Goal: Task Accomplishment & Management: Use online tool/utility

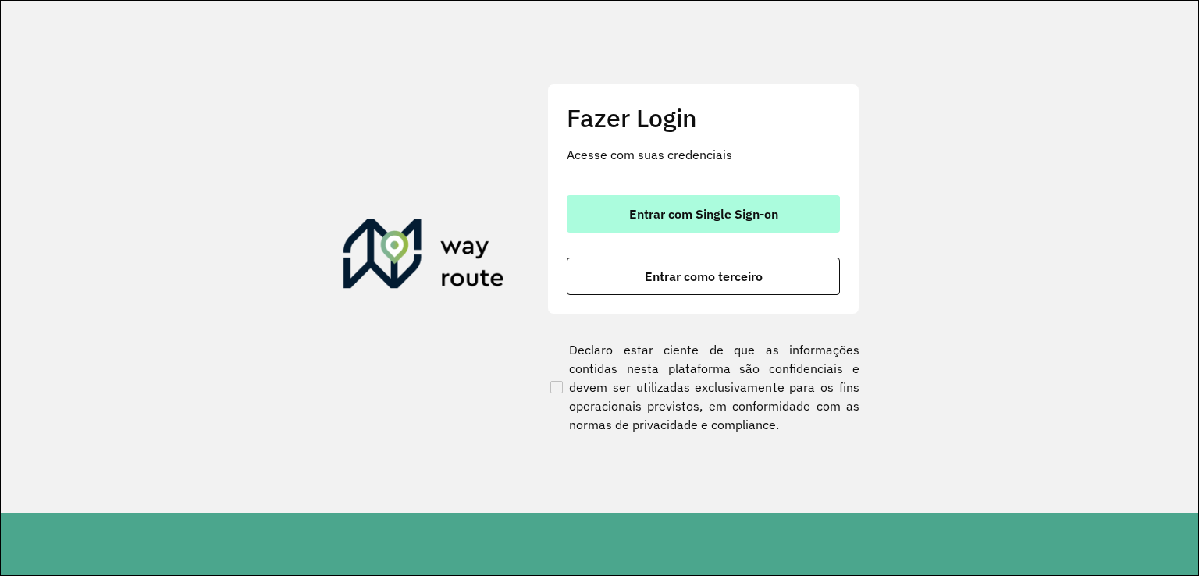
click at [709, 212] on span "Entrar com Single Sign-on" at bounding box center [703, 214] width 149 height 12
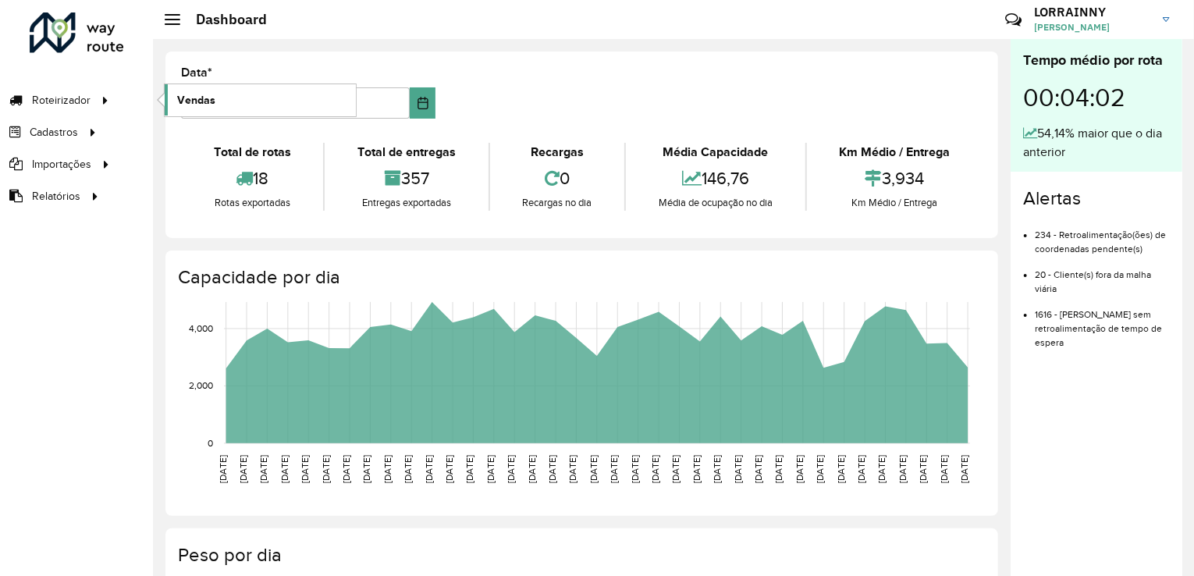
click at [222, 94] on link "Vendas" at bounding box center [260, 99] width 191 height 31
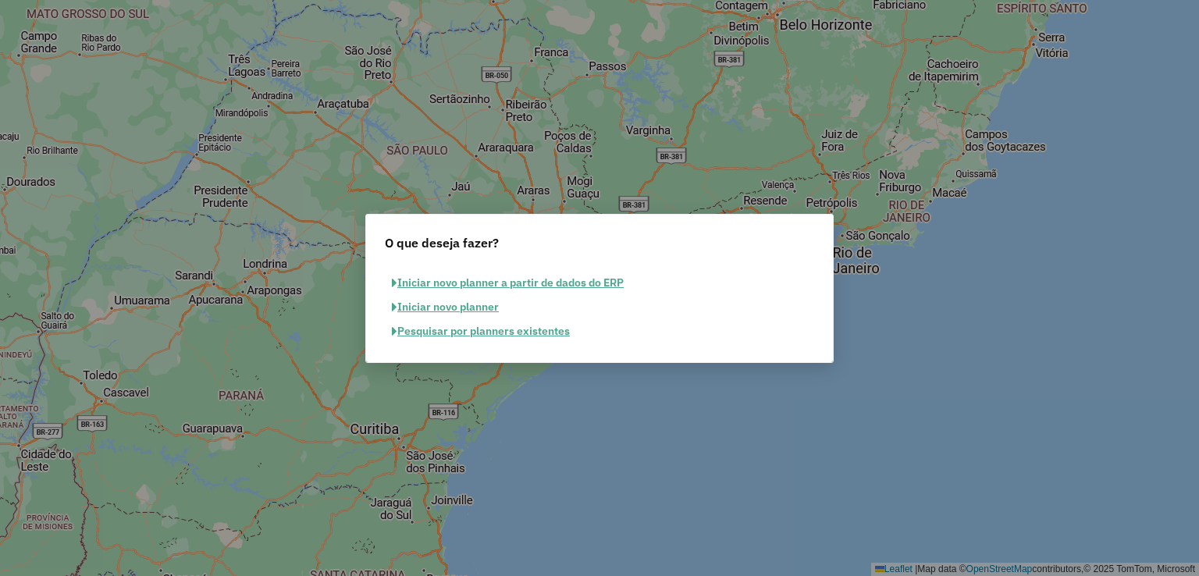
click at [451, 326] on div "Iniciar novo planner a partir de dados do ERP Iniciar novo planner Pesquisar po…" at bounding box center [599, 314] width 467 height 98
click at [452, 331] on div "Iniciar novo planner a partir de dados do ERP Iniciar novo planner Pesquisar po…" at bounding box center [599, 314] width 467 height 98
click at [416, 332] on div "O que deseja fazer? Iniciar novo planner a partir de dados do ERP Iniciar novo …" at bounding box center [599, 288] width 1199 height 576
drag, startPoint x: 406, startPoint y: 350, endPoint x: 425, endPoint y: 334, distance: 24.9
click at [407, 350] on div "O que deseja fazer? Iniciar novo planner a partir de dados do ERP Iniciar novo …" at bounding box center [599, 288] width 1199 height 576
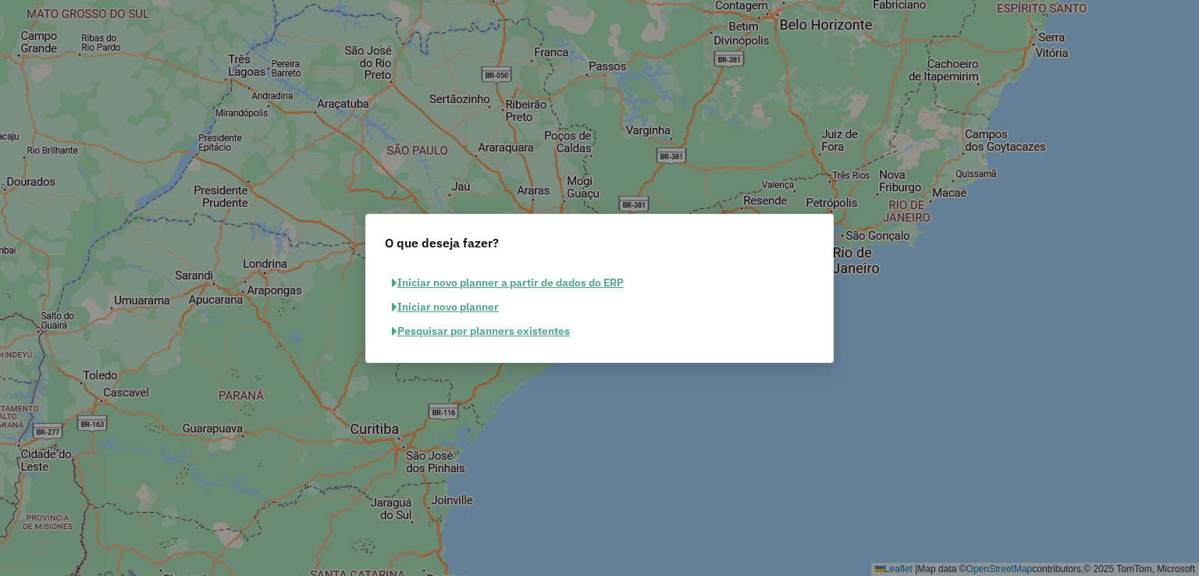
click at [457, 333] on div "Iniciar novo planner a partir de dados do ERP Iniciar novo planner Pesquisar po…" at bounding box center [599, 314] width 467 height 98
click at [468, 328] on button "Pesquisar por planners existentes" at bounding box center [481, 331] width 192 height 24
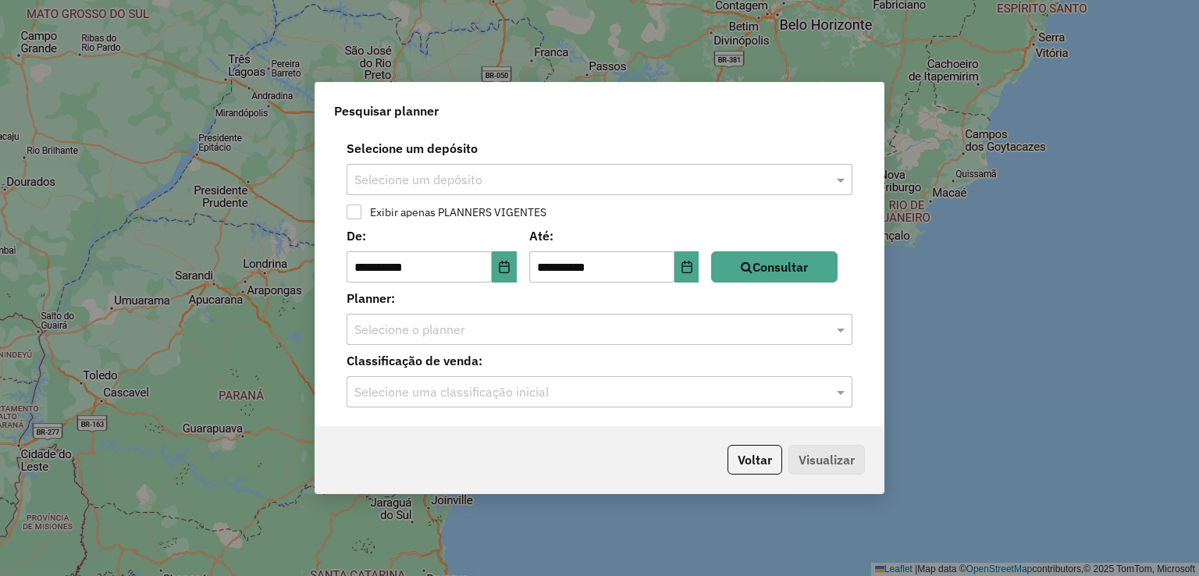
click at [733, 179] on input "text" at bounding box center [583, 180] width 459 height 19
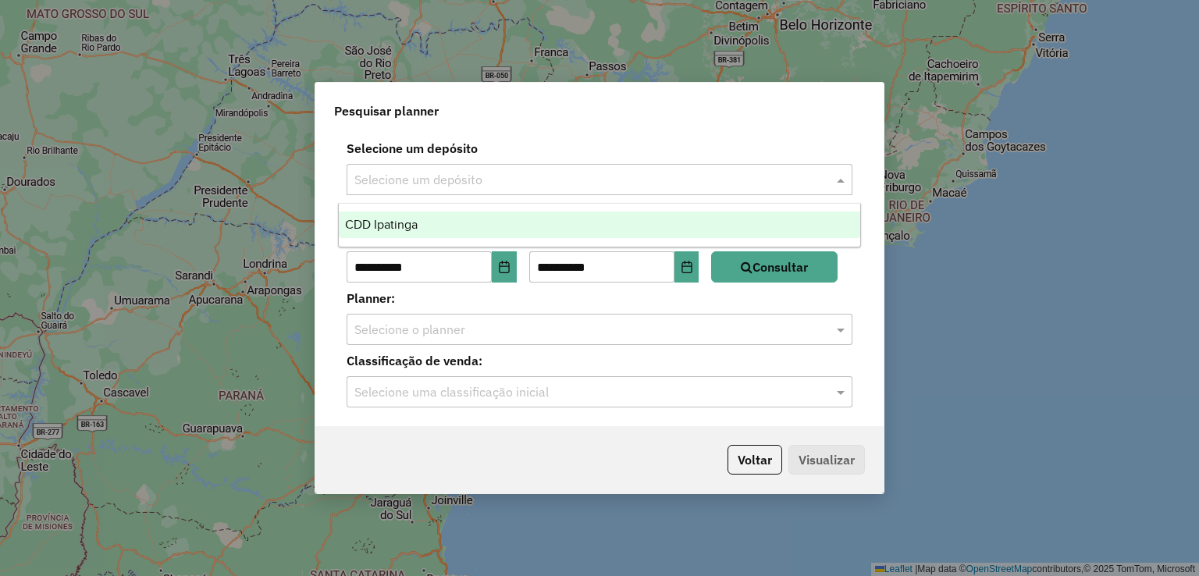
click at [450, 219] on div "CDD Ipatinga" at bounding box center [600, 225] width 522 height 27
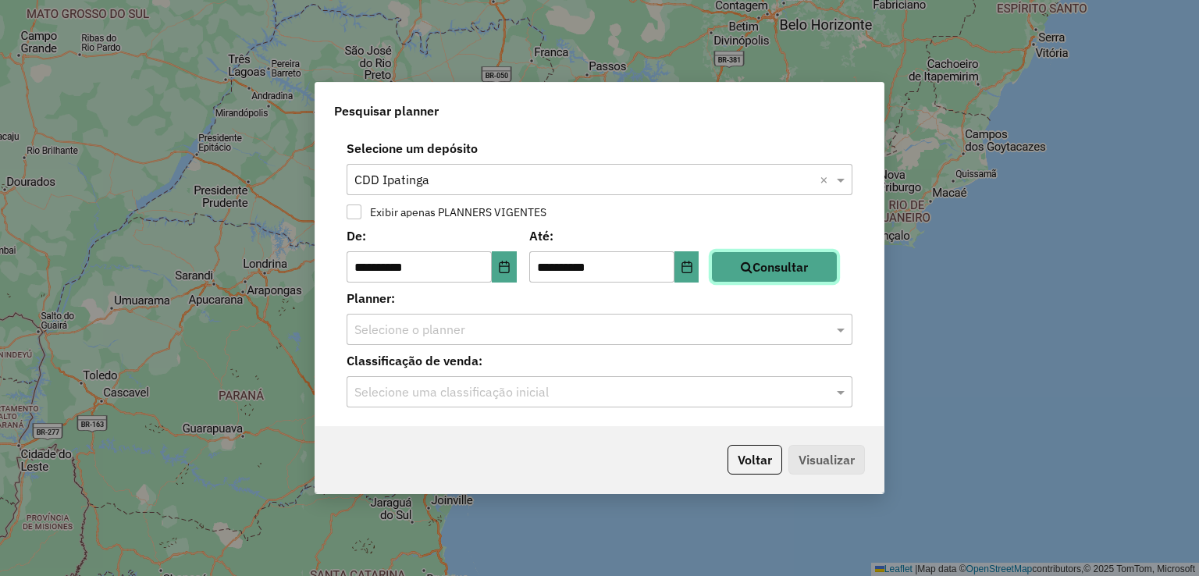
click at [797, 272] on button "Consultar" at bounding box center [774, 266] width 126 height 31
click at [542, 328] on input "text" at bounding box center [583, 330] width 459 height 19
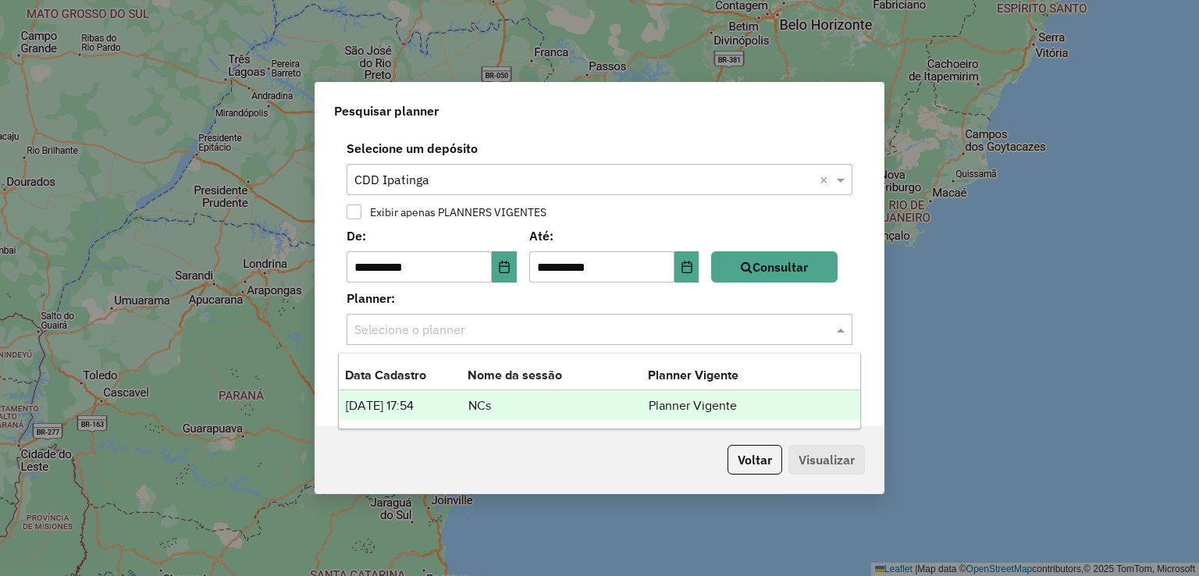
click at [497, 406] on td "NCs" at bounding box center [558, 406] width 180 height 20
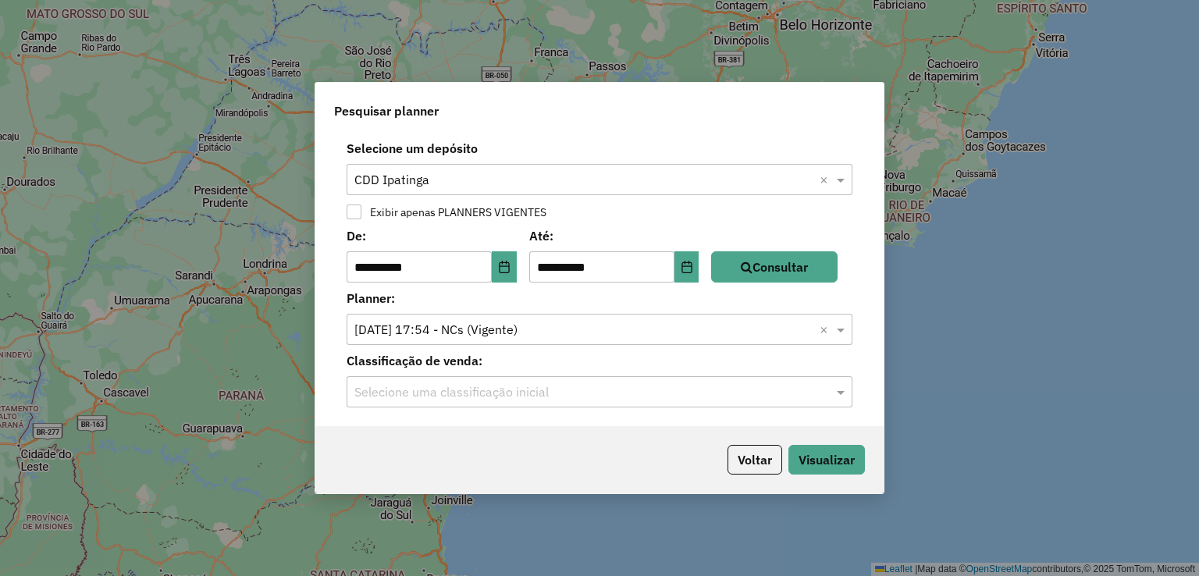
click at [500, 393] on input "text" at bounding box center [583, 392] width 459 height 19
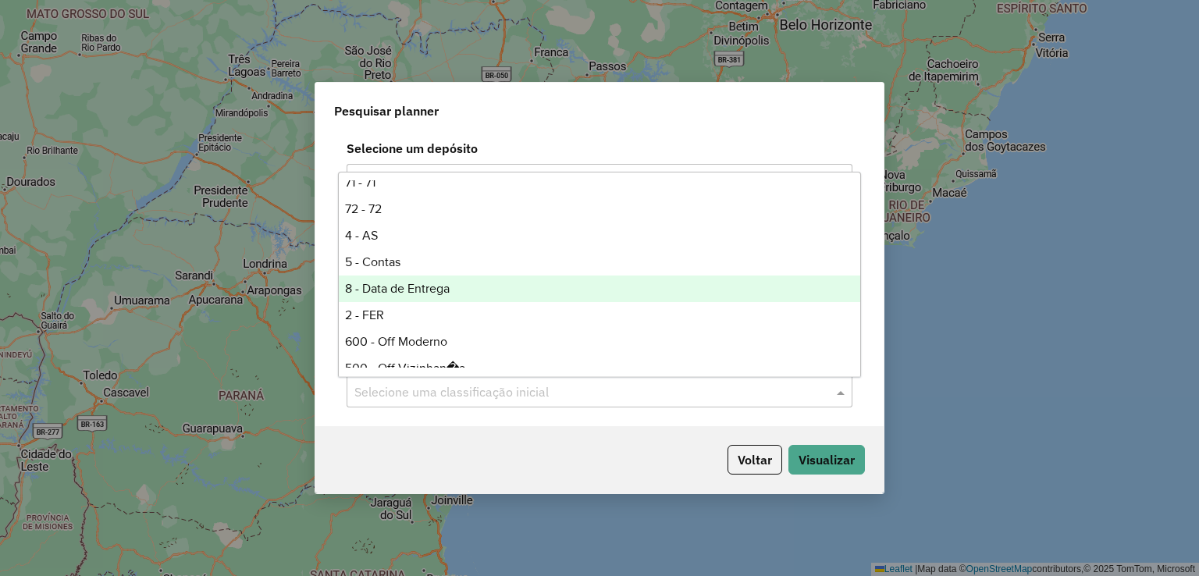
scroll to position [397, 0]
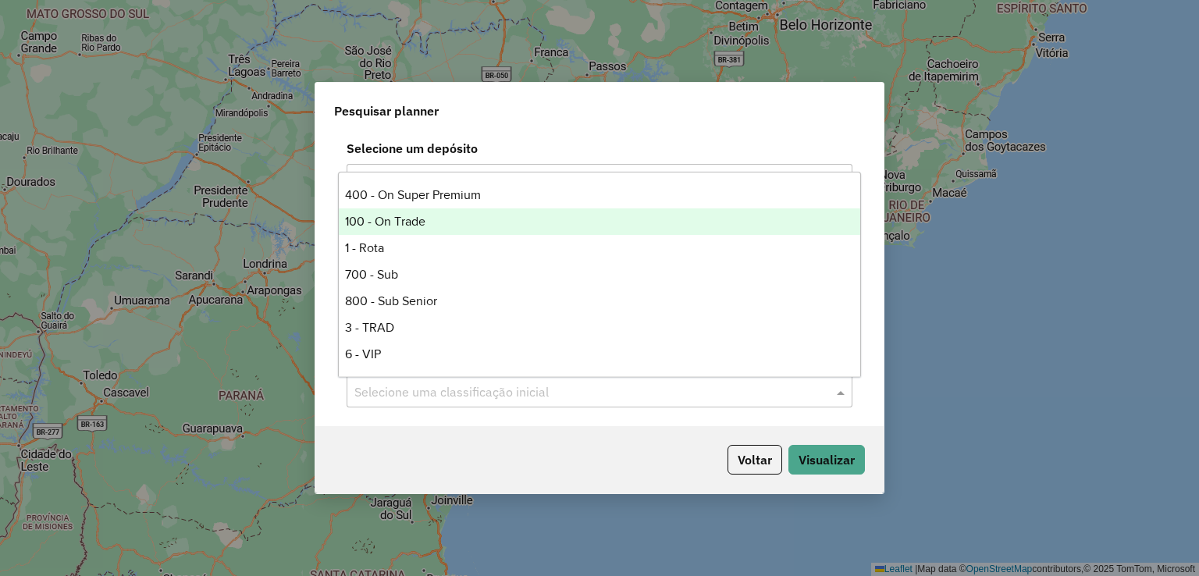
click at [509, 221] on div "100 - On Trade" at bounding box center [600, 221] width 522 height 27
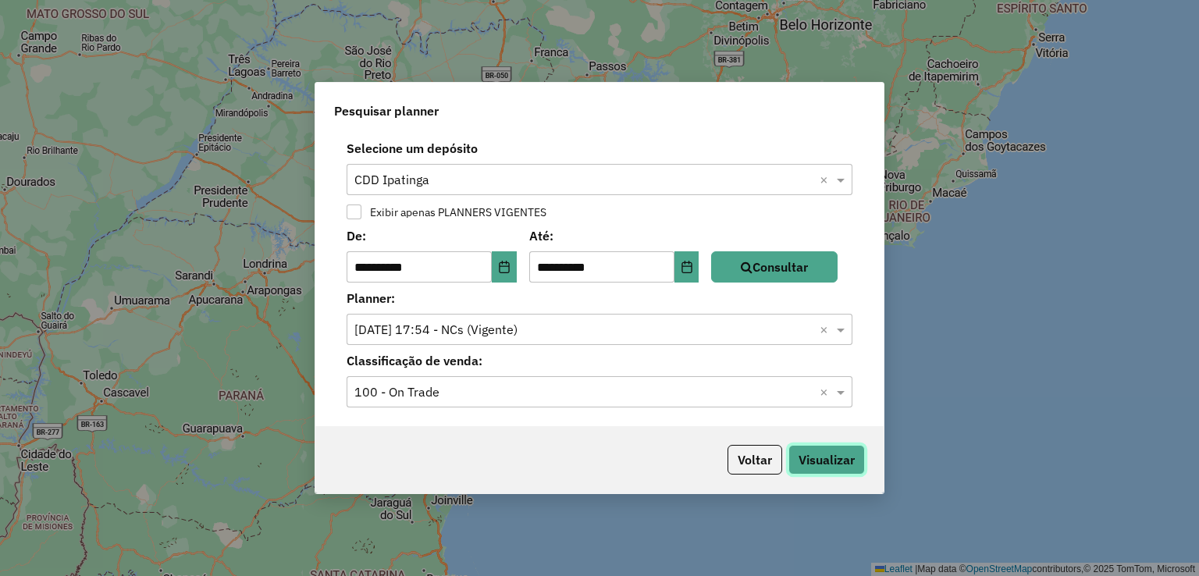
click at [831, 462] on button "Visualizar" at bounding box center [826, 460] width 76 height 30
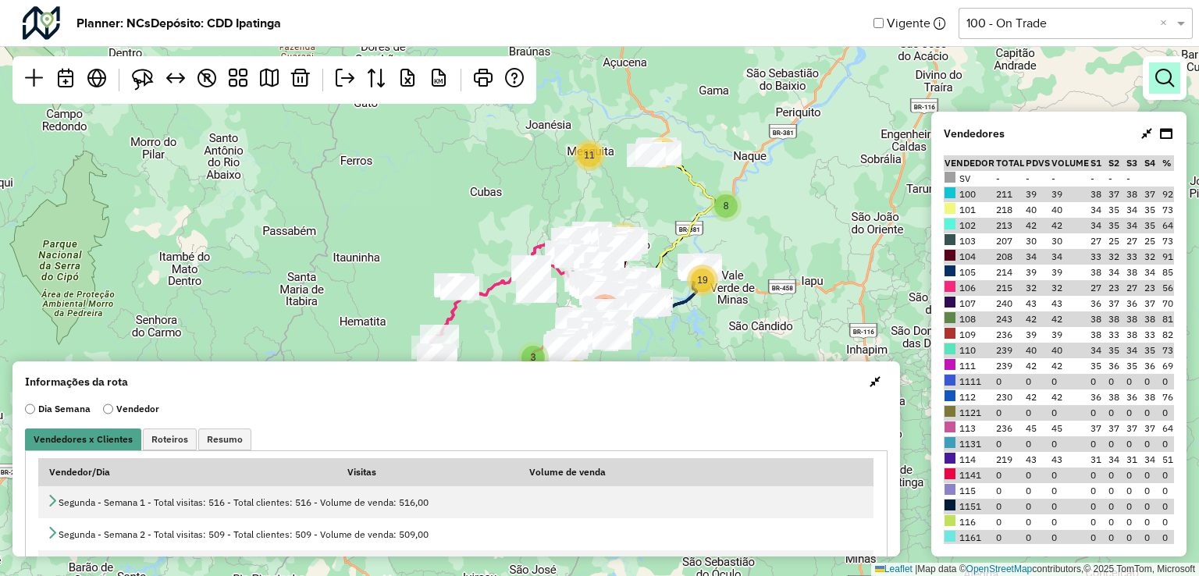
click at [1171, 75] on em at bounding box center [1164, 78] width 19 height 19
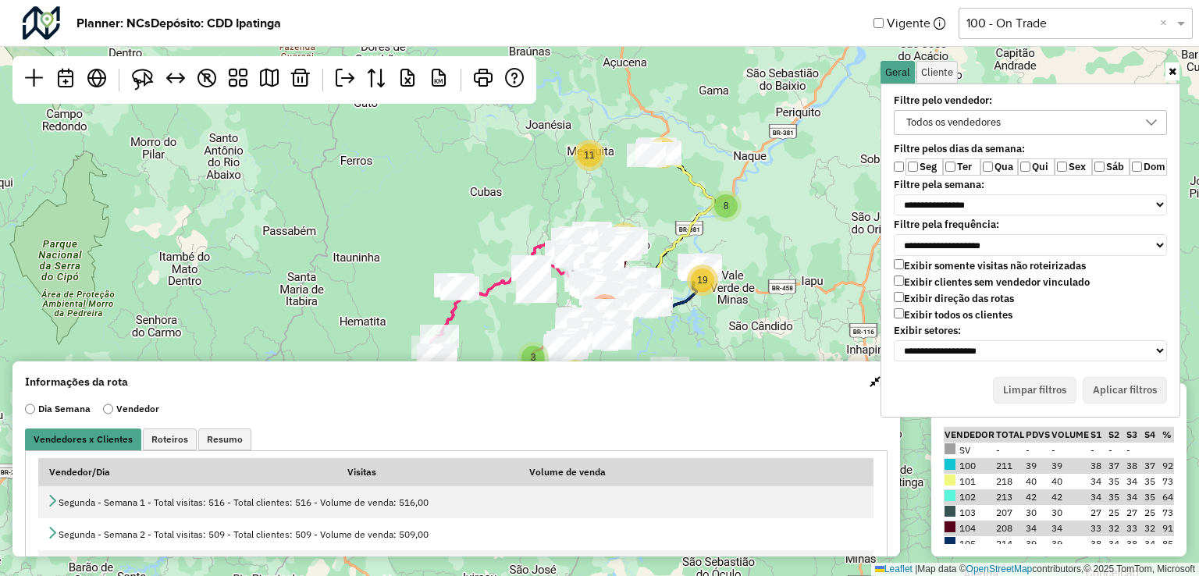
click at [949, 172] on label "Ter" at bounding box center [961, 166] width 37 height 17
click at [1096, 127] on div "Todos os vendedores" at bounding box center [1019, 122] width 236 height 23
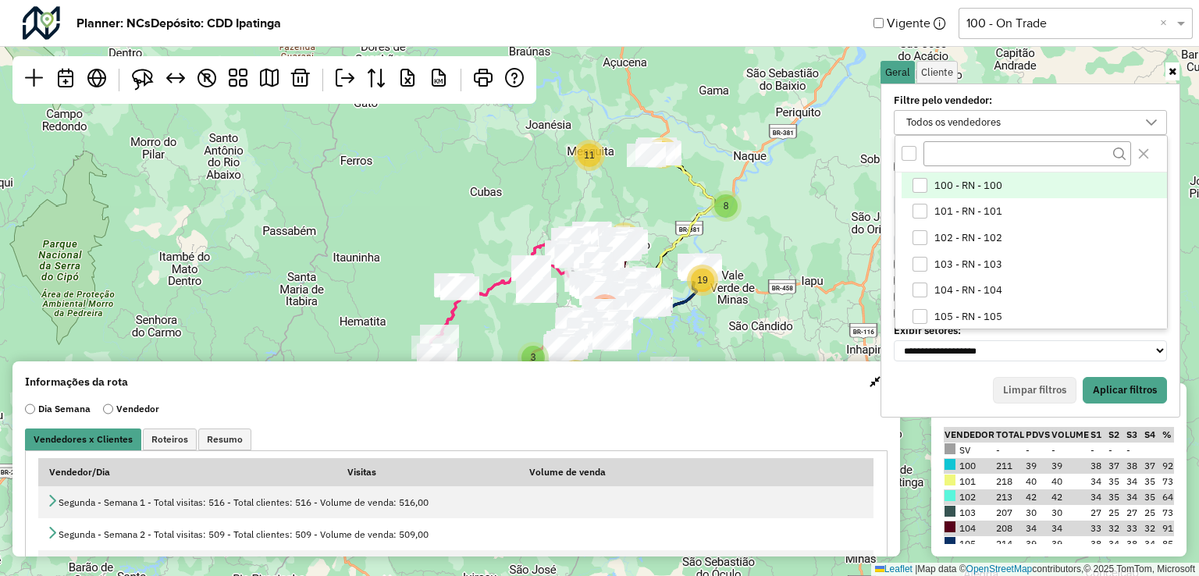
scroll to position [8, 57]
click at [960, 152] on input "text" at bounding box center [1027, 153] width 208 height 25
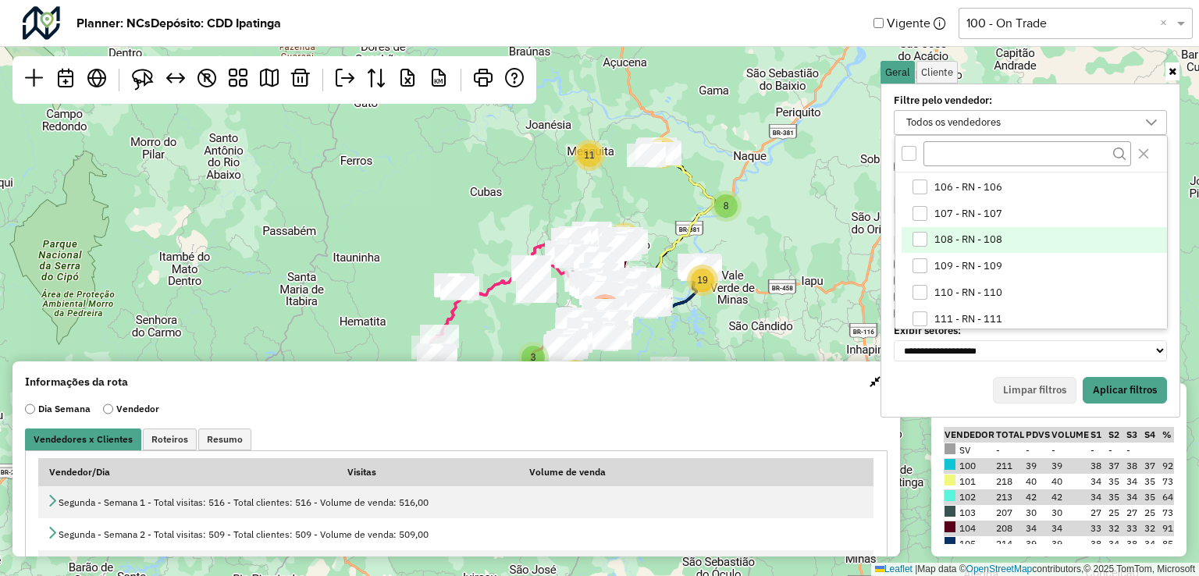
click at [924, 238] on div "108 - RN - 108" at bounding box center [919, 239] width 15 height 15
click at [1138, 389] on button "Aplicar filtros" at bounding box center [1125, 390] width 84 height 27
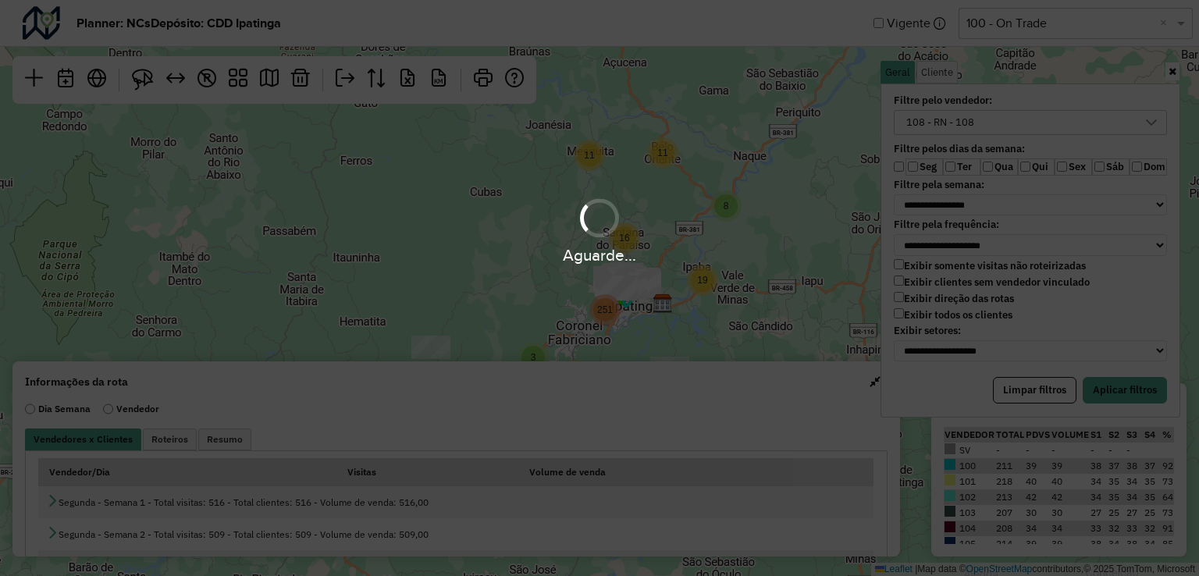
click at [1129, 388] on div "Aguarde..." at bounding box center [599, 288] width 1199 height 576
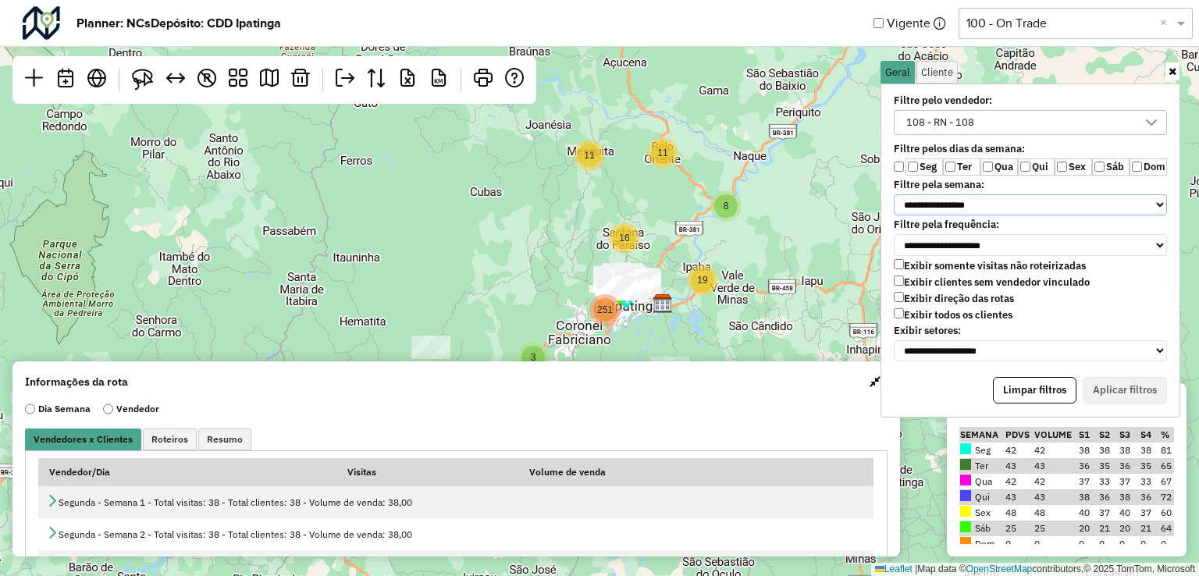
click at [951, 209] on select "**********" at bounding box center [1030, 205] width 273 height 22
select select "*"
click at [894, 194] on select "**********" at bounding box center [1030, 205] width 273 height 22
click at [1120, 382] on button "Aplicar filtros" at bounding box center [1125, 390] width 84 height 27
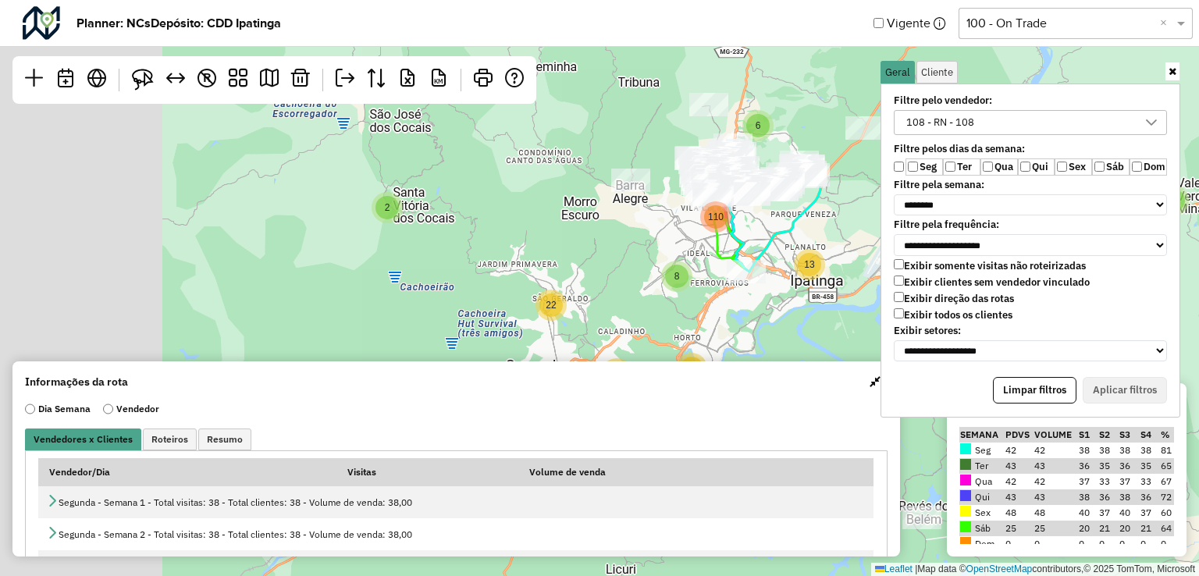
drag, startPoint x: 628, startPoint y: 270, endPoint x: 871, endPoint y: 209, distance: 250.3
click at [871, 208] on div "2 2 8 3 5 9 10 9 6 3 14 4 8 8 32 2 6 110 5 13 8 16 26 22 ↦ Leaflet | Map data ©…" at bounding box center [599, 288] width 1199 height 576
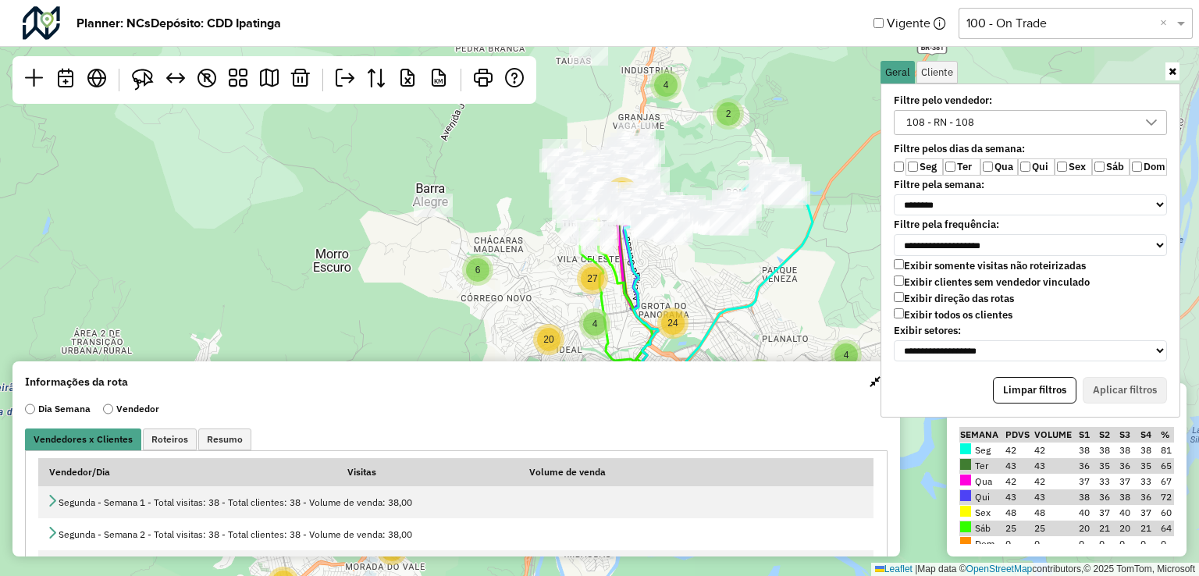
drag, startPoint x: 753, startPoint y: 241, endPoint x: 706, endPoint y: 273, distance: 56.7
click at [706, 273] on div "2 8 3 5 9 3 4 10 4 3 5 2 6 5 4 10 8 5 2 2 4 4 28 6 27 24 20 5 4 8 2 6 9 6 10 16…" at bounding box center [599, 288] width 1199 height 576
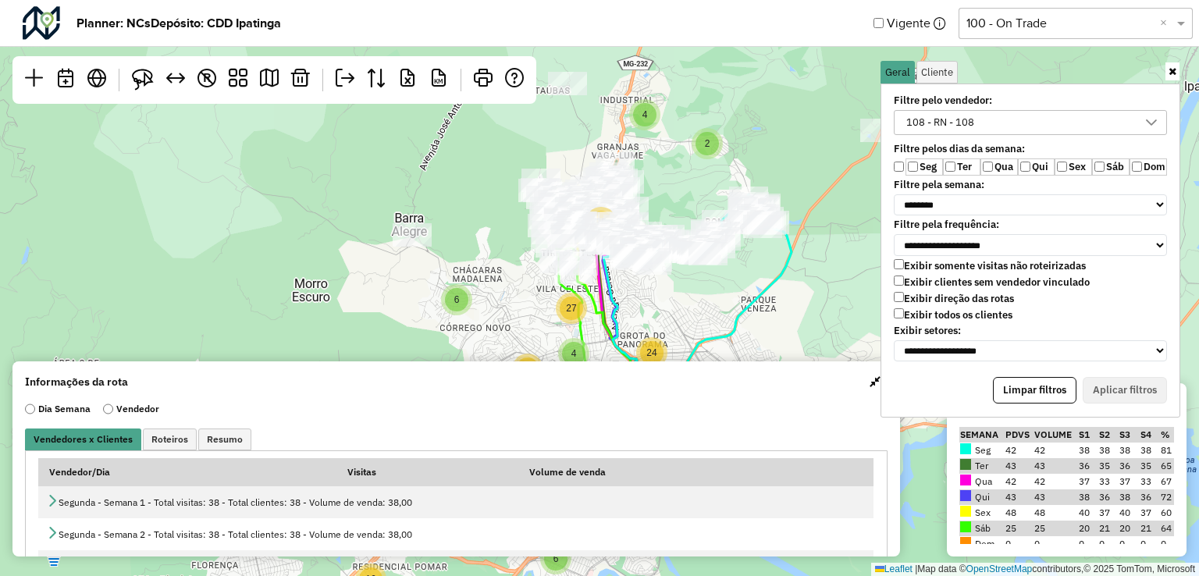
drag, startPoint x: 759, startPoint y: 266, endPoint x: 737, endPoint y: 297, distance: 37.5
click at [737, 297] on div "8 3 5 9 3 4 10 4 3 5 2 6 5 4 10 8 5 2 2 4 4 28 6 27 24 20 5 4 8 2 6 9 6 10 16 3…" at bounding box center [599, 288] width 1199 height 576
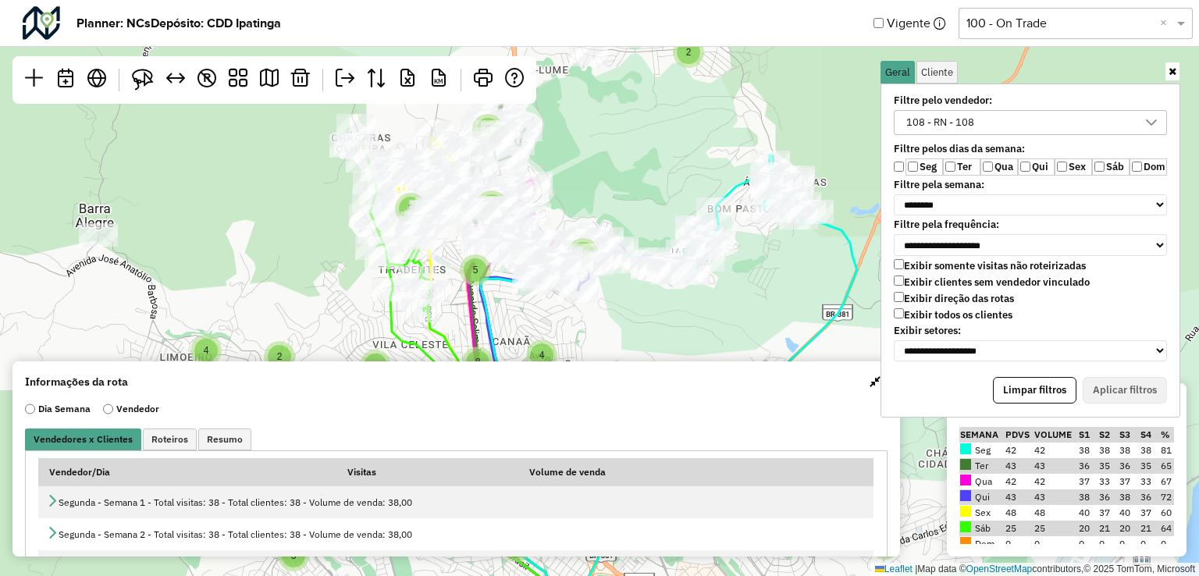
click at [737, 290] on div "3 5 3 5 4 8 5 5 9 2 3 3 2 2 3 4 5 5 3 5 9 2 4 2 8 8 9 4 2 3 6 7 2 3 15 2 2 5 2 …" at bounding box center [599, 288] width 1199 height 576
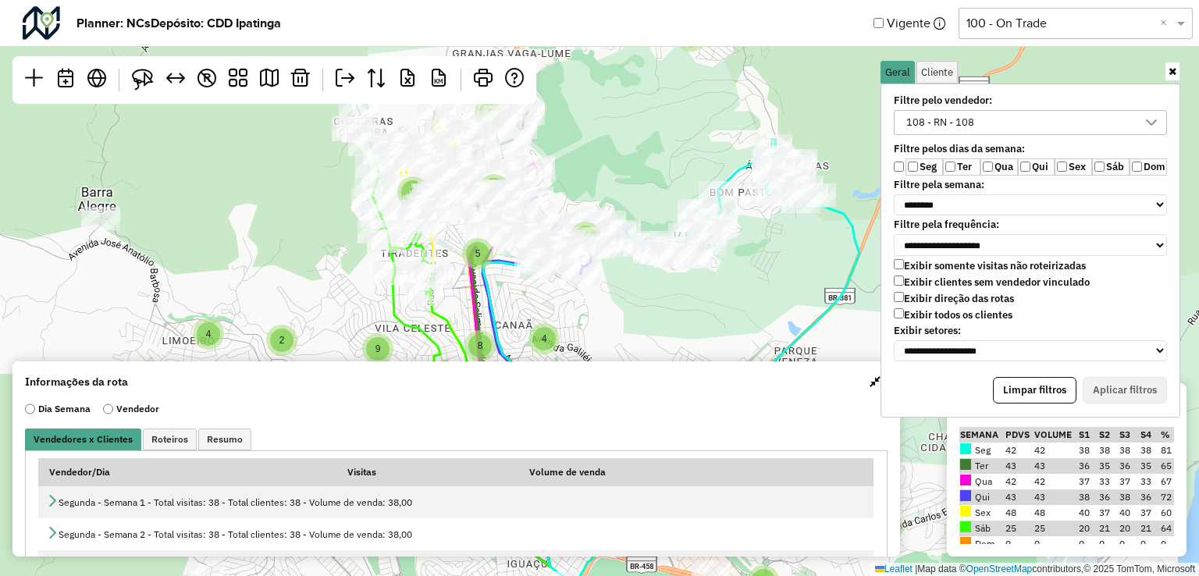
click at [870, 379] on span "button" at bounding box center [875, 381] width 11 height 12
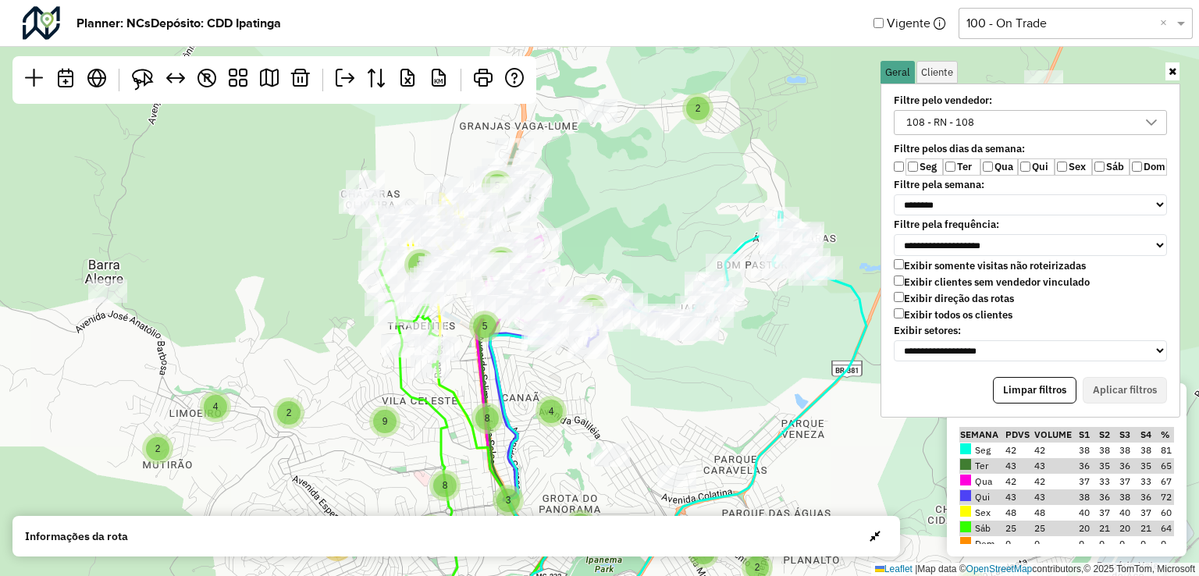
drag, startPoint x: 712, startPoint y: 299, endPoint x: 712, endPoint y: 387, distance: 88.2
click at [712, 387] on div "3 5 3 5 4 8 5 5 9 2 3 3 2 2 3 4 5 5 3 5 9 2 4 2 8 8 9 4 2 3 6 7 2 3 15 2 2 5 2 …" at bounding box center [599, 288] width 1199 height 576
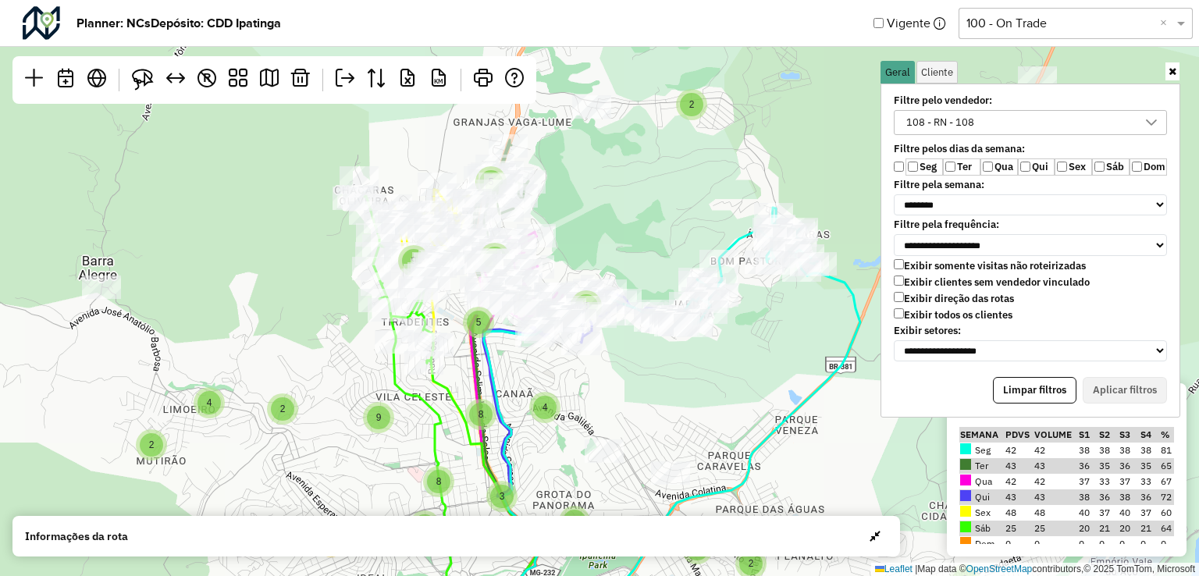
drag, startPoint x: 762, startPoint y: 382, endPoint x: 751, endPoint y: 379, distance: 11.4
click at [751, 379] on div "3 5 3 5 4 8 5 9 2 3 2 2 3 4 5 5 3 5 9 2 4 2 8 8 9 4 2 3 6 7 2 3 15 2 2 5 2 2 4 …" at bounding box center [599, 288] width 1199 height 576
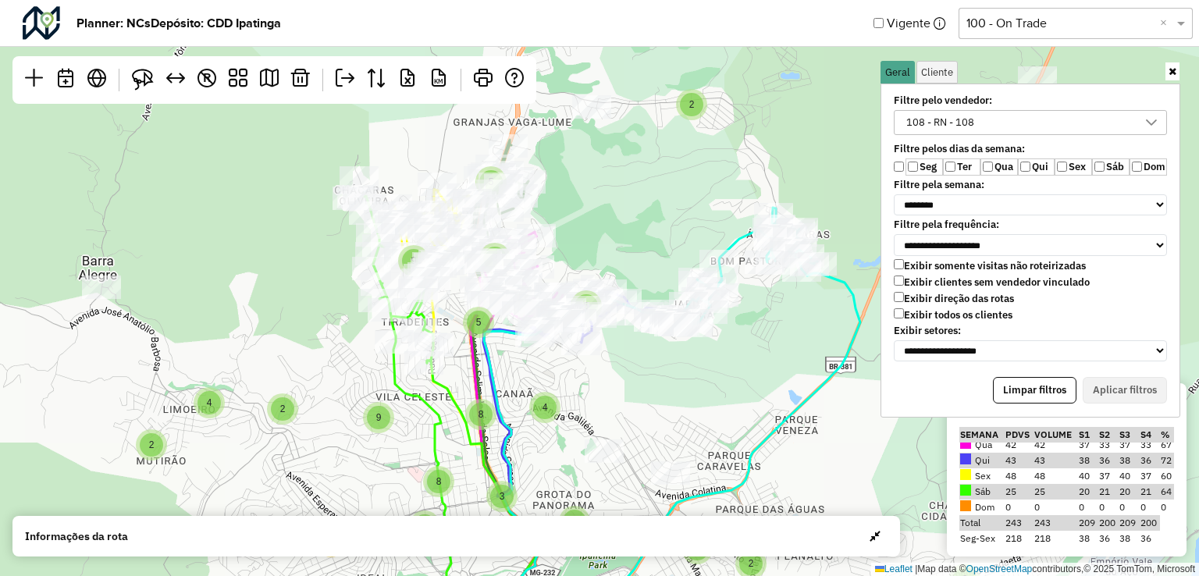
scroll to position [55, 0]
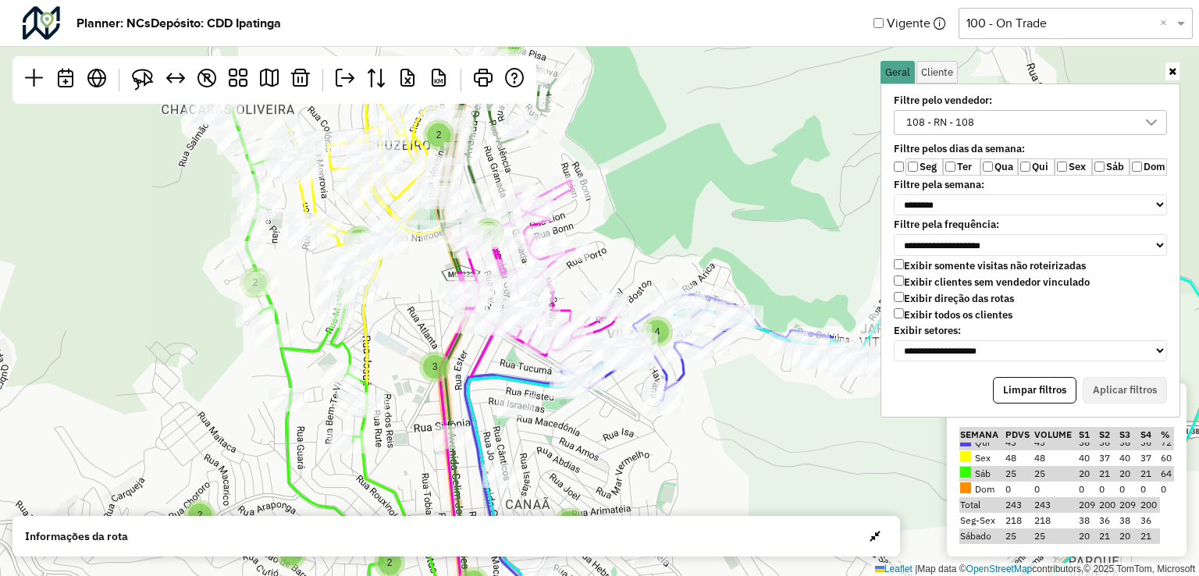
drag, startPoint x: 385, startPoint y: 254, endPoint x: 406, endPoint y: 324, distance: 72.6
click at [406, 324] on div "3 3 2 2 3 4 3 2 3 2 5 2 3 2 6 2 2 3 2 6 3 2 3 4 6 2 3 2 10 3 2 4 2 2 2 2 ↦ Leaf…" at bounding box center [599, 288] width 1199 height 576
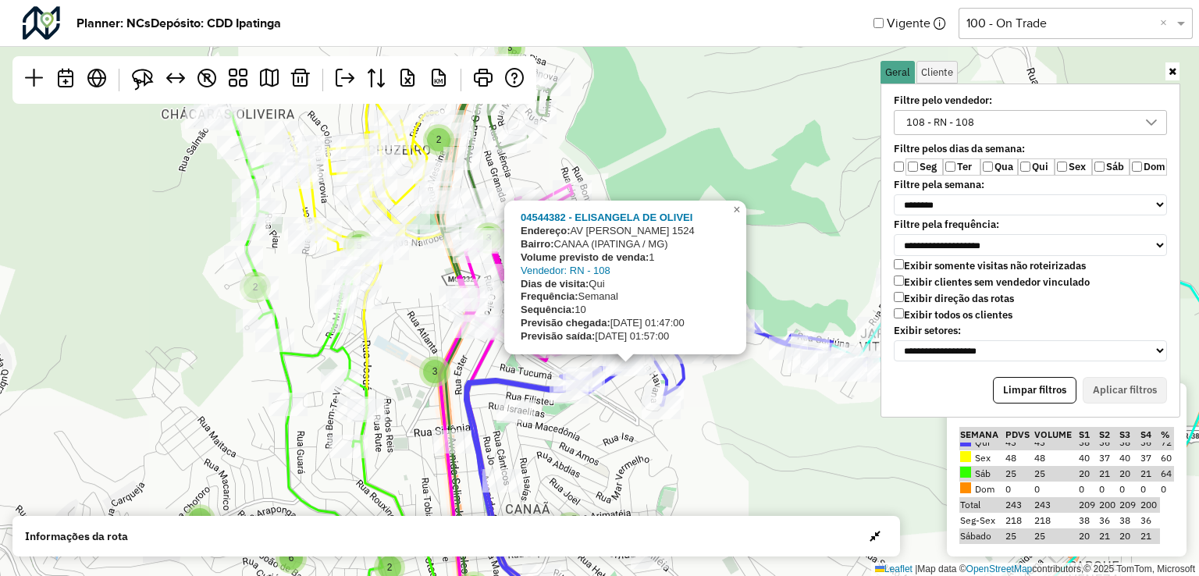
click at [468, 184] on icon at bounding box center [497, 317] width 118 height 634
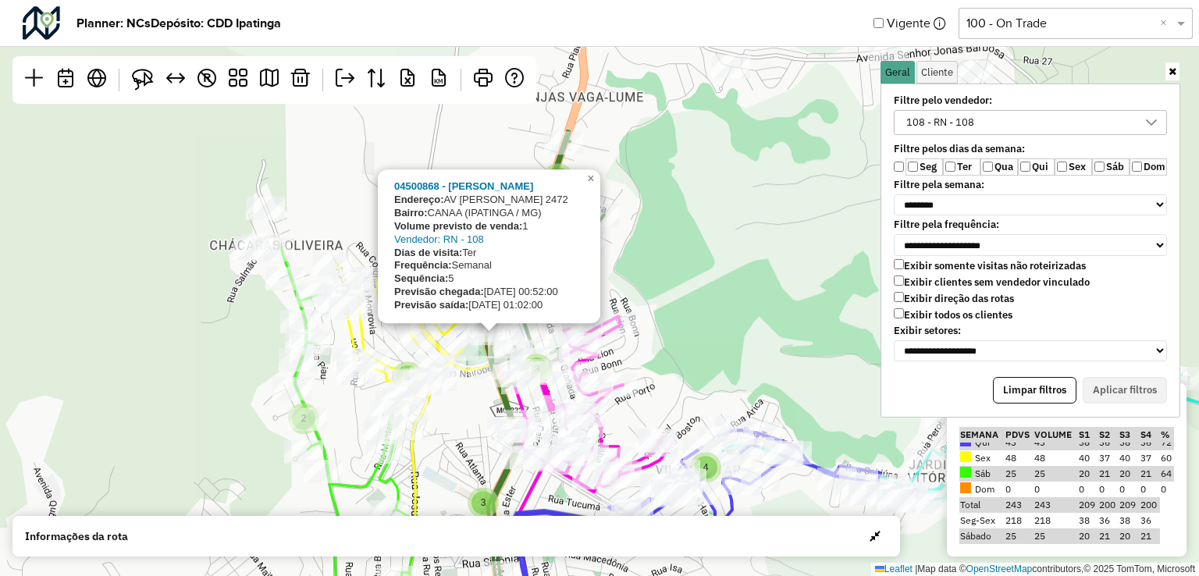
click at [186, 343] on div "3 3 2 2 3 4 3 2 3 2 5 2 3 2 6 2 2 3 2 6 3 2 3 4 6 2 3 2 10 3 2 4 2 2 2" at bounding box center [186, 343] width 0 height 0
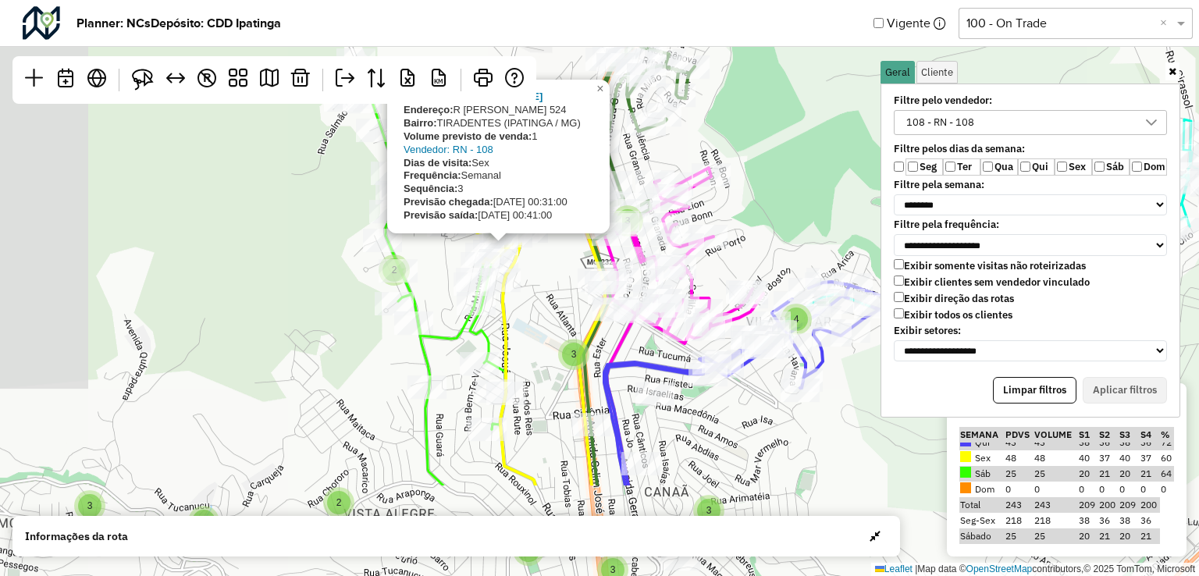
drag, startPoint x: 440, startPoint y: 433, endPoint x: 546, endPoint y: 265, distance: 199.2
click at [548, 265] on div "3 3 2 2 3 4 3 2 3 2 5 2 3 2 6 2 2 3 2 6 3 2 3 4 6 2 3 2 10 3 2 4 04544756 - [PE…" at bounding box center [599, 288] width 1199 height 576
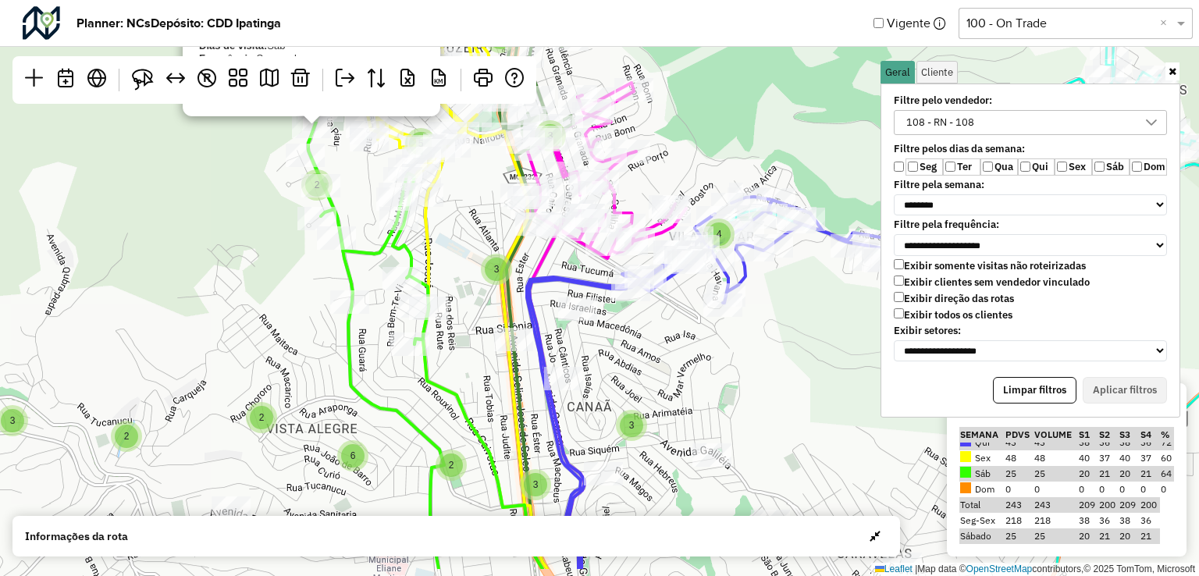
drag, startPoint x: 372, startPoint y: 261, endPoint x: 330, endPoint y: 241, distance: 46.8
click at [284, 160] on div "3 3 2 2 3 4 3 2 3 2 5 2 3 2 6 2 2 3 2 6 3 2 3 4 6 2 3 2 10 3 2 4 2 2 2 04544336…" at bounding box center [599, 288] width 1199 height 576
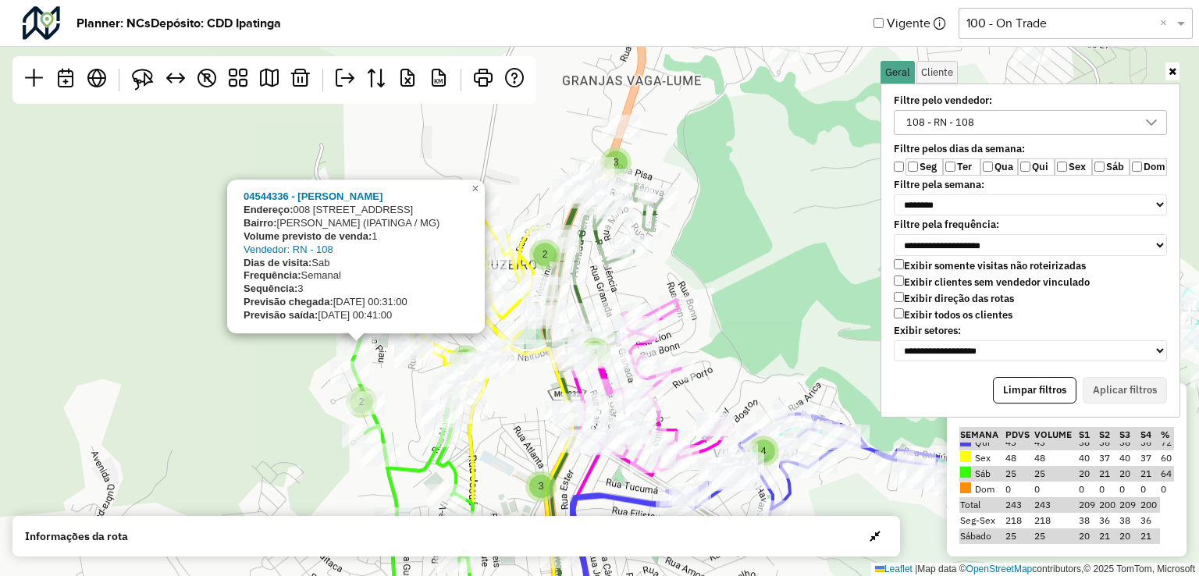
drag, startPoint x: 653, startPoint y: 480, endPoint x: 691, endPoint y: 547, distance: 77.3
click at [679, 575] on html "Aguarde... Pop-up bloqueado! Seu navegador bloqueou automáticamente a abertura …" at bounding box center [599, 288] width 1199 height 576
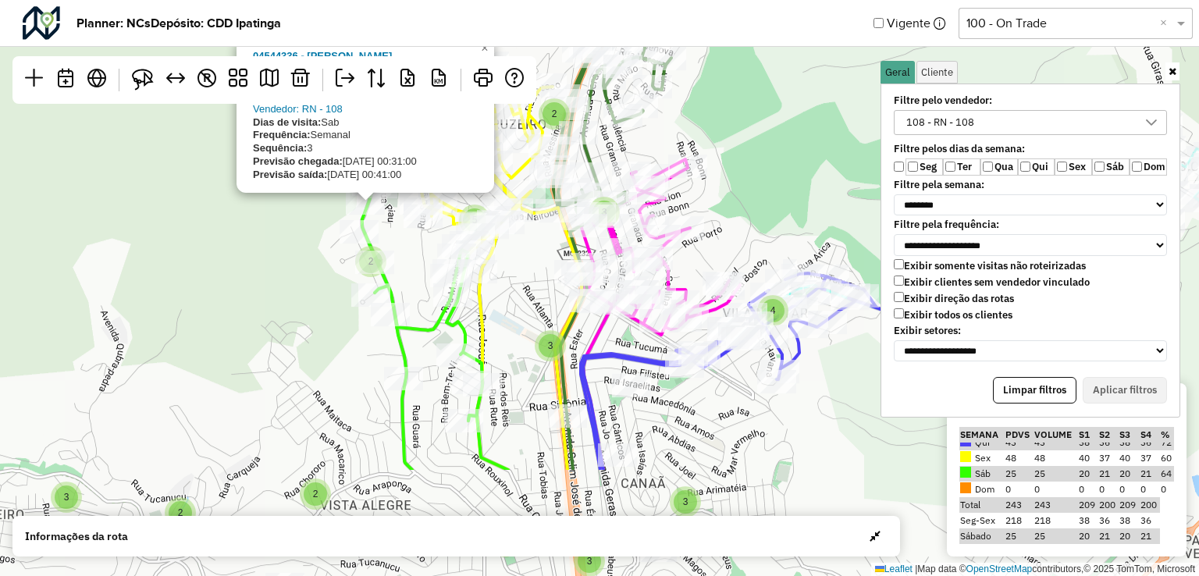
drag, startPoint x: 738, startPoint y: 303, endPoint x: 740, endPoint y: 135, distance: 167.8
click at [740, 130] on div "3 3 2 2 3 4 3 2 3 2 5 2 3 2 6 2 2 3 2 6 3 2 3 4 6 2 3 2 10 3 2 04544336 - [GEOG…" at bounding box center [599, 288] width 1199 height 576
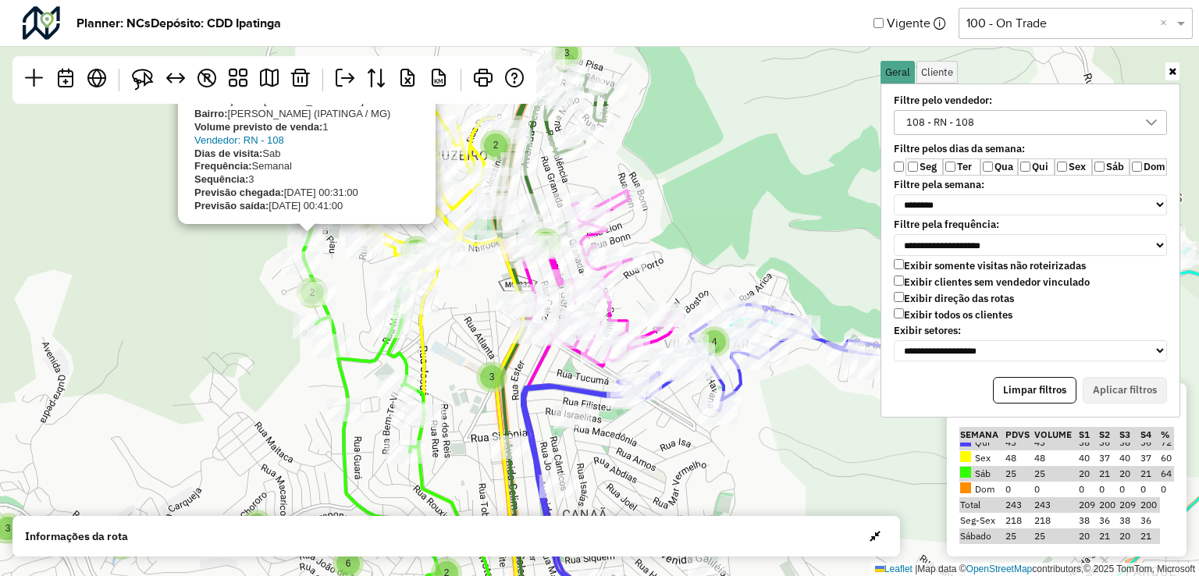
drag, startPoint x: 784, startPoint y: 369, endPoint x: 746, endPoint y: 388, distance: 41.9
click at [746, 388] on div "3 3 2 2 3 4 3 2 3 2 5 2 3 2 6 2 2 3 2 6 3 2 3 4 6 2 3 2 10 3 2 4 2 2 2 04544336…" at bounding box center [599, 288] width 1199 height 576
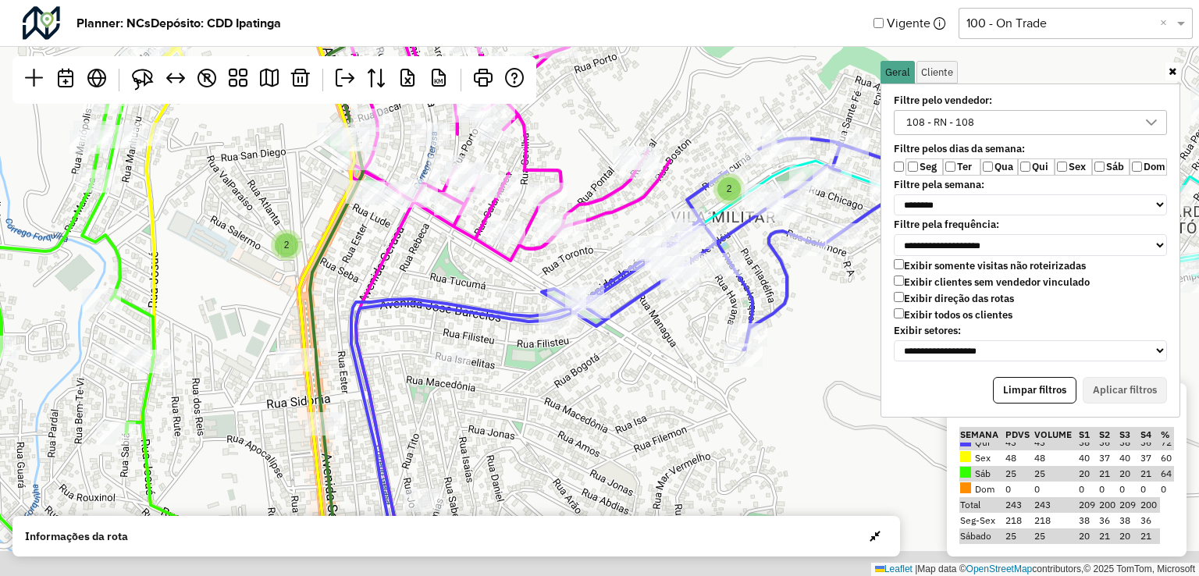
drag, startPoint x: 556, startPoint y: 313, endPoint x: 615, endPoint y: 238, distance: 95.6
click at [615, 238] on div "2 2 3 2 2 2 2 2 4 2 2 5 2 2 04544336 - [GEOGRAPHIC_DATA]: 008 [STREET_ADDRESS] …" at bounding box center [599, 288] width 1199 height 576
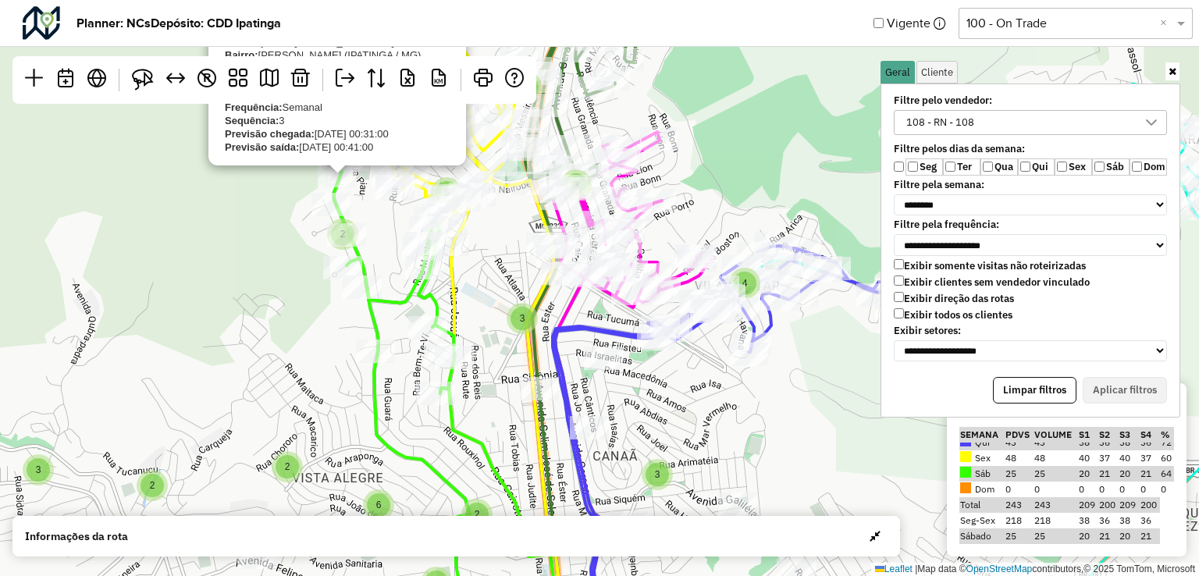
drag, startPoint x: 749, startPoint y: 447, endPoint x: 753, endPoint y: 394, distance: 53.2
click at [753, 394] on div "3 3 2 2 3 4 3 2 3 2 5 2 3 2 6 2 2 3 2 6 3 2 3 4 6 2 3 2 10 3 2 4 2 2 2 2 045443…" at bounding box center [599, 288] width 1199 height 576
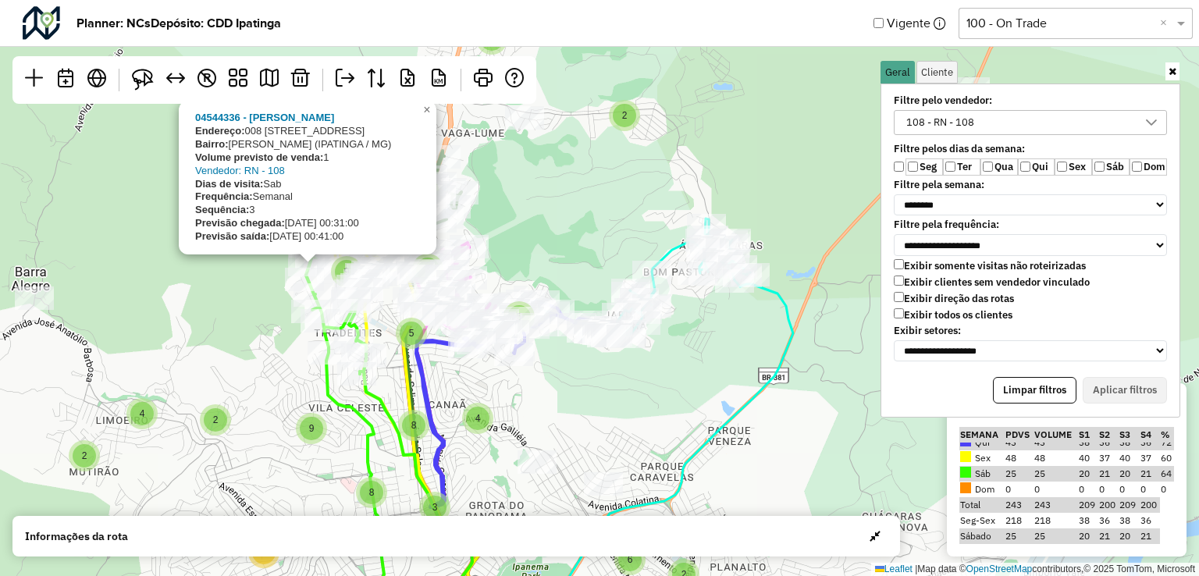
drag, startPoint x: 724, startPoint y: 393, endPoint x: 489, endPoint y: 400, distance: 234.3
click at [494, 401] on div "3 3 5 4 8 5 9 2 3 2 2 3 4 5 5 3 5 9 2 4 2 8 8 9 4 2 3 6 7 2 3 15 2 2 5 2 2 4 8 …" at bounding box center [599, 288] width 1199 height 576
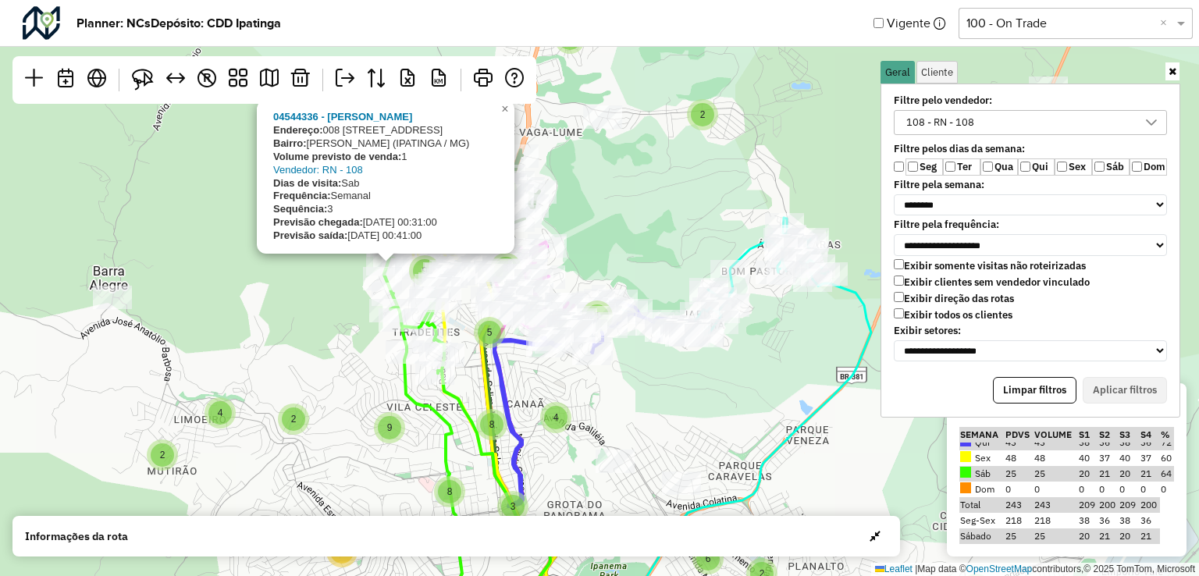
drag, startPoint x: 495, startPoint y: 387, endPoint x: 573, endPoint y: 397, distance: 78.7
click at [574, 397] on div "3 3 5 4 8 5 9 2 3 2 2 3 4 5 5 3 5 9 2 4 2 8 8 9 4 2 3 6 7 2 3 15 2 2 5 2 2 4 8 …" at bounding box center [599, 288] width 1199 height 576
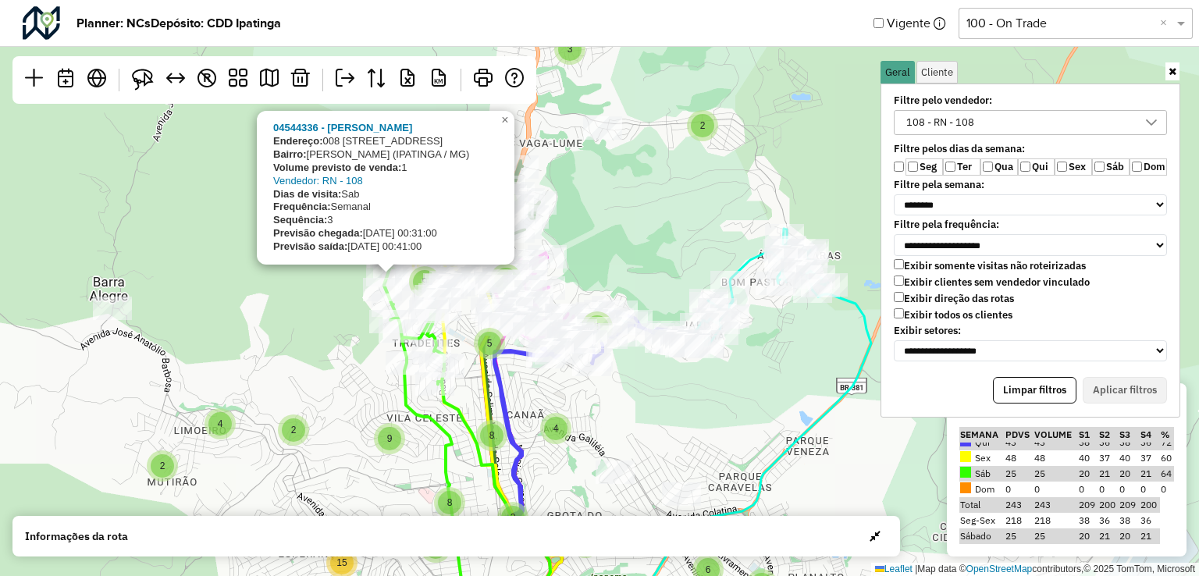
click at [687, 402] on div "3 3 5 4 8 5 9 2 3 2 2 3 4 5 5 3 5 9 2 4 2 8 8 9 4 2 3 6 7 2 3 15 2 2 5 2 2 4 8 …" at bounding box center [599, 288] width 1199 height 576
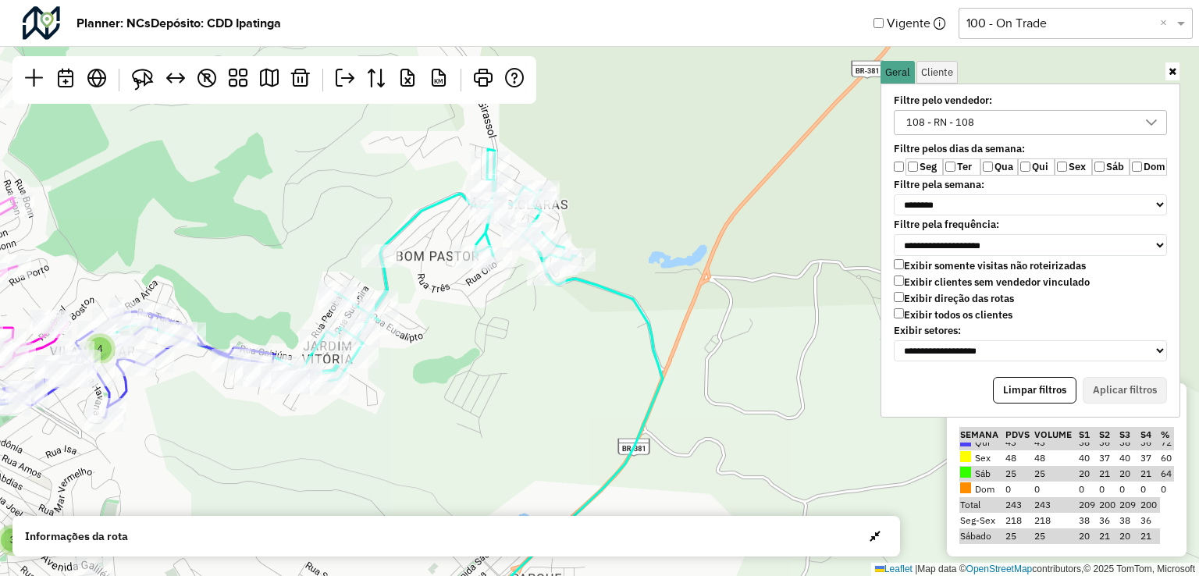
drag, startPoint x: 685, startPoint y: 367, endPoint x: 248, endPoint y: 442, distance: 443.5
click at [248, 442] on div "3 3 2 2 3 4 3 2 3 2 5 2 3 2 6 2 2 3 2 6 3 2 3 4 6 2 3 2 10 3 2 4 2 2 2 2 ↦ Leaf…" at bounding box center [599, 288] width 1199 height 576
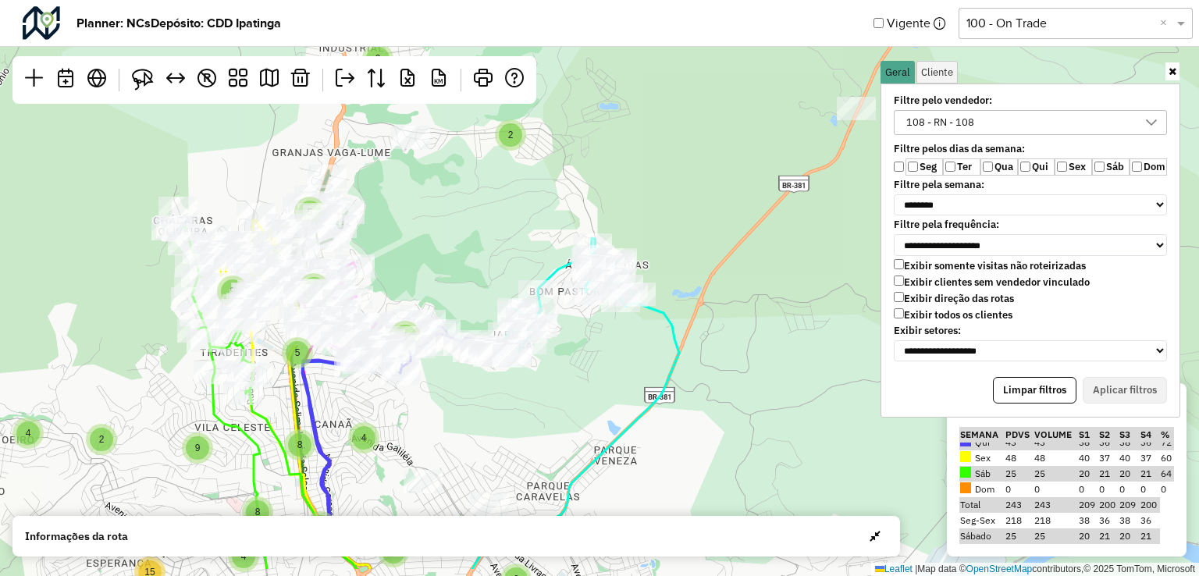
drag, startPoint x: 439, startPoint y: 450, endPoint x: 574, endPoint y: 385, distance: 149.8
click at [574, 385] on div "3 5 3 5 4 8 9 2 2 3 4 5 5 3 5 9 2 4 2 8 8 9 4 2 3 6 7 2 3 15 2 2 5 2 2 4 4 4 10…" at bounding box center [599, 288] width 1199 height 576
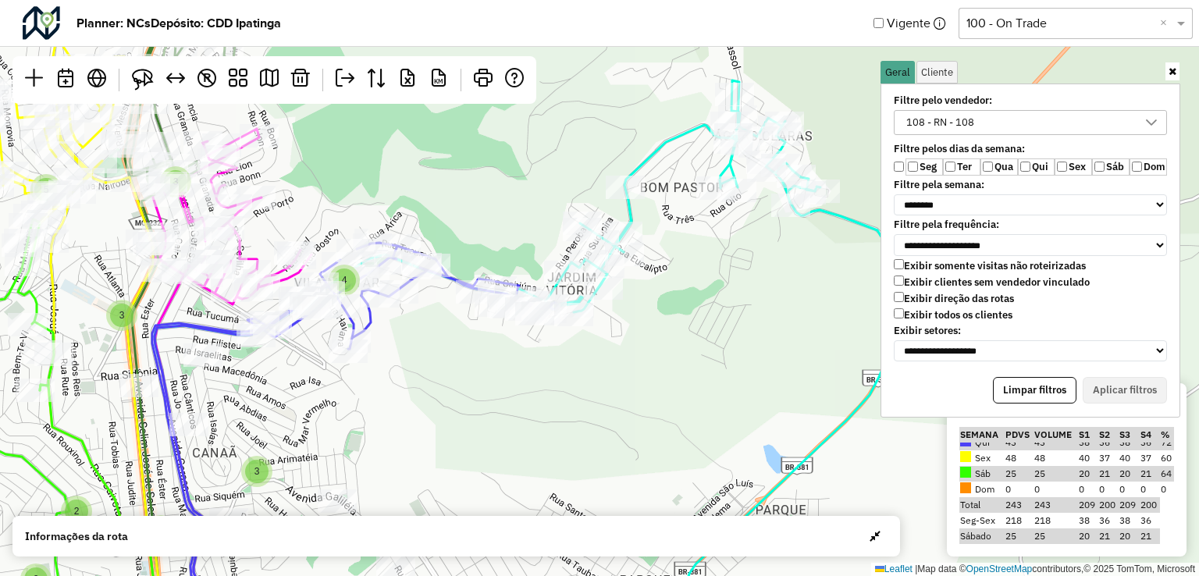
drag, startPoint x: 449, startPoint y: 407, endPoint x: 506, endPoint y: 419, distance: 58.2
click at [503, 422] on div "3 3 2 2 3 4 3 2 3 2 5 2 3 2 6 2 2 3 2 6 3 2 3 4 6 2 3 2 10 3 2 4 2 2 2 2 ↦ Leaf…" at bounding box center [599, 288] width 1199 height 576
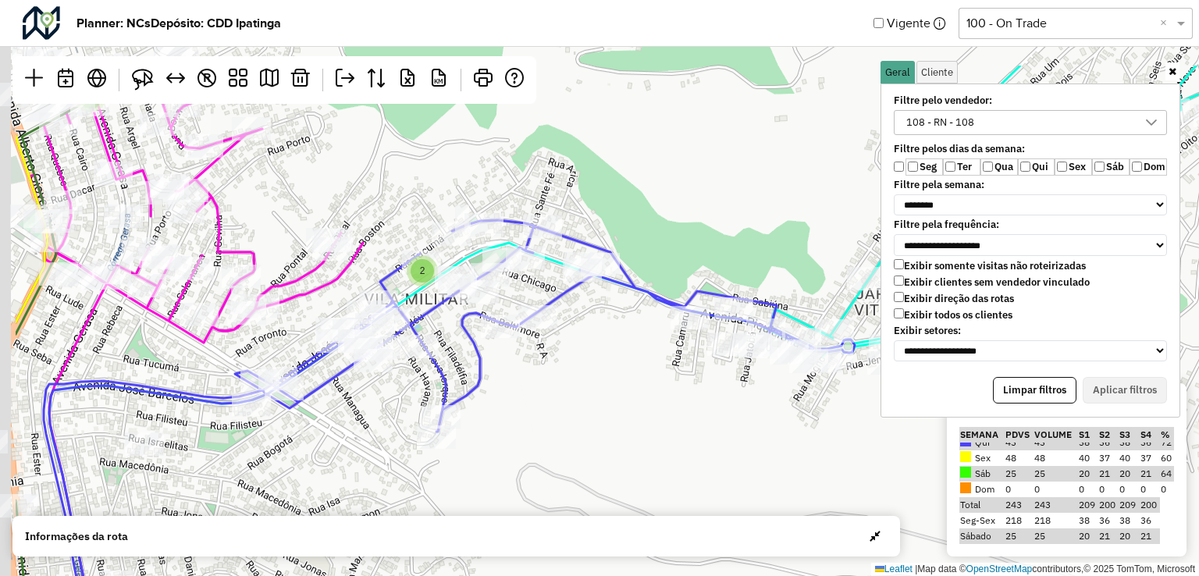
drag, startPoint x: 429, startPoint y: 348, endPoint x: 565, endPoint y: 471, distance: 183.4
click at [565, 471] on div "2 2 3 2 2 2 2 4 2 2 5 2 2 2 2 4 ↦ Leaflet | Map data © OpenStreetMap contributo…" at bounding box center [599, 288] width 1199 height 576
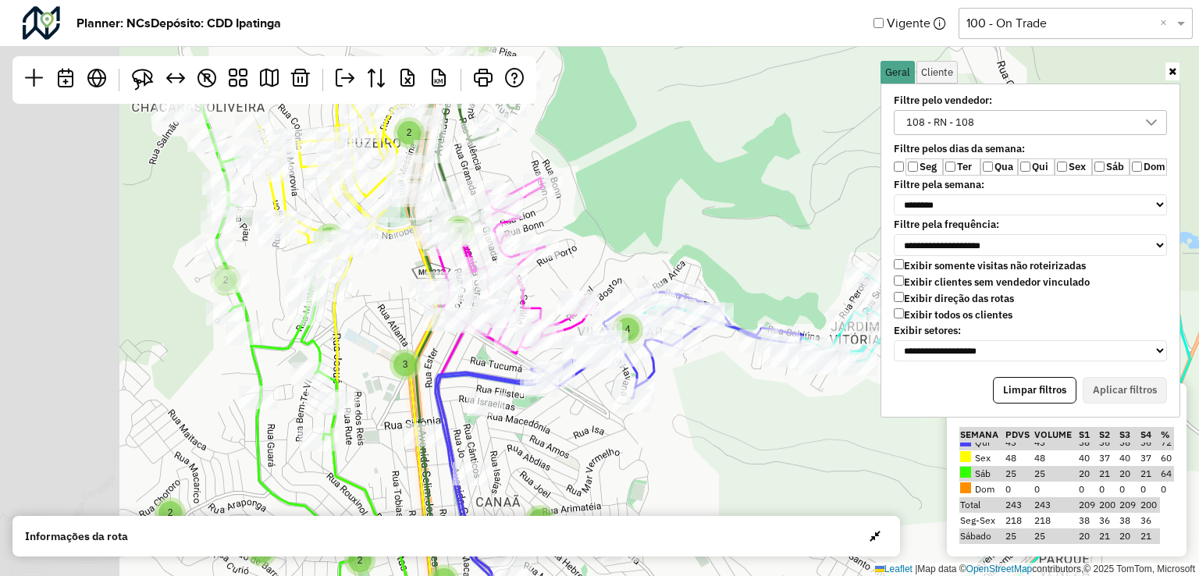
drag, startPoint x: 535, startPoint y: 464, endPoint x: 699, endPoint y: 423, distance: 168.9
click at [699, 423] on div "3 3 2 2 3 4 3 2 3 2 5 2 3 2 6 2 2 3 2 6 3 2 3 4 6 2 3 2 10 3 2 4 2 2 2 ↦ Leafle…" at bounding box center [599, 288] width 1199 height 576
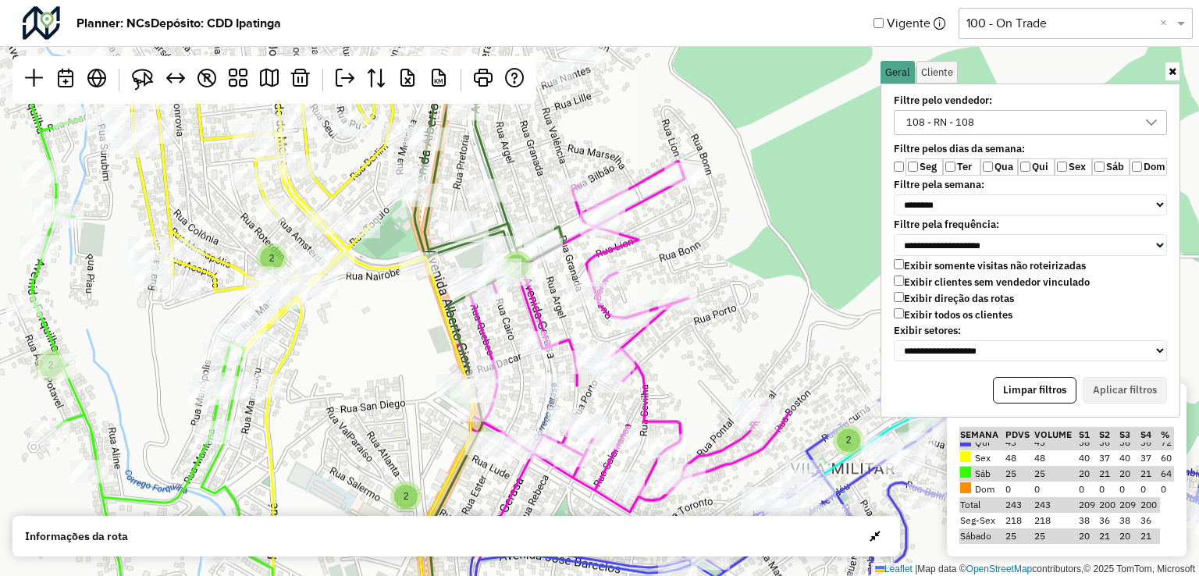
drag, startPoint x: 436, startPoint y: 313, endPoint x: 451, endPoint y: 463, distance: 150.7
click at [451, 463] on icon at bounding box center [303, 438] width 342 height 692
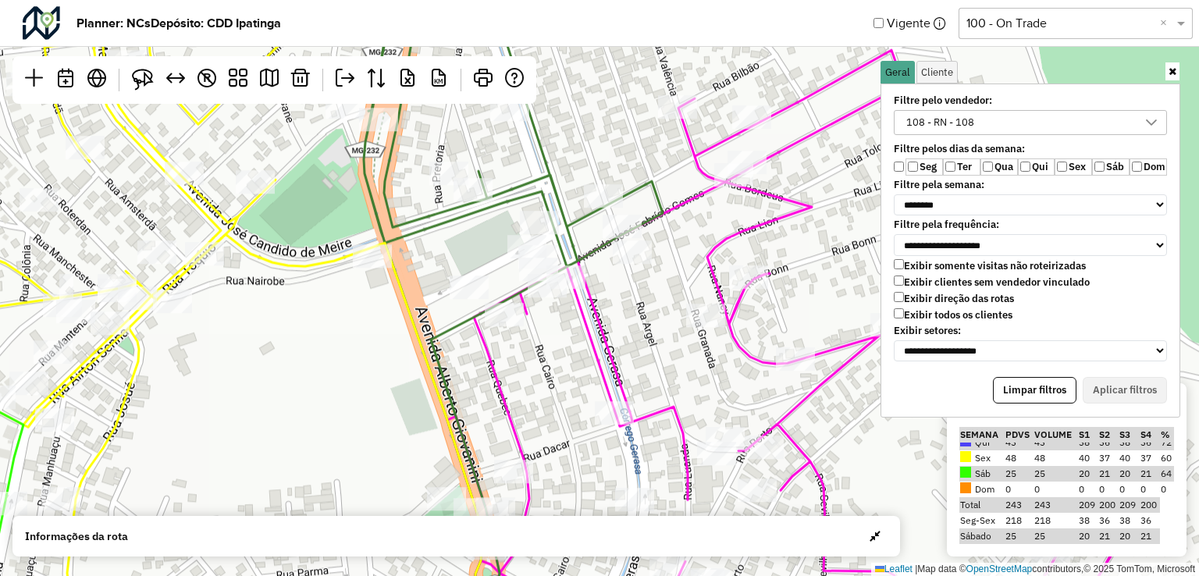
drag, startPoint x: 442, startPoint y: 333, endPoint x: 401, endPoint y: 429, distance: 104.2
click at [401, 429] on div "↦ Leaflet | Map data © OpenStreetMap contributors,© 2025 TomTom, Microsoft" at bounding box center [599, 288] width 1199 height 576
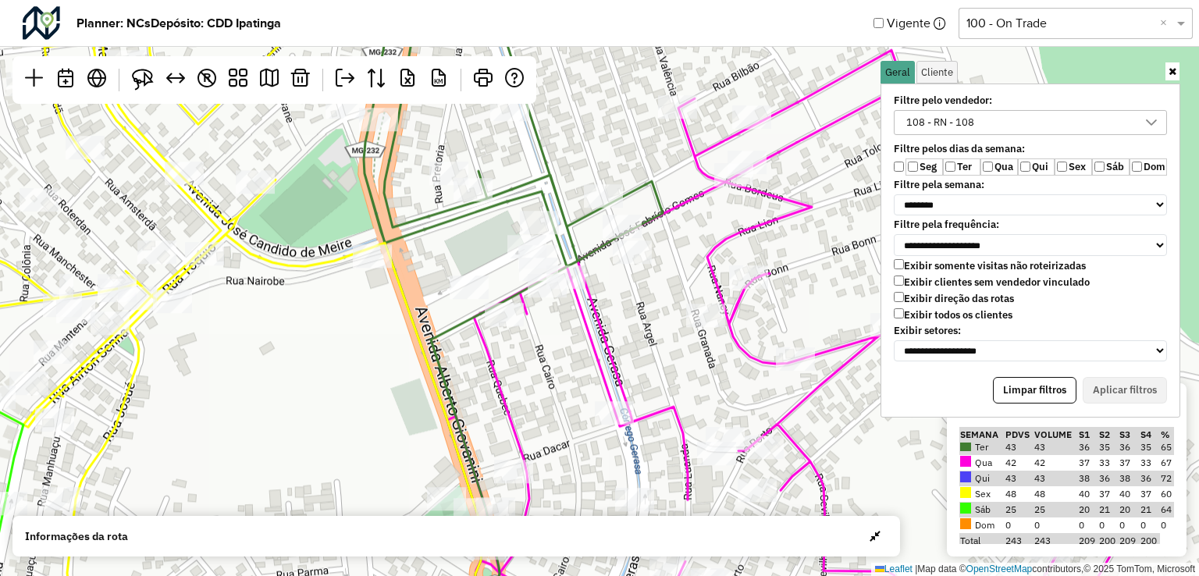
scroll to position [0, 0]
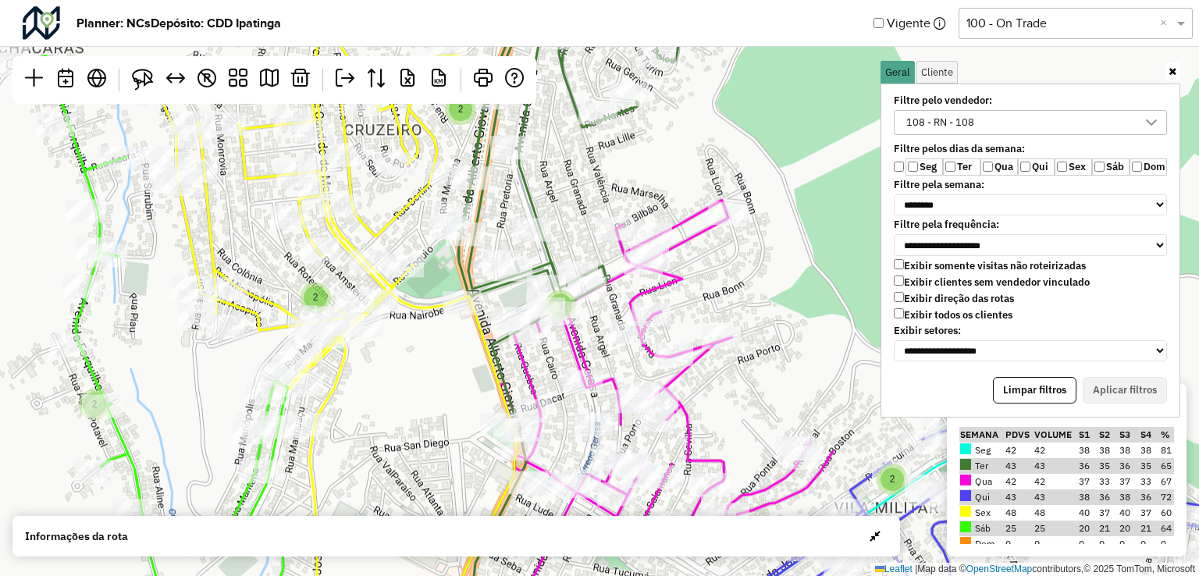
drag, startPoint x: 393, startPoint y: 375, endPoint x: 456, endPoint y: 381, distance: 63.5
click at [456, 381] on div "2 2 3 2 2 2 2 2 2 2 5 2 ↦ Leaflet | Map data © OpenStreetMap contributors,© 202…" at bounding box center [599, 288] width 1199 height 576
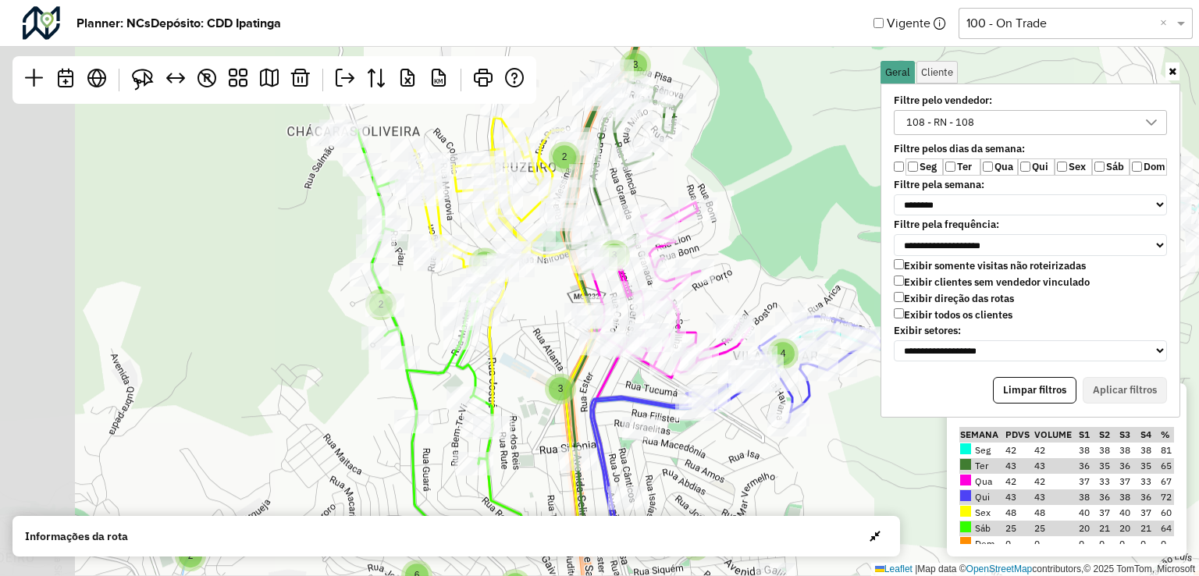
drag, startPoint x: 418, startPoint y: 397, endPoint x: 525, endPoint y: 309, distance: 138.6
click at [525, 309] on div "3 3 2 2 3 4 3 2 3 2 5 2 3 2 6 2 2 3 2 6 3 2 3 4 6 2 3 2 10 3 2 4 2 2 ↦ Leaflet …" at bounding box center [599, 288] width 1199 height 576
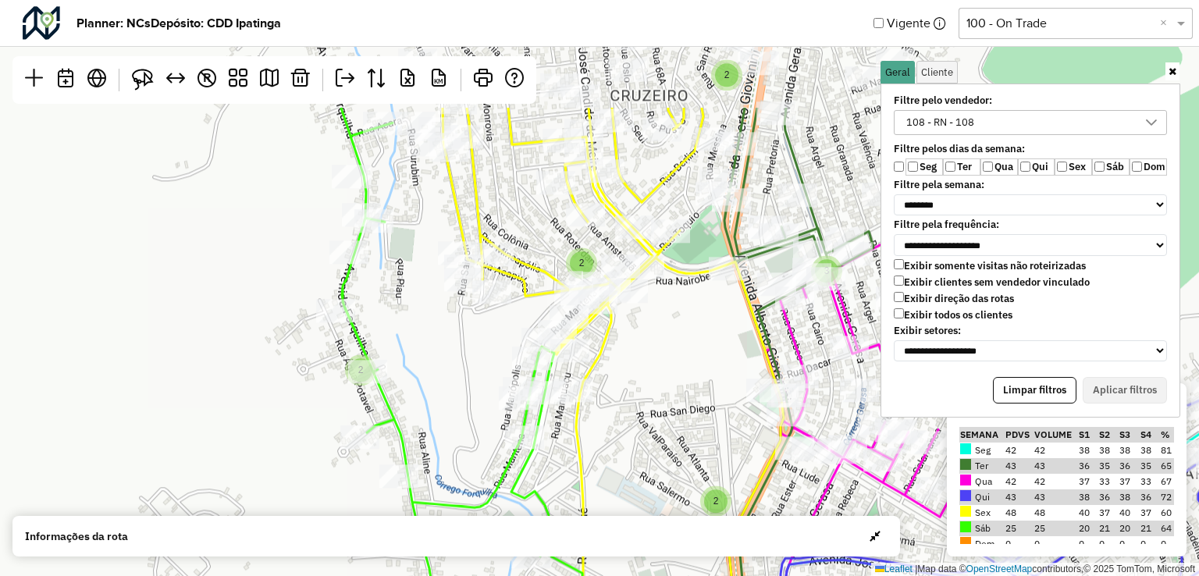
drag, startPoint x: 508, startPoint y: 332, endPoint x: 596, endPoint y: 474, distance: 167.2
click at [608, 494] on div "2 2 3 2 2 2 2 2 4 2 2 5 2 2 ↦ Leaflet | Map data © OpenStreetMap contributors,©…" at bounding box center [599, 288] width 1199 height 576
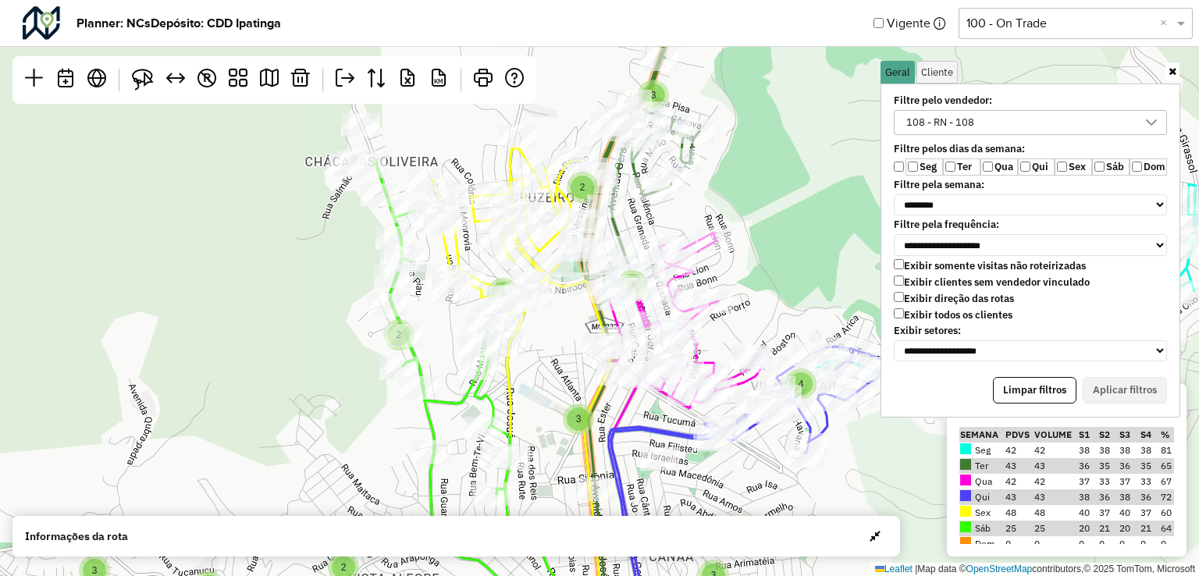
drag, startPoint x: 430, startPoint y: 343, endPoint x: 422, endPoint y: 302, distance: 42.1
click at [425, 304] on div "3 3 2 2 3 4 3 2 3 2 5 2 3 2 6 2 2 3 2 6 3 2 3 4 6 2 3 2 10 3 2 4 2 2 ↦ Leaflet …" at bounding box center [599, 288] width 1199 height 576
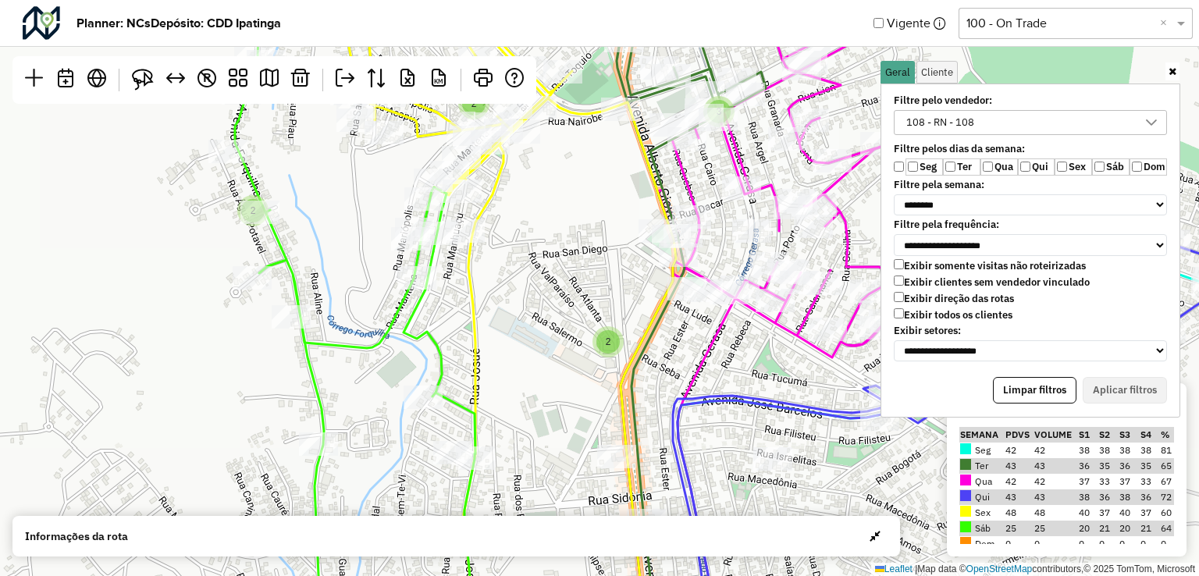
drag, startPoint x: 488, startPoint y: 333, endPoint x: 580, endPoint y: 488, distance: 179.9
click at [579, 504] on div "3 4 3 5 3 2 6 2 3 2 6 3 2 3 2 2 3 2 2 2 2 2 4 2 2 5 2 2 2 ↦ Leaflet | Map data …" at bounding box center [599, 288] width 1199 height 576
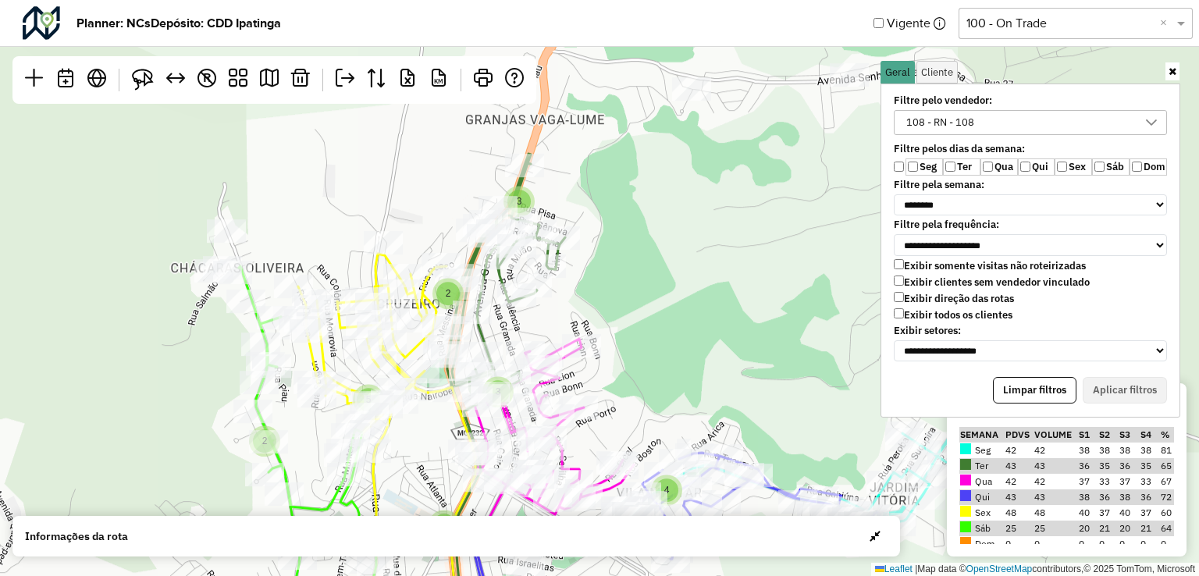
drag, startPoint x: 678, startPoint y: 288, endPoint x: 443, endPoint y: 429, distance: 273.7
click at [443, 429] on div "3 2 2 3 4 3 2 3 2 5 2 3 2 6 2 2 3 2 6 3 2 3 4 6 2 3 2 10 3 2 4 2 2 2 ↦ Leaflet …" at bounding box center [599, 288] width 1199 height 576
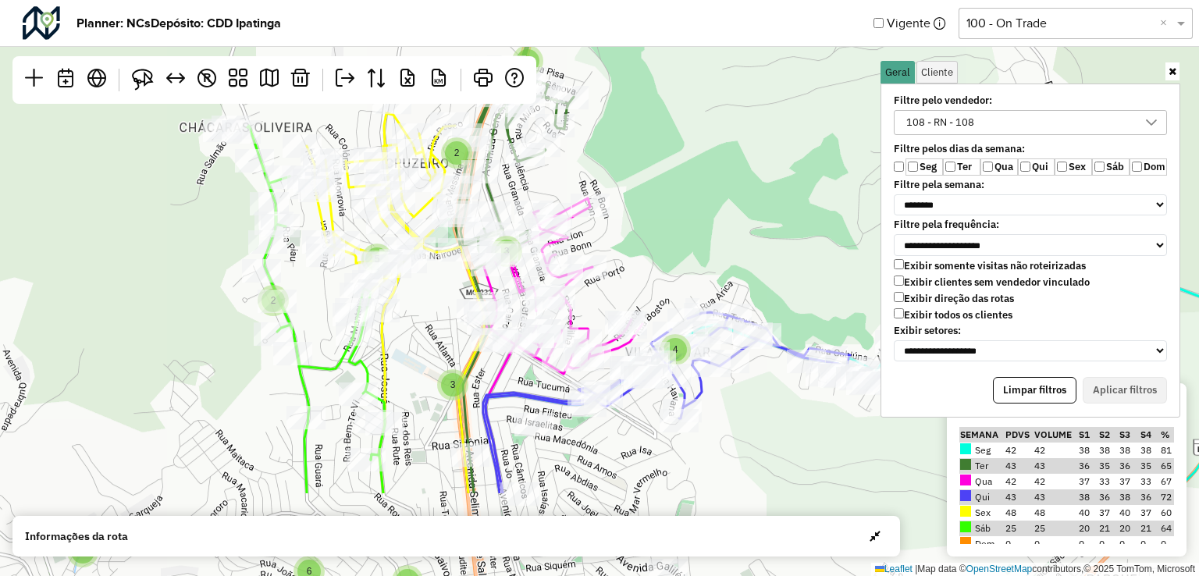
drag, startPoint x: 620, startPoint y: 347, endPoint x: 624, endPoint y: 175, distance: 172.5
click at [624, 175] on div "3 2 2 3 4 3 2 3 2 5 2 3 2 6 2 2 3 2 6 3 2 3 4 6 2 3 2 10 3 2 3 ↦ Leaflet | Map …" at bounding box center [599, 288] width 1199 height 576
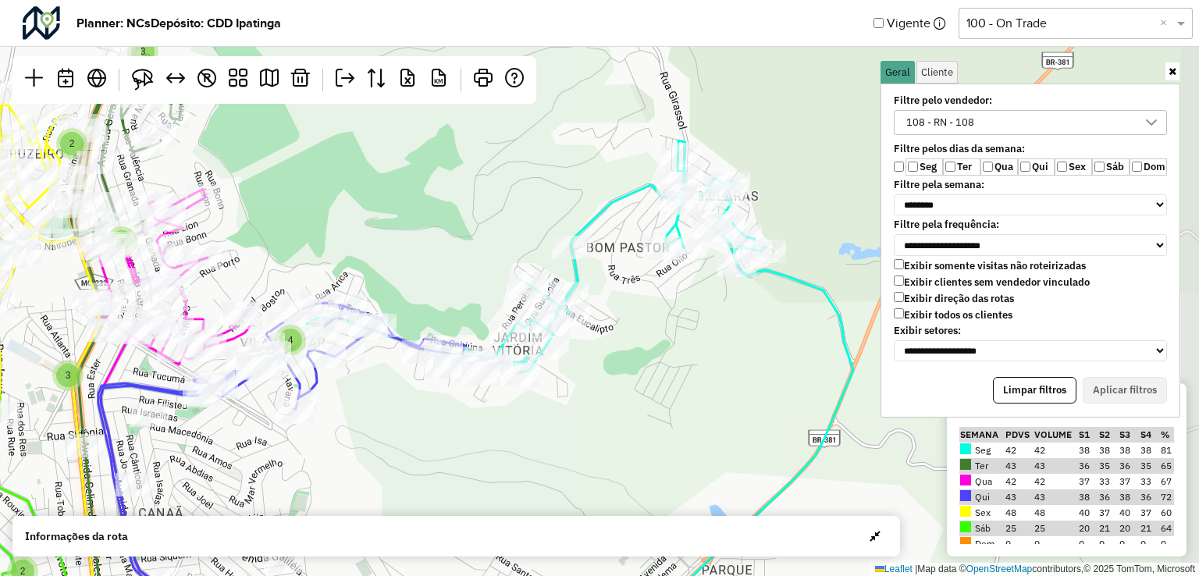
drag, startPoint x: 787, startPoint y: 403, endPoint x: 407, endPoint y: 425, distance: 380.8
click at [407, 425] on div "3 2 2 3 4 3 2 3 2 5 2 3 2 6 2 2 3 2 6 3 2 3 4 6 2 3 2 10 3 2 3 4 2 2 2 ↦ Leafle…" at bounding box center [599, 288] width 1199 height 576
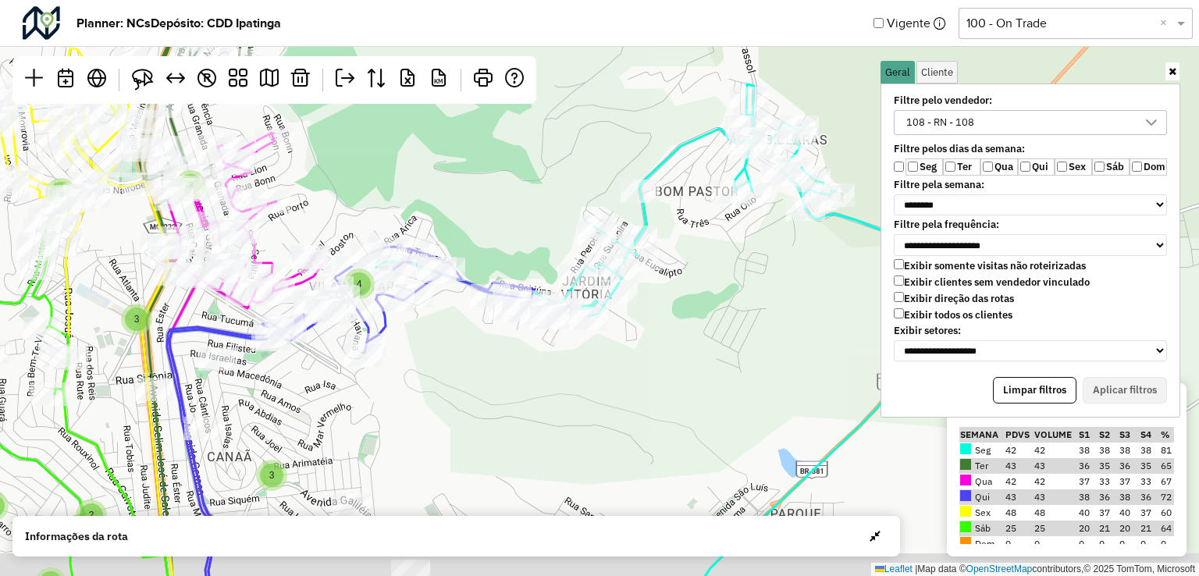
drag, startPoint x: 703, startPoint y: 432, endPoint x: 730, endPoint y: 414, distance: 32.5
click at [730, 414] on div "3 2 2 3 4 3 2 3 2 5 2 3 2 6 2 2 3 2 6 3 2 3 4 6 2 3 2 10 3 2 3 4 2 2 2 ↦ Leafle…" at bounding box center [599, 288] width 1199 height 576
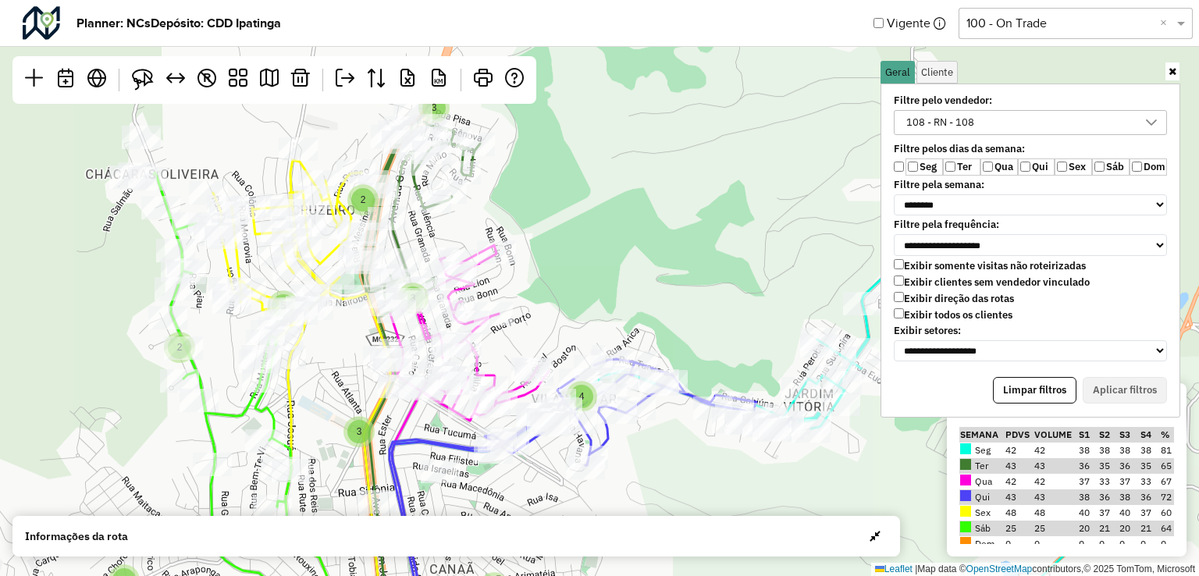
drag, startPoint x: 425, startPoint y: 388, endPoint x: 646, endPoint y: 500, distance: 248.5
click at [646, 500] on div "3 2 2 3 4 3 2 3 2 5 2 3 2 6 2 2 3 2 6 3 2 3 4 6 2 3 2 10 3 2 3 4 2 2 2 2 ↦ Leaf…" at bounding box center [599, 288] width 1199 height 576
click at [957, 119] on div "108 - RN - 108" at bounding box center [940, 122] width 79 height 23
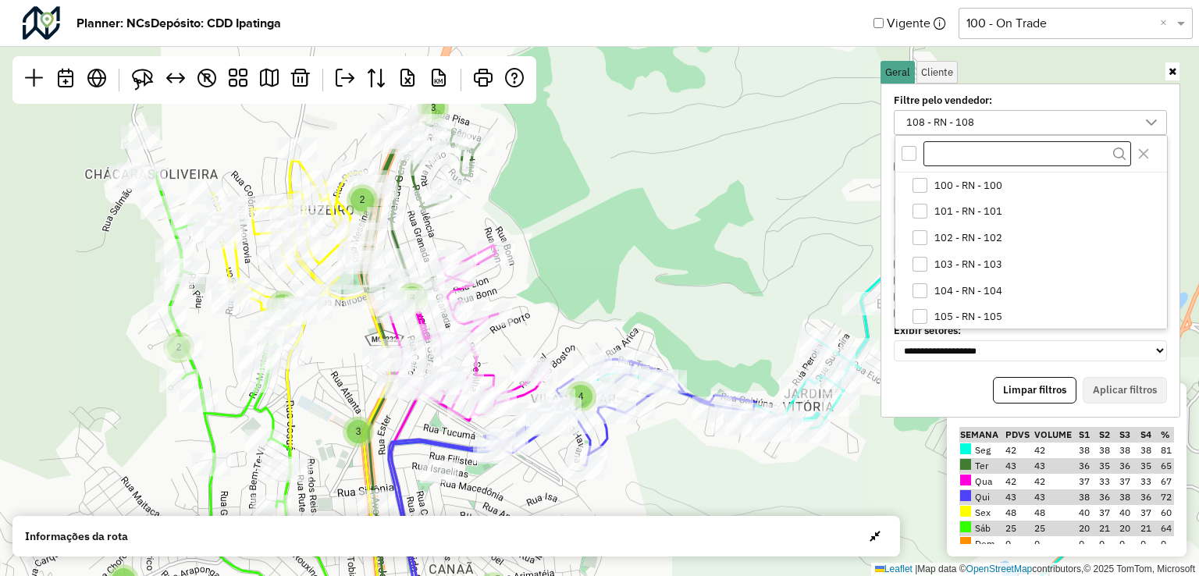
scroll to position [80, 0]
click at [958, 311] on span "108 - RN - 108" at bounding box center [968, 315] width 68 height 12
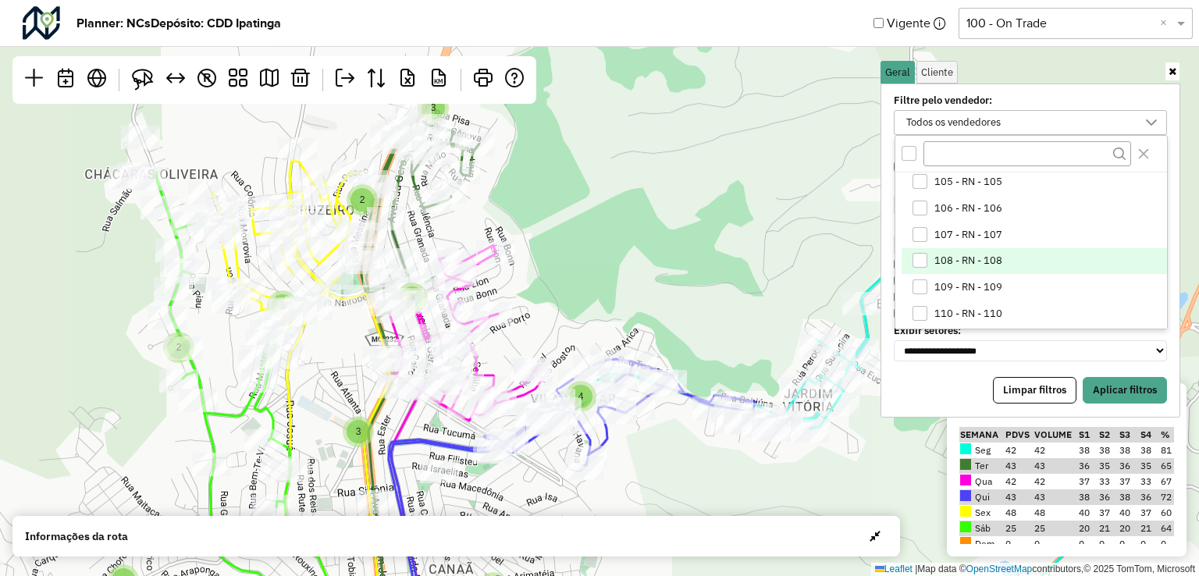
scroll to position [158, 0]
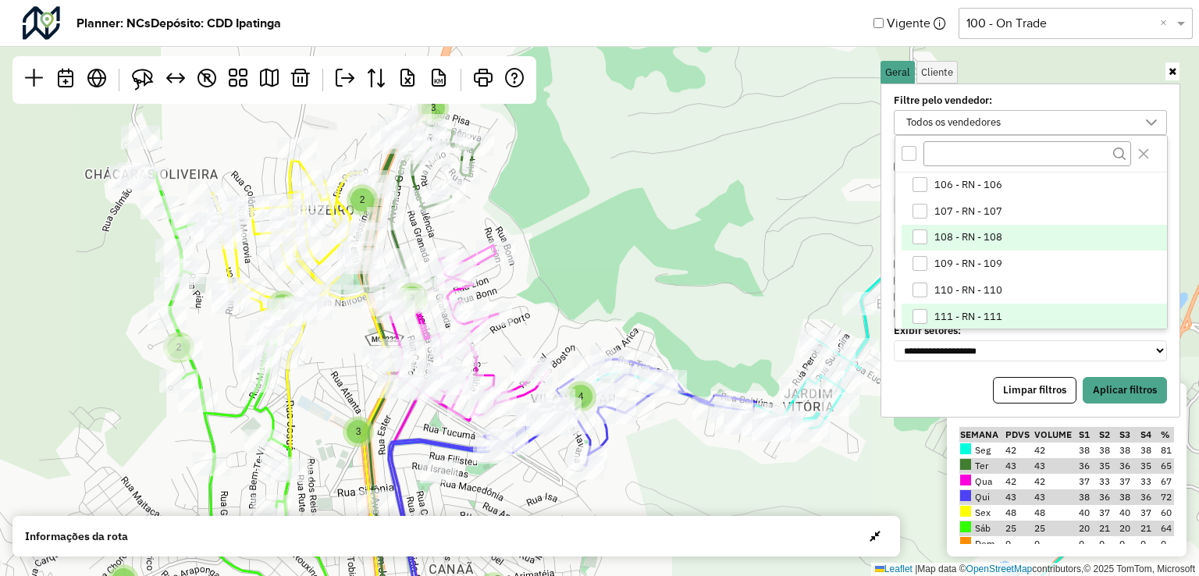
click at [956, 307] on li "111 - RN - 111" at bounding box center [1034, 317] width 265 height 27
click at [1135, 379] on button "Aplicar filtros" at bounding box center [1125, 390] width 84 height 27
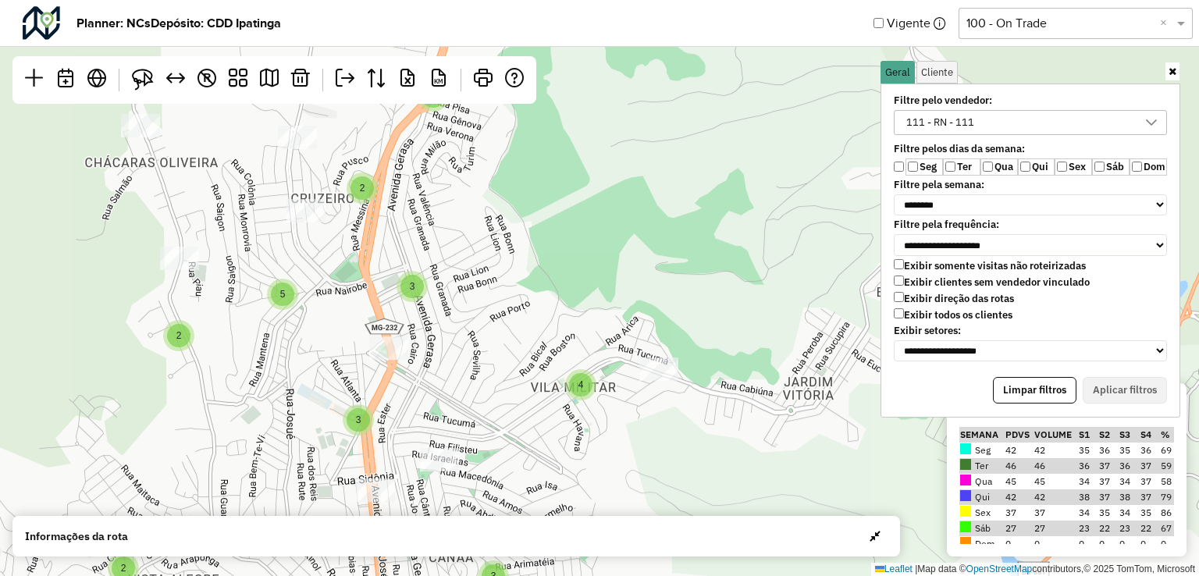
drag, startPoint x: 752, startPoint y: 272, endPoint x: 746, endPoint y: 200, distance: 72.9
click at [746, 200] on div "2 2 2 3 2 3 2 3 4 3 2 2 3 2 3 2 4 2 2 3 3 6 3 6 6 4 2 10 2 2 3 5 3 2 ↦ Leaflet …" at bounding box center [599, 288] width 1199 height 576
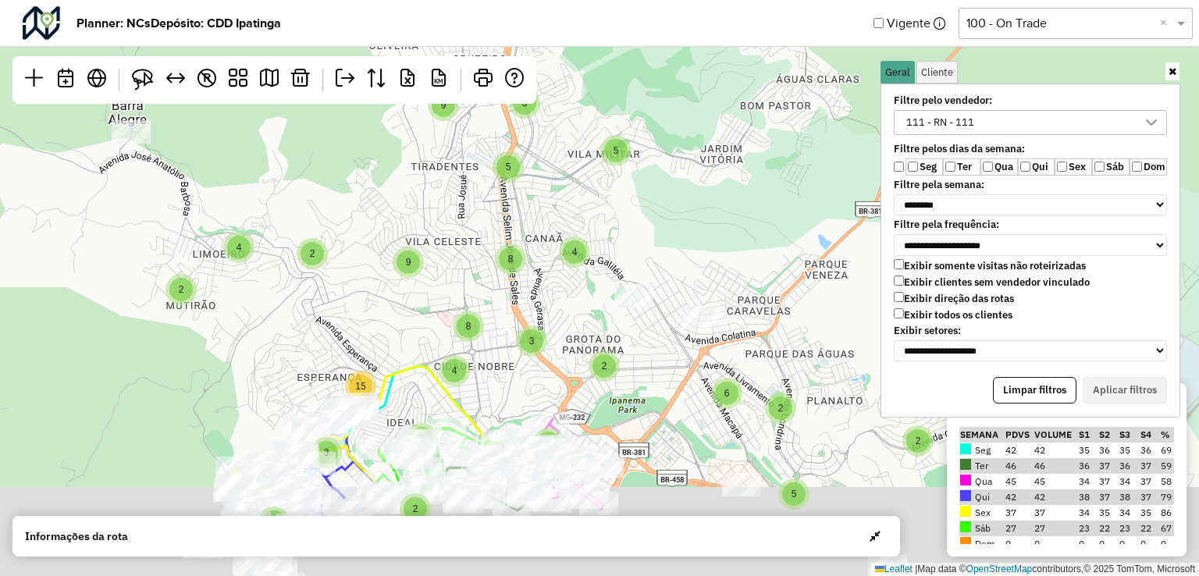
drag, startPoint x: 727, startPoint y: 286, endPoint x: 699, endPoint y: 210, distance: 81.5
click at [699, 212] on div "3 5 3 5 4 8 5 5 9 2 3 3 2 2 3 4 5 5 3 5 9 2 4 2 8 8 9 4 2 3 6 7 2 3 15 2 2 5 2 …" at bounding box center [599, 288] width 1199 height 576
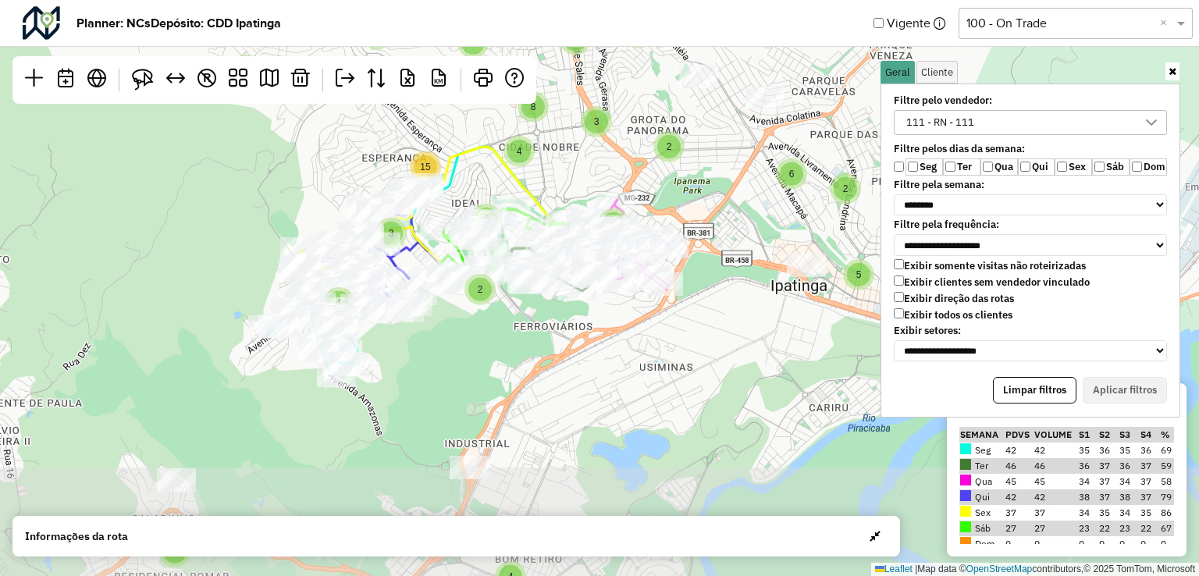
drag, startPoint x: 683, startPoint y: 251, endPoint x: 735, endPoint y: 155, distance: 109.3
click at [734, 155] on div "3 5 3 5 4 5 5 9 2 3 3 2 2 3 4 5 5 3 5 9 2 4 2 8 8 9 4 2 3 6 7 2 3 15 2 2 5 2 2 …" at bounding box center [599, 288] width 1199 height 576
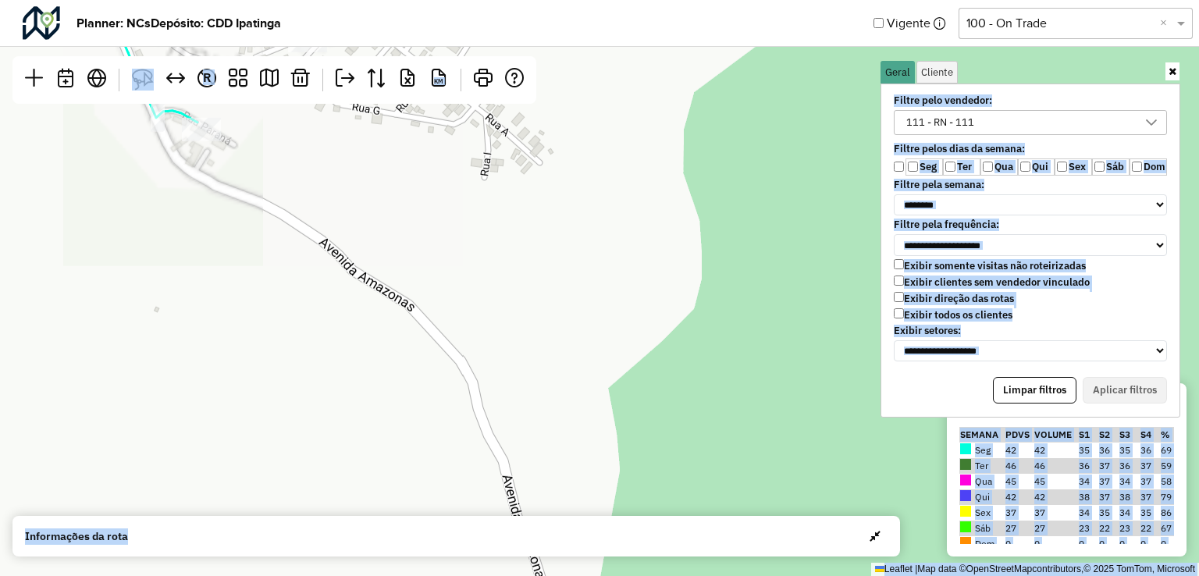
drag, startPoint x: 351, startPoint y: 309, endPoint x: 382, endPoint y: 332, distance: 38.6
click at [473, 518] on hb-planner "**********" at bounding box center [599, 288] width 1199 height 576
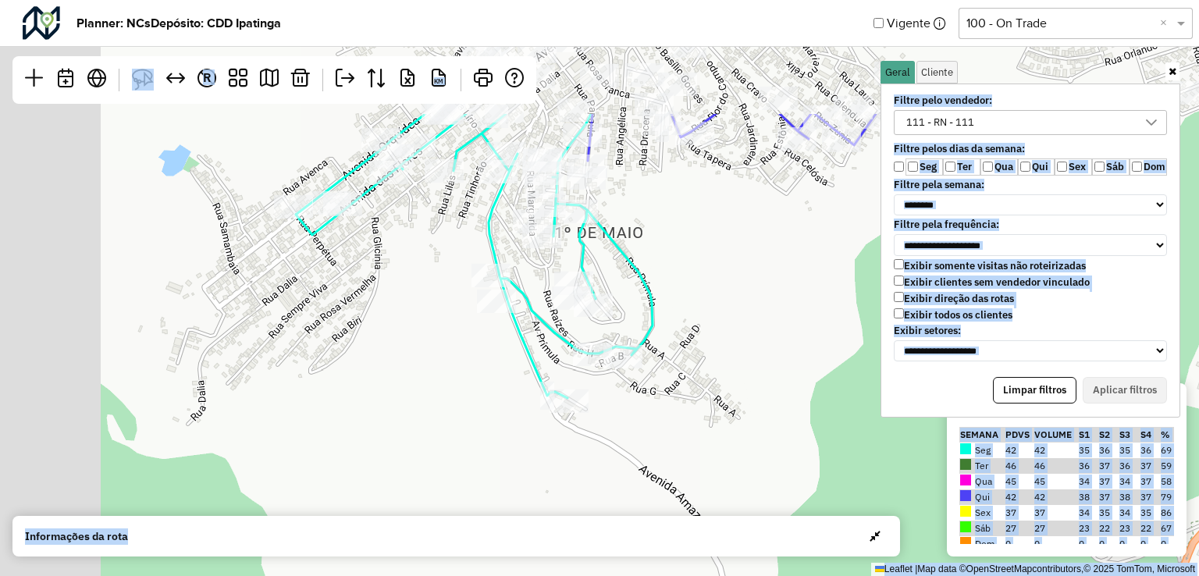
drag, startPoint x: 428, startPoint y: 402, endPoint x: 653, endPoint y: 510, distance: 250.0
click at [660, 510] on div "2 2 2 2 2 3 2 2 2 2 ↦ Leaflet | Map data © OpenStreetMap contributors,© 2025 To…" at bounding box center [599, 288] width 1199 height 576
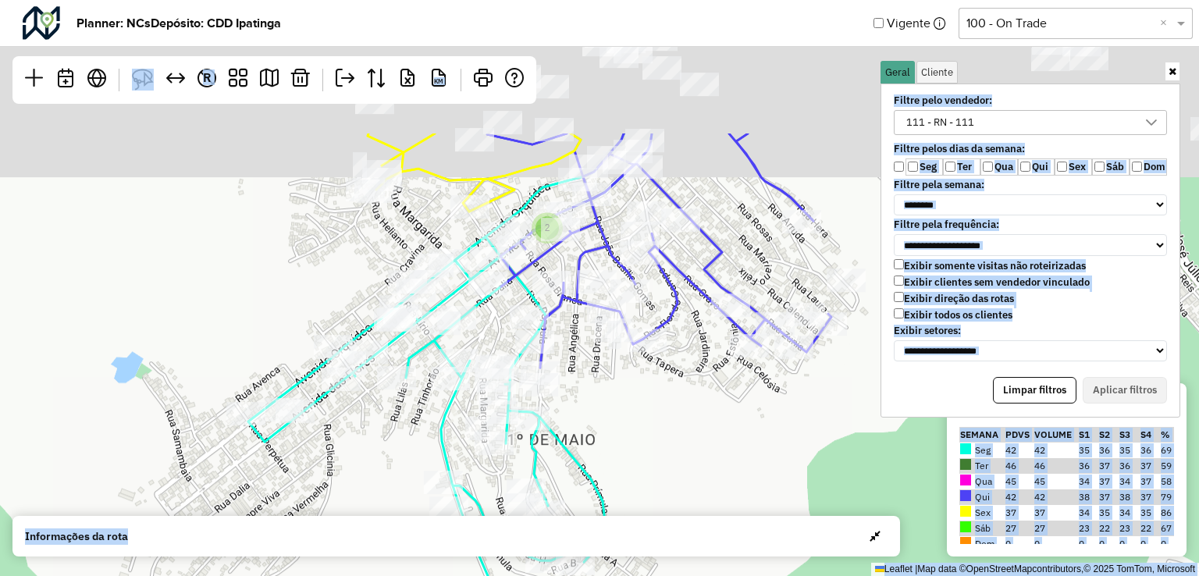
drag, startPoint x: 411, startPoint y: 336, endPoint x: 393, endPoint y: 456, distance: 120.6
click at [378, 478] on div "2 2 2 2 2 2 2 2 2 4 2 2 2 ↦ Leaflet | Map data © OpenStreetMap contributors,© 2…" at bounding box center [599, 288] width 1199 height 576
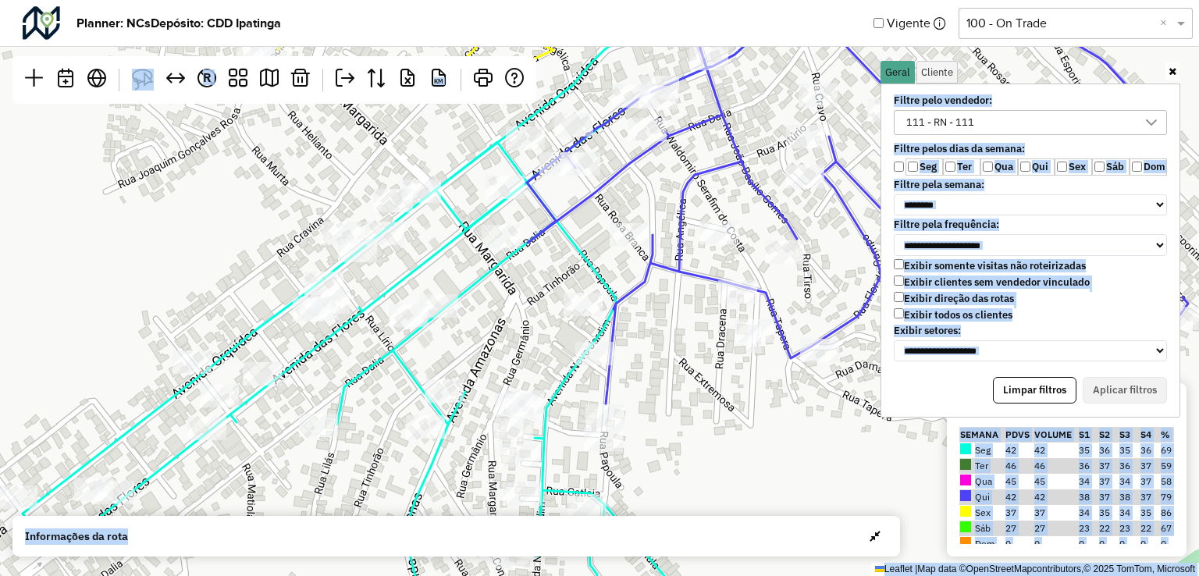
drag, startPoint x: 512, startPoint y: 336, endPoint x: 464, endPoint y: 363, distance: 55.6
click at [464, 358] on div "↦ Leaflet | Map data © OpenStreetMap contributors,© 2025 TomTom, Microsoft" at bounding box center [599, 288] width 1199 height 576
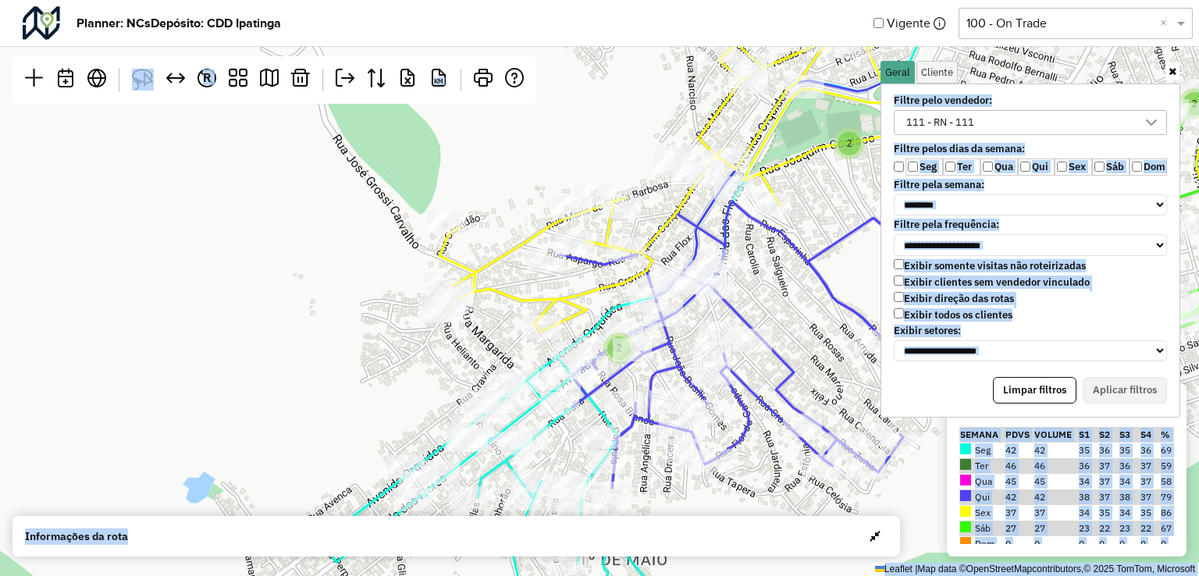
drag, startPoint x: 706, startPoint y: 422, endPoint x: 663, endPoint y: 478, distance: 70.7
click at [678, 491] on div "2 4 2 2 2 2 2 2 2 2 2 4 2 2 2 2 ↦ Leaflet | Map data © OpenStreetMap contributo…" at bounding box center [599, 288] width 1199 height 576
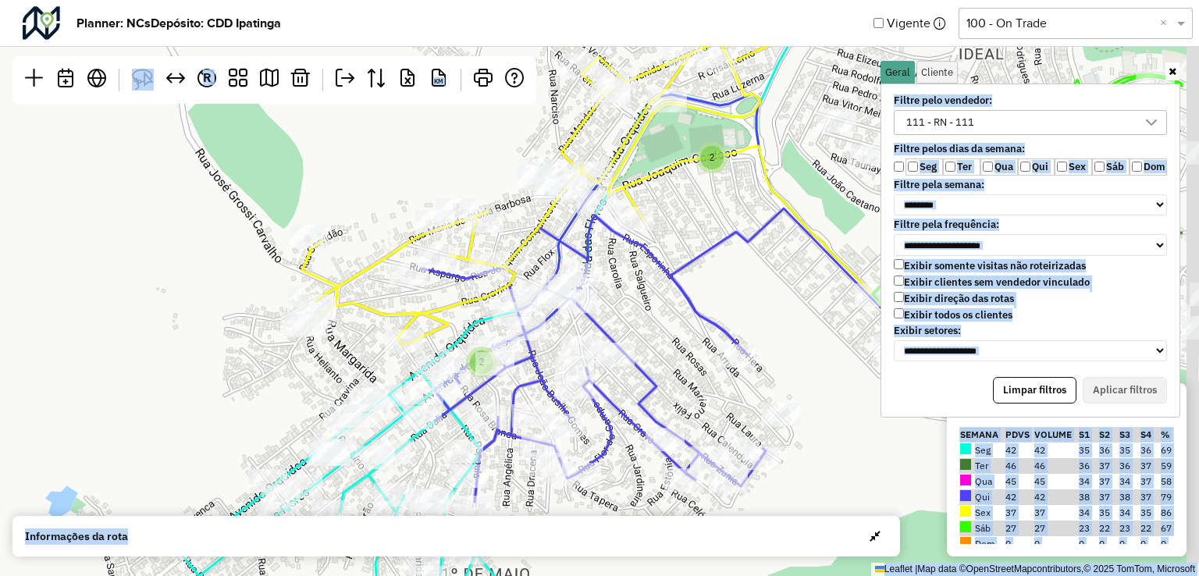
click at [621, 517] on hb-planner "**********" at bounding box center [599, 288] width 1199 height 576
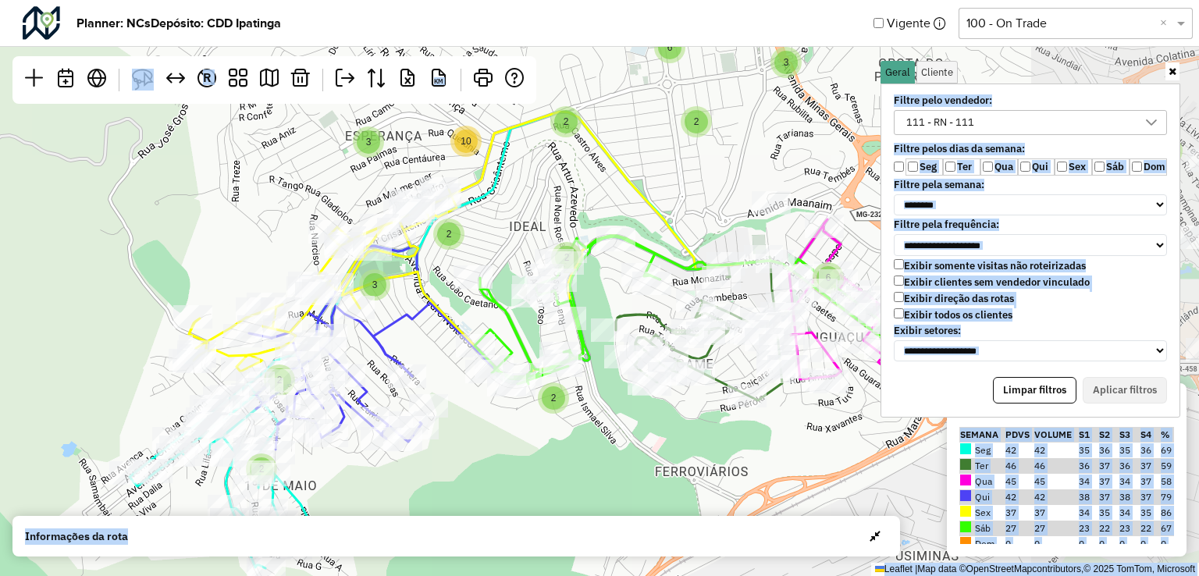
drag, startPoint x: 701, startPoint y: 357, endPoint x: 297, endPoint y: 316, distance: 406.3
click at [297, 316] on div "3 2 2 2 3 4 3 2 2 5 2 3 2 6 2 2 3 2 6 3 2 3 4 6 2 3 2 10 3 2 4 2 2 2 3 2 2 2 4 …" at bounding box center [599, 288] width 1199 height 576
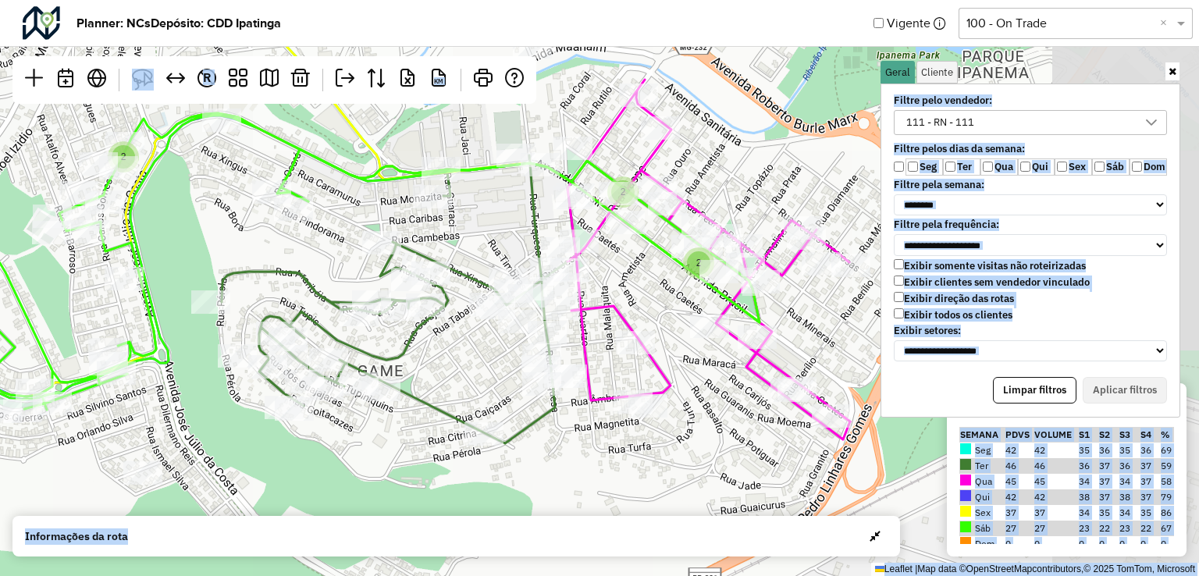
drag, startPoint x: 595, startPoint y: 268, endPoint x: 423, endPoint y: 361, distance: 195.2
click at [425, 360] on div "2 4 2 2 2 2 2 2 2 2 2 2 4 2 3 2 ↦ Leaflet | Map data © OpenStreetMap contributo…" at bounding box center [599, 288] width 1199 height 576
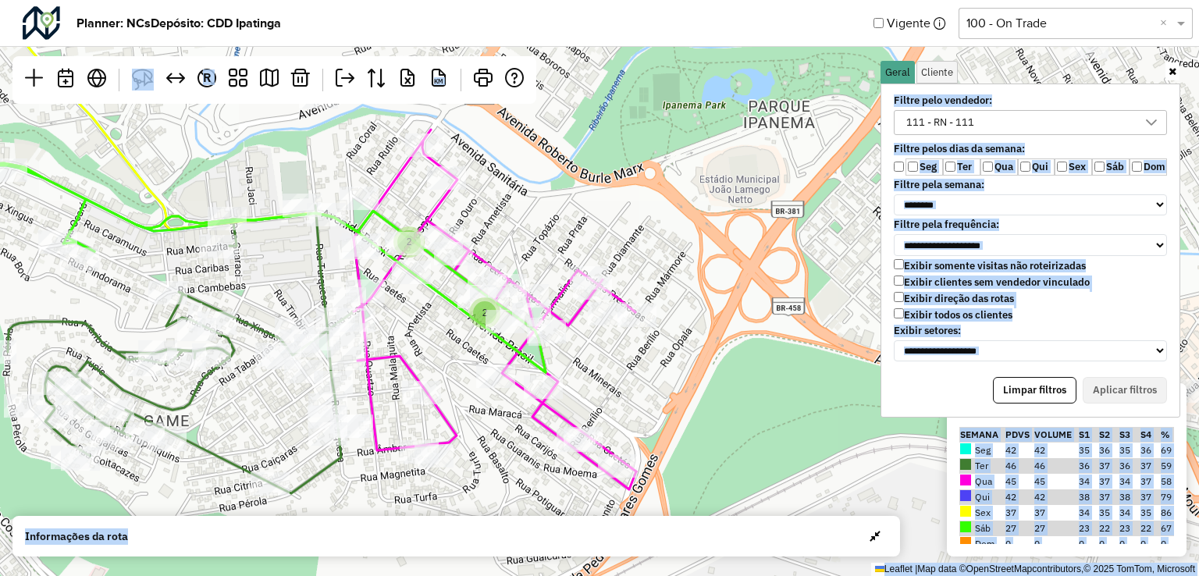
drag, startPoint x: 655, startPoint y: 333, endPoint x: 457, endPoint y: 380, distance: 203.7
click at [457, 380] on div "2 4 2 2 5 2 2 2 2 2 2 2 2 4 2 3 2 ↦ Leaflet | Map data © OpenStreetMap contribu…" at bounding box center [599, 288] width 1199 height 576
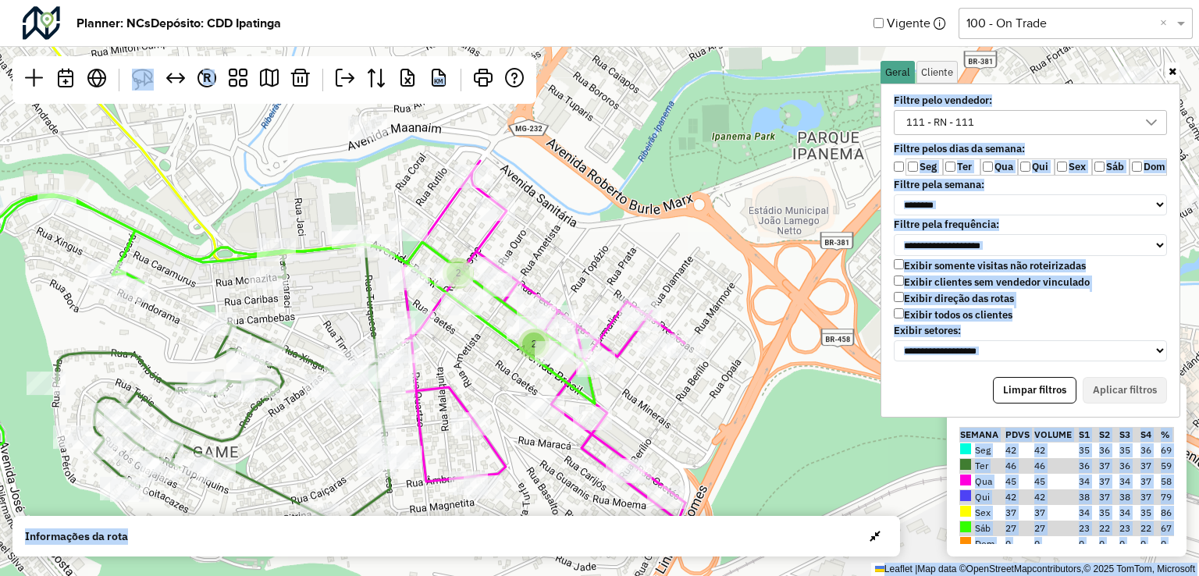
drag, startPoint x: 602, startPoint y: 404, endPoint x: 640, endPoint y: 516, distance: 118.7
click at [640, 515] on hb-planner "**********" at bounding box center [599, 288] width 1199 height 576
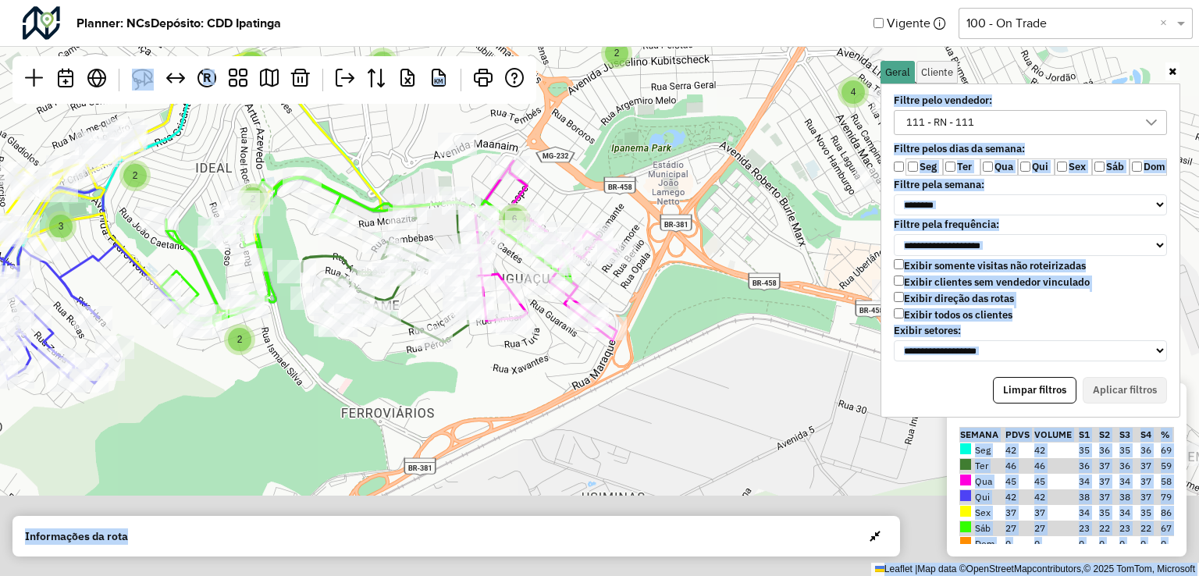
drag, startPoint x: 599, startPoint y: 166, endPoint x: 602, endPoint y: 100, distance: 66.4
click at [602, 100] on div "3 2 2 3 4 3 2 3 2 5 2 3 2 6 2 2 3 2 6 3 2 3 4 6 2 3 2 10 3 2 4 2 2 2 3 2 2 2 2 …" at bounding box center [599, 288] width 1199 height 576
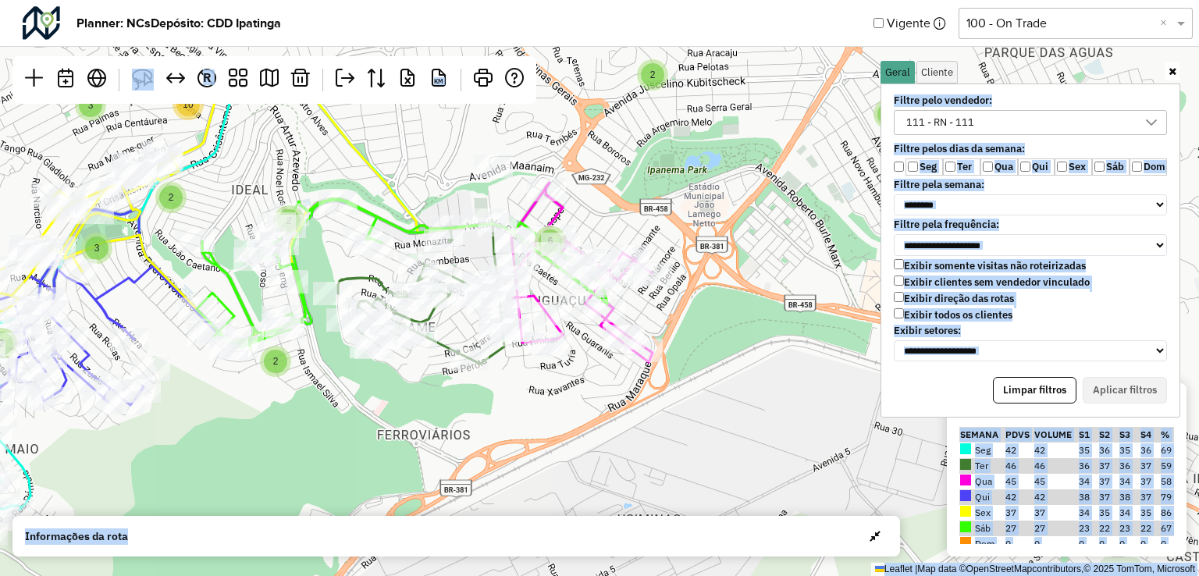
drag, startPoint x: 624, startPoint y: 408, endPoint x: 635, endPoint y: 422, distance: 17.8
click at [635, 422] on div "3 2 2 3 4 3 2 5 2 3 2 6 2 2 3 2 6 3 2 3 4 6 2 3 2 10 3 2 4 2 2 2 3 2 2 2 2 2 4 …" at bounding box center [599, 288] width 1199 height 576
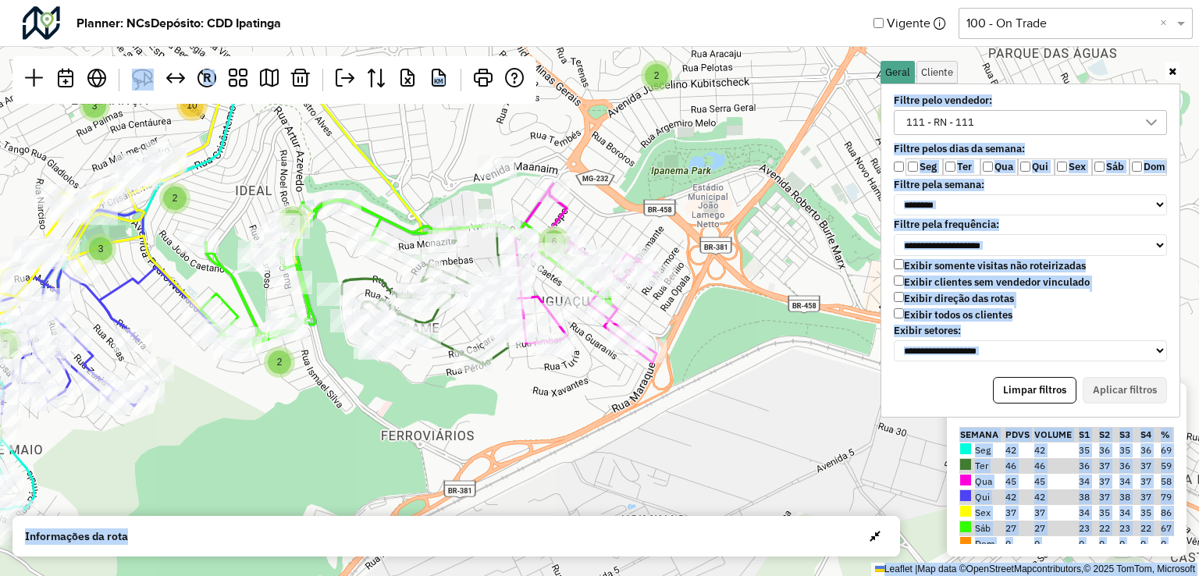
drag, startPoint x: 517, startPoint y: 411, endPoint x: 614, endPoint y: 394, distance: 98.3
click at [617, 400] on div "3 2 2 3 4 3 2 5 2 3 2 6 2 2 3 2 6 3 2 3 4 6 2 3 2 10 3 2 4 2 2 2 3 2 2 2 2 2 4 …" at bounding box center [599, 288] width 1199 height 576
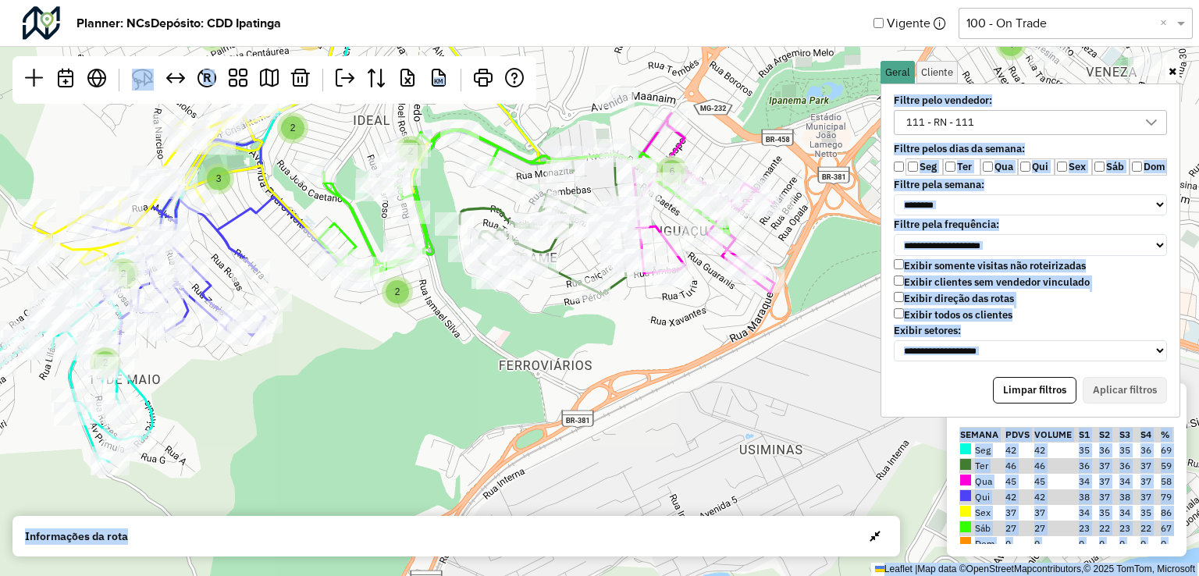
click at [288, 383] on div "3 2 2 3 4 3 2 5 2 3 2 6 2 2 3 2 6 3 2 3 4 6 2 3 2 10 3 2 4 2 2 2 3 2 2 2 2 2 4 …" at bounding box center [599, 288] width 1199 height 576
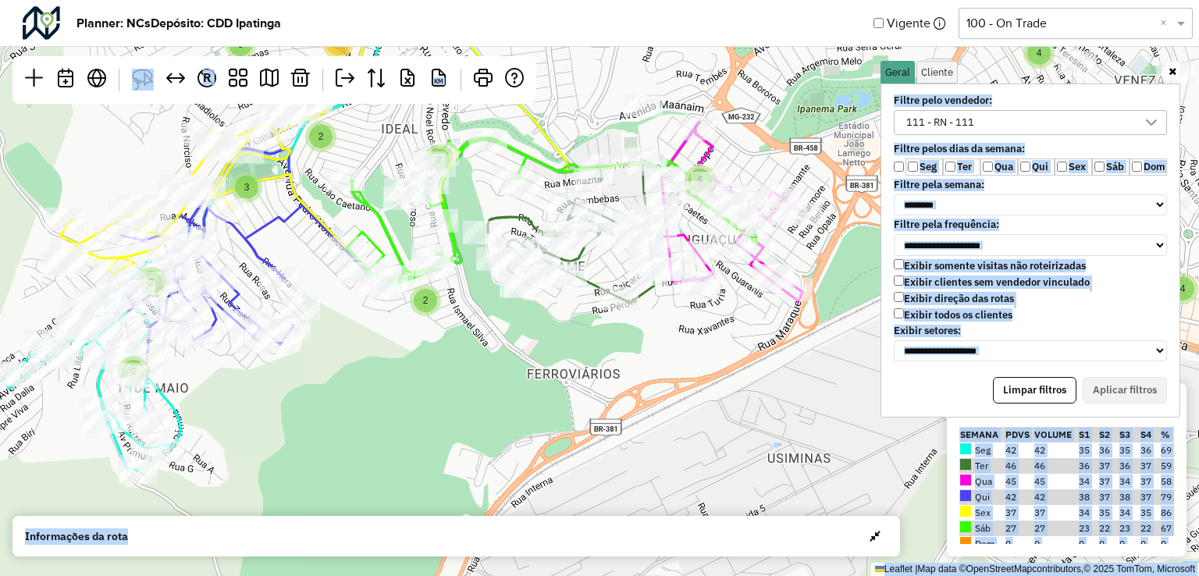
drag, startPoint x: 318, startPoint y: 417, endPoint x: 396, endPoint y: 450, distance: 84.7
click at [396, 450] on div "3 2 2 3 4 3 2 5 2 3 2 6 2 2 3 2 6 3 2 3 4 6 2 3 2 10 3 2 4 2 2 2 3 2 2 2 2 2 4 …" at bounding box center [599, 288] width 1199 height 576
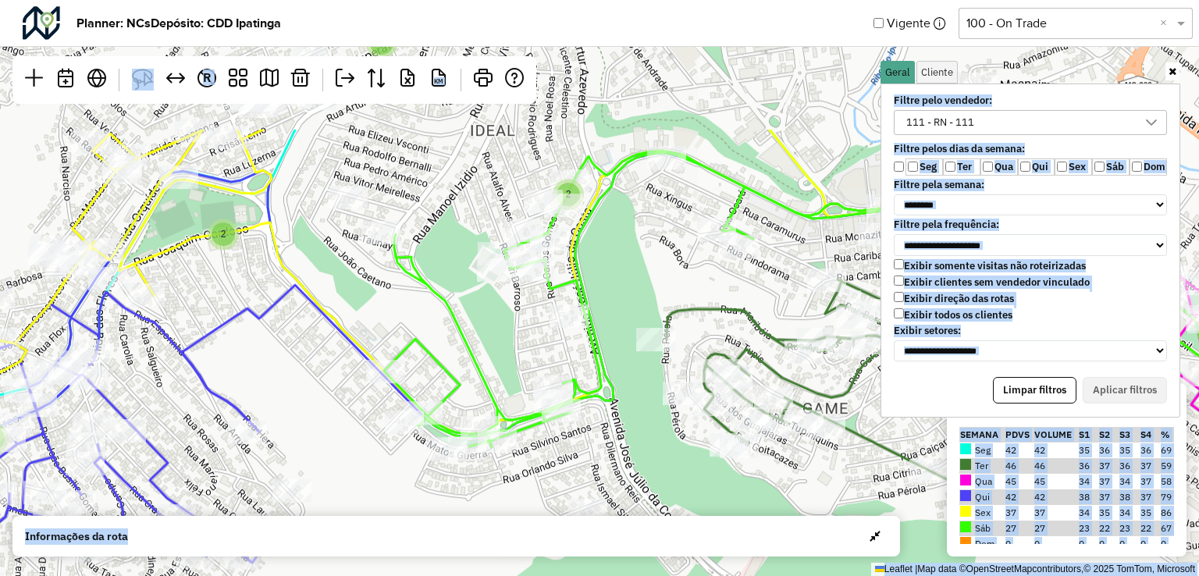
drag, startPoint x: 462, startPoint y: 301, endPoint x: 459, endPoint y: 506, distance: 205.3
click at [459, 506] on div "4 2 2 2 2 2 2 2 2 2 4 3 2 ↦ Leaflet | Map data © OpenStreetMap contributors,© 2…" at bounding box center [599, 288] width 1199 height 576
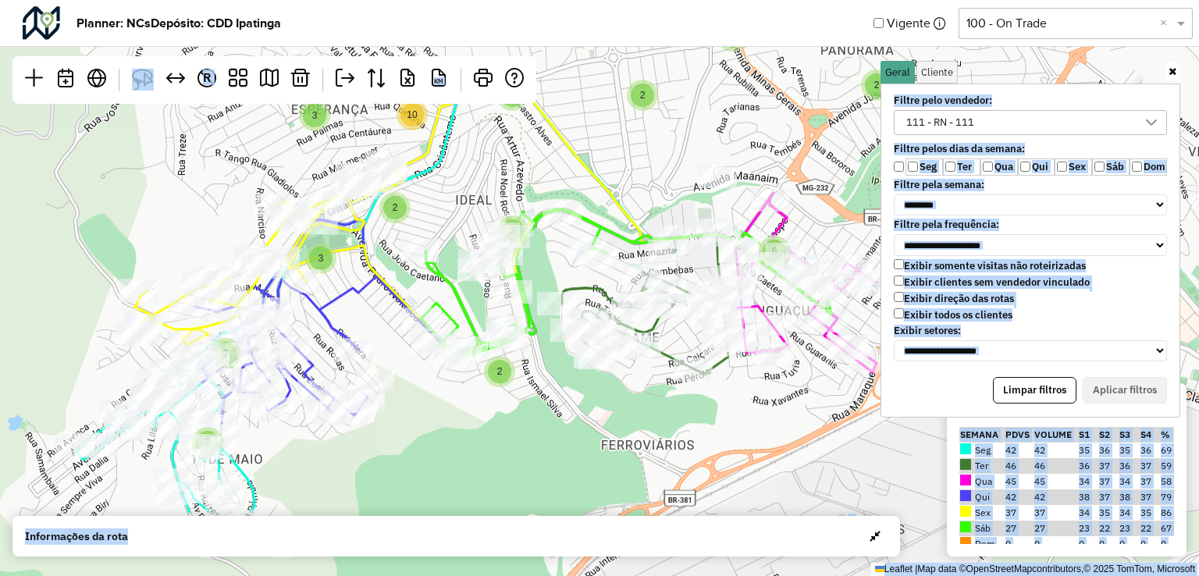
drag, startPoint x: 570, startPoint y: 248, endPoint x: 588, endPoint y: 126, distance: 123.9
click at [588, 126] on div "2 2 3 4 3 2 3 2 5 2 3 2 6 2 2 3 2 6 3 2 3 4 6 2 3 2 10 3 2 4 2 2 2 3 2 2 2 2 2 …" at bounding box center [599, 288] width 1199 height 576
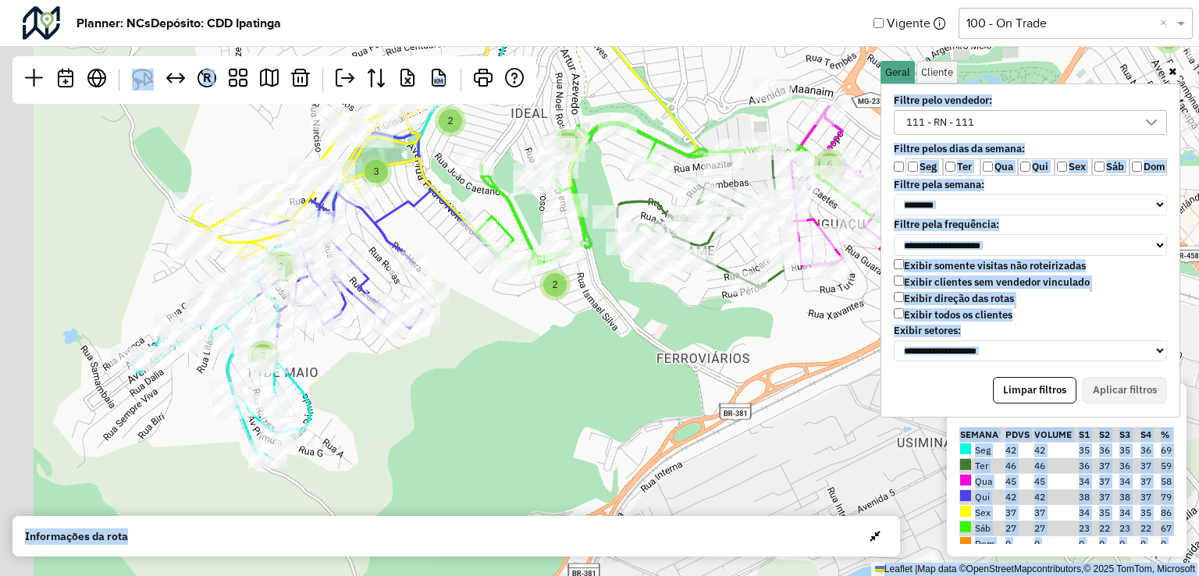
drag, startPoint x: 359, startPoint y: 458, endPoint x: 411, endPoint y: 382, distance: 91.6
click at [411, 382] on div "2 2 3 4 3 2 2 5 2 3 2 6 2 2 3 2 6 3 2 3 4 6 2 3 2 10 3 2 4 2 2 2 3 2 2 2 2 2 4 …" at bounding box center [599, 288] width 1199 height 576
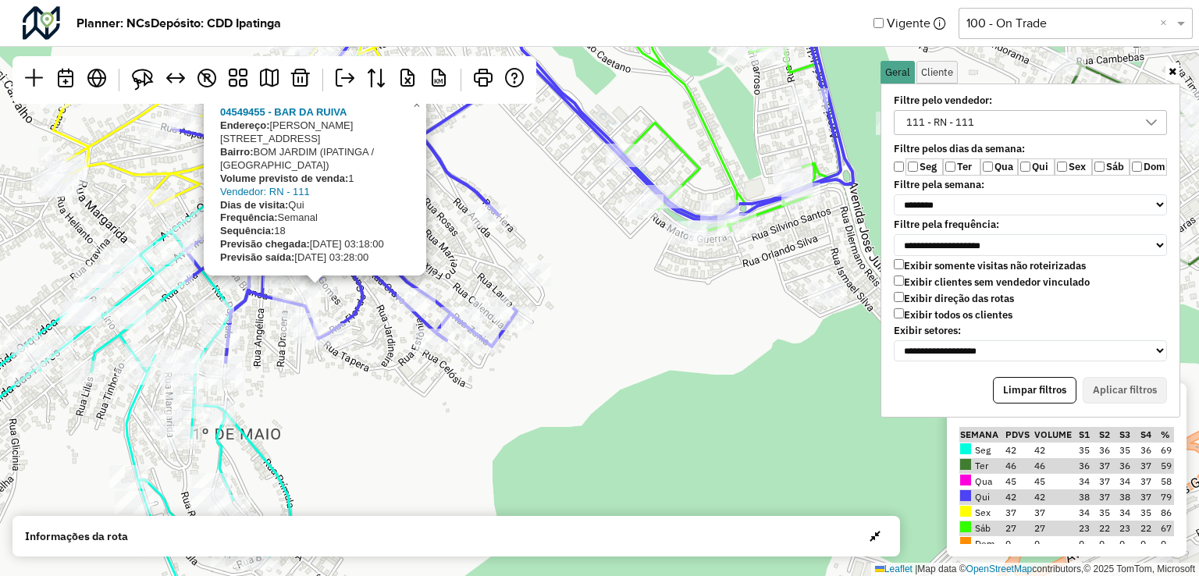
click at [316, 279] on div at bounding box center [314, 273] width 19 height 19
click at [384, 398] on div "4 2 2 2 2 2 2 2 2 2 4 3 2 04549455 - BAR DA [PERSON_NAME]: [PERSON_NAME][STREET…" at bounding box center [599, 288] width 1199 height 576
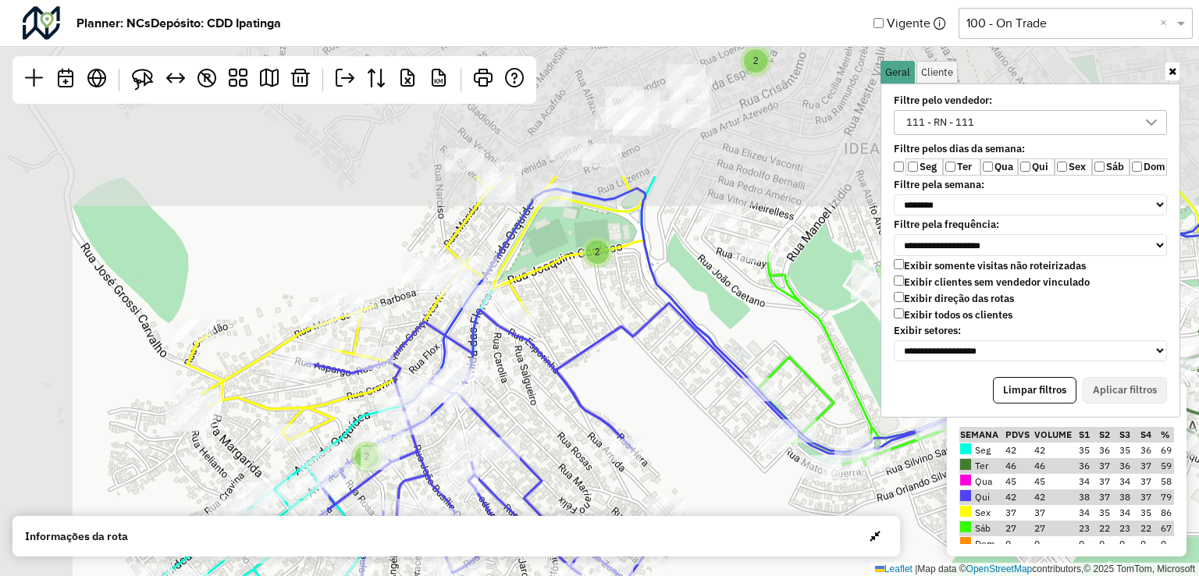
drag, startPoint x: 695, startPoint y: 369, endPoint x: 826, endPoint y: 494, distance: 181.1
click at [862, 544] on hb-planner "**********" at bounding box center [599, 288] width 1199 height 576
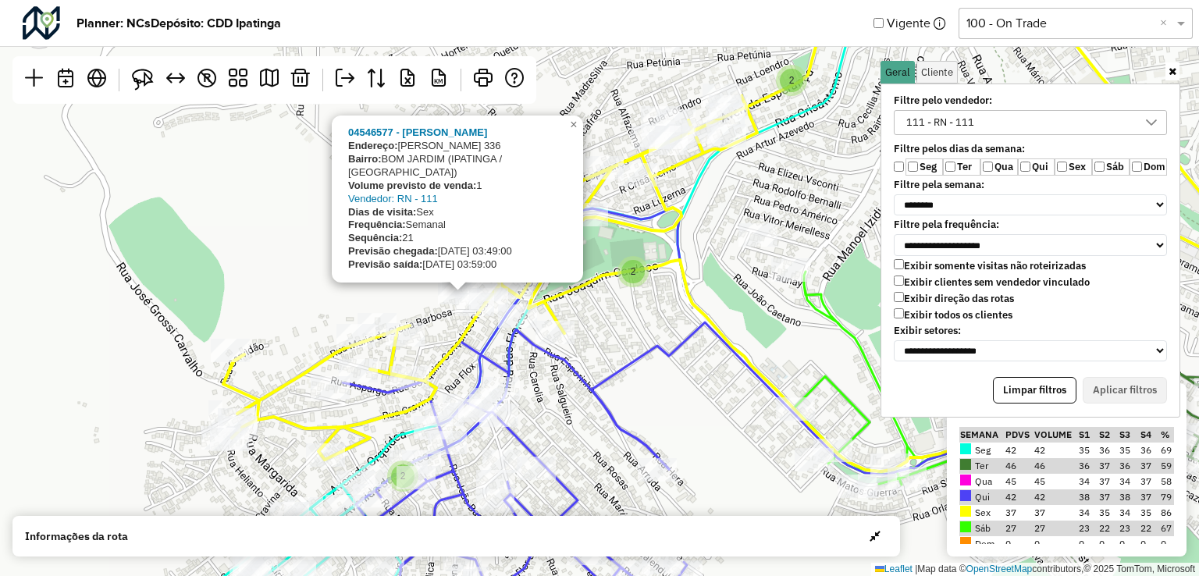
drag, startPoint x: 446, startPoint y: 231, endPoint x: 453, endPoint y: 318, distance: 86.9
click at [453, 318] on div "4 2 2 2 2 2 2 2 2 2 4 2 2 2 5 2 04546577 - [PERSON_NAME]: [PERSON_NAME] 336 Bai…" at bounding box center [599, 288] width 1199 height 576
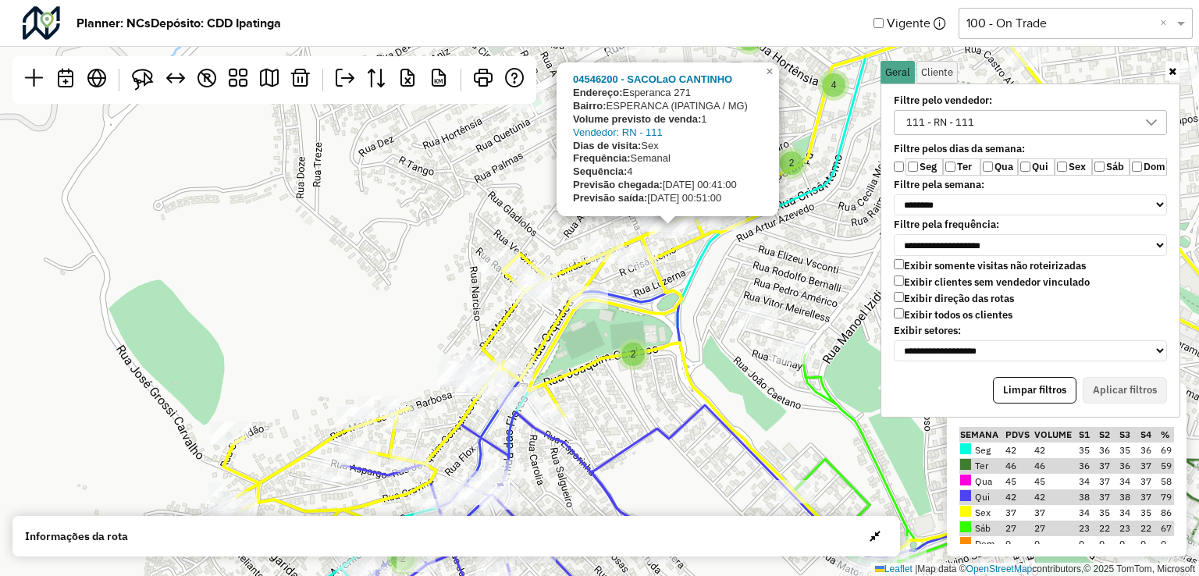
drag, startPoint x: 668, startPoint y: 210, endPoint x: 668, endPoint y: 276, distance: 66.3
click at [668, 276] on icon at bounding box center [770, 289] width 1095 height 532
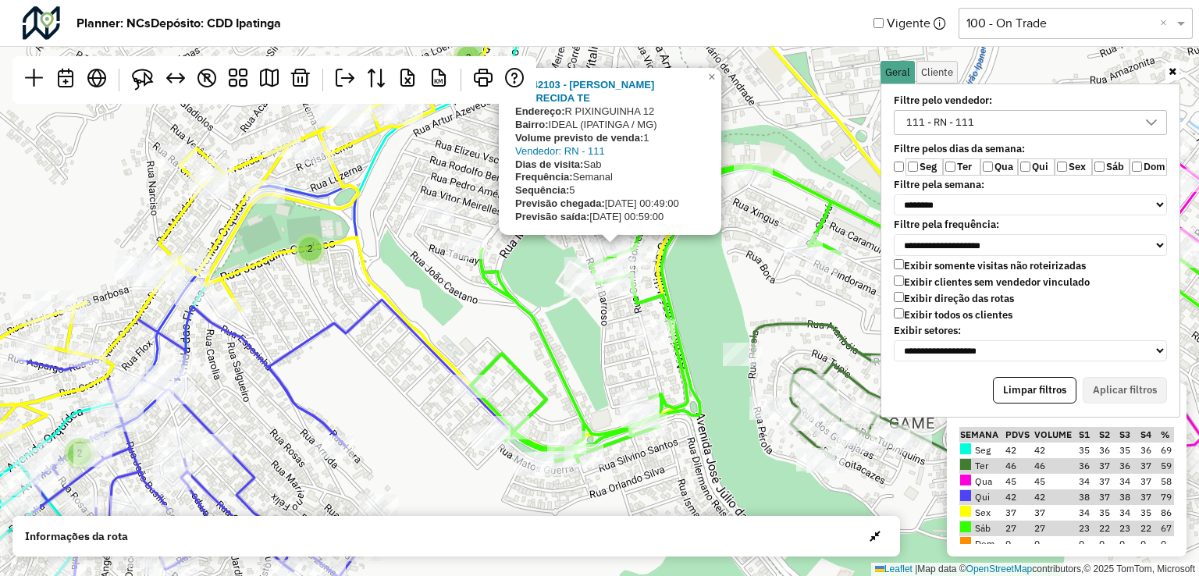
drag, startPoint x: 621, startPoint y: 311, endPoint x: 616, endPoint y: 347, distance: 36.3
click at [616, 347] on div "4 2 2 2 2 2 2 2 2 2 4 2 2 2 5 3 04542103 - [PERSON_NAME] APARECIDA TE Endereço:…" at bounding box center [599, 288] width 1199 height 576
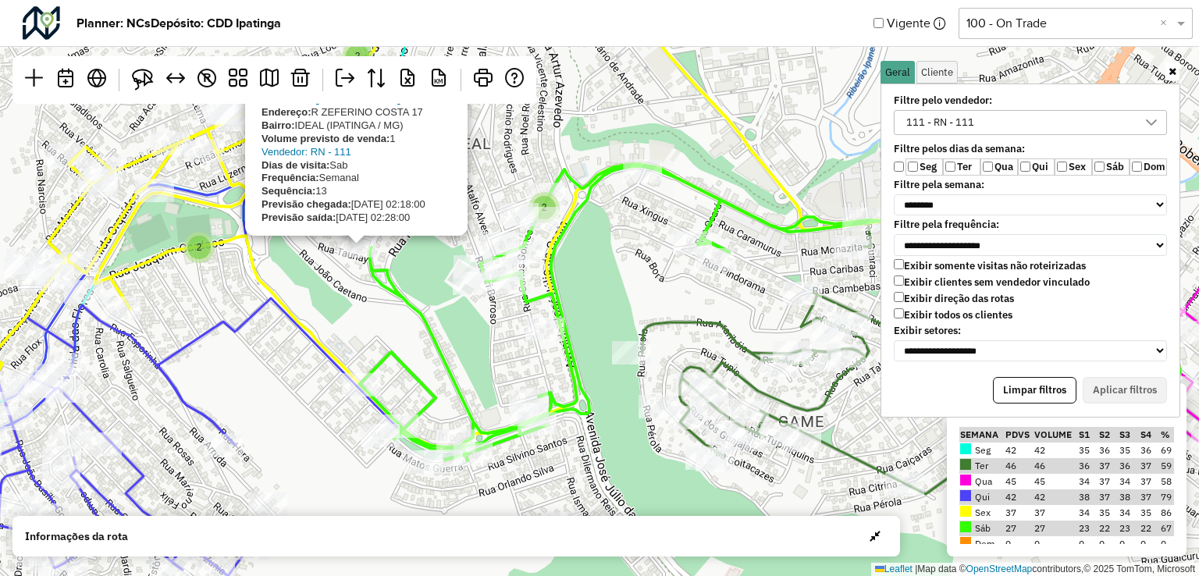
drag, startPoint x: 569, startPoint y: 307, endPoint x: 458, endPoint y: 304, distance: 110.9
click at [458, 304] on div "4 2 2 2 2 2 2 2 2 2 4 2 2 2 5 3 2 2 04544045 - [PERSON_NAME] [PERSON_NAME]: R […" at bounding box center [599, 288] width 1199 height 576
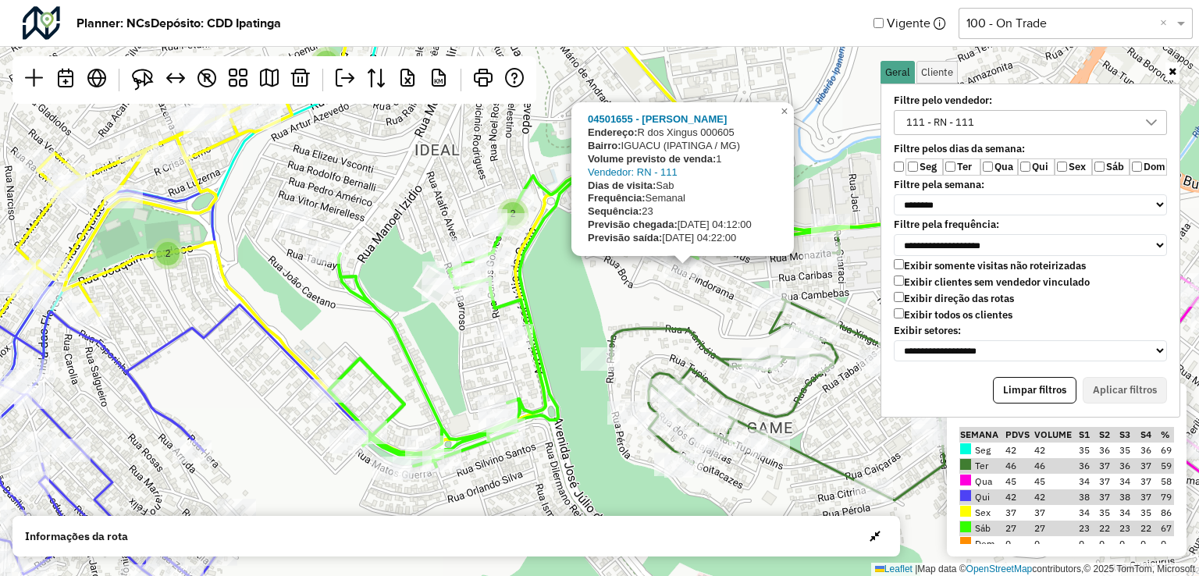
drag, startPoint x: 690, startPoint y: 288, endPoint x: 659, endPoint y: 294, distance: 31.8
click at [659, 294] on div "4 2 2 2 2 2 2 2 2 2 4 2 2 2 5 3 2 2 04501655 - [PERSON_NAME]: R dos Xingus 0006…" at bounding box center [599, 288] width 1199 height 576
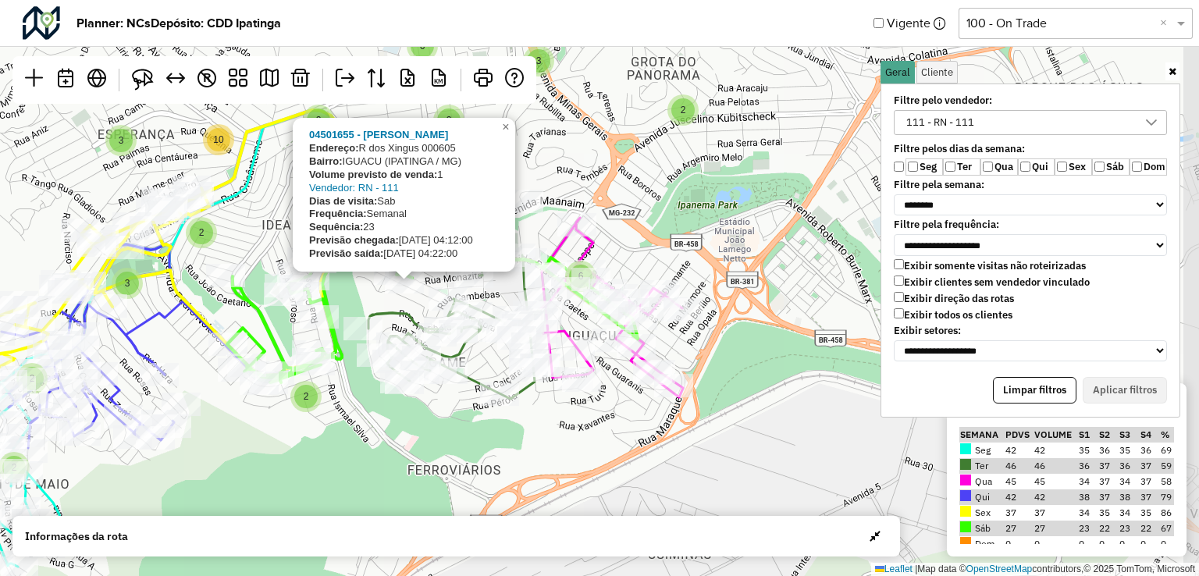
drag, startPoint x: 671, startPoint y: 427, endPoint x: 406, endPoint y: 429, distance: 265.4
click at [406, 429] on div "3 2 2 2 3 4 3 2 3 2 5 2 3 2 6 2 2 3 2 6 3 2 3 4 6 2 3 2 10 3 2 4 2 2 2 3 2 2 2 …" at bounding box center [599, 288] width 1199 height 576
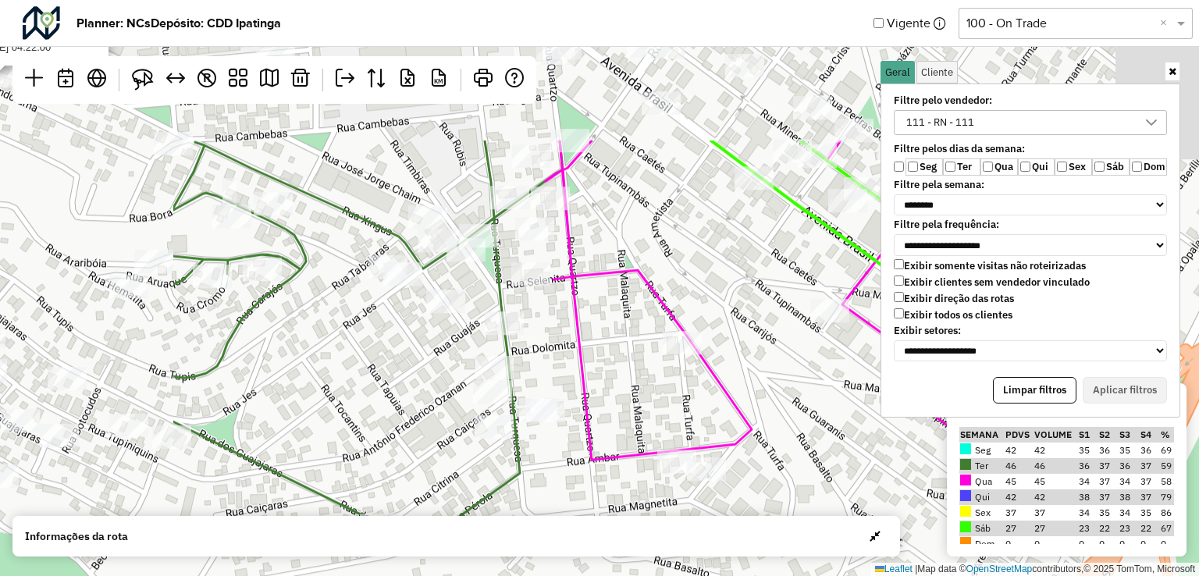
drag, startPoint x: 368, startPoint y: 407, endPoint x: 568, endPoint y: 463, distance: 208.1
click at [662, 575] on html "Aguarde... Pop-up bloqueado! Seu navegador bloqueou automáticamente a abertura …" at bounding box center [599, 288] width 1199 height 576
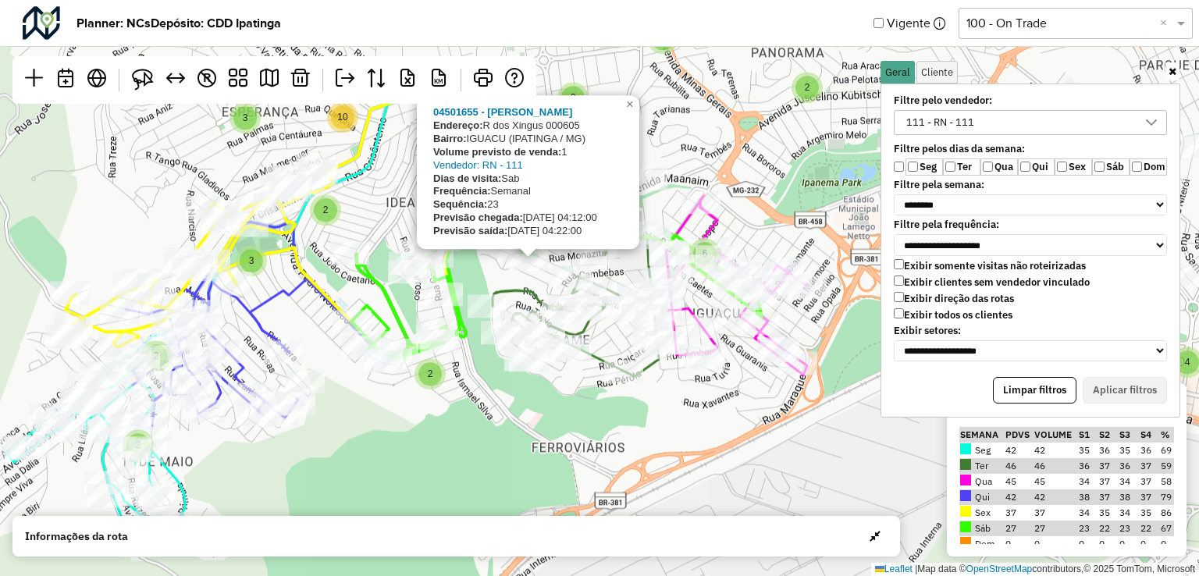
drag, startPoint x: 612, startPoint y: 438, endPoint x: 712, endPoint y: 426, distance: 100.6
click at [712, 426] on div "3 3 2 2 2 3 4 3 2 2 5 2 3 2 6 2 2 3 2 6 3 2 3 4 6 2 3 2 10 3 2 4 2 2 2 3 2 2 2 …" at bounding box center [599, 288] width 1199 height 576
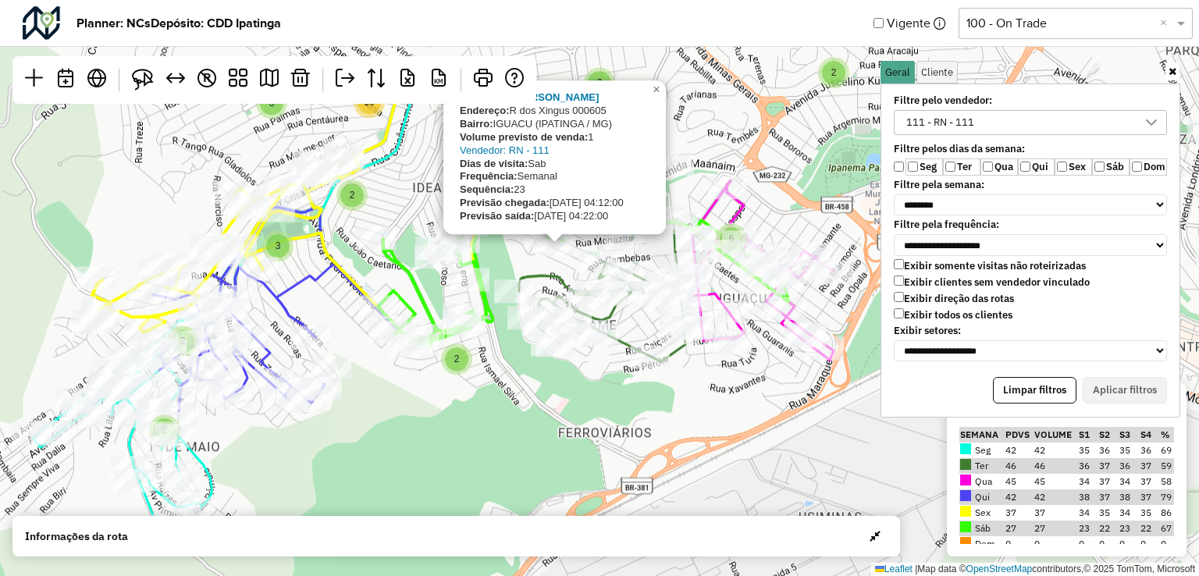
click at [656, 449] on div "3 2 2 2 3 4 3 2 2 5 2 3 2 6 2 2 3 2 6 3 2 3 4 6 2 3 2 10 3 2 4 2 2 2 3 2 2 2 4 …" at bounding box center [599, 288] width 1199 height 576
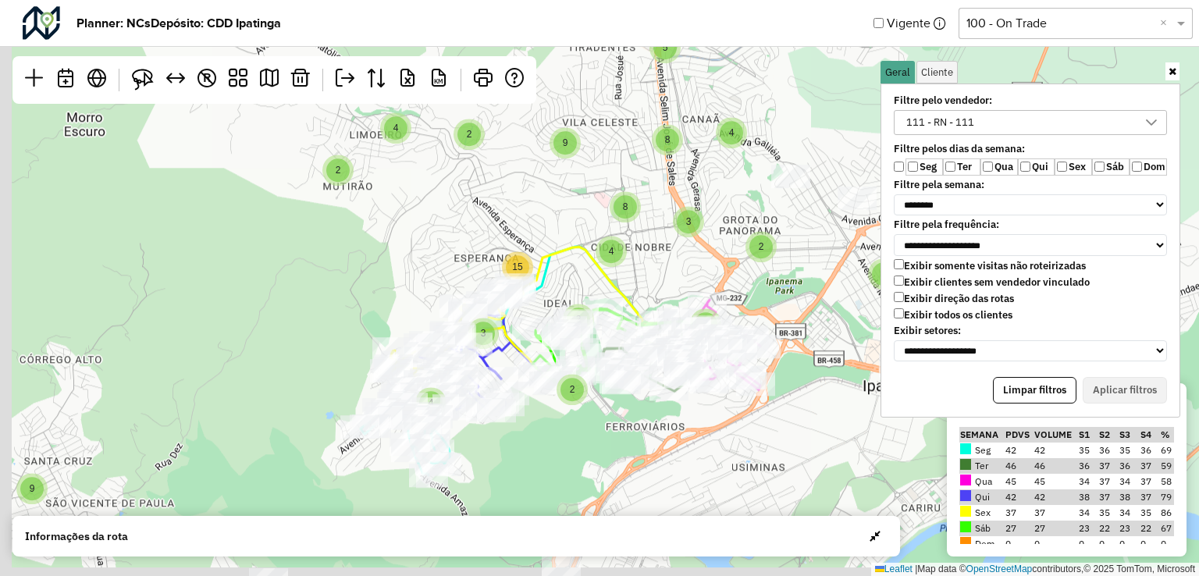
drag, startPoint x: 598, startPoint y: 461, endPoint x: 651, endPoint y: 404, distance: 77.9
click at [651, 404] on div "3 3 5 4 3 2 5 5 4 9 2 3 3 2 2 2 2 3 4 5 5 3 5 9 2 4 2 8 8 9 4 2 3 6 7 2 3 15 5 …" at bounding box center [599, 288] width 1199 height 576
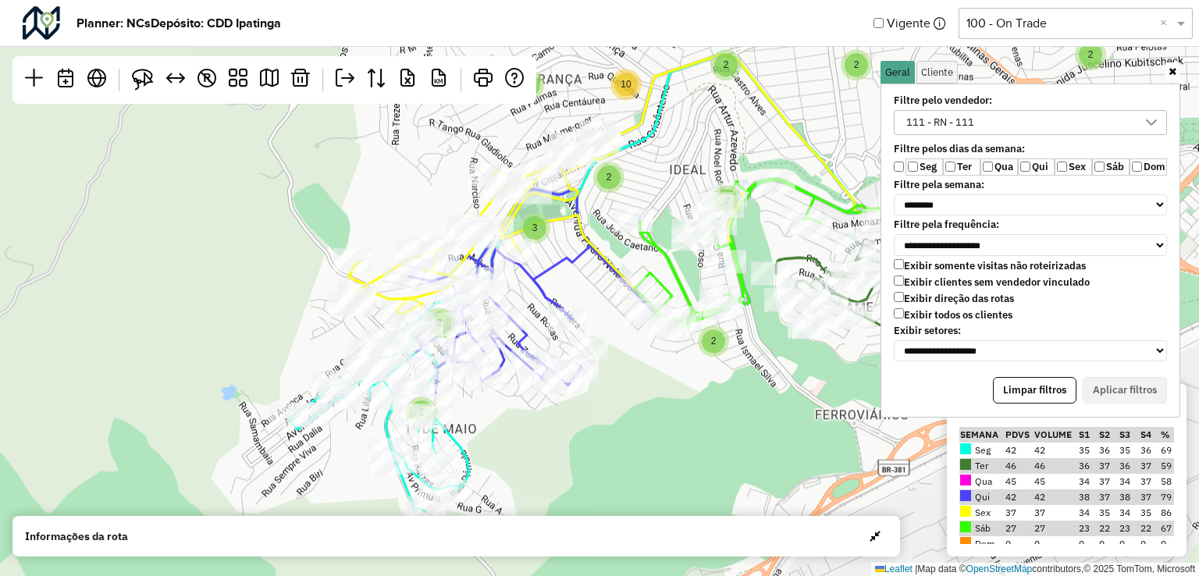
drag, startPoint x: 584, startPoint y: 390, endPoint x: 656, endPoint y: 467, distance: 104.9
click at [656, 467] on div "5 3 3 2 3 2 2 3 4 3 2 5 2 3 2 6 2 2 3 2 6 3 2 3 4 6 2 3 2 10 3 2 4 2 2 2 6 3 2 …" at bounding box center [599, 288] width 1199 height 576
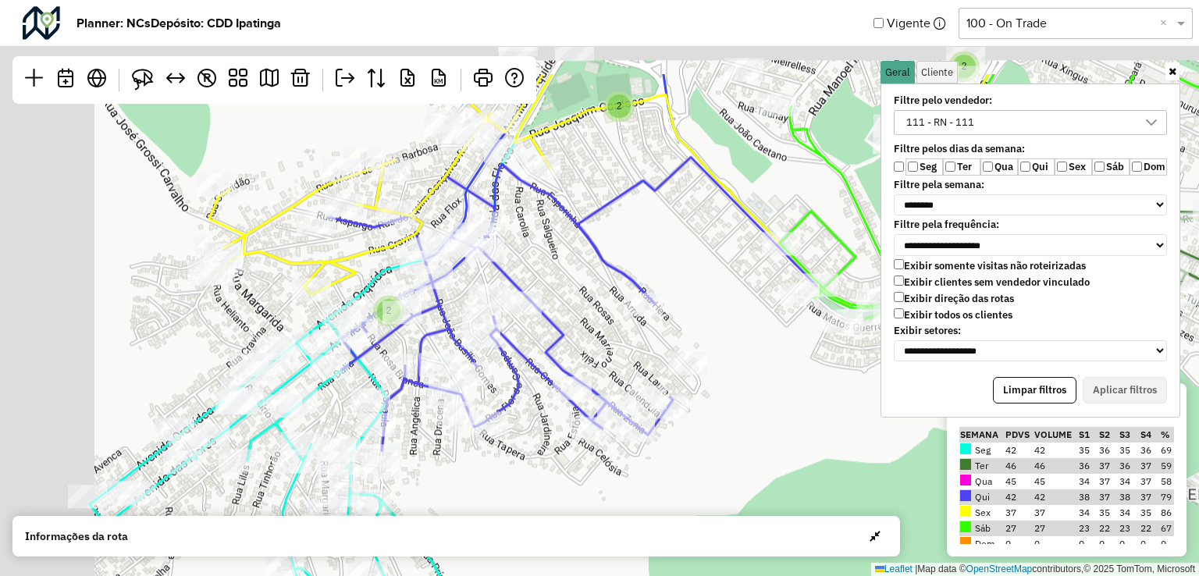
drag, startPoint x: 593, startPoint y: 374, endPoint x: 793, endPoint y: 545, distance: 263.0
click at [822, 559] on div "4 2 2 2 2 2 2 2 2 4 3 2 ↦ Leaflet | Map data © OpenStreetMap contributors,© 202…" at bounding box center [599, 288] width 1199 height 576
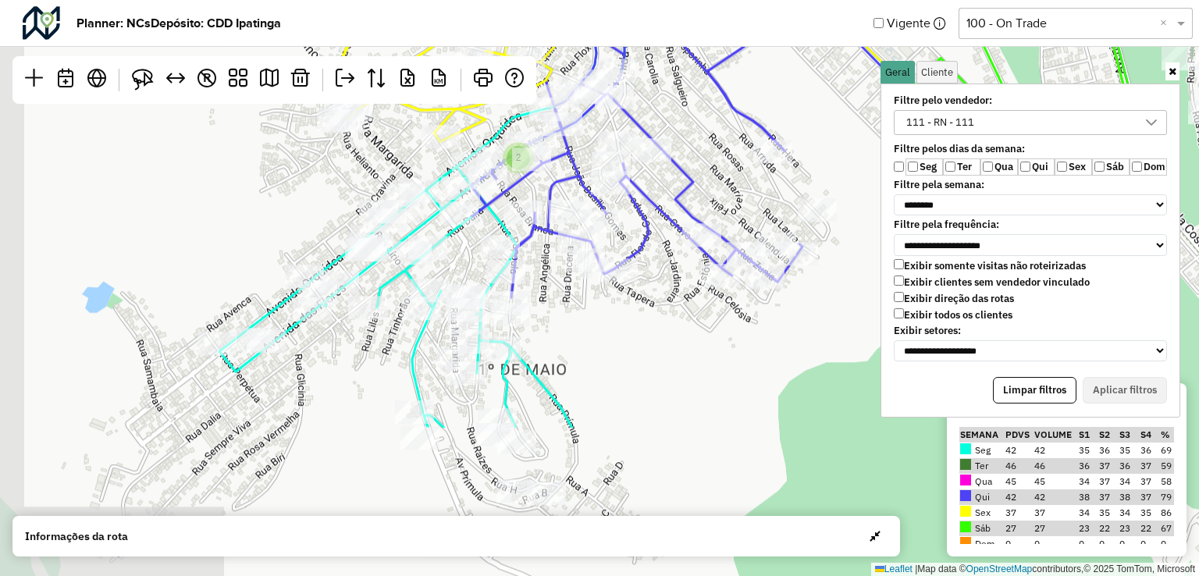
drag, startPoint x: 232, startPoint y: 389, endPoint x: 309, endPoint y: 172, distance: 230.3
click at [309, 172] on div "4 2 2 2 2 2 2 2 2 4 2 2 2 2 5 2 ↦ Leaflet | Map data © OpenStreetMap contributo…" at bounding box center [599, 288] width 1199 height 576
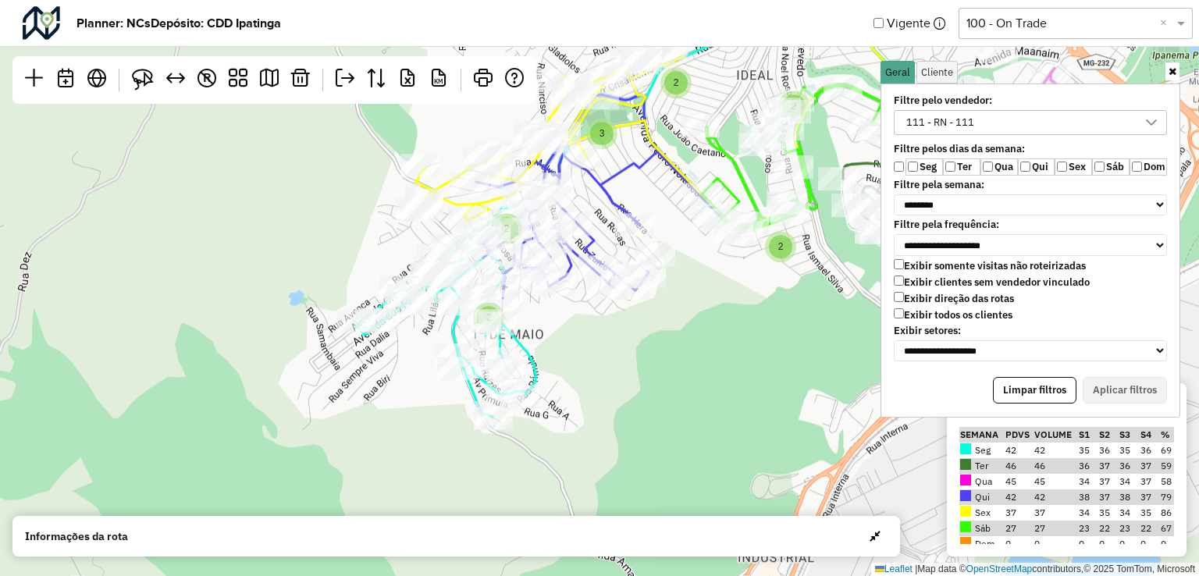
drag, startPoint x: 717, startPoint y: 478, endPoint x: 648, endPoint y: 447, distance: 75.8
click at [648, 447] on div "5 3 3 2 3 2 2 3 4 3 2 5 2 3 2 6 2 2 3 2 6 3 2 3 4 6 2 3 2 10 3 2 4 2 2 2 6 3 2 …" at bounding box center [599, 288] width 1199 height 576
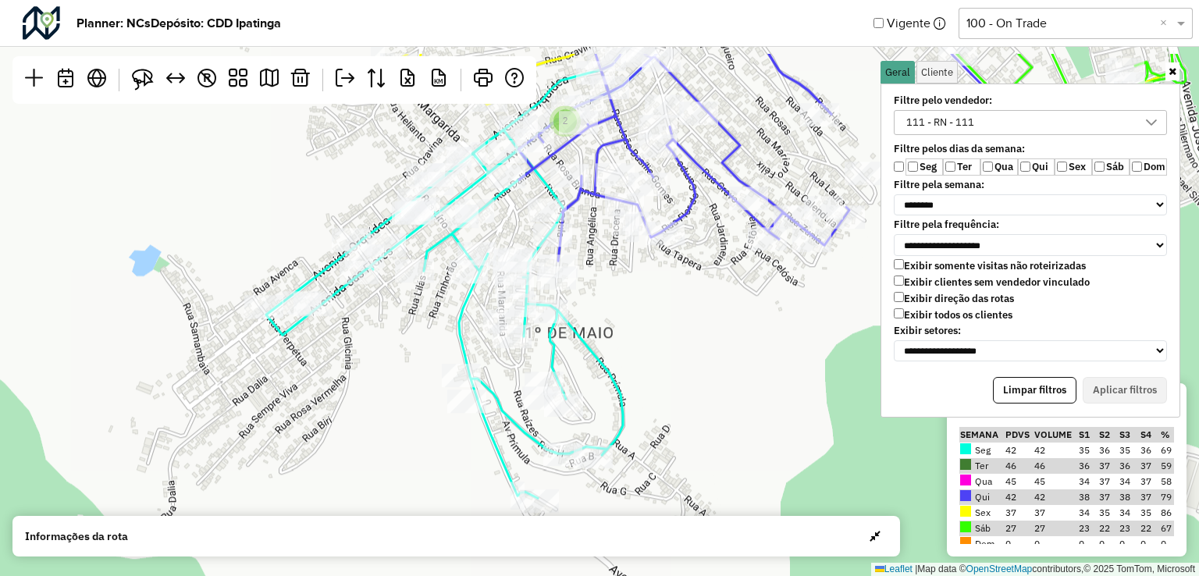
drag, startPoint x: 637, startPoint y: 393, endPoint x: 838, endPoint y: 505, distance: 229.6
click at [838, 505] on div "2 2 2 2 2 2 2 4 2 2 2 ↦ Leaflet | Map data © OpenStreetMap contributors,© 2025 …" at bounding box center [599, 288] width 1199 height 576
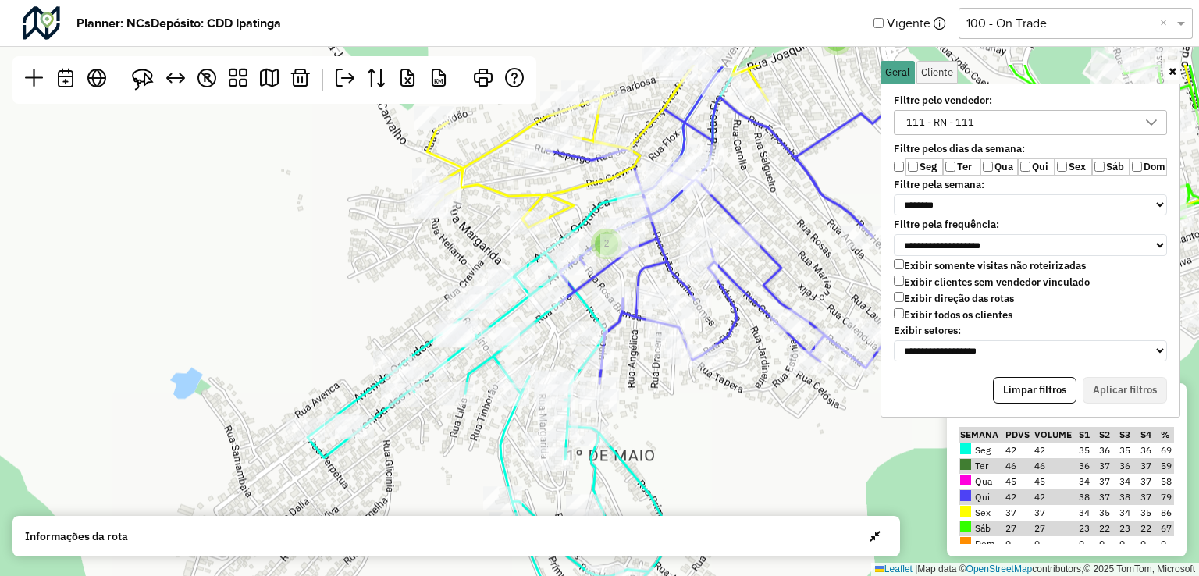
drag, startPoint x: 695, startPoint y: 354, endPoint x: 735, endPoint y: 477, distance: 129.1
click at [735, 477] on div "2 2 2 2 2 2 2 4 2 2 4 2 2 2 2 ↦ Leaflet | Map data © OpenStreetMap contributors…" at bounding box center [599, 288] width 1199 height 576
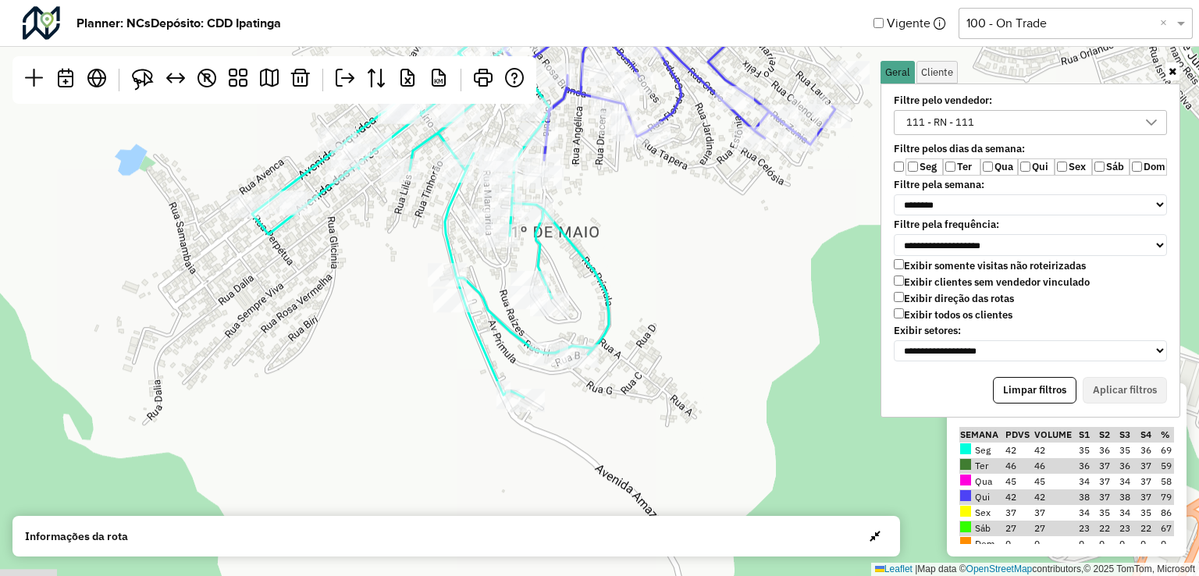
drag, startPoint x: 711, startPoint y: 410, endPoint x: 659, endPoint y: 145, distance: 269.7
click at [659, 144] on div "2 2 2 2 2 2 4 2 4 2 2 2 2 2 ↦ Leaflet | Map data © OpenStreetMap contributors,©…" at bounding box center [599, 288] width 1199 height 576
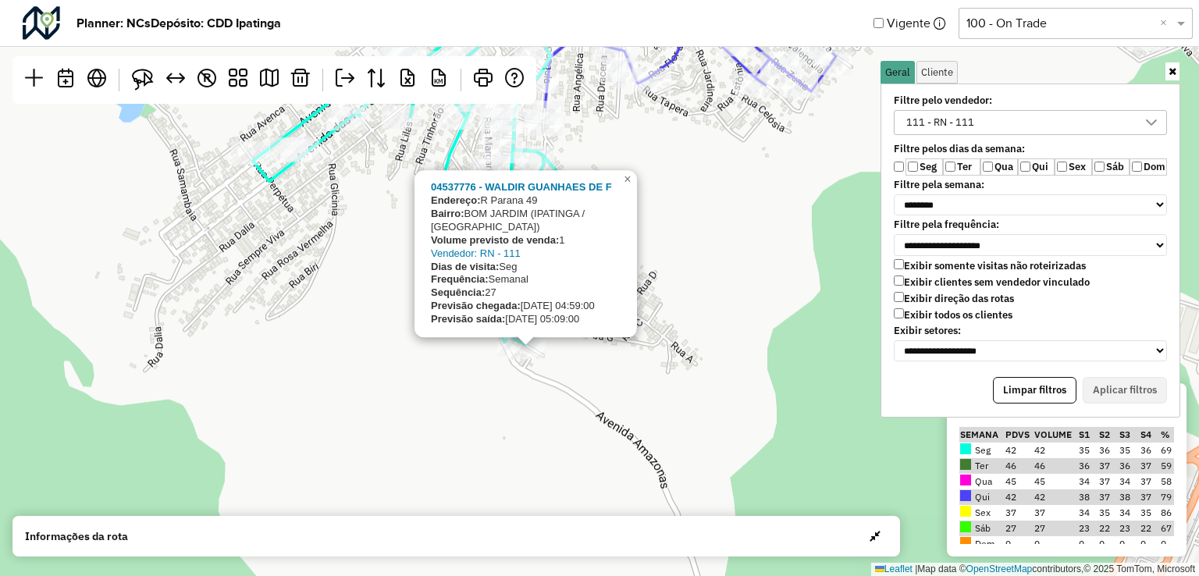
click at [518, 410] on div "2 2 2 2 2 2 4 2 2 2 2 2 2 2 2 04537776 - WALDIR GUANHAES DE F Endereço: R Paran…" at bounding box center [599, 288] width 1199 height 576
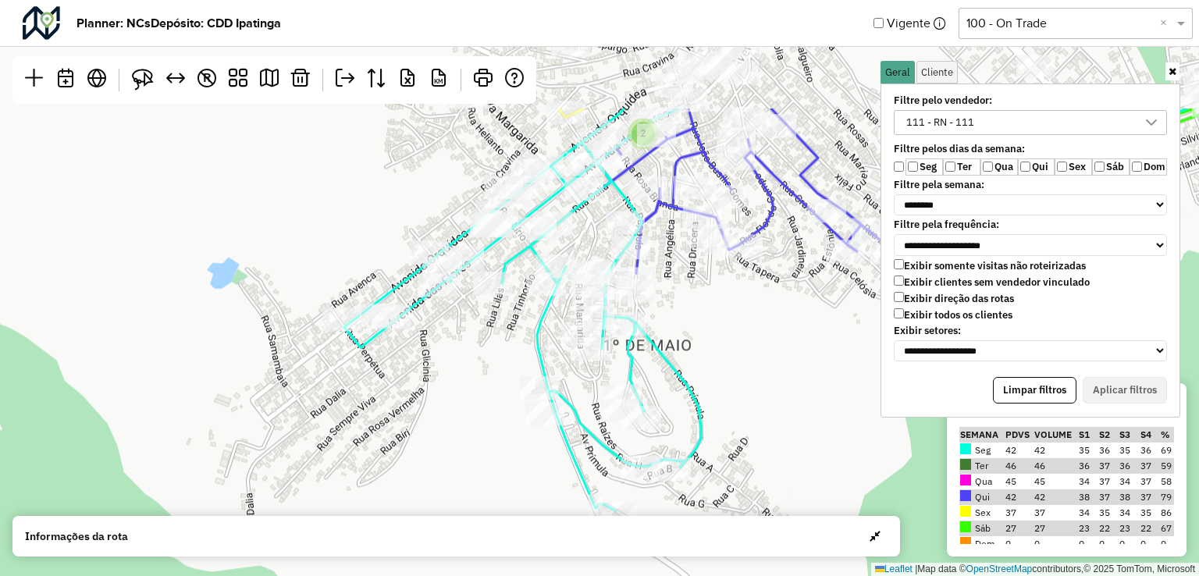
drag, startPoint x: 333, startPoint y: 380, endPoint x: 425, endPoint y: 547, distance: 190.4
click at [425, 547] on hb-planner "**********" at bounding box center [599, 288] width 1199 height 576
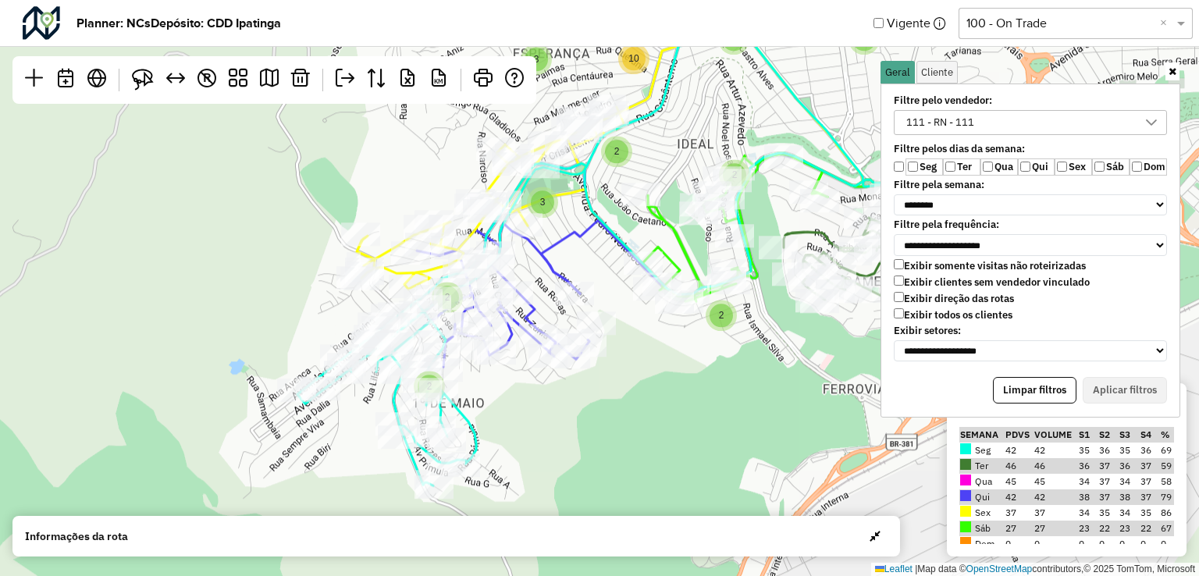
drag, startPoint x: 642, startPoint y: 447, endPoint x: 593, endPoint y: 446, distance: 49.2
click at [594, 446] on div "3 3 2 2 2 3 4 3 2 5 2 3 2 6 2 2 3 2 6 3 2 3 4 6 2 3 2 10 3 2 4 2 2 2 3 2 2 2 4 …" at bounding box center [599, 288] width 1199 height 576
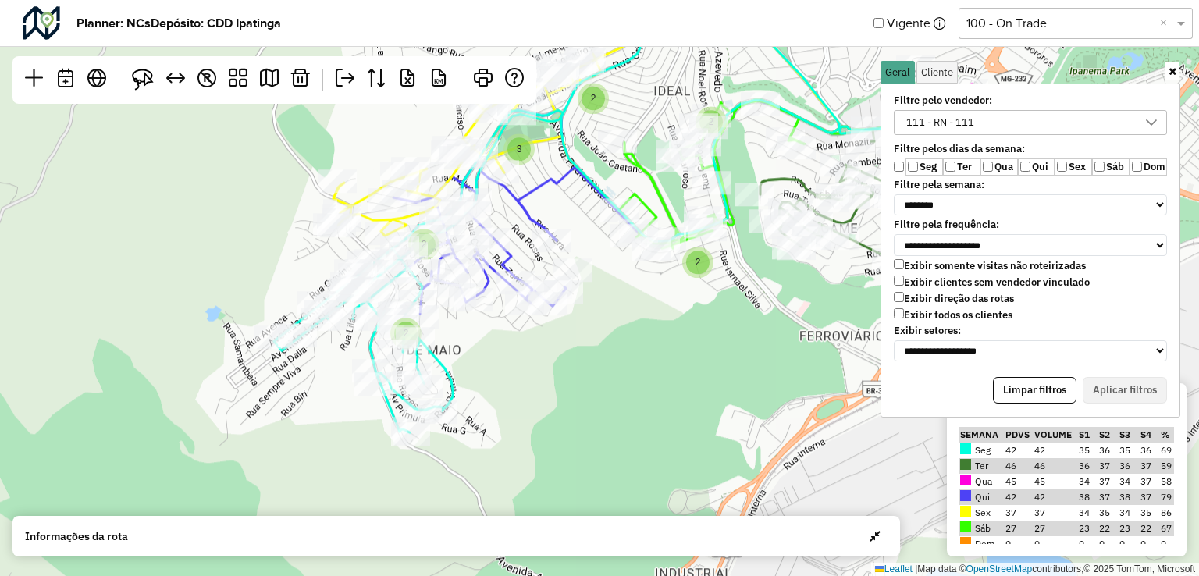
drag, startPoint x: 546, startPoint y: 429, endPoint x: 624, endPoint y: 372, distance: 96.6
click at [617, 377] on div "5 3 3 2 3 2 2 3 4 3 2 5 2 3 2 6 2 2 3 2 6 3 2 3 4 6 2 3 2 10 3 2 4 2 2 2 6 3 2 …" at bounding box center [599, 288] width 1199 height 576
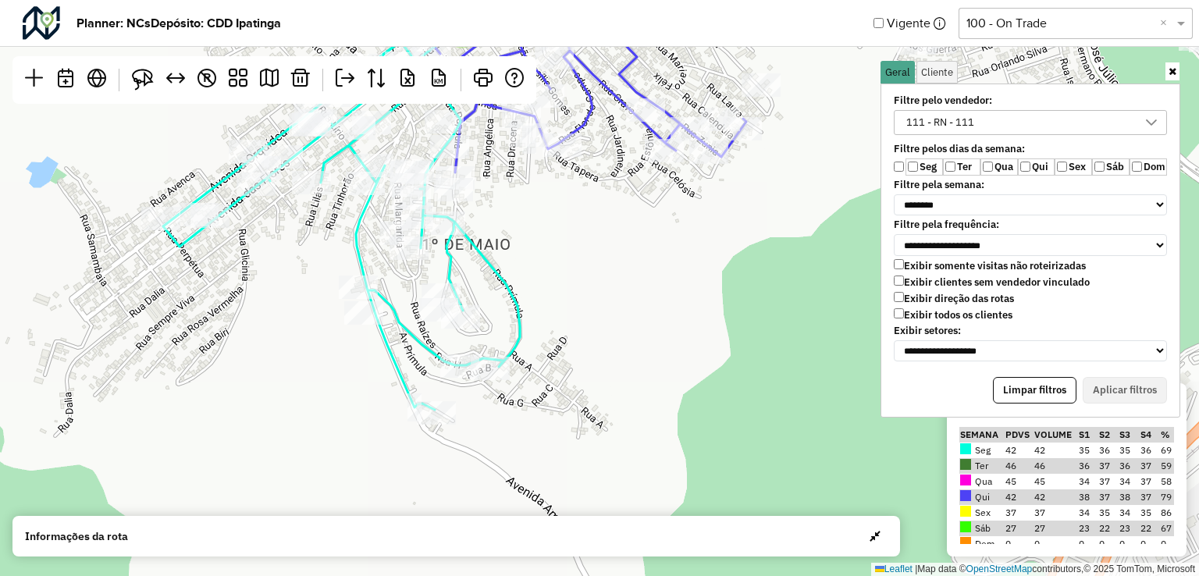
drag, startPoint x: 490, startPoint y: 341, endPoint x: 665, endPoint y: 311, distance: 177.5
click at [662, 311] on div "2 2 2 2 2 2 2 4 3 2 2 2 ↦ Leaflet | Map data © OpenStreetMap contributors,© 202…" at bounding box center [599, 288] width 1199 height 576
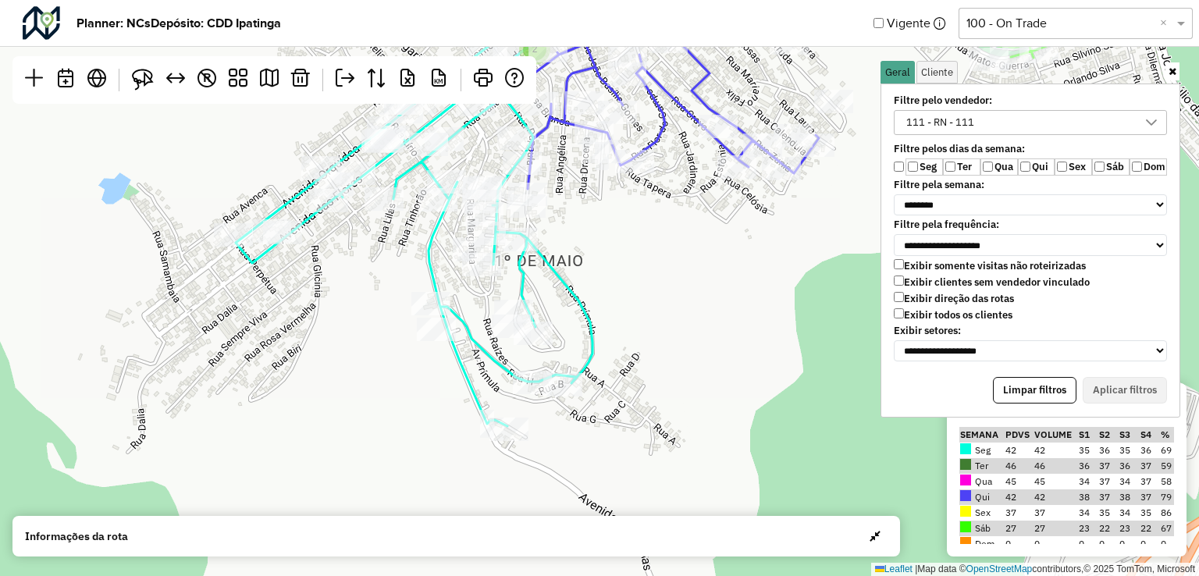
drag, startPoint x: 586, startPoint y: 320, endPoint x: 653, endPoint y: 339, distance: 68.9
click at [653, 339] on div "2 2 2 2 2 2 2 4 2 2 2 2 2 ↦ Leaflet | Map data © OpenStreetMap contributors,© 2…" at bounding box center [599, 288] width 1199 height 576
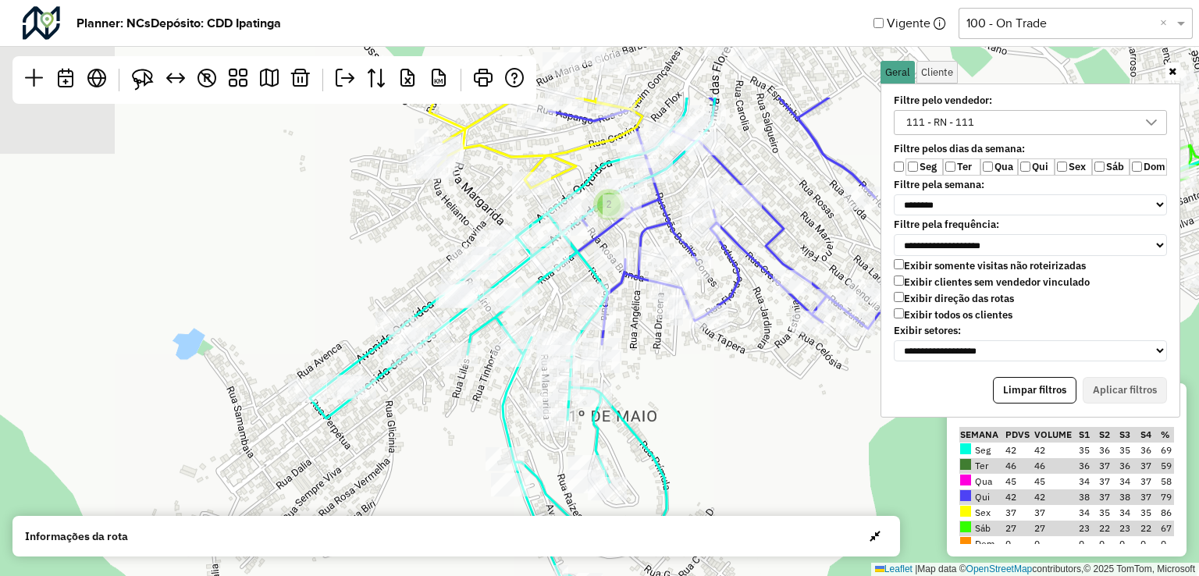
drag, startPoint x: 659, startPoint y: 351, endPoint x: 737, endPoint y: 492, distance: 160.7
click at [737, 522] on hb-planner "**********" at bounding box center [599, 288] width 1199 height 576
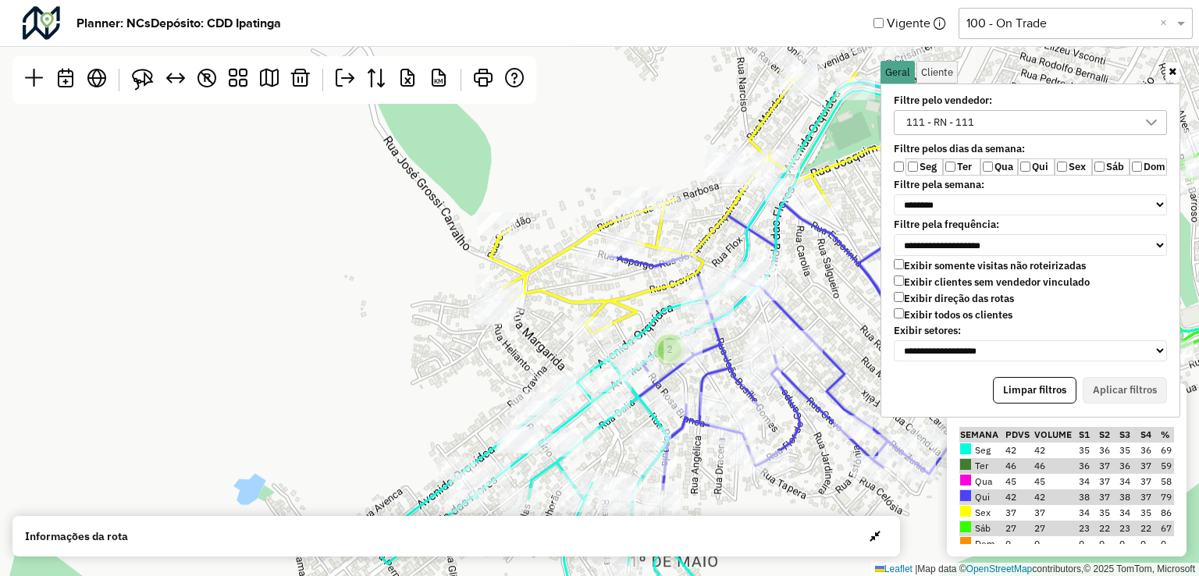
drag, startPoint x: 739, startPoint y: 416, endPoint x: 798, endPoint y: 551, distance: 147.2
click at [798, 551] on hb-planner "**********" at bounding box center [599, 288] width 1199 height 576
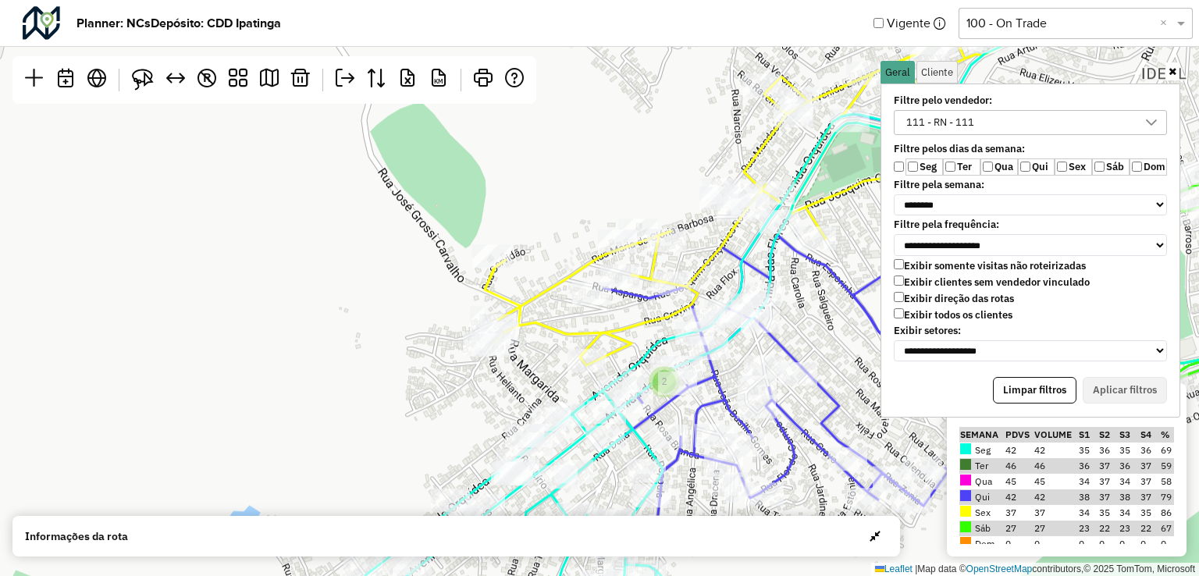
drag, startPoint x: 423, startPoint y: 399, endPoint x: 416, endPoint y: 426, distance: 28.2
click at [416, 426] on div "2 2 2 2 2 2 4 2 2 2 2 4 2 2 2 2 5 ↦ Leaflet | Map data © OpenStreetMap contribu…" at bounding box center [599, 288] width 1199 height 576
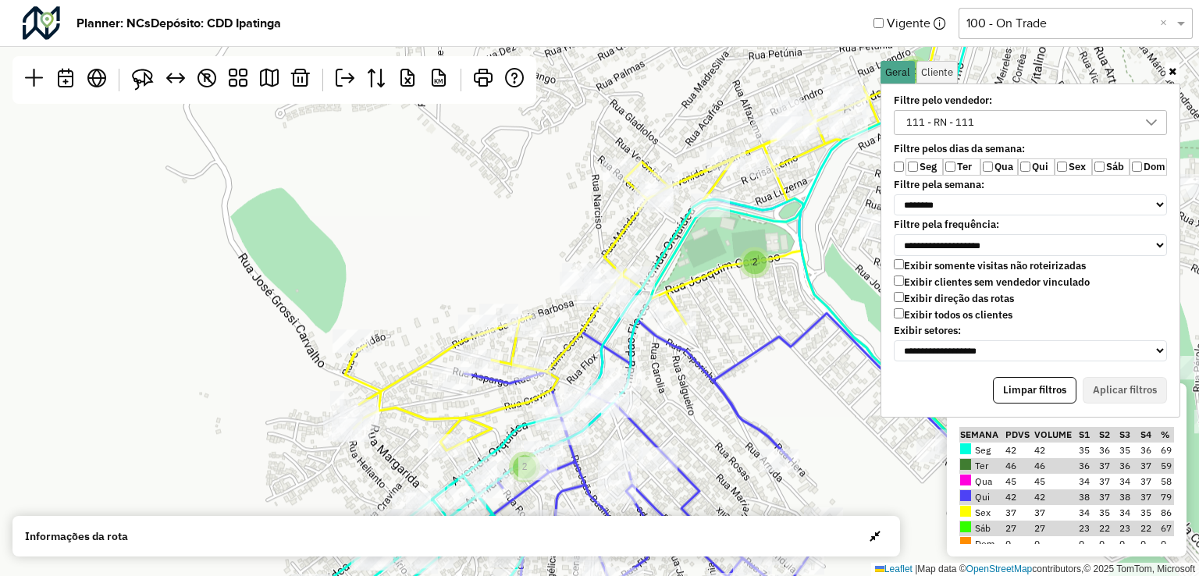
drag, startPoint x: 379, startPoint y: 373, endPoint x: 238, endPoint y: 463, distance: 167.4
click at [238, 463] on div "2 2 2 2 2 2 4 2 2 2 2 4 2 2 2 2 5 ↦ Leaflet | Map data © OpenStreetMap contribu…" at bounding box center [599, 288] width 1199 height 576
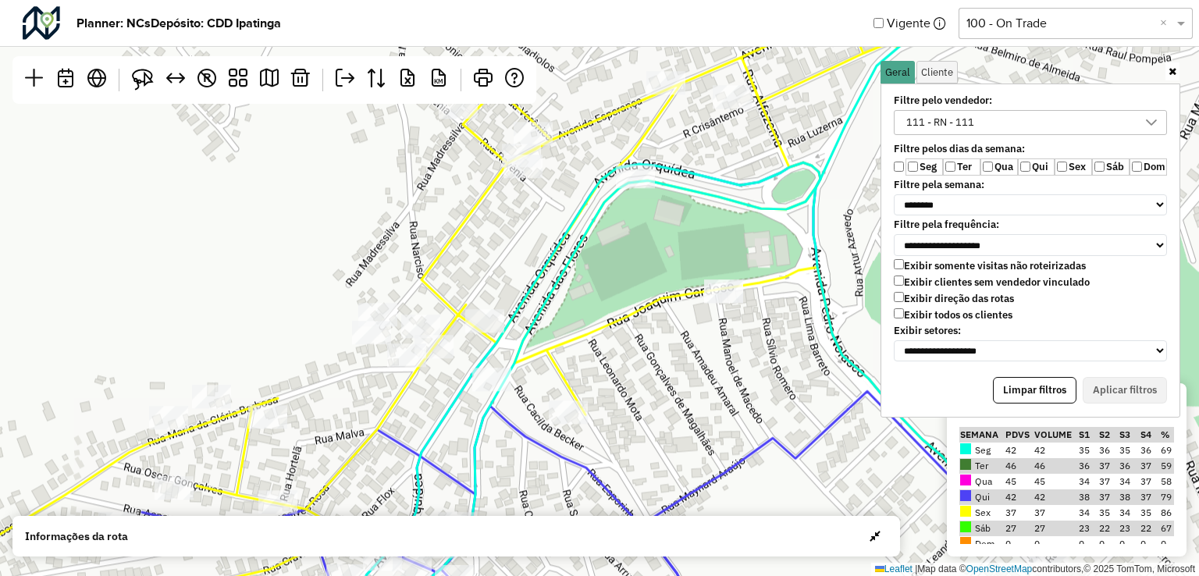
drag, startPoint x: 543, startPoint y: 263, endPoint x: 222, endPoint y: 332, distance: 328.1
click at [222, 332] on div "↦ Leaflet | Map data © OpenStreetMap contributors,© 2025 TomTom, Microsoft" at bounding box center [599, 288] width 1199 height 576
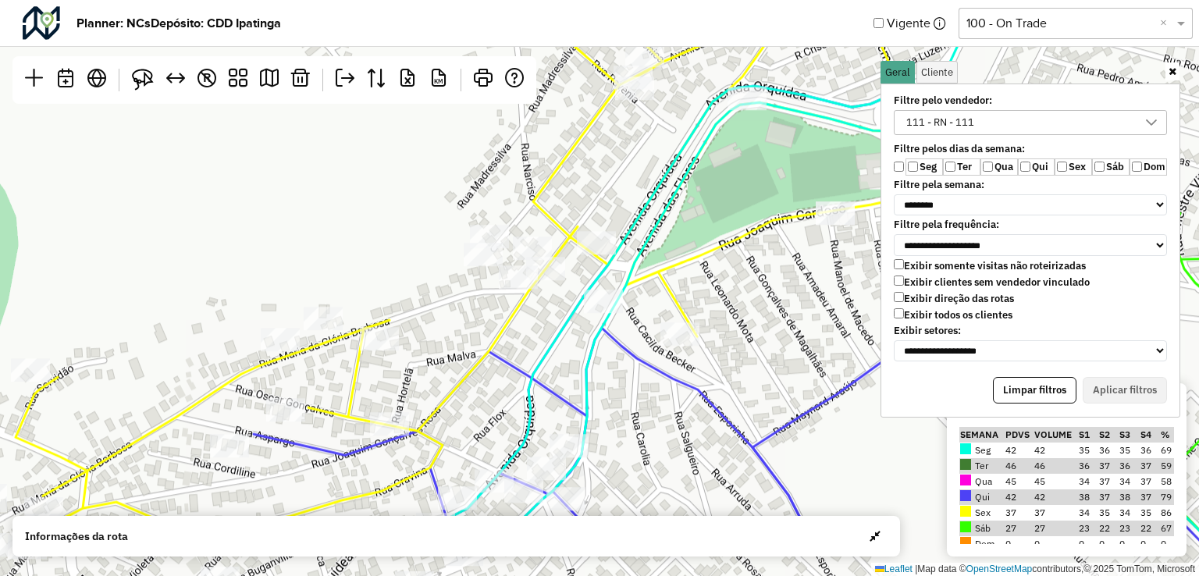
drag, startPoint x: 207, startPoint y: 323, endPoint x: 318, endPoint y: 245, distance: 136.2
click at [318, 245] on div "↦ Leaflet | Map data © OpenStreetMap contributors,© 2025 TomTom, Microsoft" at bounding box center [599, 288] width 1199 height 576
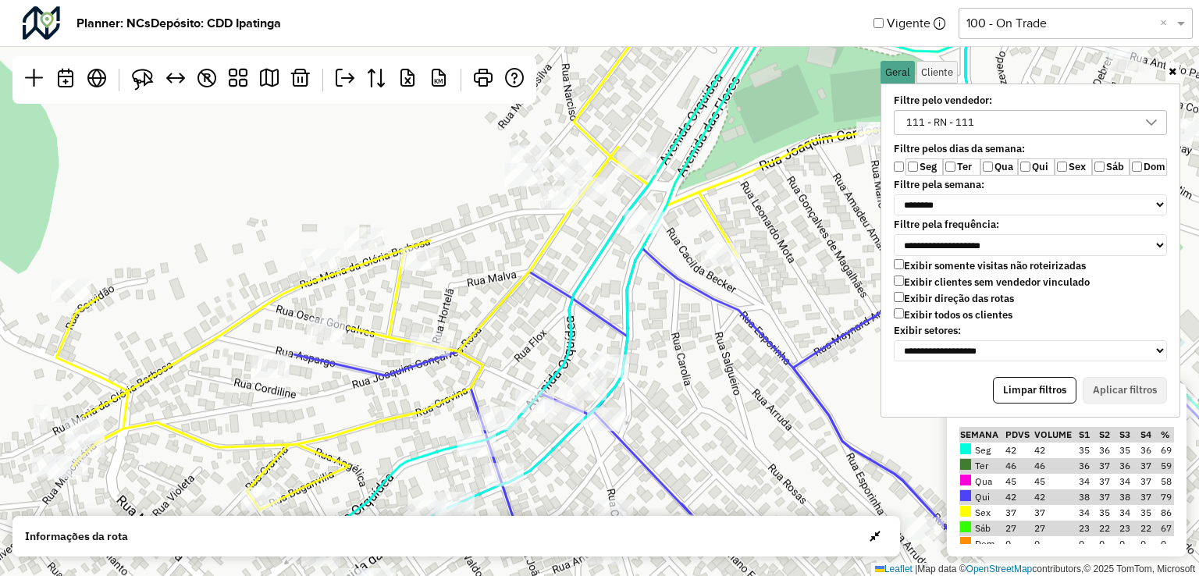
drag, startPoint x: 222, startPoint y: 308, endPoint x: 295, endPoint y: 167, distance: 158.8
click at [286, 164] on div "↦ Leaflet | Map data © OpenStreetMap contributors,© 2025 TomTom, Microsoft" at bounding box center [599, 288] width 1199 height 576
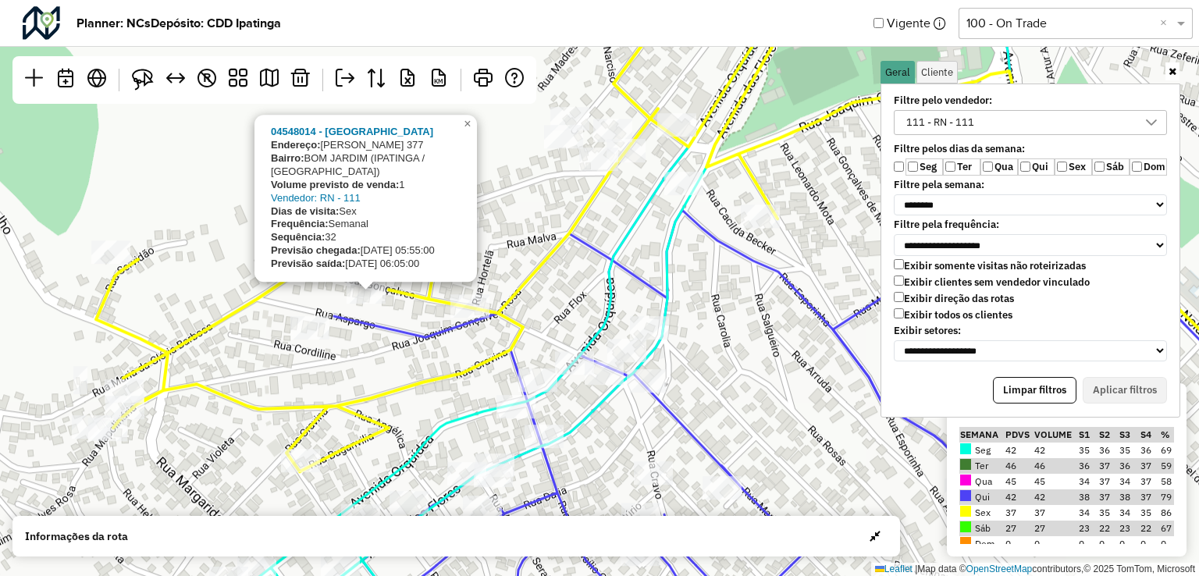
drag, startPoint x: 392, startPoint y: 293, endPoint x: 408, endPoint y: 320, distance: 31.2
click at [408, 320] on div "04548014 - BAR DO [PERSON_NAME]: [PERSON_NAME] 377 Bairro: BOM JARDIM ([GEOGRAP…" at bounding box center [599, 288] width 1199 height 576
click at [377, 314] on div "04548014 - BAR DO [PERSON_NAME]: [PERSON_NAME] 377 Bairro: BOM JARDIM ([GEOGRAP…" at bounding box center [599, 288] width 1199 height 576
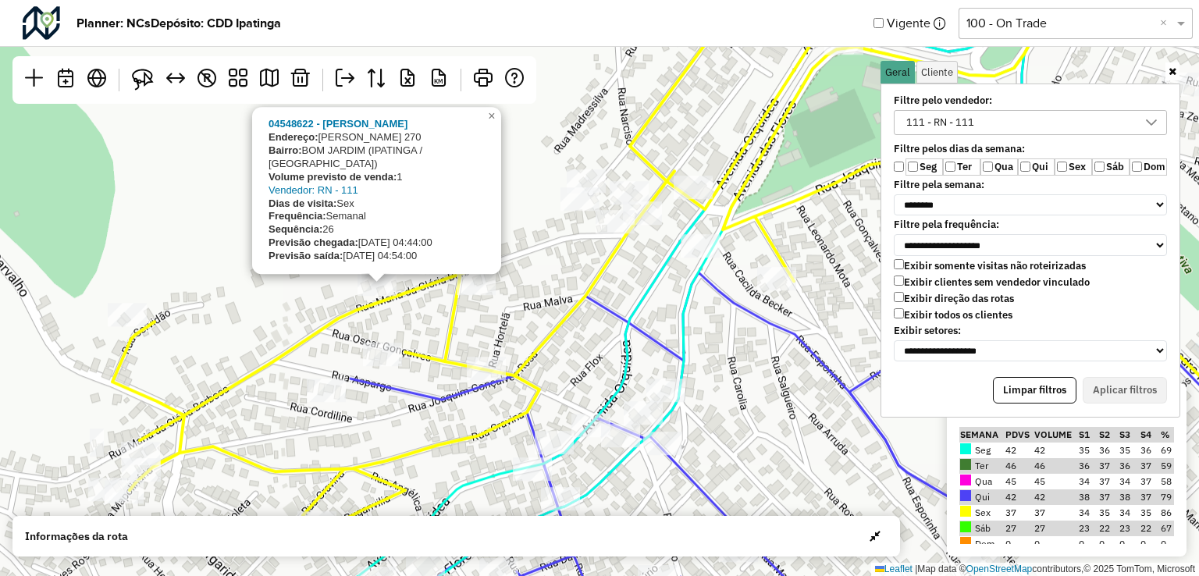
drag, startPoint x: 379, startPoint y: 276, endPoint x: 393, endPoint y: 328, distance: 53.6
click at [393, 328] on div "04548622 - [PERSON_NAME]: [PERSON_NAME] 270 Bairro: BOM JARDIM (IPATINGA / [GEO…" at bounding box center [599, 288] width 1199 height 576
click at [309, 314] on div "04548622 - [PERSON_NAME]: [PERSON_NAME] 270 Bairro: BOM JARDIM (IPATINGA / [GEO…" at bounding box center [599, 288] width 1199 height 576
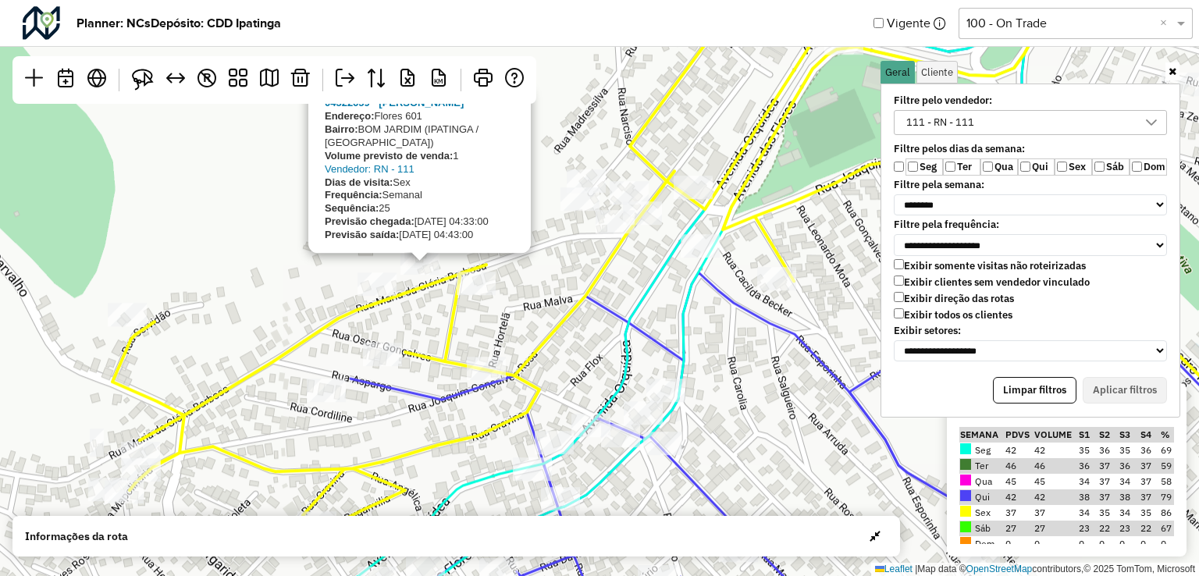
click at [276, 298] on div "04522659 - [PERSON_NAME]: Flores 601 Bairro: BOM JARDIM ([GEOGRAPHIC_DATA] / [G…" at bounding box center [599, 288] width 1199 height 576
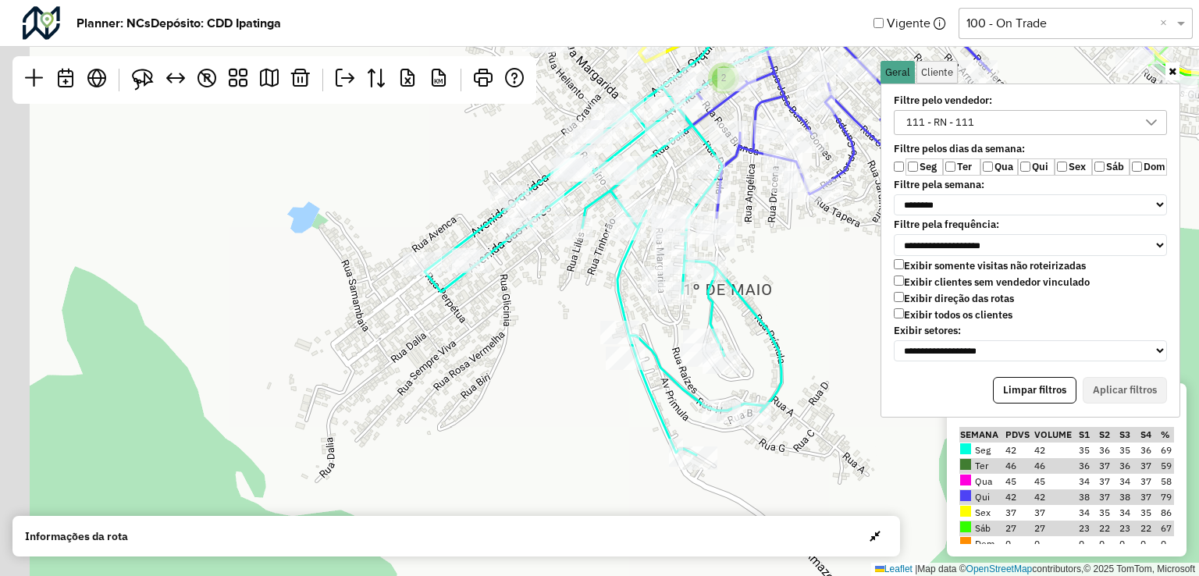
drag, startPoint x: 454, startPoint y: 450, endPoint x: 541, endPoint y: 294, distance: 178.5
click at [541, 294] on div "4 2 2 2 2 2 2 2 2 4 2 2 2 2 04537528 - OCENI VILASSA DE ALM Endereço: R [PERSON…" at bounding box center [599, 288] width 1199 height 576
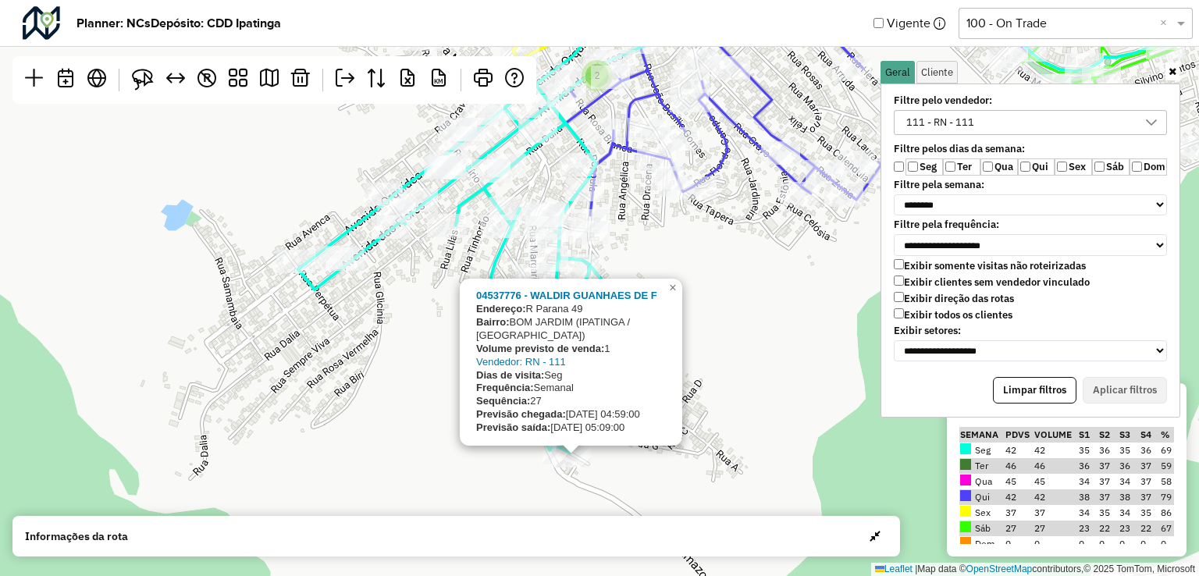
drag, startPoint x: 521, startPoint y: 423, endPoint x: 389, endPoint y: 438, distance: 132.0
click at [389, 438] on div "2 2 2 2 2 2 4 2 2 2 2 2 2 2 04537776 - WALDIR GUANHAES DE F Endereço: R Parana …" at bounding box center [599, 288] width 1199 height 576
click at [389, 430] on div "2 2 2 2 2 2 4 2 2 2 2 2 2 04537776 - WALDIR GUANHAES DE F Endereço: R Parana 49…" at bounding box center [599, 288] width 1199 height 576
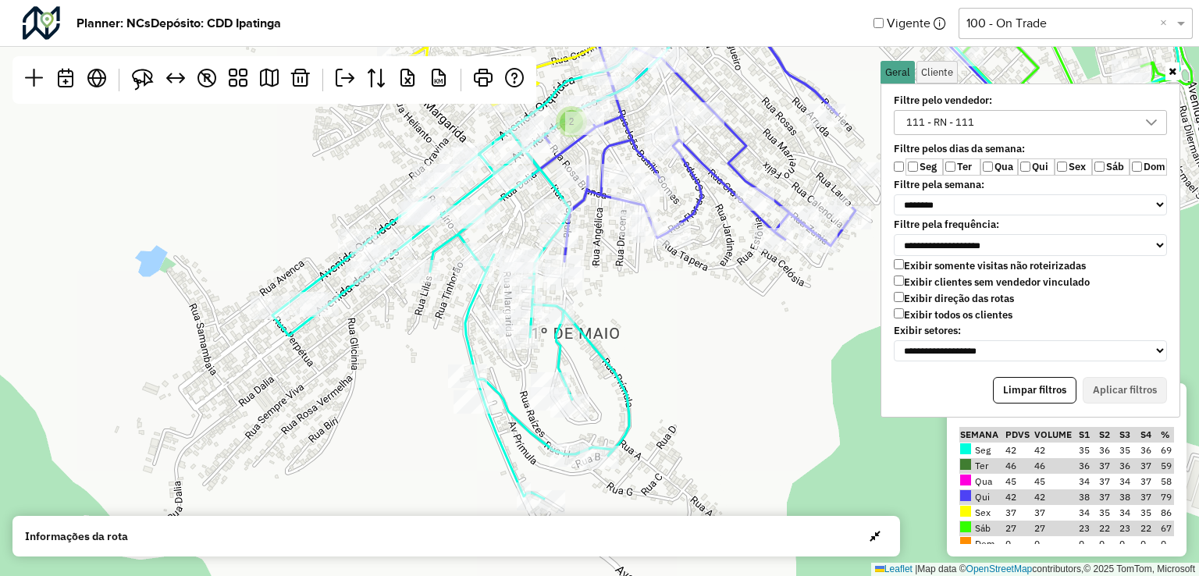
drag, startPoint x: 706, startPoint y: 224, endPoint x: 638, endPoint y: 294, distance: 97.7
click at [678, 274] on div "2 2 2 2 2 2 4 2 2 2 2 2 2 ↦ Leaflet | Map data © OpenStreetMap contributors,© 2…" at bounding box center [599, 288] width 1199 height 576
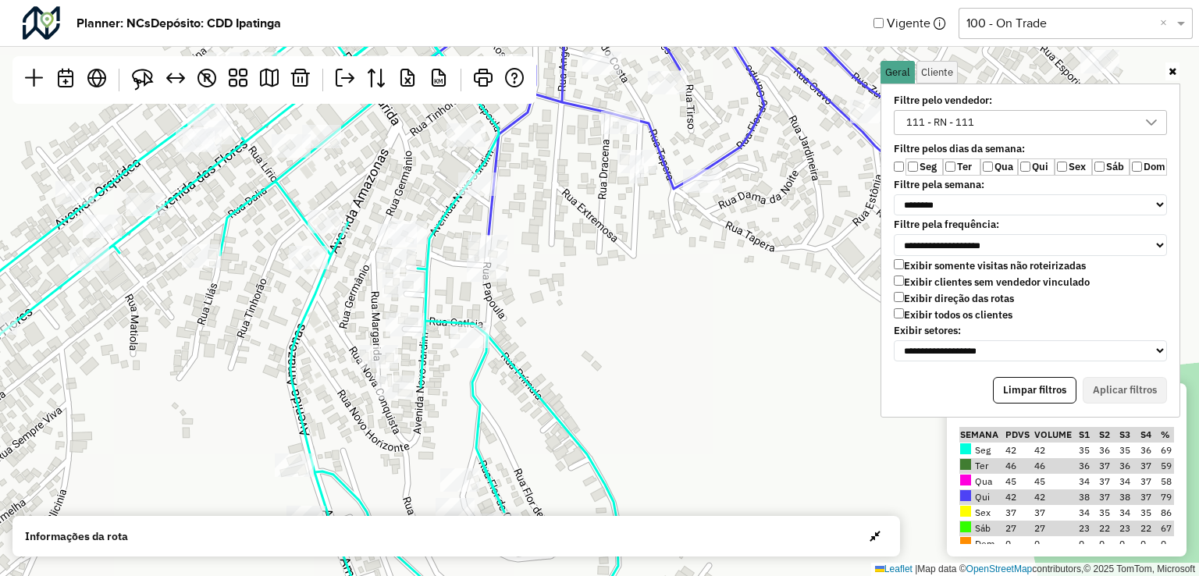
drag, startPoint x: 514, startPoint y: 305, endPoint x: 643, endPoint y: 344, distance: 135.3
click at [640, 342] on div "↦ Leaflet | Map data © OpenStreetMap contributors,© 2025 TomTom, Microsoft" at bounding box center [599, 288] width 1199 height 576
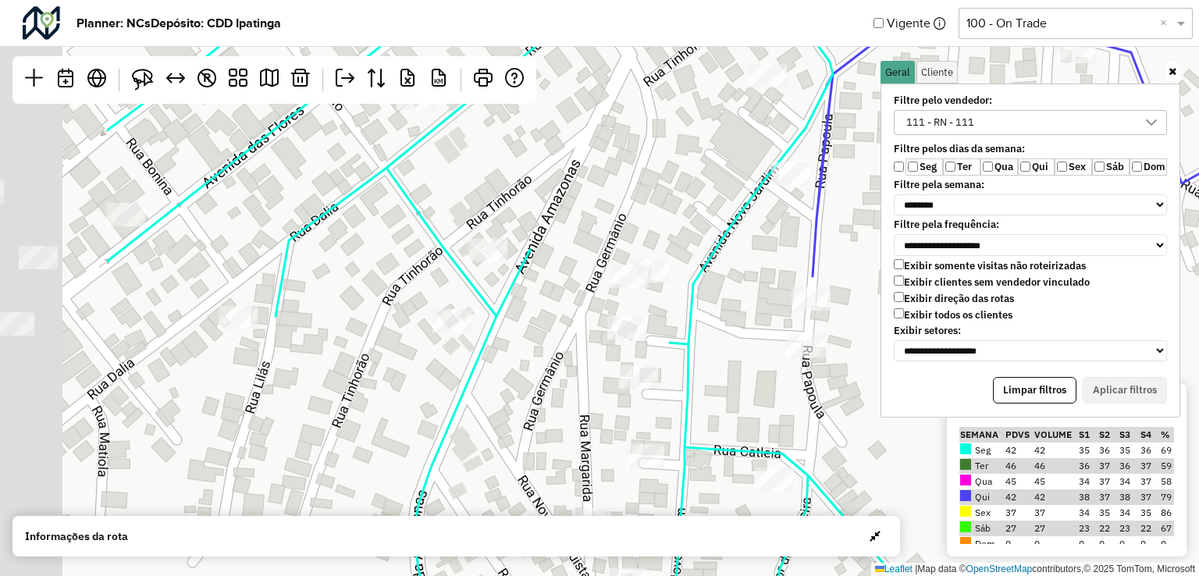
drag, startPoint x: 482, startPoint y: 307, endPoint x: 741, endPoint y: 332, distance: 260.3
click at [753, 381] on div "↦ Leaflet | Map data © OpenStreetMap contributors,© 2025 TomTom, Microsoft" at bounding box center [599, 288] width 1199 height 576
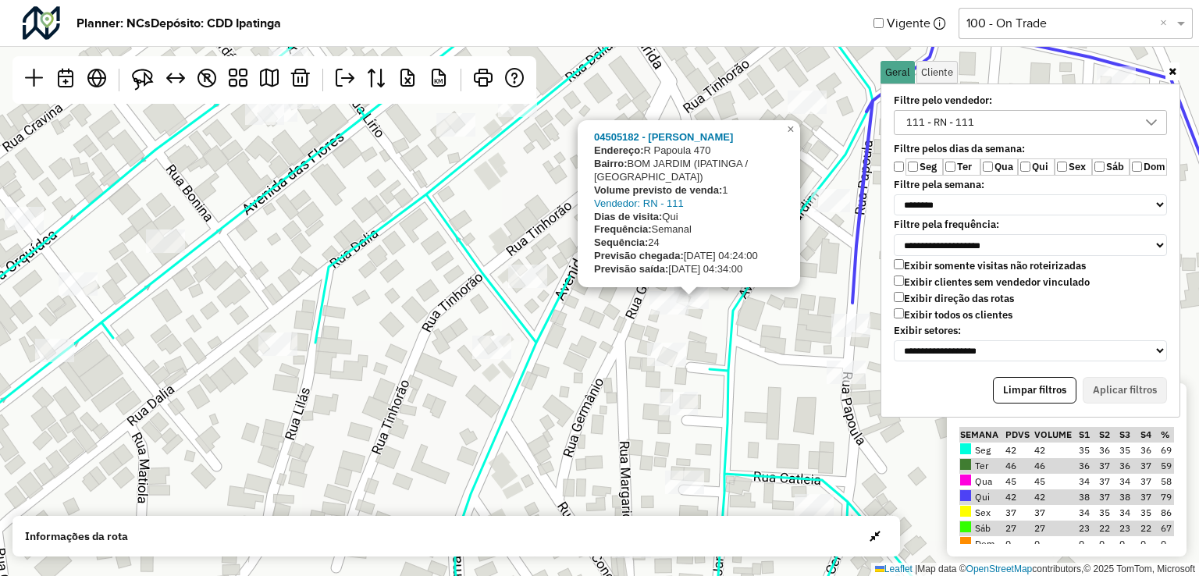
drag, startPoint x: 716, startPoint y: 325, endPoint x: 704, endPoint y: 344, distance: 22.1
click at [706, 354] on div "04505182 - [PERSON_NAME] Endereço: [STREET_ADDRESS] Bairro: BOM JARDIM ([GEOGRA…" at bounding box center [599, 288] width 1199 height 576
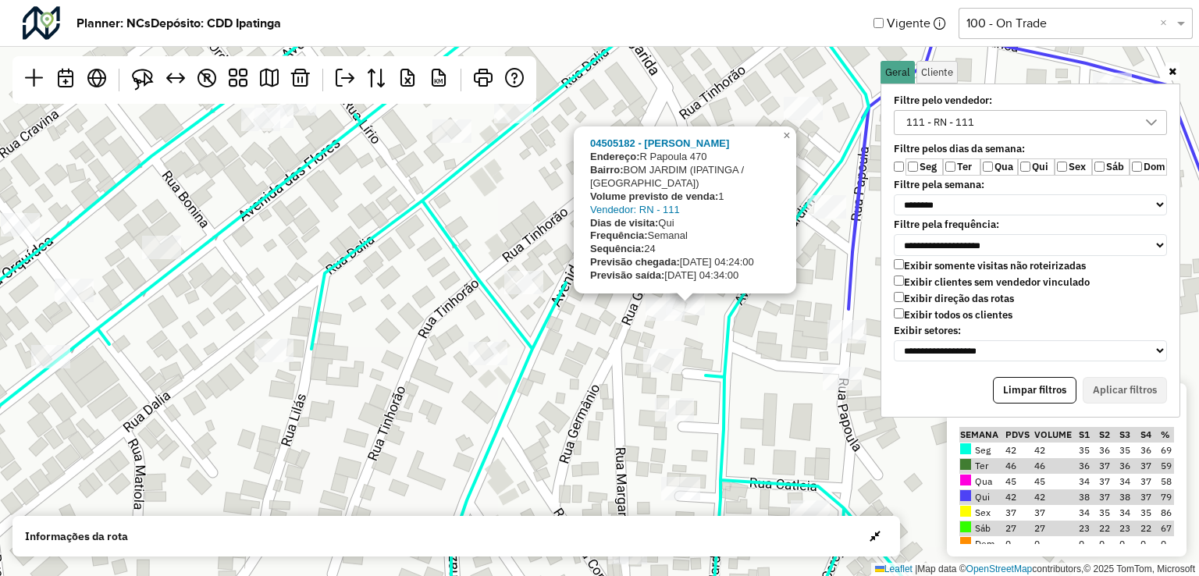
click at [607, 375] on div "04505182 - [PERSON_NAME] Endereço: [STREET_ADDRESS] Bairro: BOM JARDIM ([GEOGRA…" at bounding box center [599, 288] width 1199 height 576
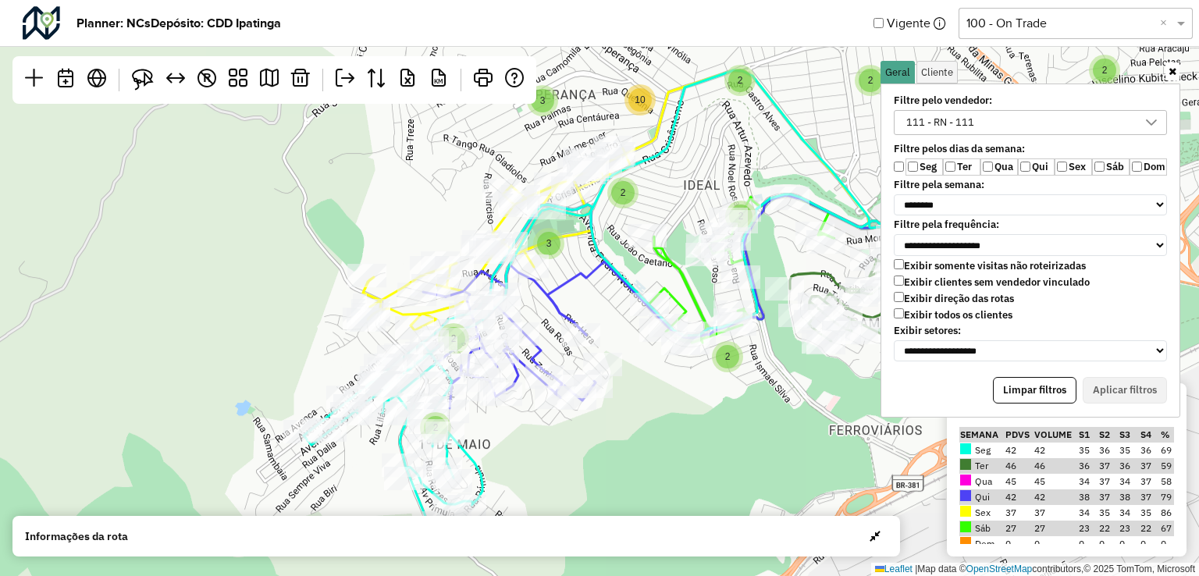
drag, startPoint x: 785, startPoint y: 362, endPoint x: 526, endPoint y: 434, distance: 268.9
click at [553, 434] on div "5 3 3 2 3 2 2 3 4 3 2 5 2 3 2 6 2 2 3 2 6 3 2 3 4 6 2 3 2 10 3 2 4 2 2 2 6 3 2 …" at bounding box center [599, 288] width 1199 height 576
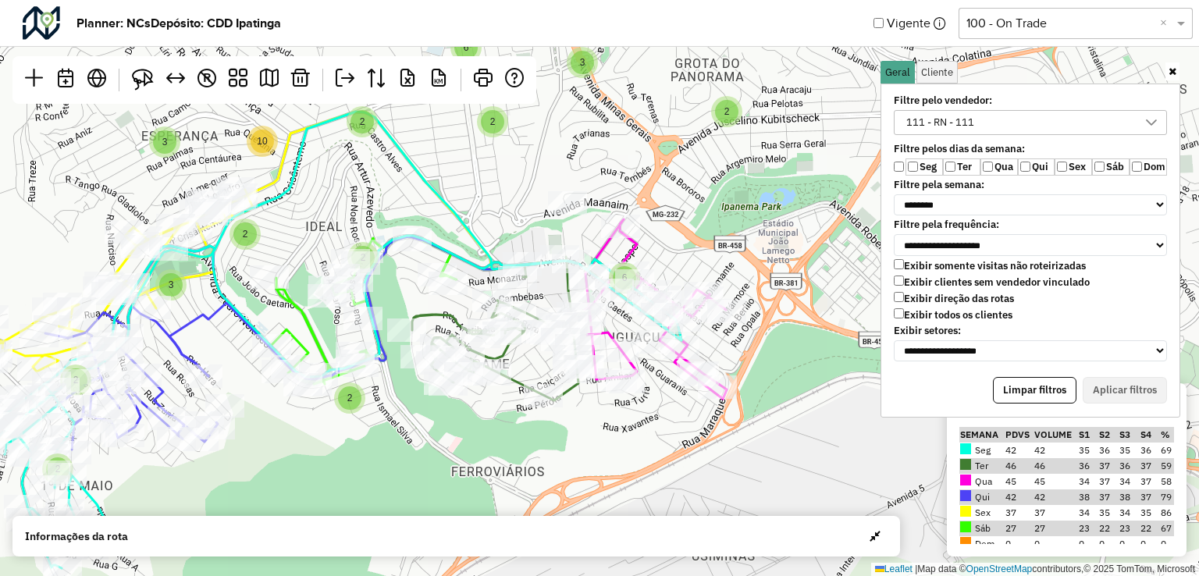
drag, startPoint x: 621, startPoint y: 368, endPoint x: 308, endPoint y: 413, distance: 316.9
click at [308, 413] on div "3 2 2 2 3 4 3 2 5 2 3 2 6 2 2 3 2 6 3 2 3 4 6 2 3 2 10 3 2 4 2 2 2 3 2 2 2 4 3 …" at bounding box center [599, 288] width 1199 height 576
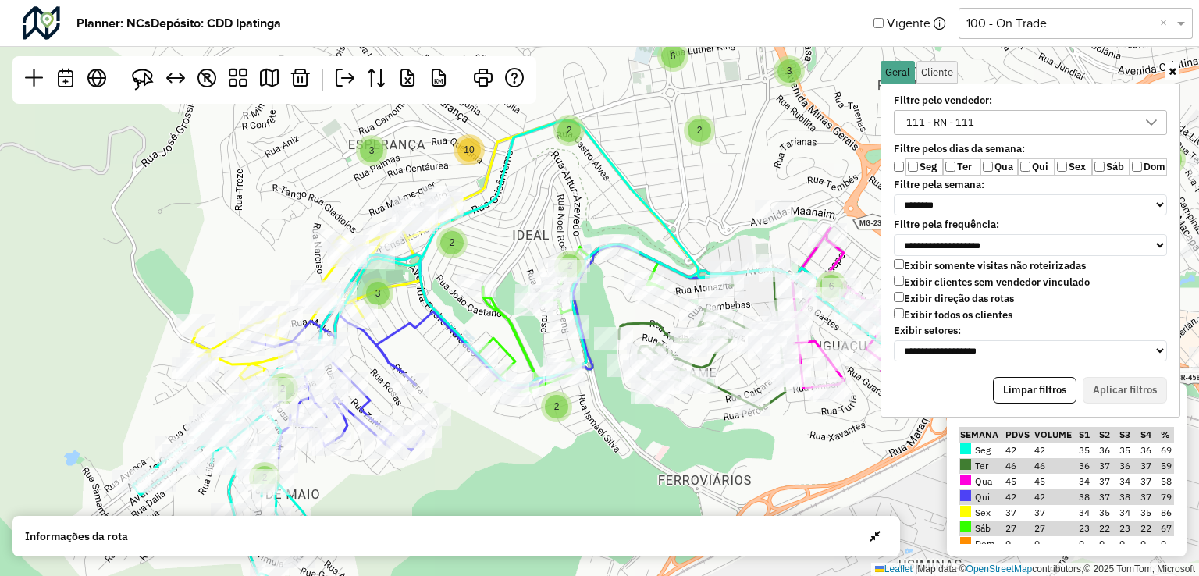
drag, startPoint x: 443, startPoint y: 431, endPoint x: 650, endPoint y: 439, distance: 207.0
click at [650, 439] on div "2 2 2 3 4 3 2 5 2 3 2 6 2 2 3 2 6 3 2 3 4 6 2 3 2 10 3 2 4 2 2 2 3 2 2 2 4 3 2 …" at bounding box center [599, 288] width 1199 height 576
click at [958, 132] on div "111 - RN - 111" at bounding box center [940, 122] width 79 height 23
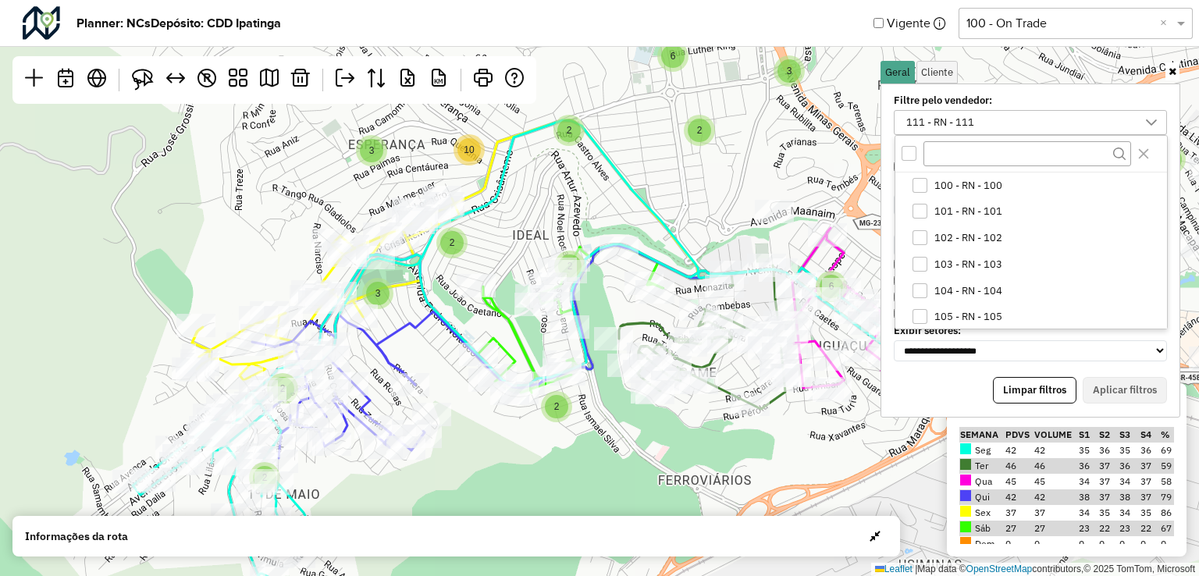
scroll to position [159, 0]
click at [959, 313] on span "111 - RN - 111" at bounding box center [968, 316] width 68 height 12
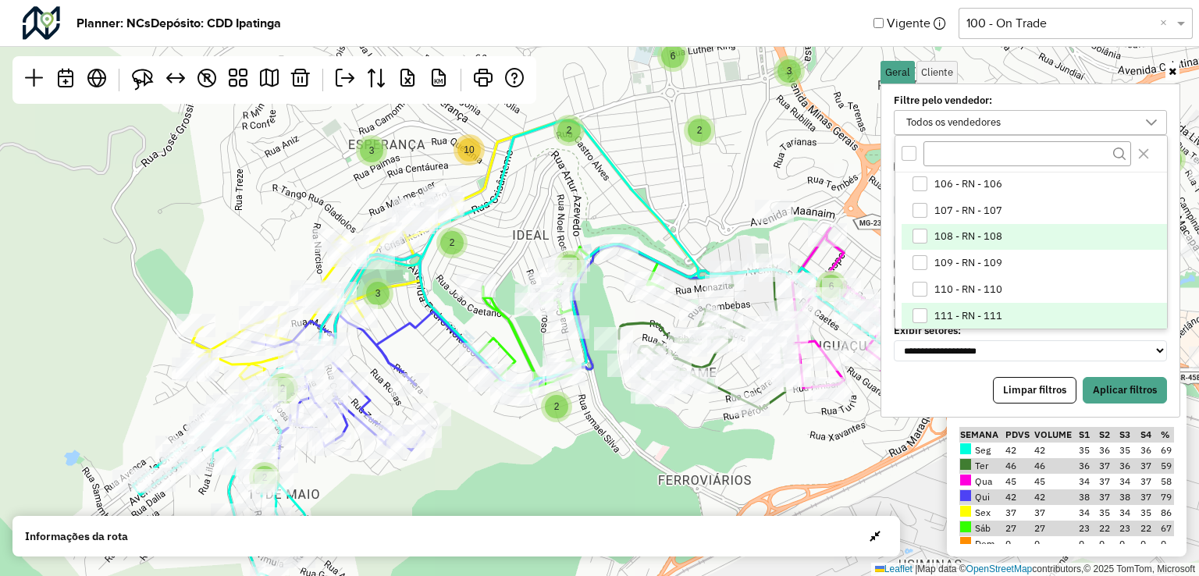
click at [950, 238] on span "108 - RN - 108" at bounding box center [968, 236] width 68 height 12
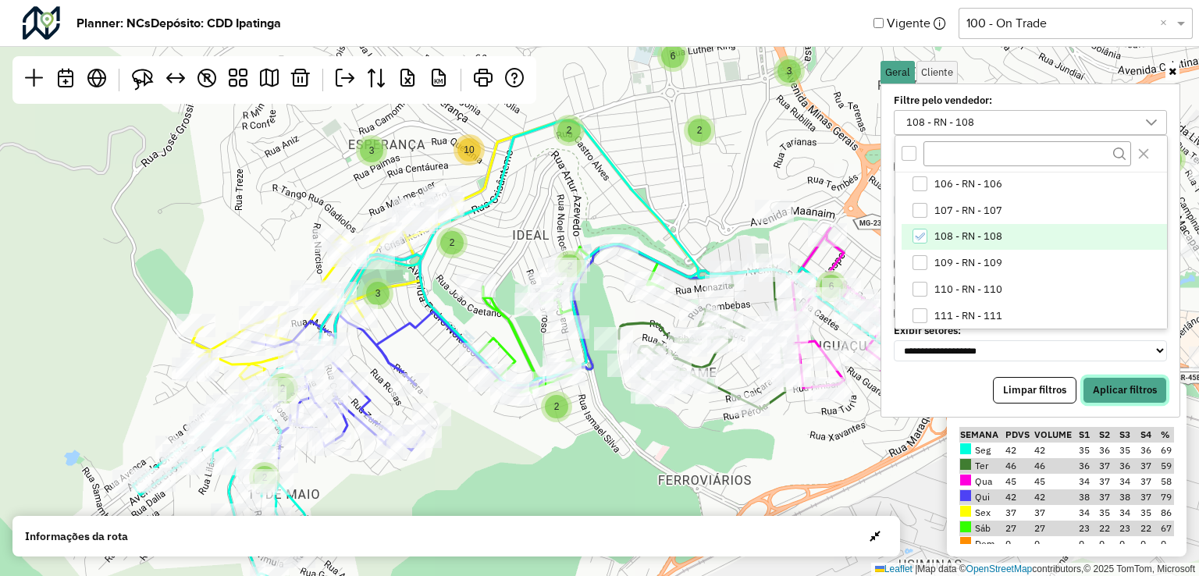
click at [1127, 390] on button "Aplicar filtros" at bounding box center [1125, 390] width 84 height 27
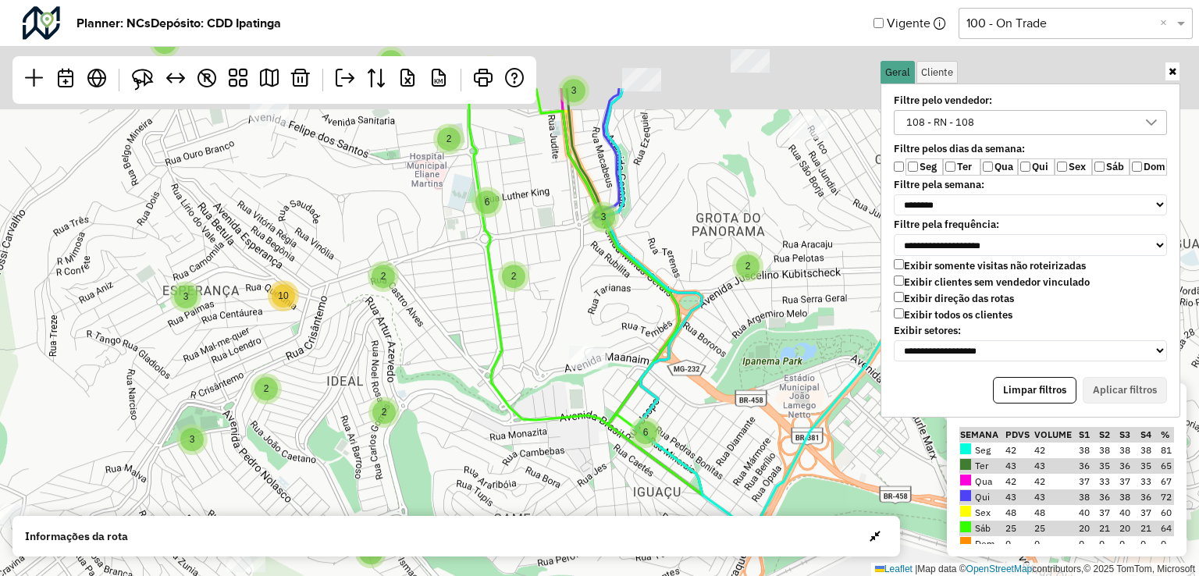
drag, startPoint x: 735, startPoint y: 221, endPoint x: 532, endPoint y: 372, distance: 253.8
click at [535, 372] on div "2 2 2 2 2 3 3 2 3 2 3 4 3 2 2 2 3 2 3 2 2 4 2 2 3 2 6 6 6 2 4 2 10 2 2 3 2 5 3 …" at bounding box center [599, 288] width 1199 height 576
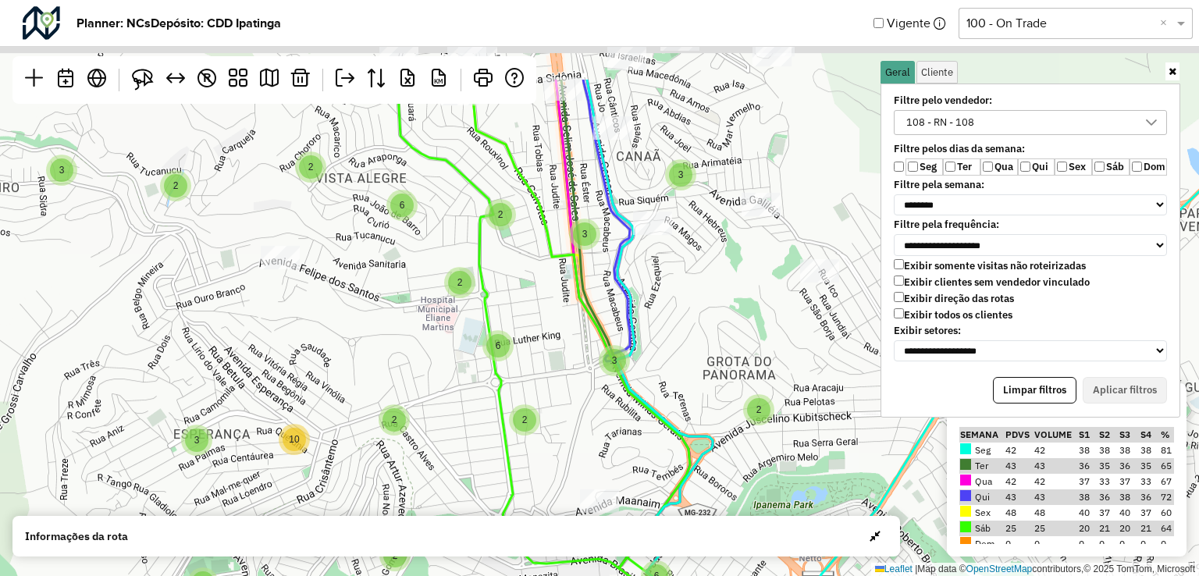
drag, startPoint x: 657, startPoint y: 318, endPoint x: 672, endPoint y: 478, distance: 160.7
click at [674, 478] on div "2 2 2 2 3 3 2 3 2 3 4 3 2 2 2 3 2 2 2 4 2 2 3 2 6 6 6 2 4 2 10 2 2 3 2 5 3 2 2 …" at bounding box center [599, 288] width 1199 height 576
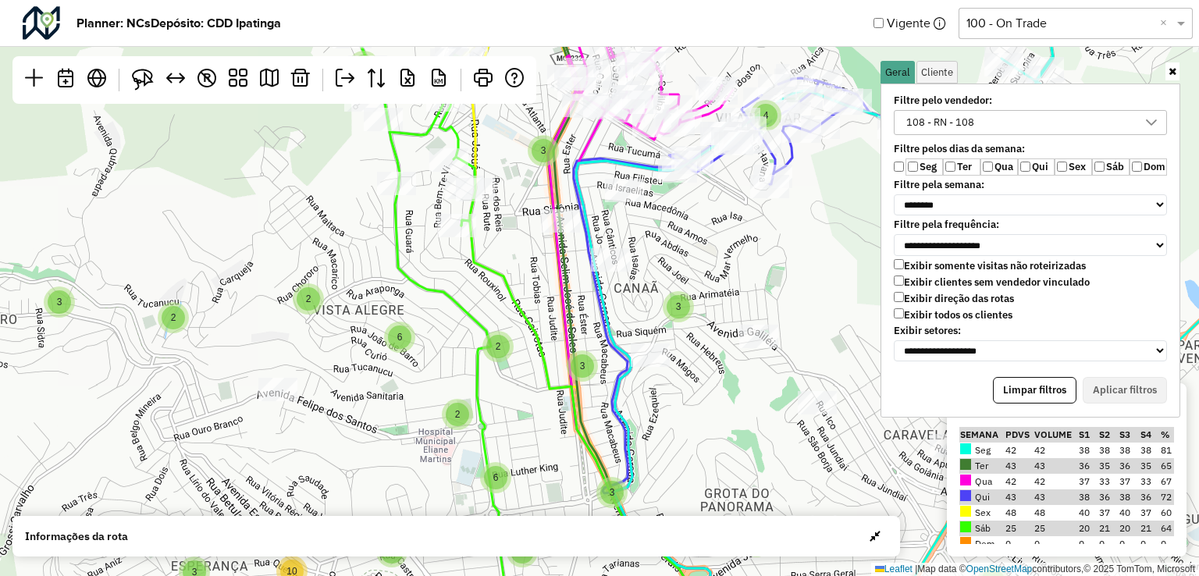
drag, startPoint x: 594, startPoint y: 299, endPoint x: 578, endPoint y: 436, distance: 138.3
click at [595, 448] on div "2 2 2 2 3 2 3 2 3 4 3 2 2 2 3 2 4 2 2 3 6 6 6 2 4 2 10 2 2 3 5 3 2 2 4 3 3 3 ↦ …" at bounding box center [599, 288] width 1199 height 576
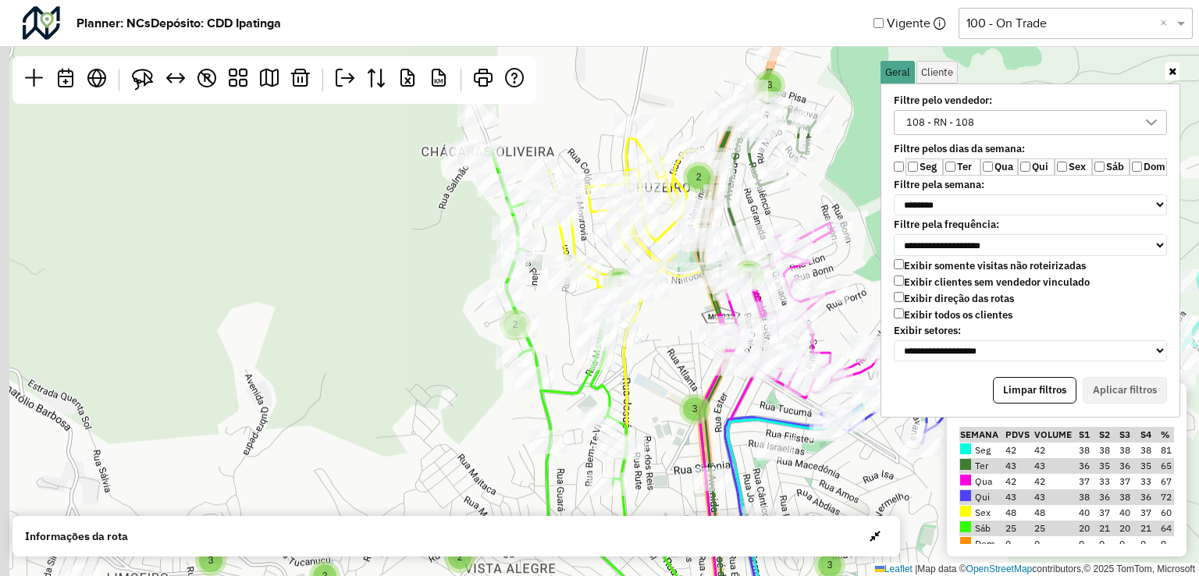
drag, startPoint x: 637, startPoint y: 294, endPoint x: 809, endPoint y: 415, distance: 210.7
click at [809, 415] on icon at bounding box center [1096, 467] width 738 height 586
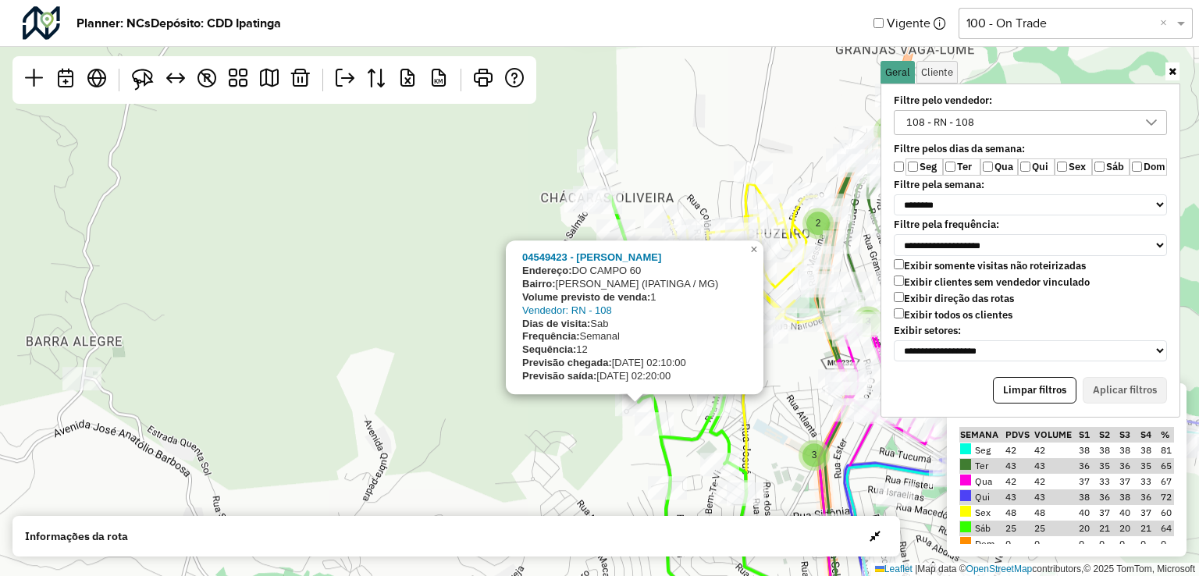
drag, startPoint x: 393, startPoint y: 366, endPoint x: 490, endPoint y: 416, distance: 109.6
click at [490, 416] on div "2 2 2 2 3 2 3 2 3 4 3 2 2 2 3 2 4 2 2 3 6 6 6 4 2 10 2 2 3 5 3 2 3 3 04549423 -…" at bounding box center [599, 288] width 1199 height 576
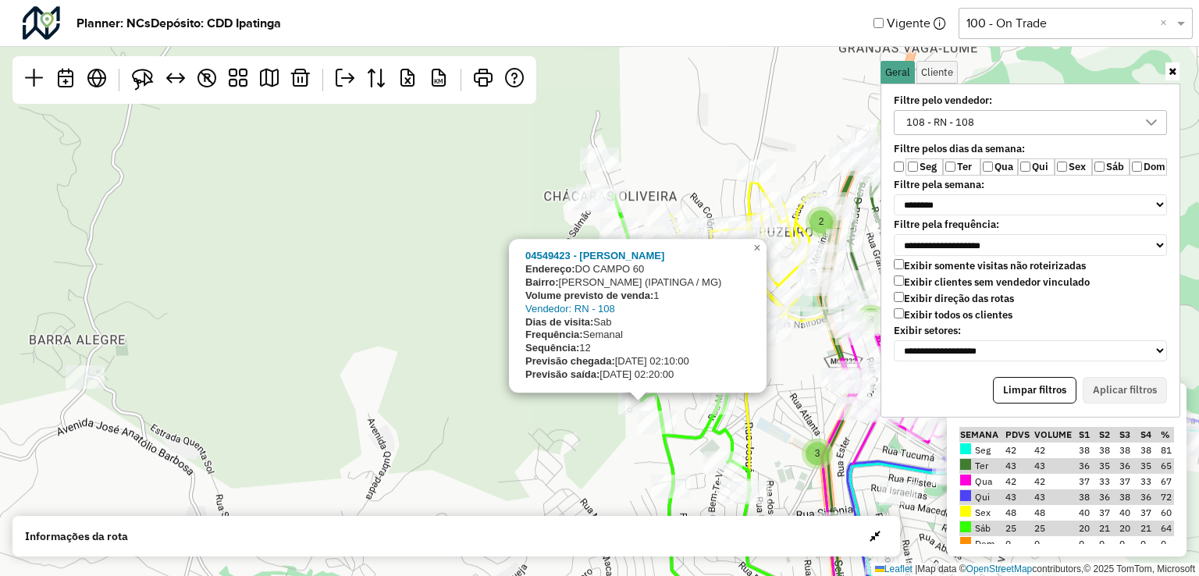
click at [446, 400] on div "2 2 2 3 2 3 2 3 4 3 2 2 2 3 2 4 2 2 3 6 6 6 4 2 10 2 2 3 5 3 2 3 3 04549423 - […" at bounding box center [599, 288] width 1199 height 576
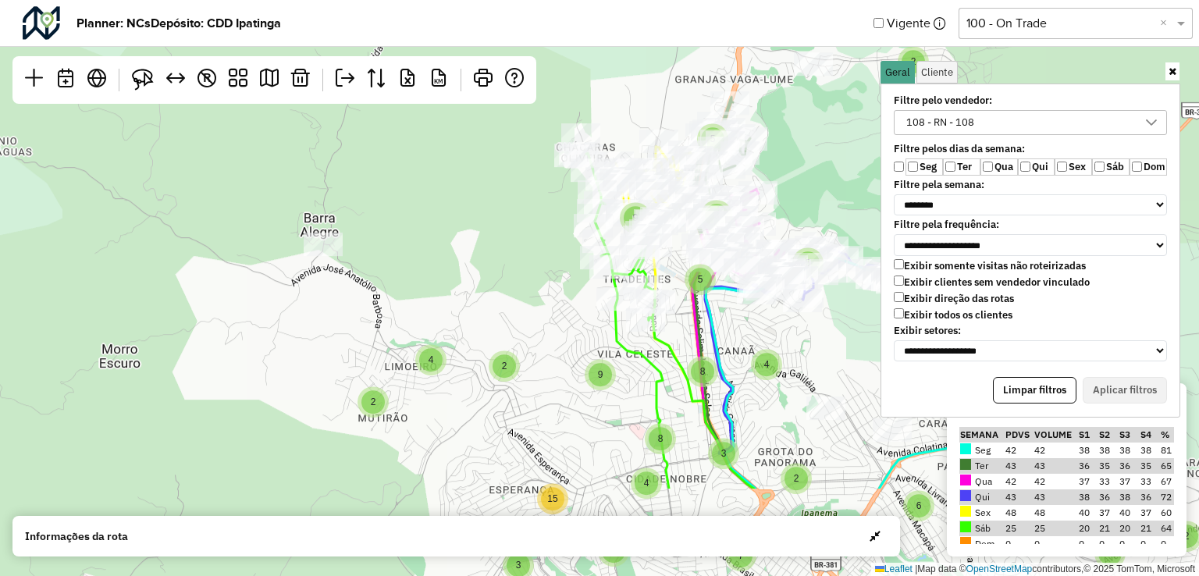
drag, startPoint x: 489, startPoint y: 404, endPoint x: 503, endPoint y: 304, distance: 100.0
click at [490, 305] on div "3 3 5 4 8 9 2 2 3 4 5 5 3 5 9 2 4 2 8 8 9 4 2 3 6 7 2 3 15 2 2 5 2 2 4 4 4 10 3…" at bounding box center [599, 288] width 1199 height 576
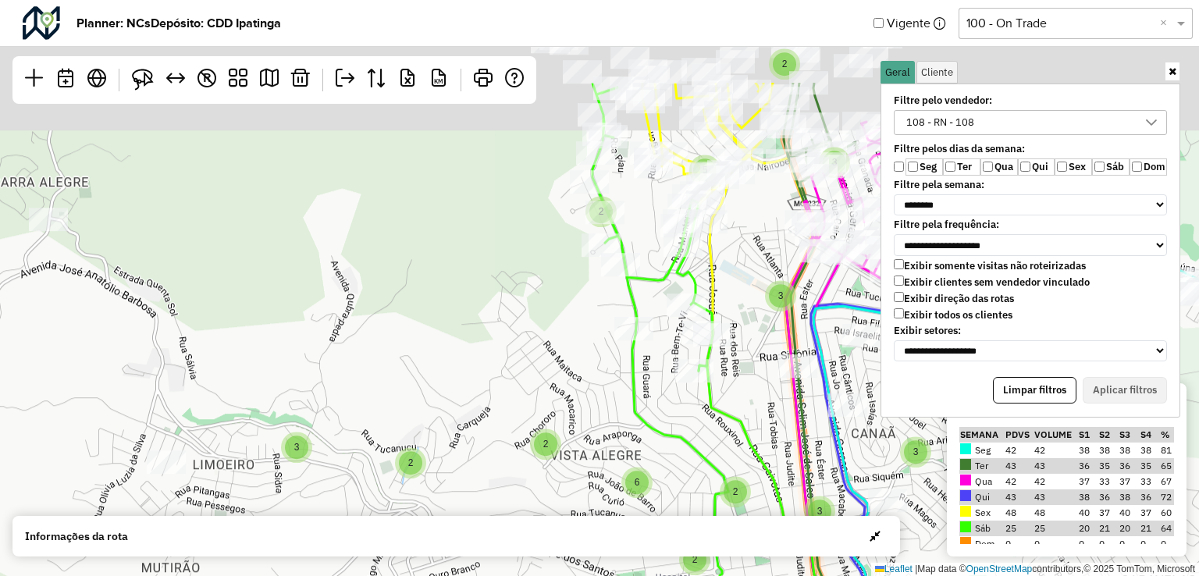
drag, startPoint x: 585, startPoint y: 411, endPoint x: 615, endPoint y: 505, distance: 98.2
click at [612, 510] on div "3 2 2 3 4 3 2 3 2 5 2 3 2 6 2 2 3 2 6 3 2 3 4 6 2 3 2 10 3 2 4 2 2 2 2 2 4 ↦ Le…" at bounding box center [599, 288] width 1199 height 576
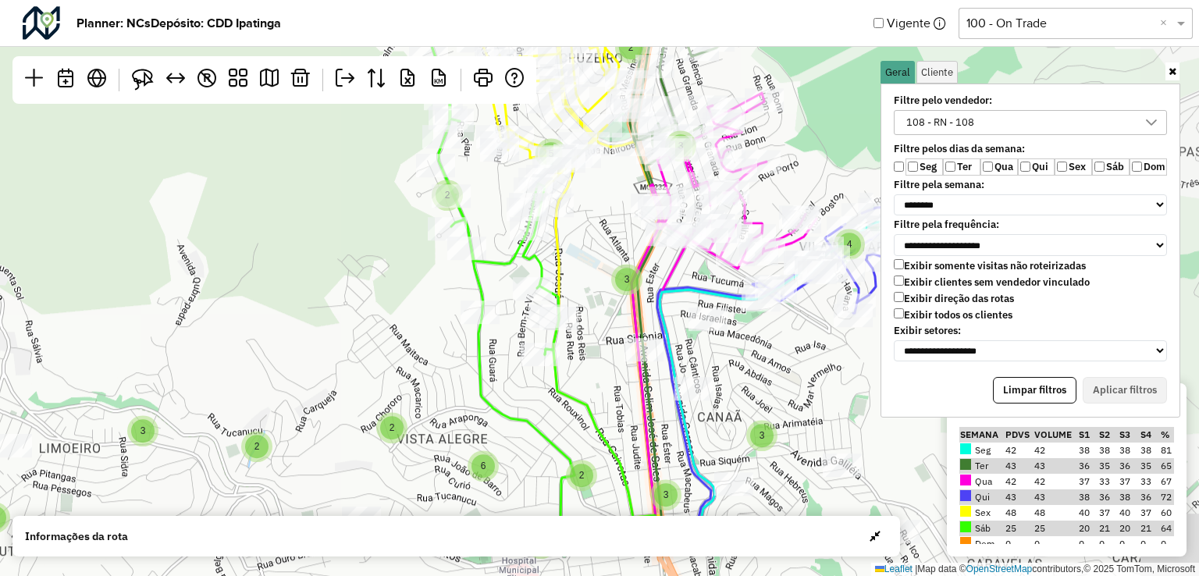
drag, startPoint x: 532, startPoint y: 464, endPoint x: 445, endPoint y: 368, distance: 129.3
click at [445, 368] on div "3 2 2 3 4 3 2 3 2 5 2 3 2 6 2 2 3 2 6 3 2 3 4 6 2 3 2 10 3 2 4 2 2 2 ↦ Leaflet …" at bounding box center [599, 288] width 1199 height 576
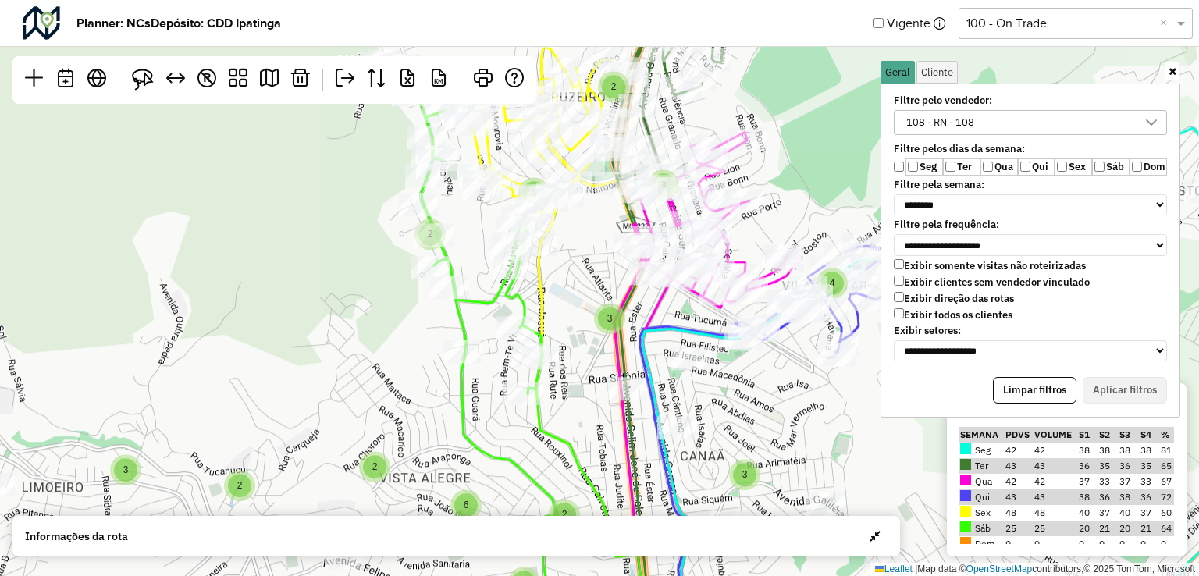
drag, startPoint x: 571, startPoint y: 404, endPoint x: 524, endPoint y: 417, distance: 49.4
click at [524, 417] on div "3 2 2 3 4 3 2 3 2 5 2 3 2 6 2 2 3 2 6 3 2 3 4 6 2 3 2 10 3 2 4 2 2 2 3 2 2 ↦ Le…" at bounding box center [599, 288] width 1199 height 576
click at [456, 336] on icon at bounding box center [534, 346] width 261 height 574
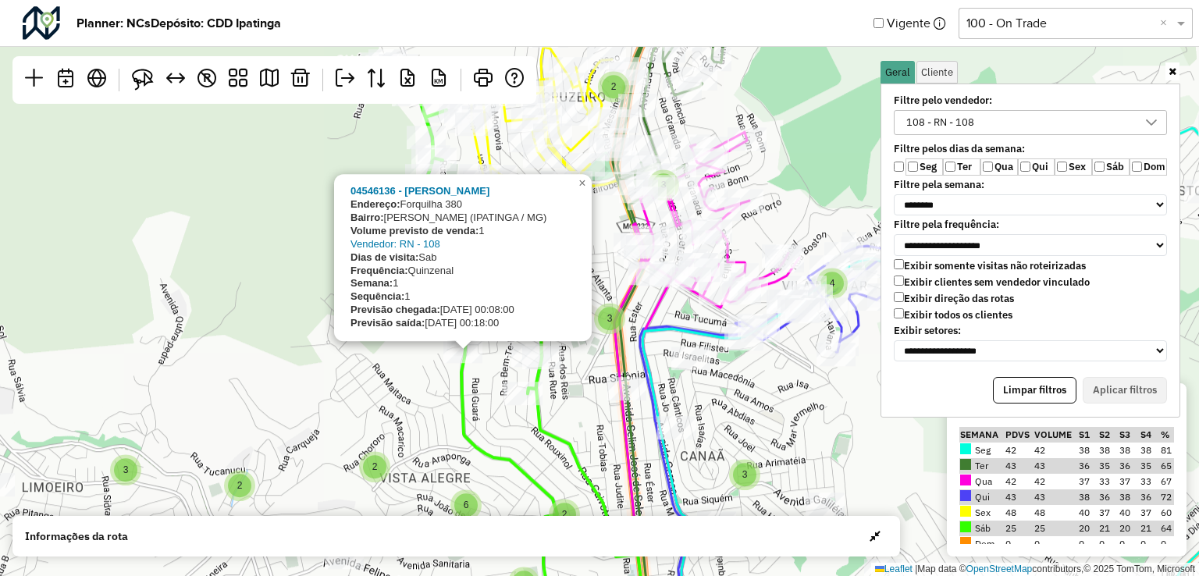
click at [432, 375] on div "3 2 2 3 4 3 2 3 2 5 2 3 2 6 2 2 3 2 6 3 2 3 4 6 2 3 2 10 3 2 4 2 2 2 3 2 045461…" at bounding box center [599, 288] width 1199 height 576
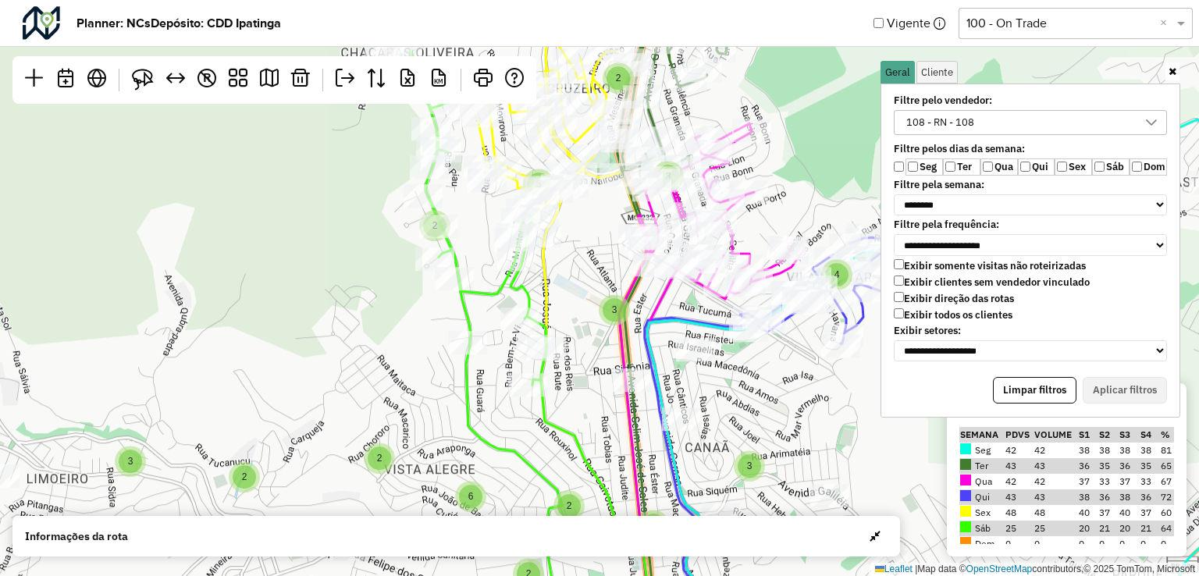
drag, startPoint x: 439, startPoint y: 474, endPoint x: 448, endPoint y: 482, distance: 12.2
click at [448, 482] on div "3 2 2 3 4 3 2 3 2 5 2 3 2 6 2 2 3 2 6 3 2 3 4 6 2 3 2 10 3 2 4 2 2 2 3 2 ↦ Leaf…" at bounding box center [599, 288] width 1199 height 576
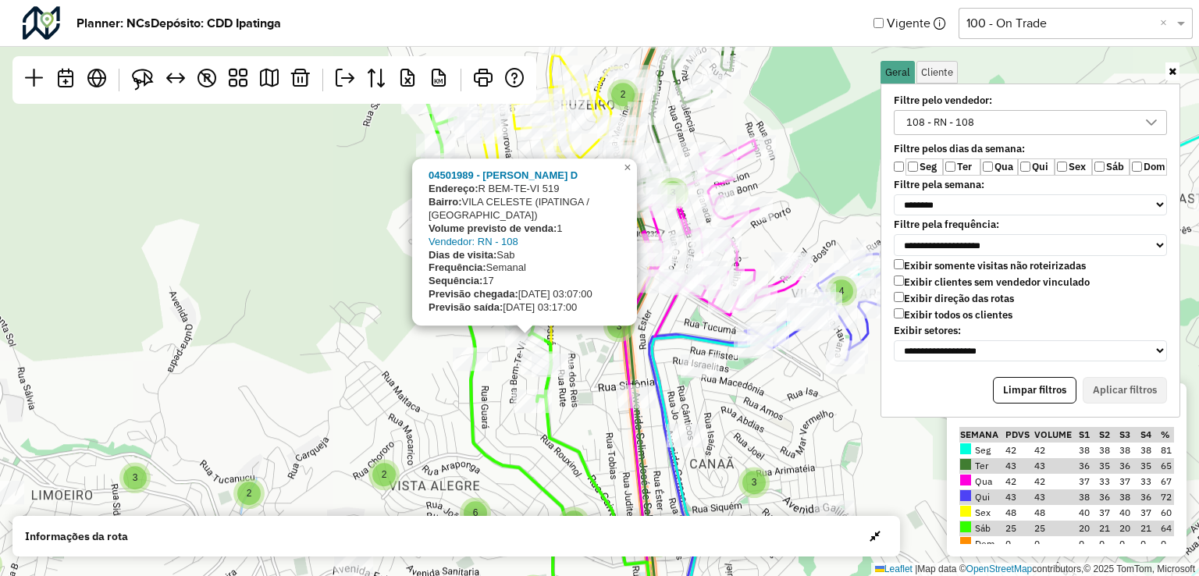
click at [394, 336] on div "3 2 2 3 4 3 2 3 2 5 2 3 2 6 2 2 3 2 6 3 2 3 4 6 2 3 2 10 3 2 4 2 2 2 3 2 045019…" at bounding box center [599, 288] width 1199 height 576
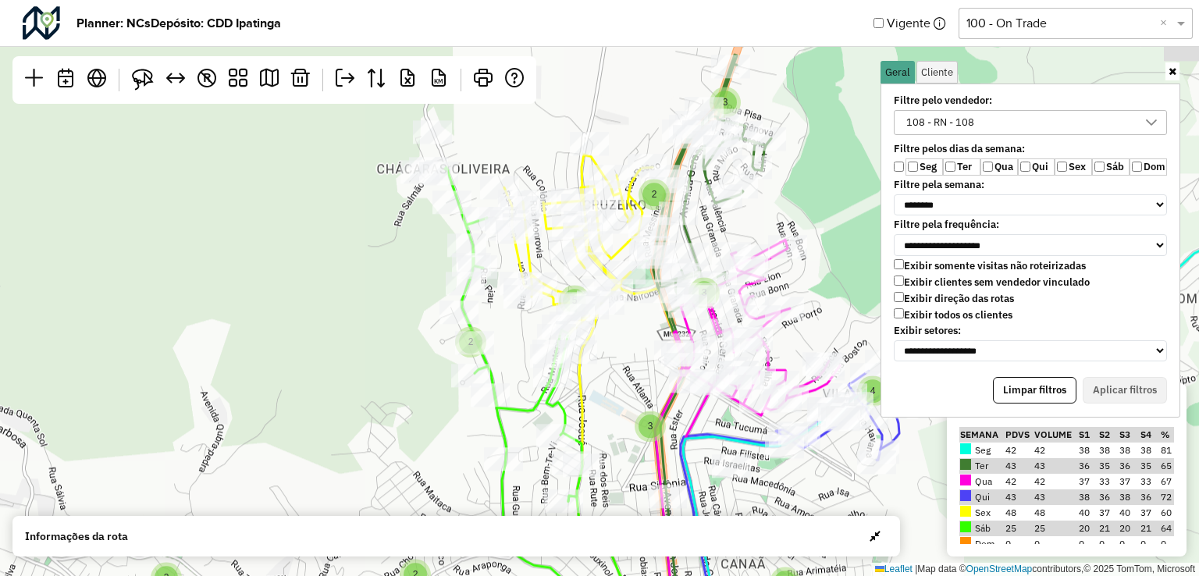
drag, startPoint x: 400, startPoint y: 338, endPoint x: 432, endPoint y: 450, distance: 116.9
click at [432, 450] on div "3 2 2 3 4 3 2 3 2 5 2 3 2 6 2 2 3 2 6 3 2 3 4 6 2 3 2 10 3 2 4 2 2 2 3 2 ↦ Leaf…" at bounding box center [599, 288] width 1199 height 576
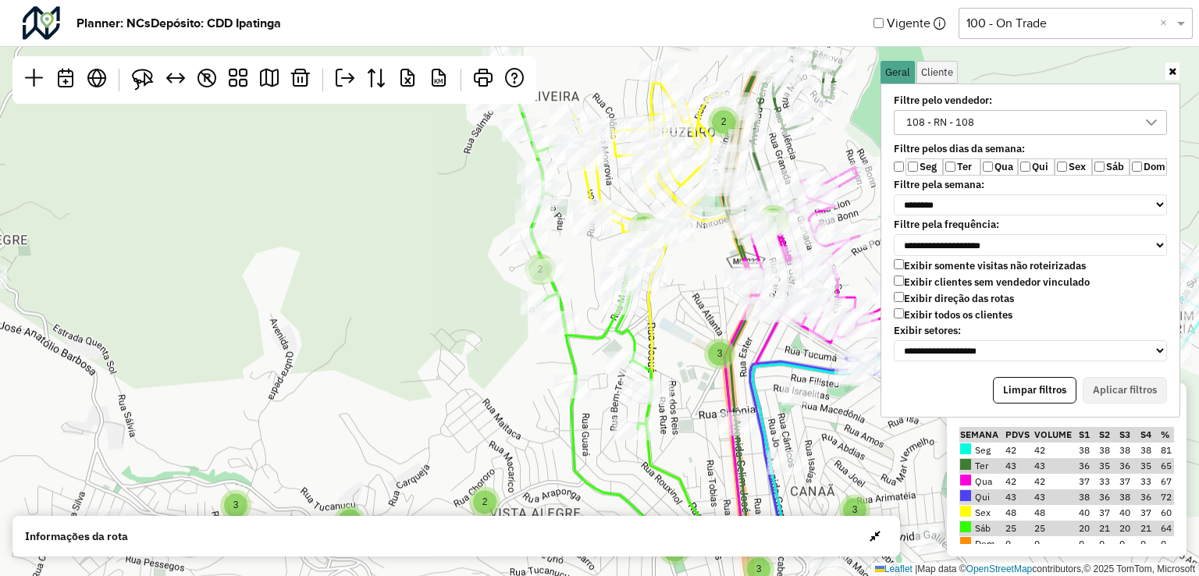
drag, startPoint x: 410, startPoint y: 375, endPoint x: 482, endPoint y: 294, distance: 108.3
click at [482, 293] on div "3 2 2 3 4 3 2 3 2 5 2 3 2 6 2 2 3 2 6 3 2 3 4 6 2 3 2 10 3 2 4 2 2 ↦ Leaflet | …" at bounding box center [599, 288] width 1199 height 576
click at [482, 294] on div "3 2 2 3 4 3 2 3 2 5 2 3 2 6 2 2 3 2 6 3 2 3 4 6 2 3 2 10 3 2 4 2 2 2 ↦ Leaflet …" at bounding box center [599, 288] width 1199 height 576
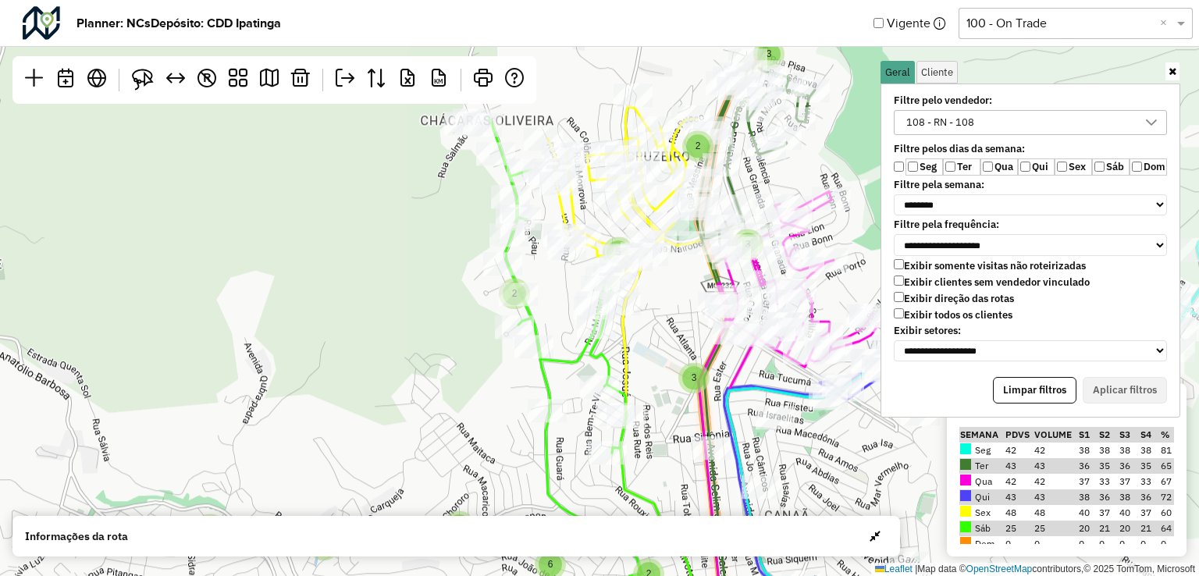
drag, startPoint x: 443, startPoint y: 325, endPoint x: 407, endPoint y: 343, distance: 40.8
click at [420, 343] on div "3 2 2 3 4 3 2 3 2 5 2 3 2 6 2 2 3 2 6 3 2 3 4 6 2 3 2 10 3 2 4 2 2 2 ↦ Leaflet …" at bounding box center [599, 288] width 1199 height 576
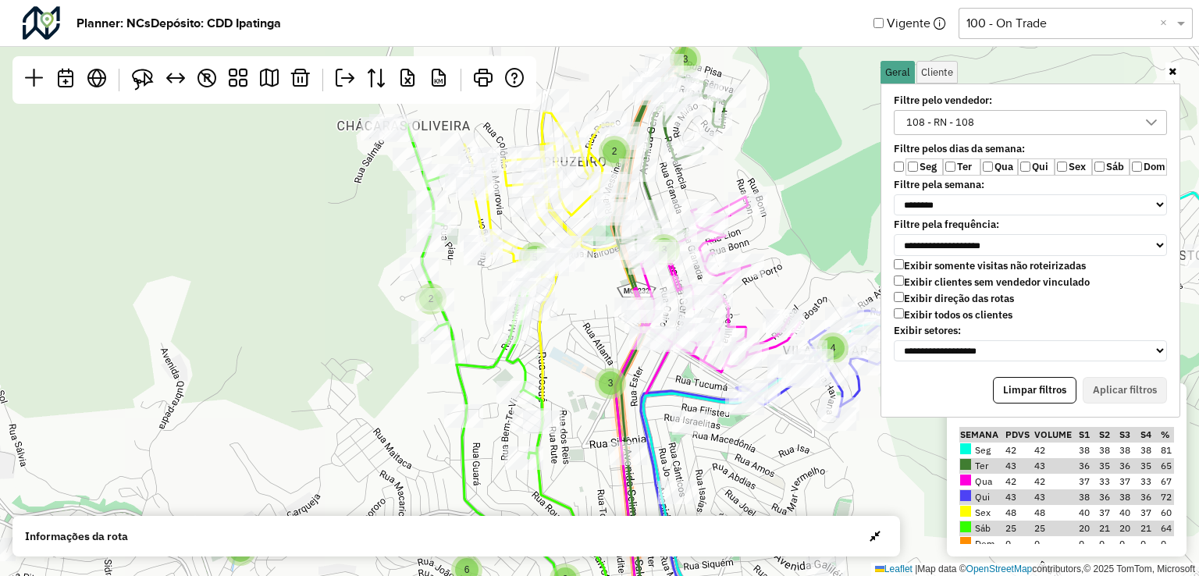
drag, startPoint x: 416, startPoint y: 333, endPoint x: 347, endPoint y: 329, distance: 68.8
click at [347, 329] on div "3 2 2 3 4 3 2 3 2 5 2 3 2 6 2 2 3 2 6 3 2 3 4 6 2 3 2 10 3 2 4 2 2 2 ↦ Leaflet …" at bounding box center [599, 288] width 1199 height 576
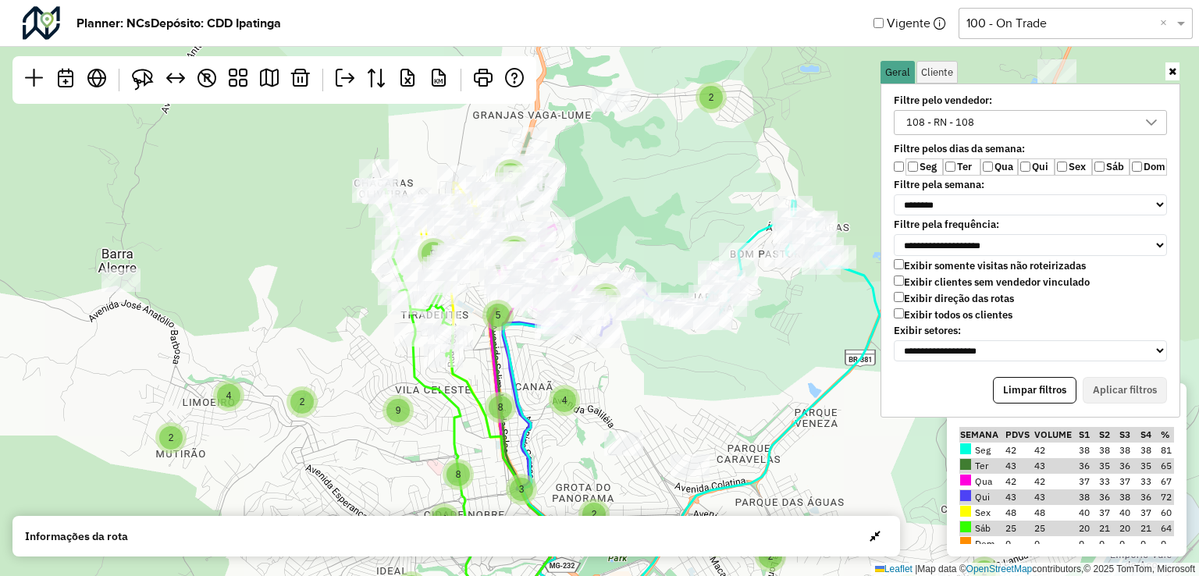
drag, startPoint x: 344, startPoint y: 376, endPoint x: 353, endPoint y: 336, distance: 41.5
click at [353, 336] on div "3 5 3 5 4 8 5 9 2 3 2 2 3 4 5 5 3 5 9 2 4 2 8 8 9 4 2 3 6 7 2 3 15 2 2 5 2 2 4 …" at bounding box center [599, 288] width 1199 height 576
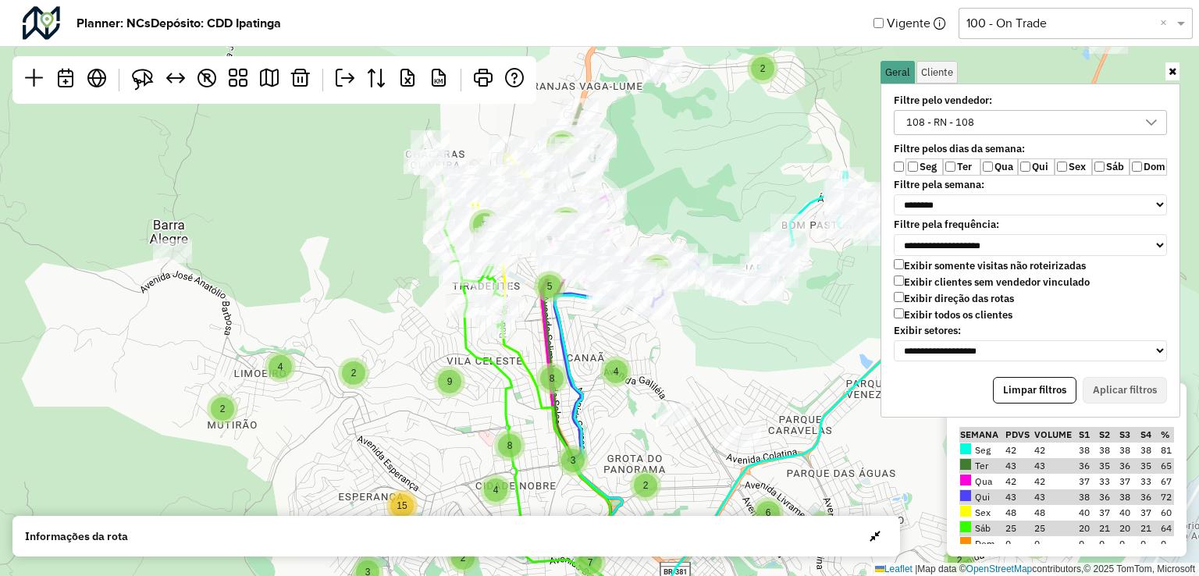
drag, startPoint x: 338, startPoint y: 372, endPoint x: 403, endPoint y: 345, distance: 70.3
click at [403, 345] on div "3 5 3 5 4 8 5 9 2 3 2 2 3 4 5 5 3 5 9 2 4 2 8 8 9 4 2 3 6 7 2 3 15 2 2 5 2 2 4 …" at bounding box center [599, 288] width 1199 height 576
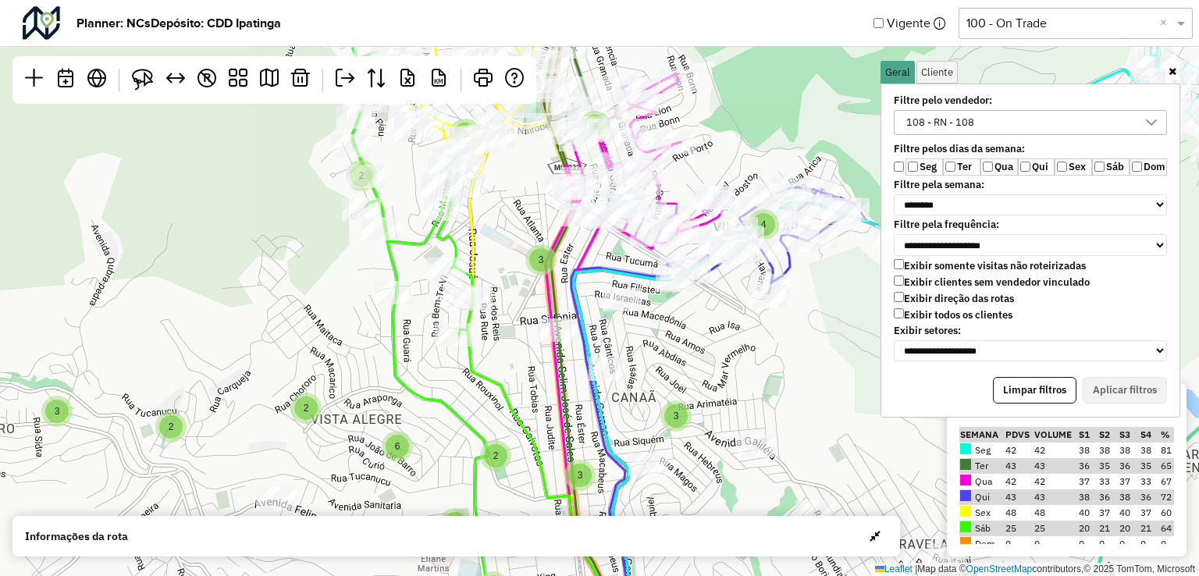
click at [1007, 132] on div "108 - RN - 108" at bounding box center [1019, 122] width 236 height 23
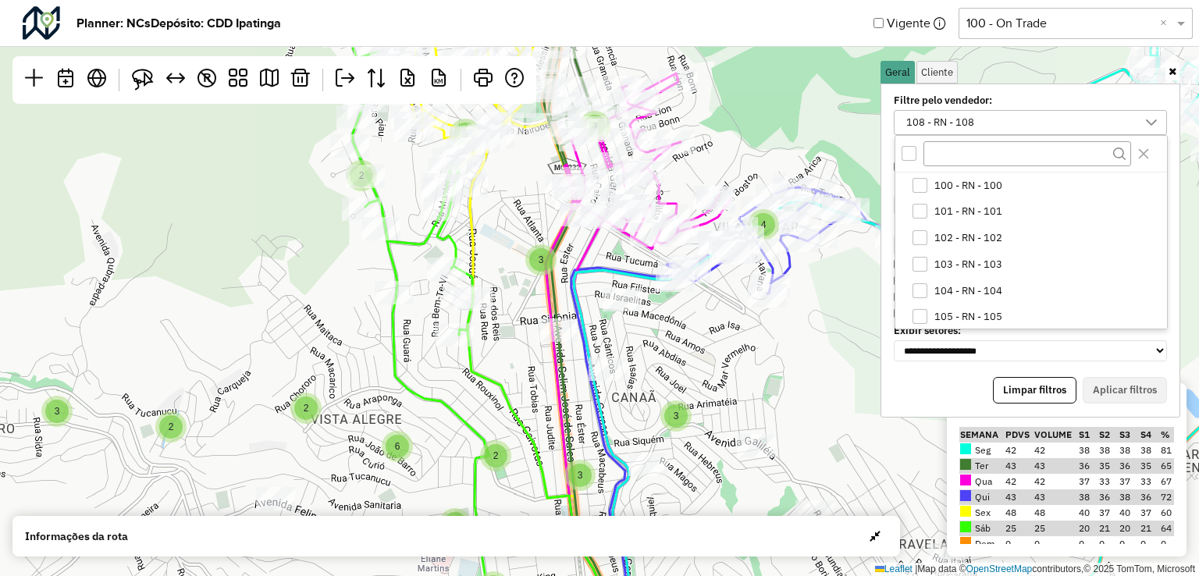
scroll to position [80, 0]
click at [967, 312] on span "108 - RN - 108" at bounding box center [968, 315] width 68 height 12
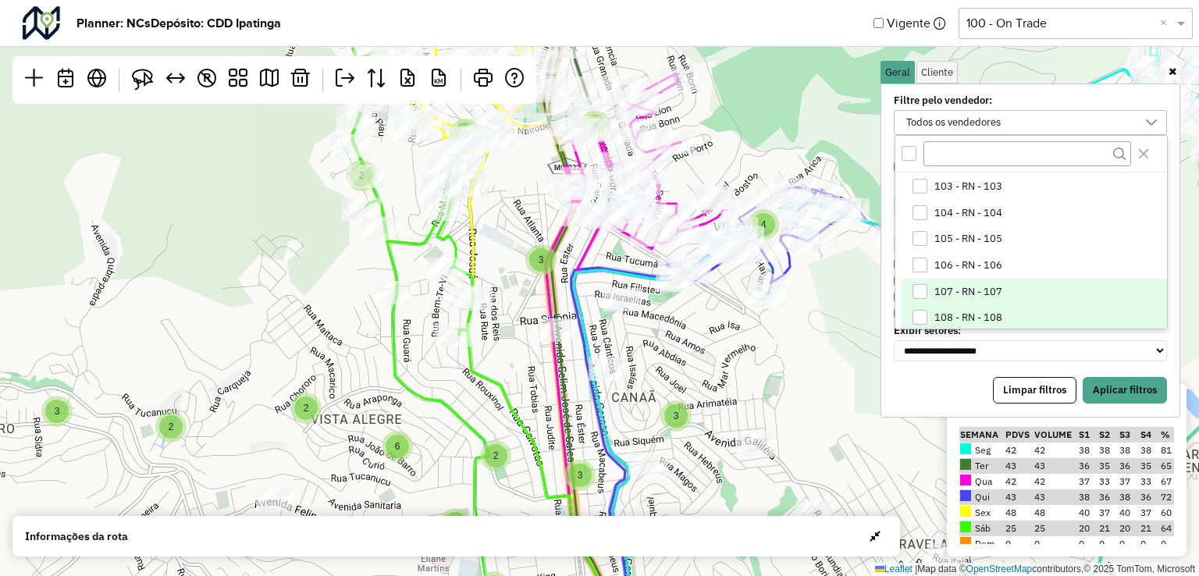
scroll to position [0, 0]
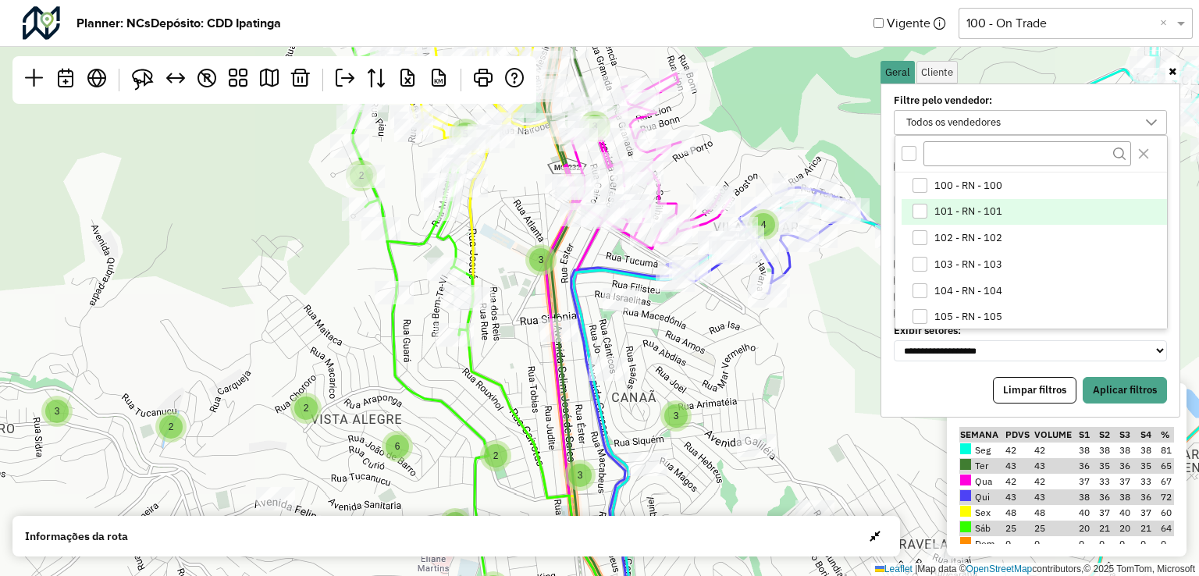
click at [926, 215] on div "101 - RN - 101" at bounding box center [920, 212] width 16 height 16
click at [1146, 383] on button "Aplicar filtros" at bounding box center [1125, 390] width 84 height 27
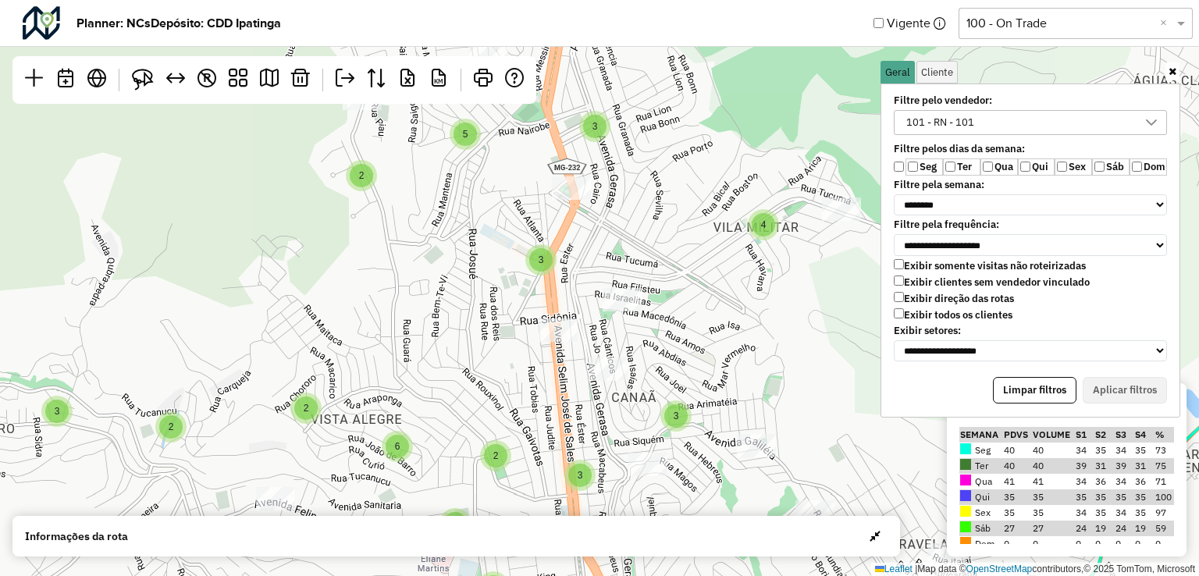
scroll to position [55, 0]
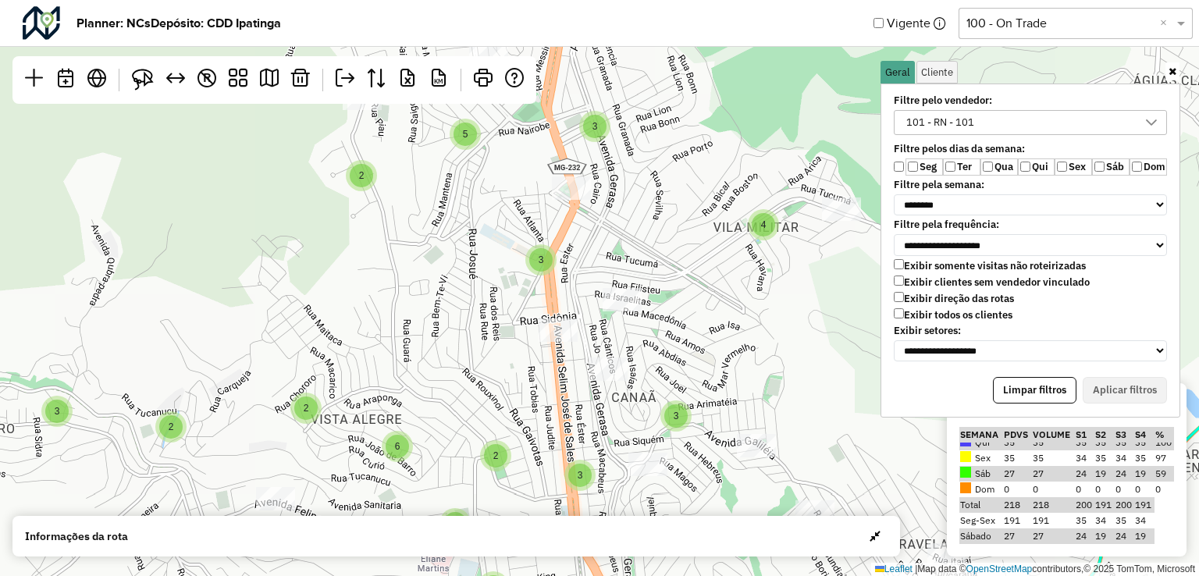
click at [782, 405] on div "2 2 2 2 3 2 3 2 3 4 3 2 2 3 2 3 2 4 2 2 3 3 6 3 6 6 2 4 2 10 2 2 3 5 3 2 2 ↦ Le…" at bounding box center [599, 288] width 1199 height 576
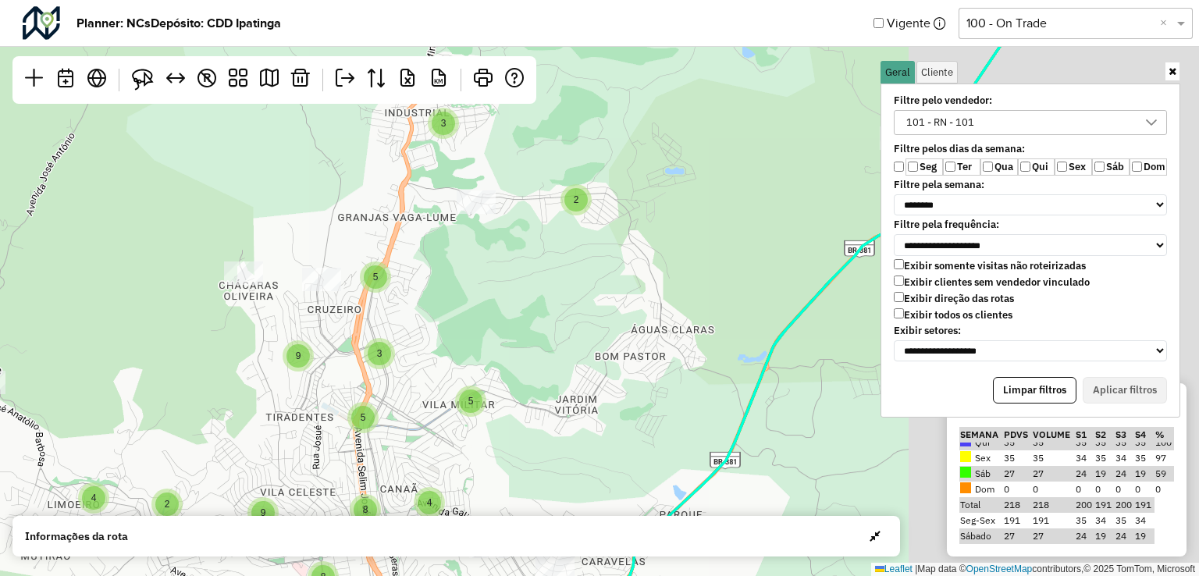
drag, startPoint x: 805, startPoint y: 257, endPoint x: 188, endPoint y: 434, distance: 641.6
click at [189, 434] on div "3 3 5 4 8 5 9 2 3 3 2 2 3 4 5 5 3 5 9 2 4 2 8 8 9 4 2 3 6 7 2 3 15 2 2 5 2 2 4 …" at bounding box center [599, 288] width 1199 height 576
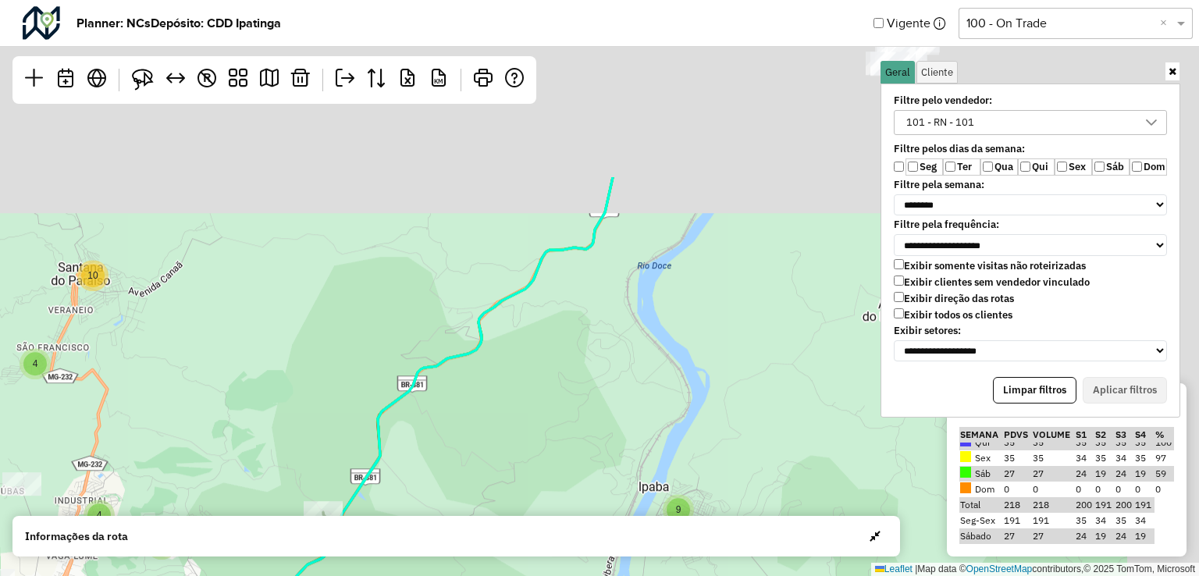
drag, startPoint x: 600, startPoint y: 302, endPoint x: 500, endPoint y: 397, distance: 138.0
click at [381, 541] on hb-planner "**********" at bounding box center [599, 288] width 1199 height 576
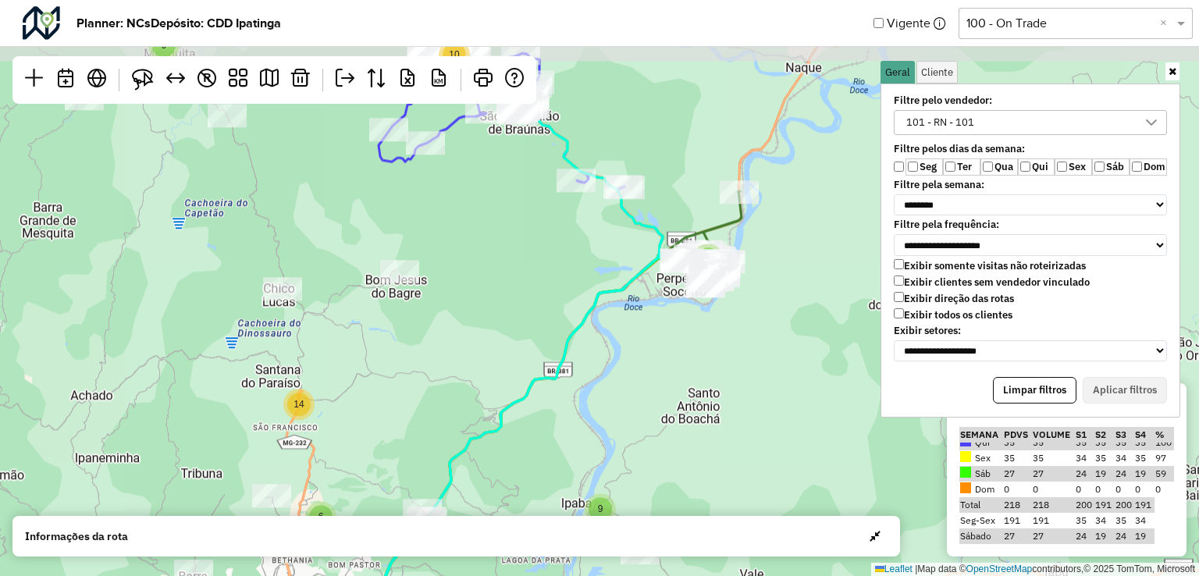
drag, startPoint x: 734, startPoint y: 319, endPoint x: 727, endPoint y: 381, distance: 62.0
click at [727, 381] on div "2 2 8 3 5 9 10 9 6 3 14 4 8 8 32 2 6 110 5 13 8 16 26 22 ↦ Leaflet | Map data ©…" at bounding box center [599, 288] width 1199 height 576
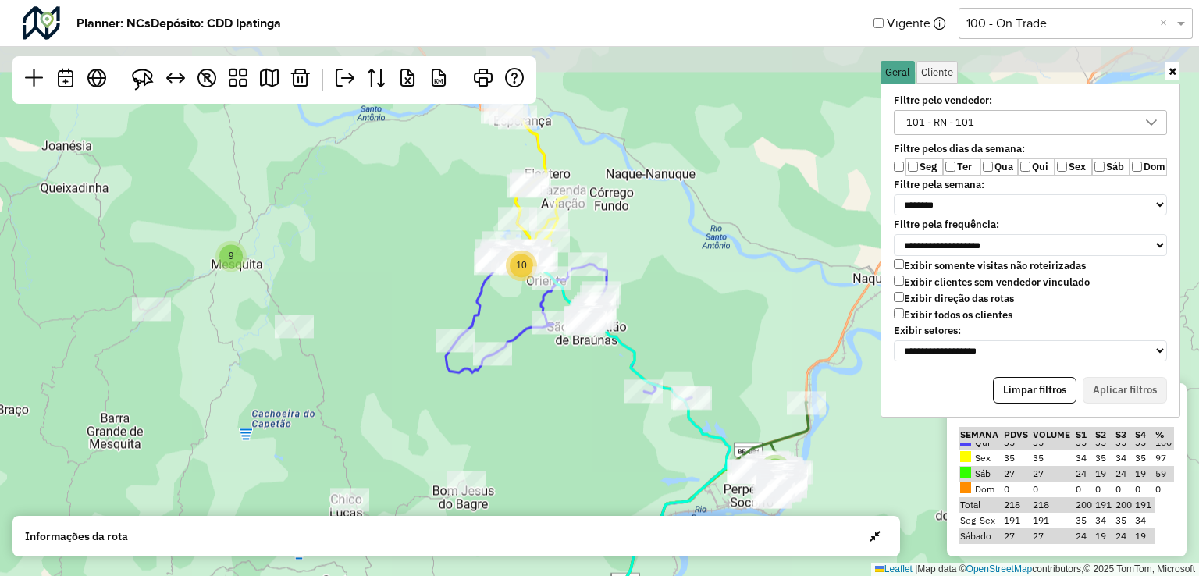
drag, startPoint x: 519, startPoint y: 354, endPoint x: 528, endPoint y: 456, distance: 102.6
click at [528, 456] on div "8 3 5 9 10 9 6 3 14 4 8 8 32 2 6 110 5 13 8 16 26 22 ↦ Leaflet | Map data © Ope…" at bounding box center [599, 288] width 1199 height 576
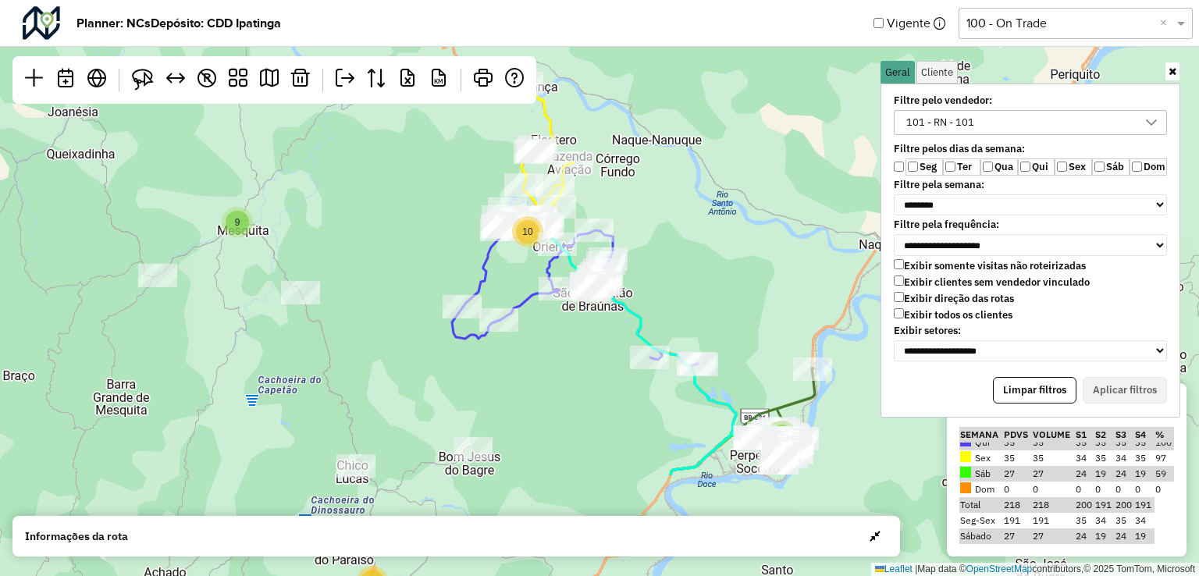
drag, startPoint x: 759, startPoint y: 389, endPoint x: 766, endPoint y: 220, distance: 169.5
click at [766, 220] on div "8 3 5 9 10 9 14 8 32 2 6 110 13 8 16 26 22 ↦ Leaflet | Map data © OpenStreetMap…" at bounding box center [599, 288] width 1199 height 576
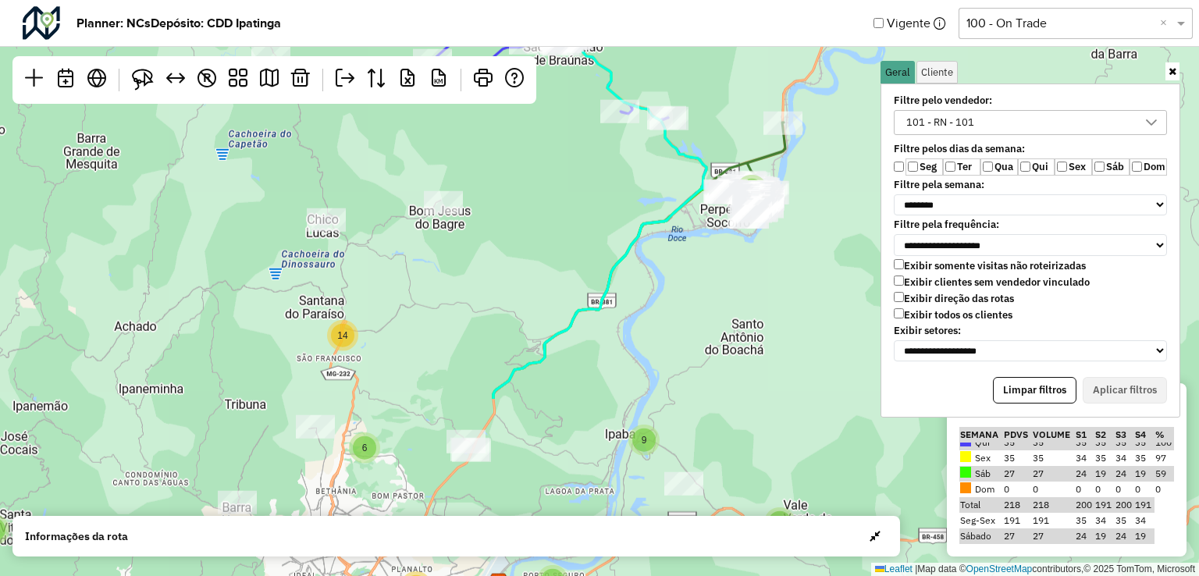
drag, startPoint x: 675, startPoint y: 418, endPoint x: 640, endPoint y: 185, distance: 235.2
click at [640, 185] on div "8 3 5 9 10 9 14 8 32 2 6 110 13 8 16 26 22 3 8 5 ↦ Leaflet | Map data © OpenStr…" at bounding box center [599, 288] width 1199 height 576
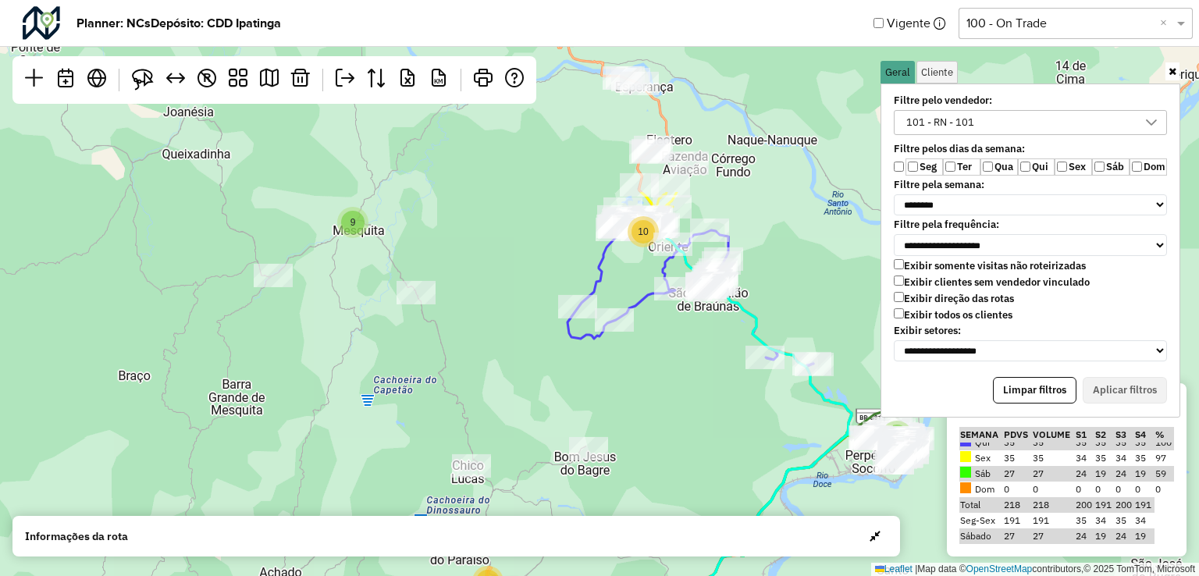
drag, startPoint x: 619, startPoint y: 224, endPoint x: 878, endPoint y: 546, distance: 413.0
click at [878, 557] on div "8 3 5 9 10 9 14 8 32 2 6 110 13 8 16 26 22 3 8 5 2 2 6 4 ↦ Leaflet | Map data ©…" at bounding box center [599, 288] width 1199 height 576
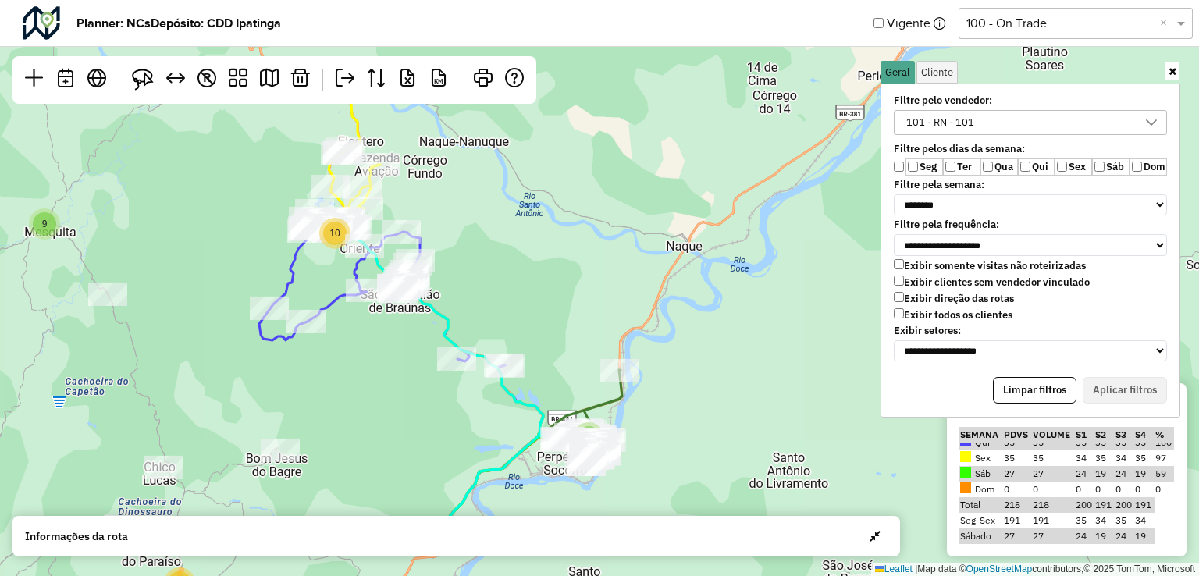
drag, startPoint x: 756, startPoint y: 405, endPoint x: 325, endPoint y: 315, distance: 440.1
click at [304, 311] on div "8 3 5 9 10 9 14 8 32 2 6 110 13 8 16 26 22 3 5 8 ↦ Leaflet | Map data © OpenStr…" at bounding box center [599, 288] width 1199 height 576
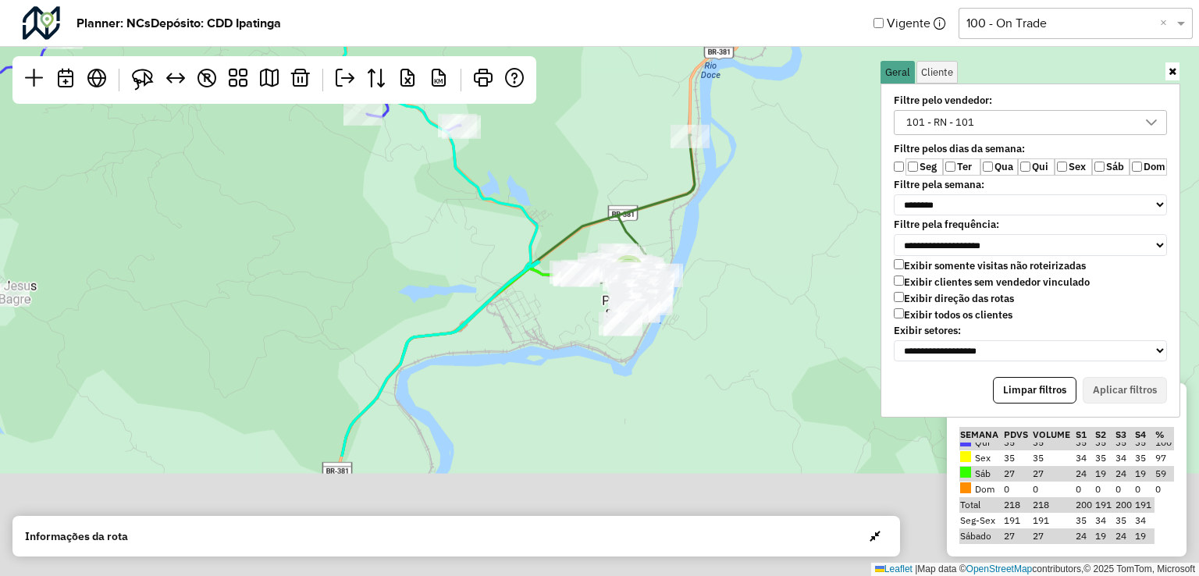
drag, startPoint x: 527, startPoint y: 308, endPoint x: 589, endPoint y: 214, distance: 113.2
click at [540, 165] on div "8 5 9 8 9 4 10 2 2 4 28 6 27 24 ↦ Leaflet | Map data © OpenStreetMap contributo…" at bounding box center [599, 288] width 1199 height 576
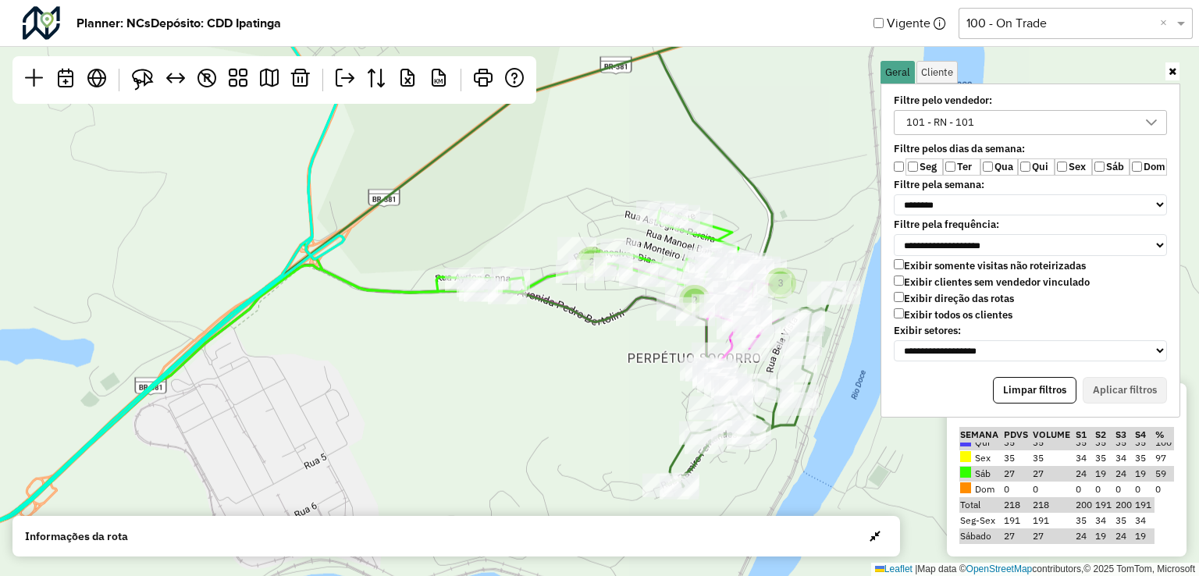
drag, startPoint x: 613, startPoint y: 376, endPoint x: 518, endPoint y: 366, distance: 95.8
click at [519, 365] on div "2 2 3 ↦ Leaflet | Map data © OpenStreetMap contributors,© 2025 TomTom, Microsoft" at bounding box center [599, 288] width 1199 height 576
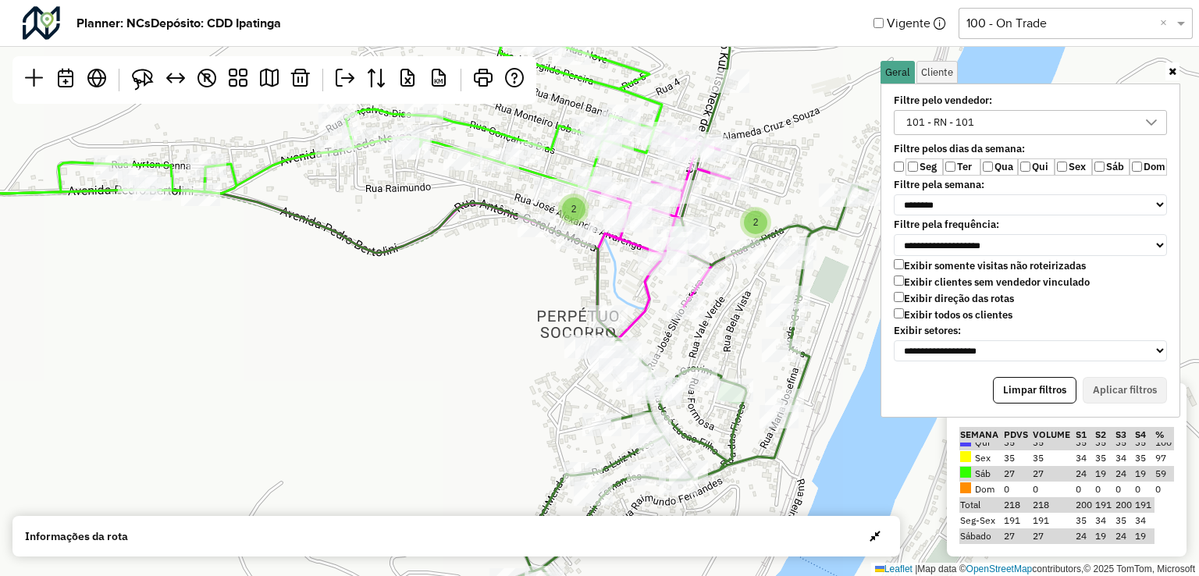
drag, startPoint x: 537, startPoint y: 356, endPoint x: 426, endPoint y: 354, distance: 110.8
click at [432, 354] on div "2 2 ↦ Leaflet | Map data © OpenStreetMap contributors,© 2025 TomTom, Microsoft" at bounding box center [599, 288] width 1199 height 576
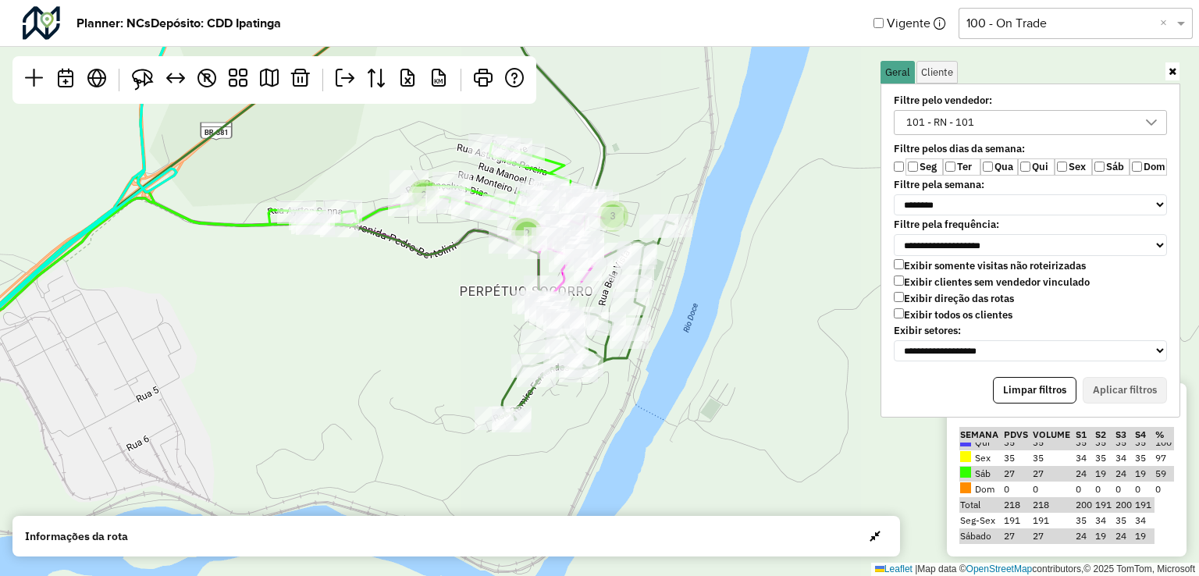
drag, startPoint x: 659, startPoint y: 394, endPoint x: 685, endPoint y: 345, distance: 55.9
click at [685, 345] on div "2 2 3 ↦ Leaflet | Map data © OpenStreetMap contributors,© 2025 TomTom, Microsoft" at bounding box center [599, 288] width 1199 height 576
drag, startPoint x: 297, startPoint y: 319, endPoint x: 478, endPoint y: 543, distance: 288.5
click at [478, 543] on hb-planner "**********" at bounding box center [599, 288] width 1199 height 576
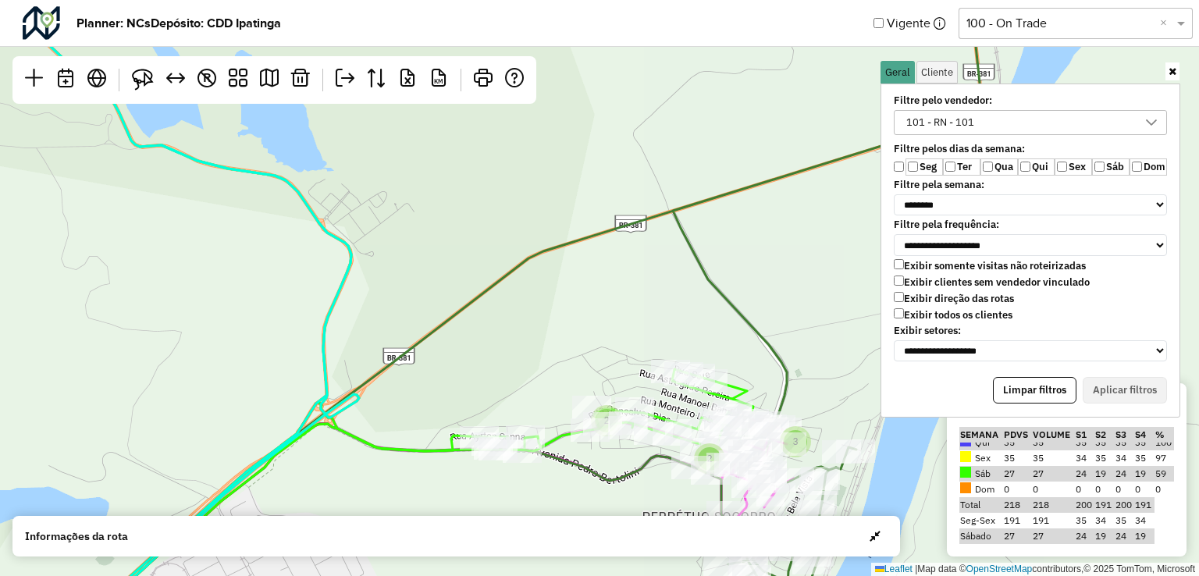
drag, startPoint x: 247, startPoint y: 222, endPoint x: 574, endPoint y: 464, distance: 407.4
click at [574, 464] on div "2 2 3 ↦ Leaflet | Map data © OpenStreetMap contributors,© 2025 TomTom, Microsoft" at bounding box center [599, 288] width 1199 height 576
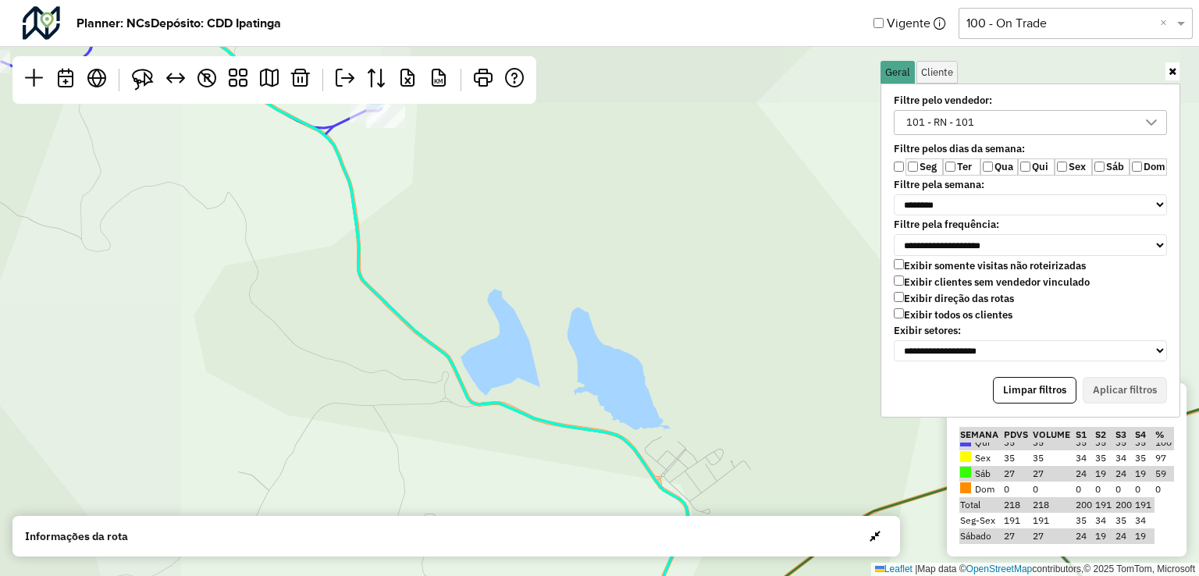
drag, startPoint x: 486, startPoint y: 329, endPoint x: 608, endPoint y: 453, distance: 173.9
click at [608, 453] on div "2 2 3 ↦ Leaflet | Map data © OpenStreetMap contributors,© 2025 TomTom, Microsoft" at bounding box center [599, 288] width 1199 height 576
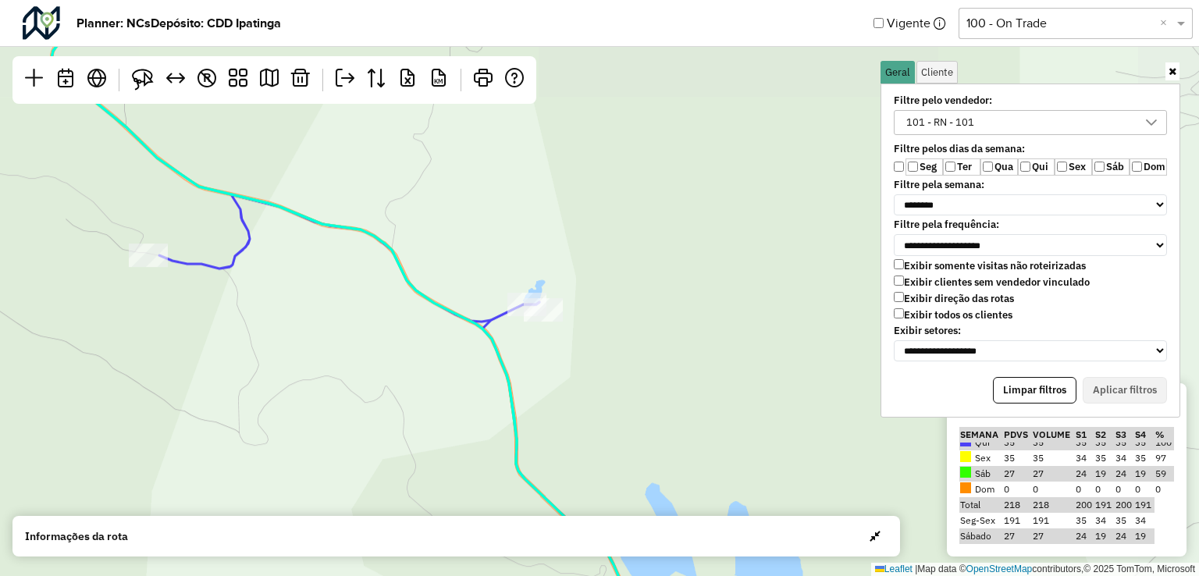
drag, startPoint x: 602, startPoint y: 367, endPoint x: 612, endPoint y: 364, distance: 10.6
click at [611, 370] on div "2 2 3 ↦ Leaflet | Map data © OpenStreetMap contributors,© 2025 TomTom, Microsoft" at bounding box center [599, 288] width 1199 height 576
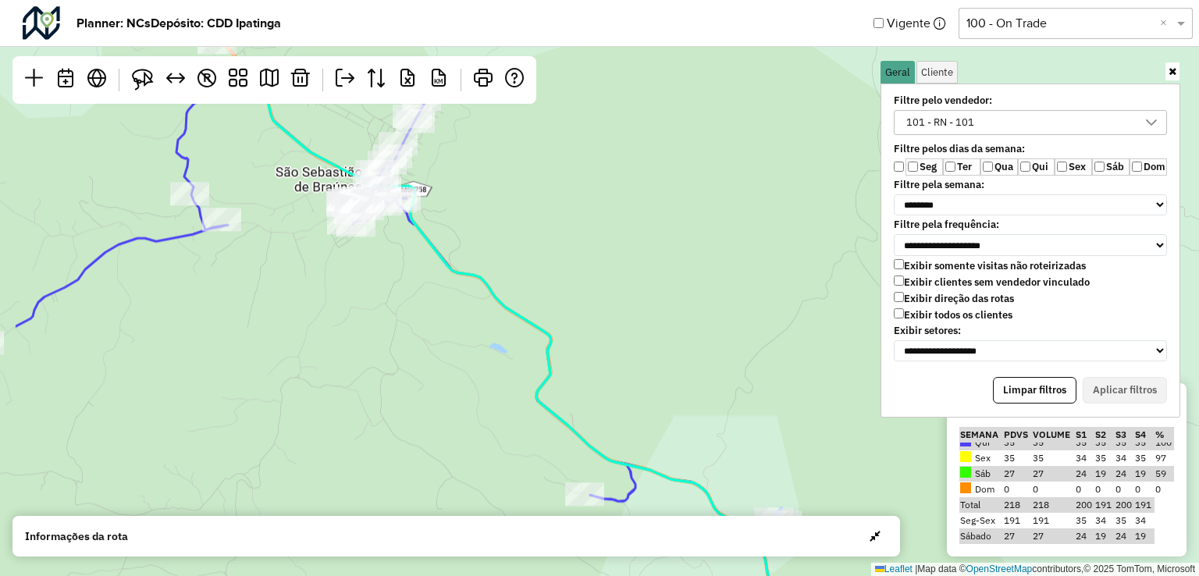
drag, startPoint x: 497, startPoint y: 266, endPoint x: 639, endPoint y: 393, distance: 190.2
click at [702, 431] on div "2 6 2 6 9 ↦ Leaflet | Map data © OpenStreetMap contributors,© 2025 TomTom, Micr…" at bounding box center [599, 288] width 1199 height 576
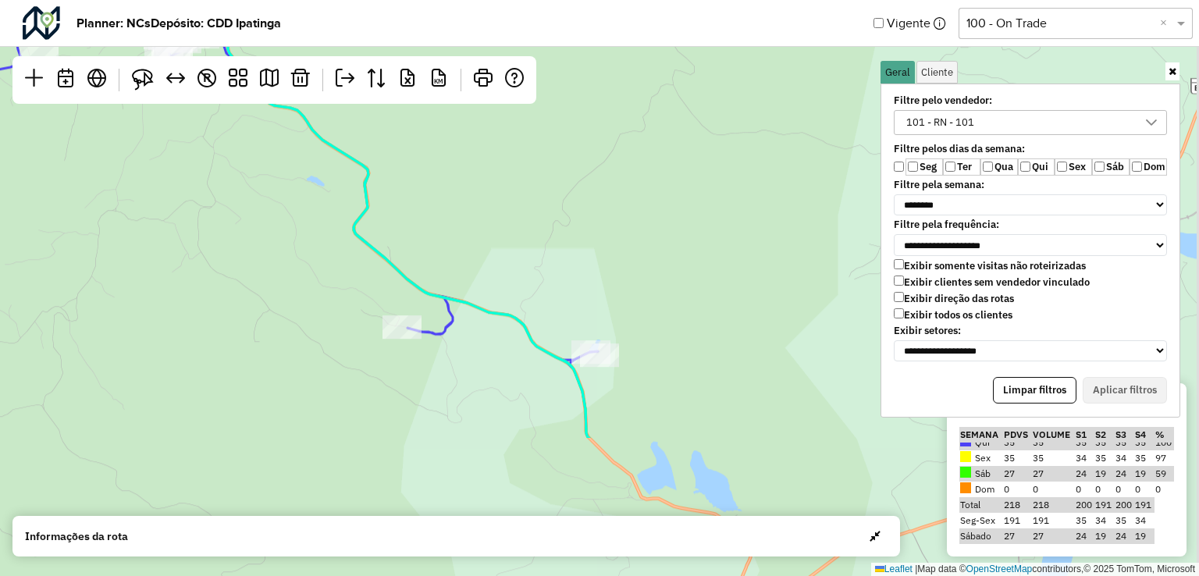
drag, startPoint x: 545, startPoint y: 318, endPoint x: 293, endPoint y: 122, distance: 319.3
click at [293, 122] on div "2 6 2 6 9 ↦ Leaflet | Map data © OpenStreetMap contributors,© 2025 TomTom, Micr…" at bounding box center [599, 288] width 1199 height 576
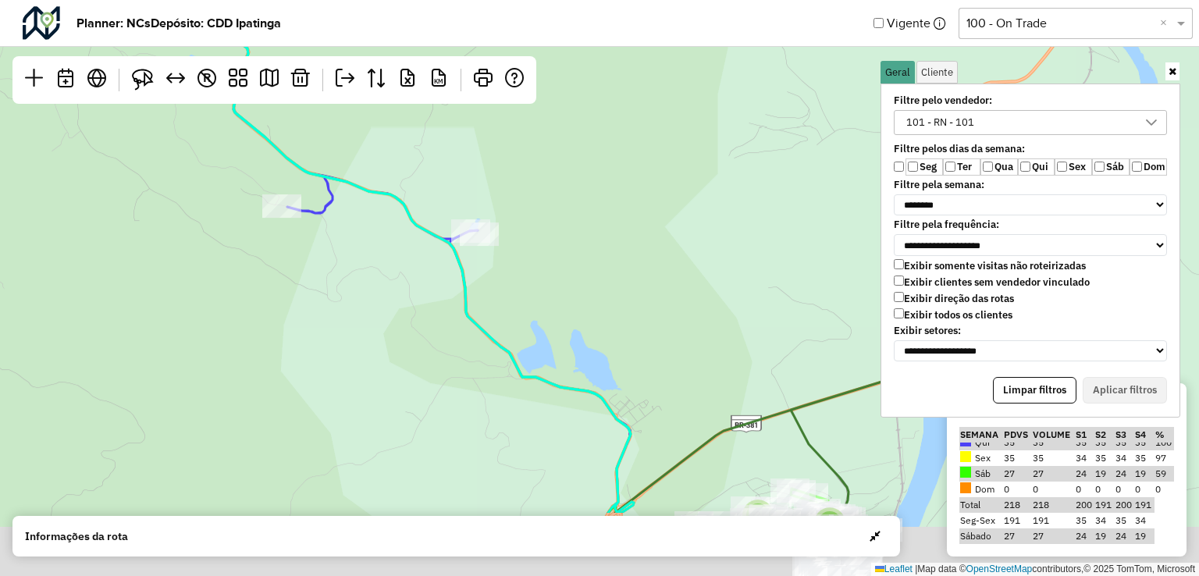
drag, startPoint x: 564, startPoint y: 265, endPoint x: 496, endPoint y: 233, distance: 75.4
click at [340, 63] on hb-planner "**********" at bounding box center [599, 288] width 1199 height 576
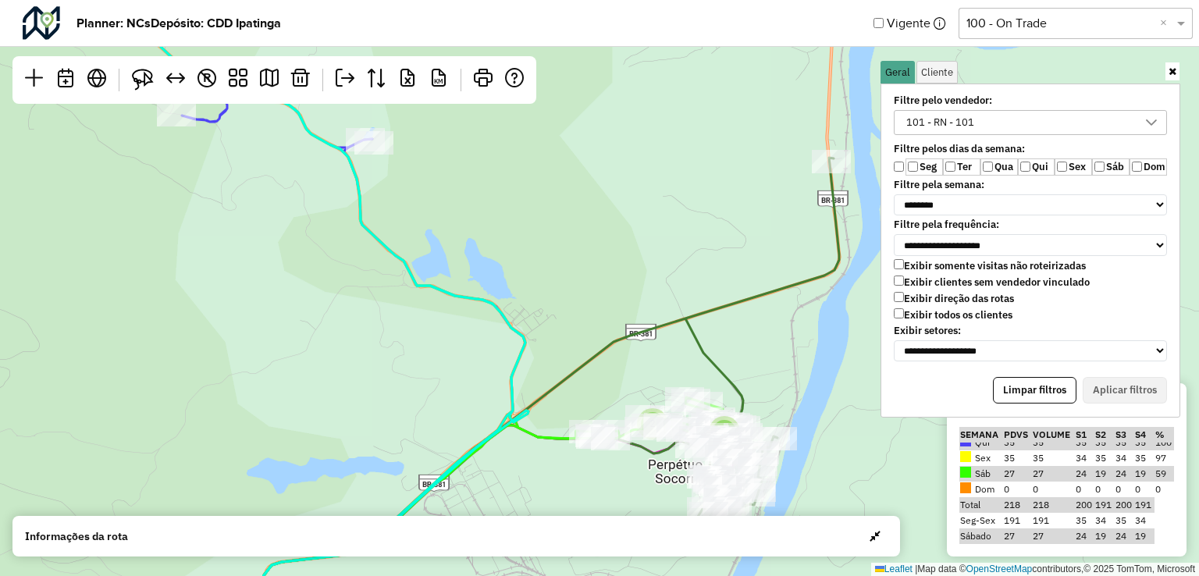
drag, startPoint x: 553, startPoint y: 223, endPoint x: 522, endPoint y: 176, distance: 56.3
click at [522, 176] on div "2 6 2 6 4 8 ↦ Leaflet | Map data © OpenStreetMap contributors,© 2025 TomTom, Mi…" at bounding box center [599, 288] width 1199 height 576
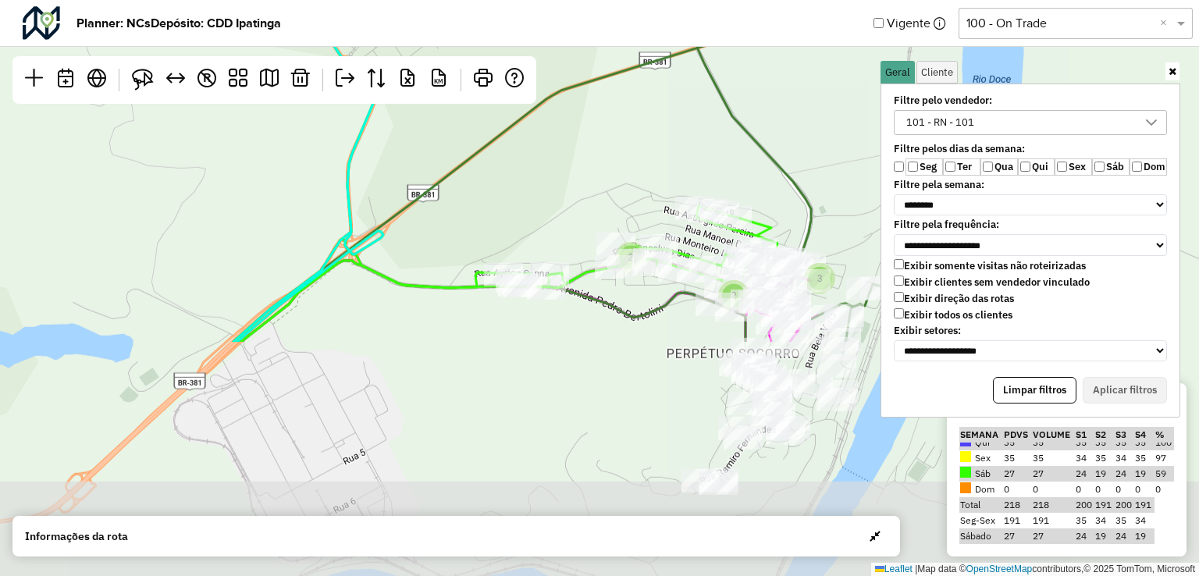
drag, startPoint x: 634, startPoint y: 315, endPoint x: 573, endPoint y: 40, distance: 281.4
click at [573, 40] on hb-planner "**********" at bounding box center [599, 288] width 1199 height 576
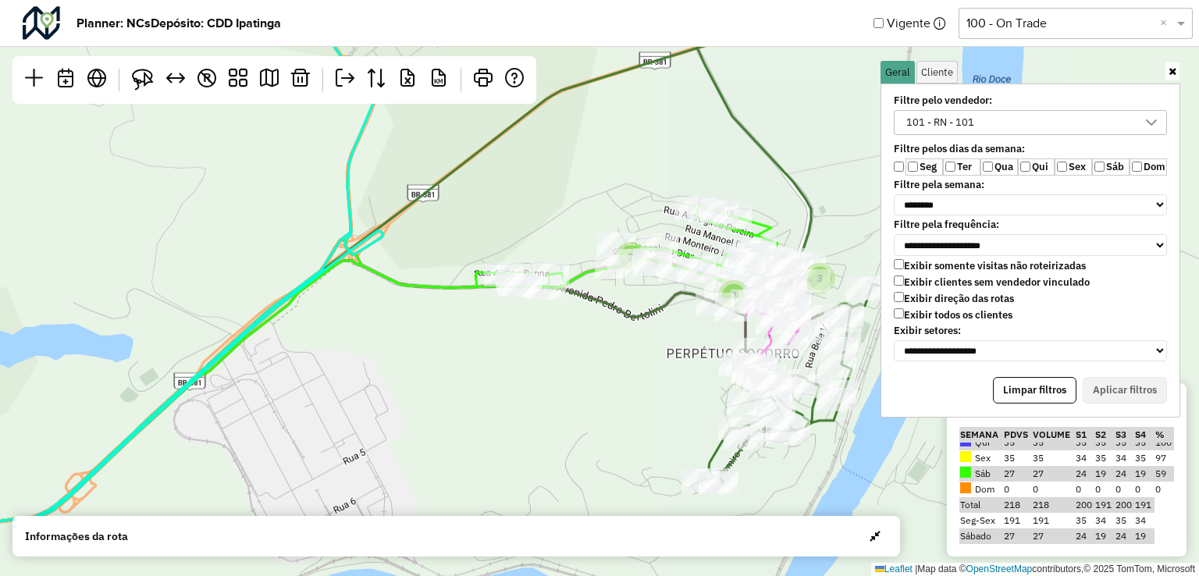
drag, startPoint x: 1021, startPoint y: 478, endPoint x: 999, endPoint y: 479, distance: 21.9
click at [999, 481] on tbody "Seg 40 40 34 35 34 35 73 Ter 40 40 39 31 39 31 75 Qua 41 41 34 36 34 36 71 Qui …" at bounding box center [1066, 466] width 215 height 156
drag, startPoint x: 1004, startPoint y: 472, endPoint x: 629, endPoint y: 430, distance: 377.0
click at [1013, 475] on td "27" at bounding box center [1017, 474] width 28 height 16
click at [618, 425] on div "2 2 3 ↦ Leaflet | Map data © OpenStreetMap contributors,© 2025 TomTom, Microsoft" at bounding box center [599, 288] width 1199 height 576
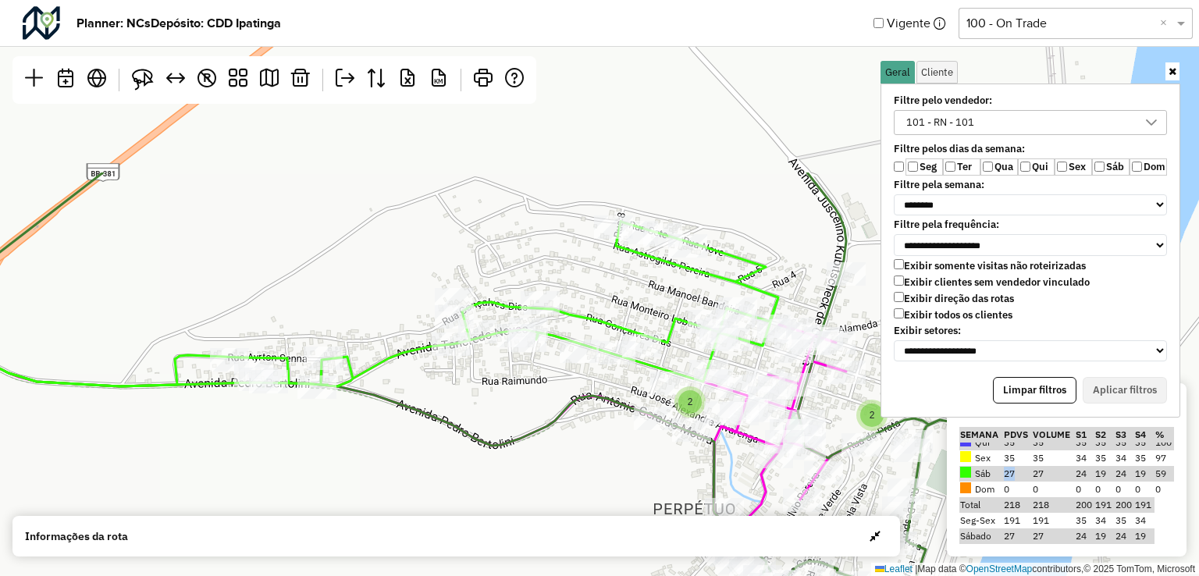
drag, startPoint x: 584, startPoint y: 335, endPoint x: 502, endPoint y: 566, distance: 245.1
click at [425, 554] on hb-planner "**********" at bounding box center [599, 288] width 1199 height 576
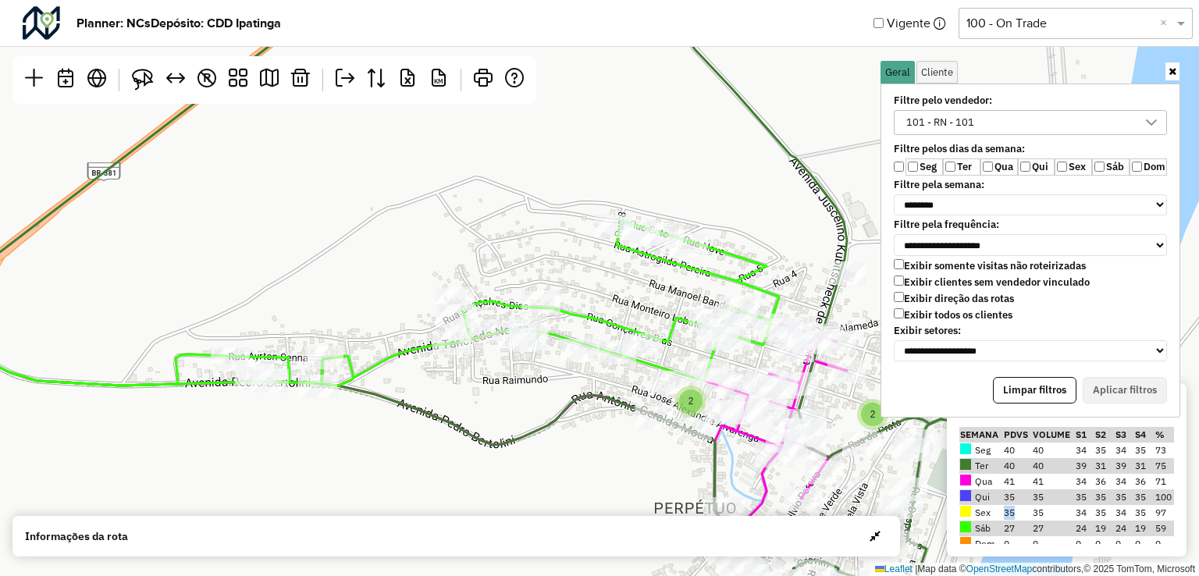
drag, startPoint x: 1015, startPoint y: 513, endPoint x: 1002, endPoint y: 519, distance: 14.0
click at [1003, 519] on td "35" at bounding box center [1017, 513] width 28 height 16
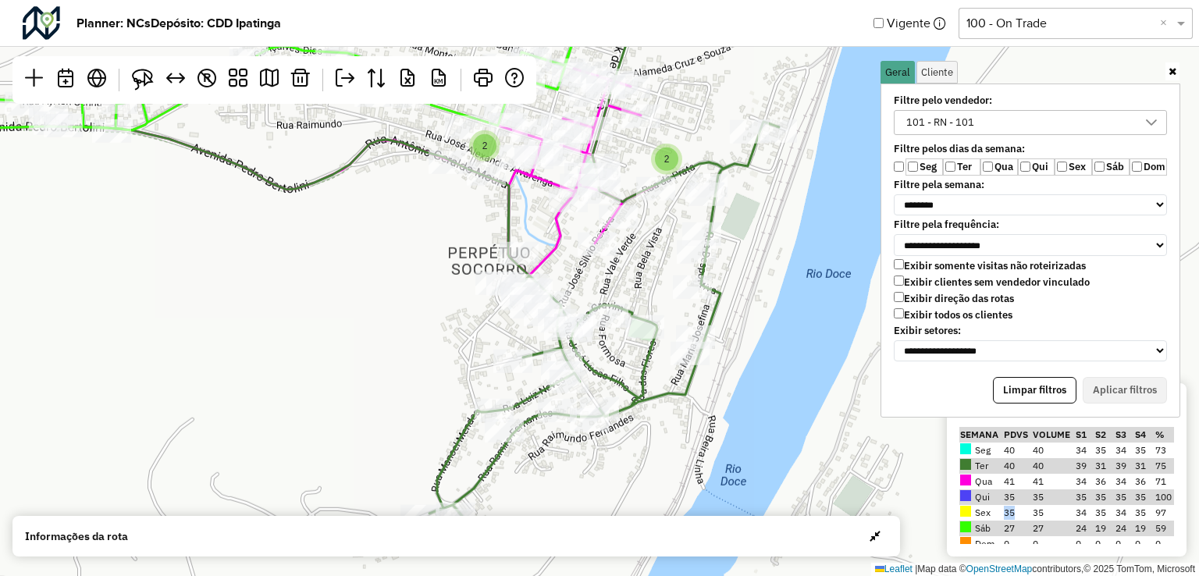
drag, startPoint x: 576, startPoint y: 259, endPoint x: 628, endPoint y: 391, distance: 141.9
click at [628, 391] on div "2 2 ↦ Leaflet | Map data © OpenStreetMap contributors,© 2025 TomTom, Microsoft" at bounding box center [599, 288] width 1199 height 576
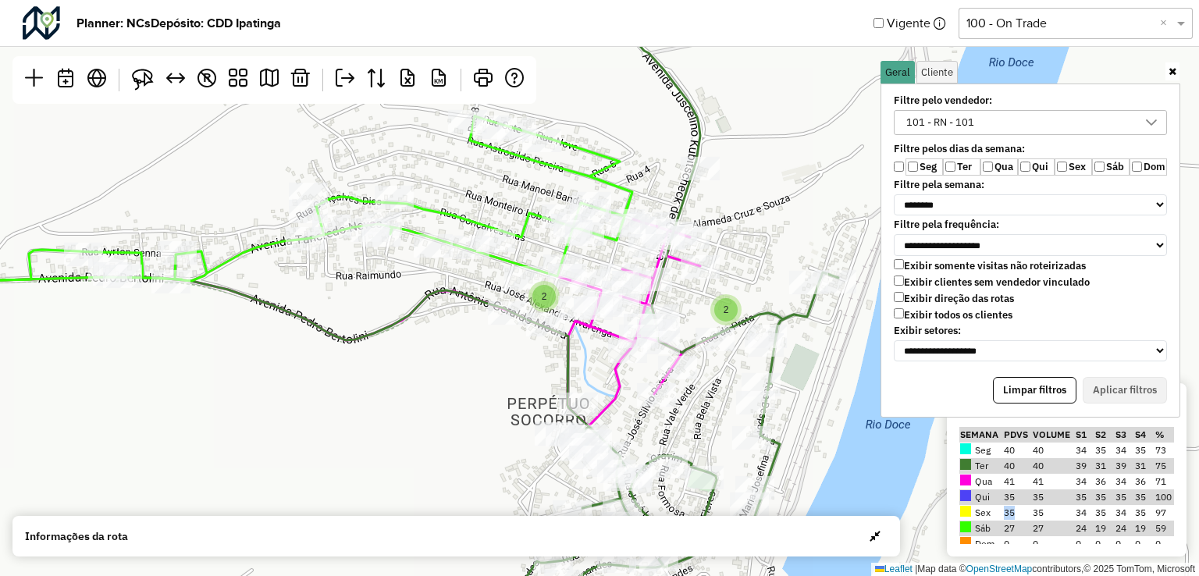
drag, startPoint x: 400, startPoint y: 333, endPoint x: 510, endPoint y: 364, distance: 114.9
click at [493, 414] on div "2 2 ↦ Leaflet | Map data © OpenStreetMap contributors,© 2025 TomTom, Microsoft" at bounding box center [599, 288] width 1199 height 576
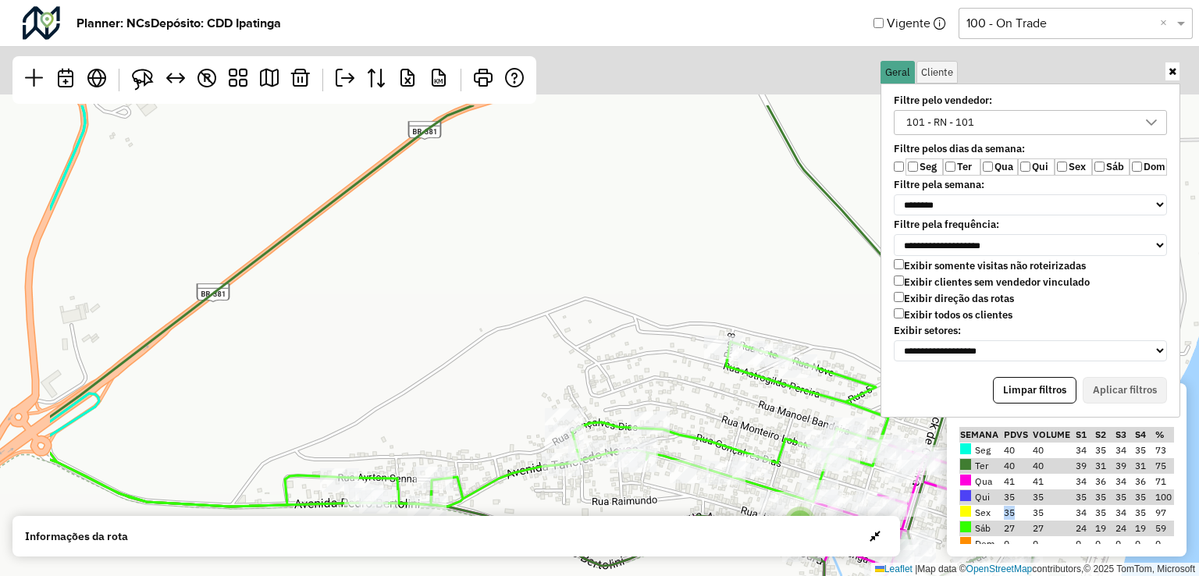
drag, startPoint x: 352, startPoint y: 366, endPoint x: 522, endPoint y: 529, distance: 235.7
click at [522, 529] on hb-planner "**********" at bounding box center [599, 288] width 1199 height 576
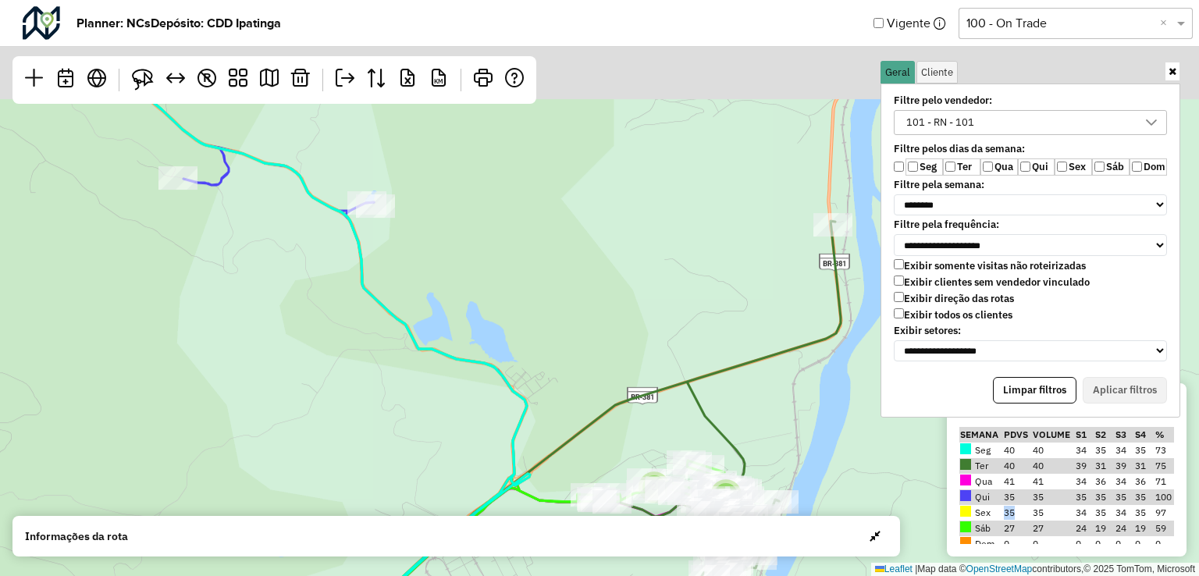
drag, startPoint x: 458, startPoint y: 279, endPoint x: 707, endPoint y: 529, distance: 353.2
click at [746, 575] on html "**********" at bounding box center [599, 288] width 1199 height 576
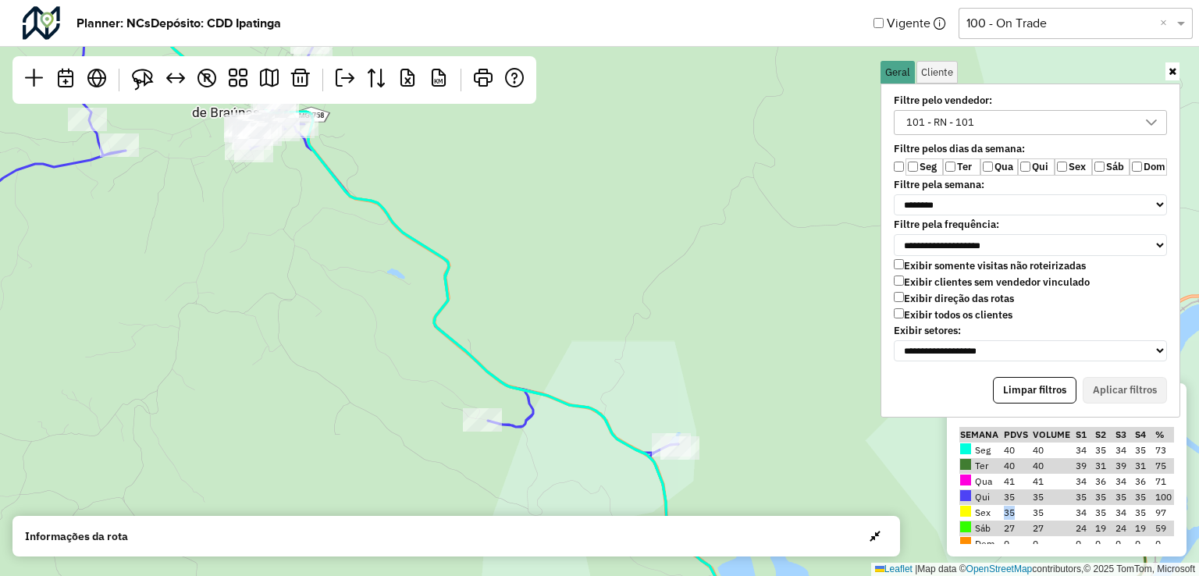
drag, startPoint x: 570, startPoint y: 246, endPoint x: 720, endPoint y: 340, distance: 177.1
click at [659, 253] on div "2 6 2 6 ↦ Leaflet | Map data © OpenStreetMap contributors,© 2025 TomTom, Micros…" at bounding box center [599, 288] width 1199 height 576
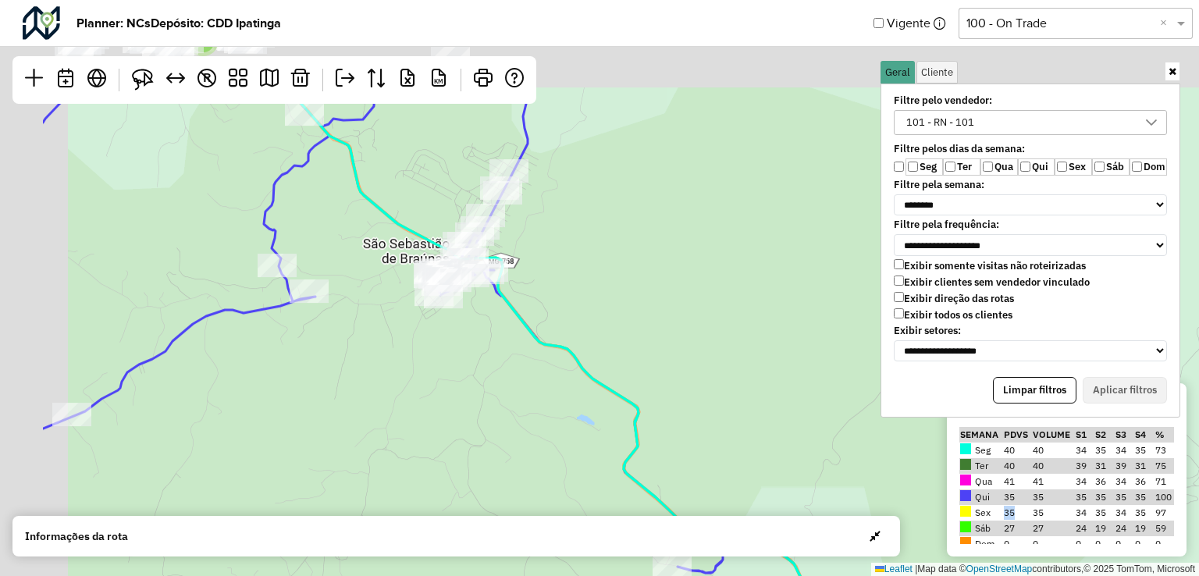
drag, startPoint x: 556, startPoint y: 330, endPoint x: 768, endPoint y: 498, distance: 270.6
click at [770, 510] on div "2 6 2 6 9 ↦ Leaflet | Map data © OpenStreetMap contributors,© 2025 TomTom, Micr…" at bounding box center [599, 288] width 1199 height 576
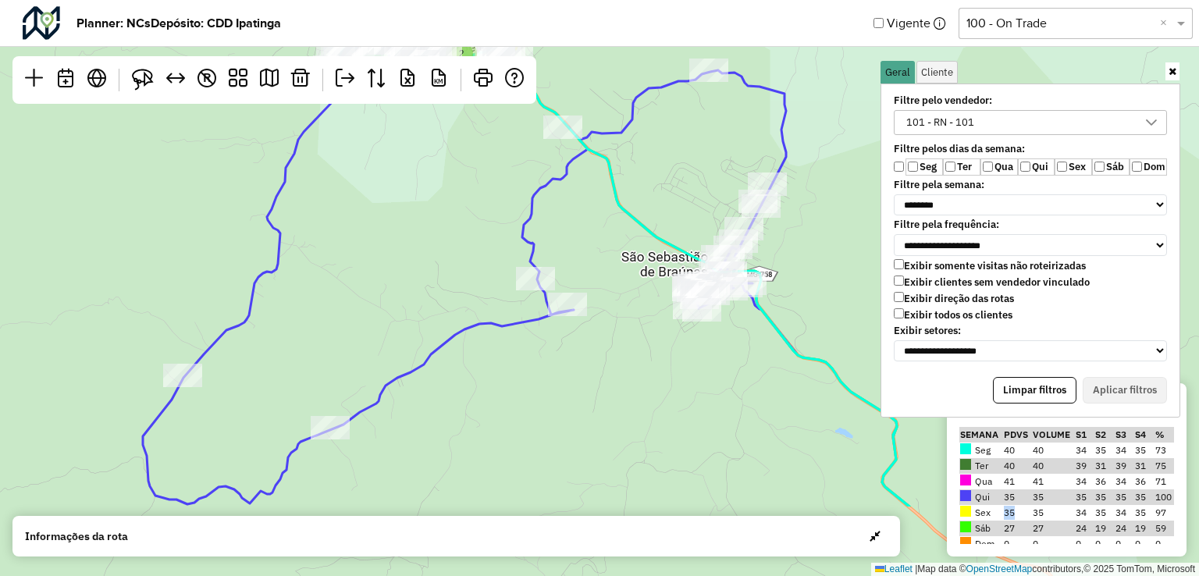
drag, startPoint x: 518, startPoint y: 426, endPoint x: 655, endPoint y: 299, distance: 186.7
click at [655, 299] on div "2 6 2 6 9 ↦ Leaflet | Map data © OpenStreetMap contributors,© 2025 TomTom, Micr…" at bounding box center [599, 288] width 1199 height 576
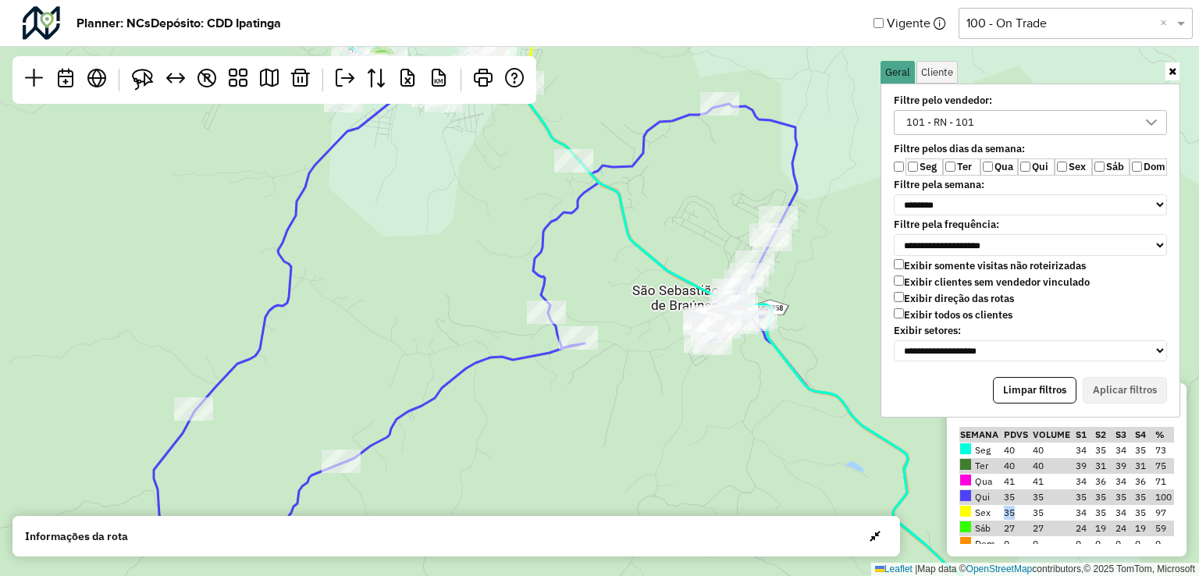
drag, startPoint x: 647, startPoint y: 329, endPoint x: 658, endPoint y: 362, distance: 35.3
click at [658, 362] on div "2 6 2 6 9 ↦ Leaflet | Map data © OpenStreetMap contributors,© 2025 TomTom, Micr…" at bounding box center [599, 288] width 1199 height 576
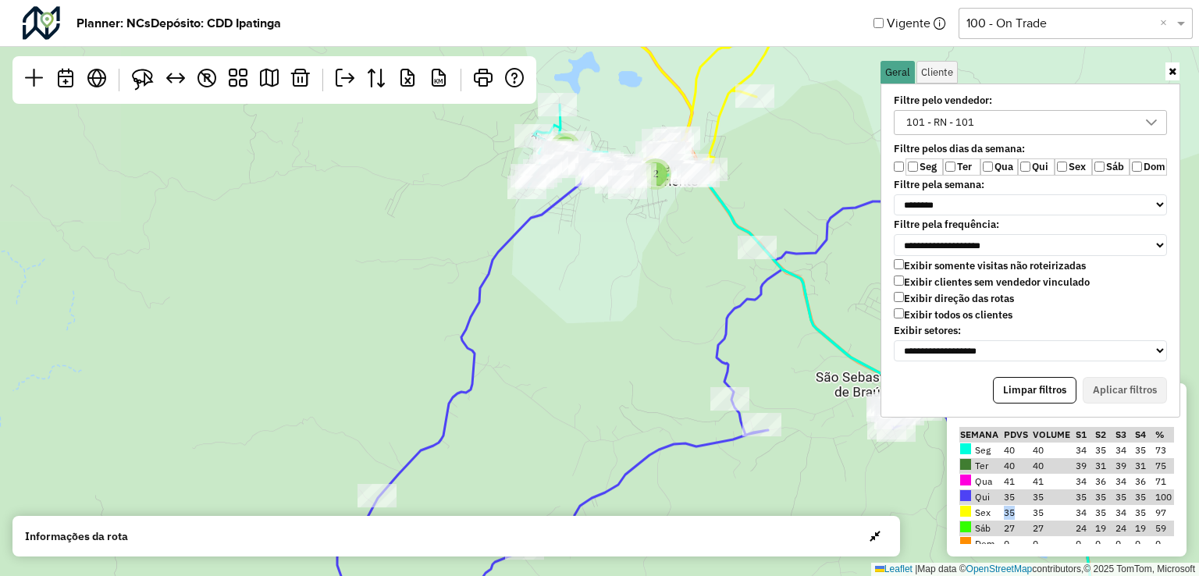
drag, startPoint x: 436, startPoint y: 321, endPoint x: 570, endPoint y: 535, distance: 252.1
click at [570, 541] on hb-planner "**********" at bounding box center [599, 288] width 1199 height 576
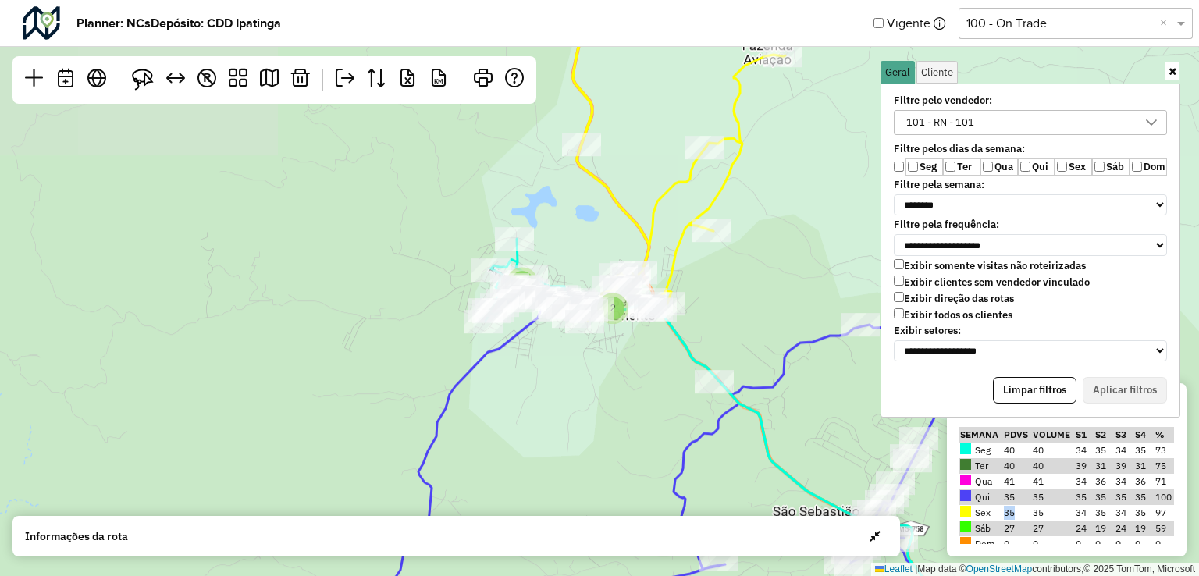
drag, startPoint x: 584, startPoint y: 414, endPoint x: 576, endPoint y: 472, distance: 59.1
click at [576, 472] on div "2 6 2 6 9 ↦ Leaflet | Map data © OpenStreetMap contributors,© 2025 TomTom, Micr…" at bounding box center [599, 288] width 1199 height 576
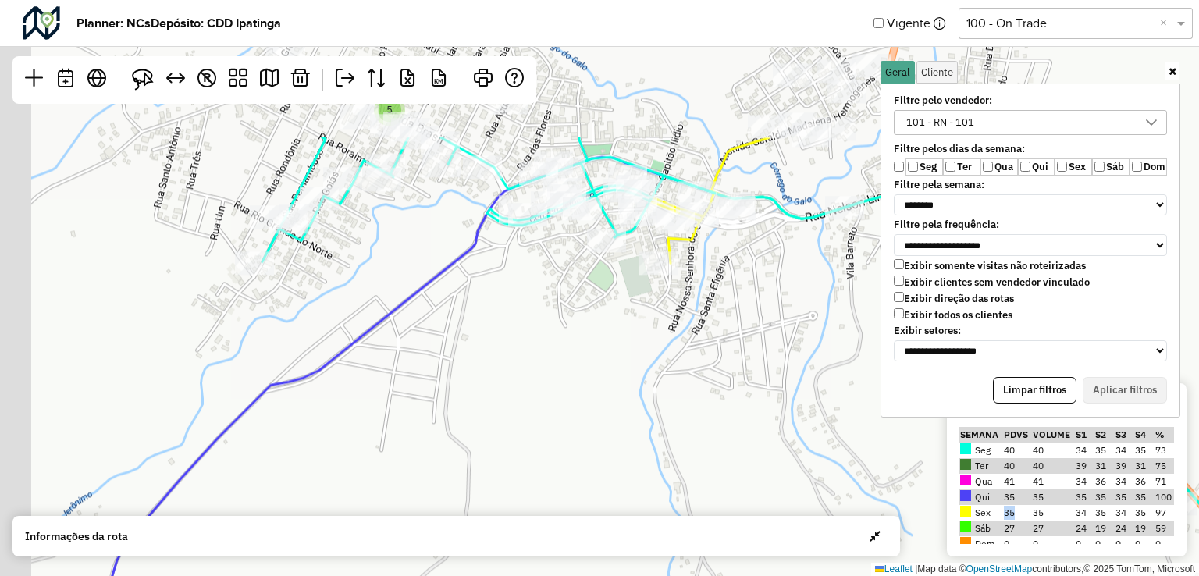
drag, startPoint x: 522, startPoint y: 329, endPoint x: 622, endPoint y: 551, distance: 243.1
click at [622, 551] on hb-planner "**********" at bounding box center [599, 288] width 1199 height 576
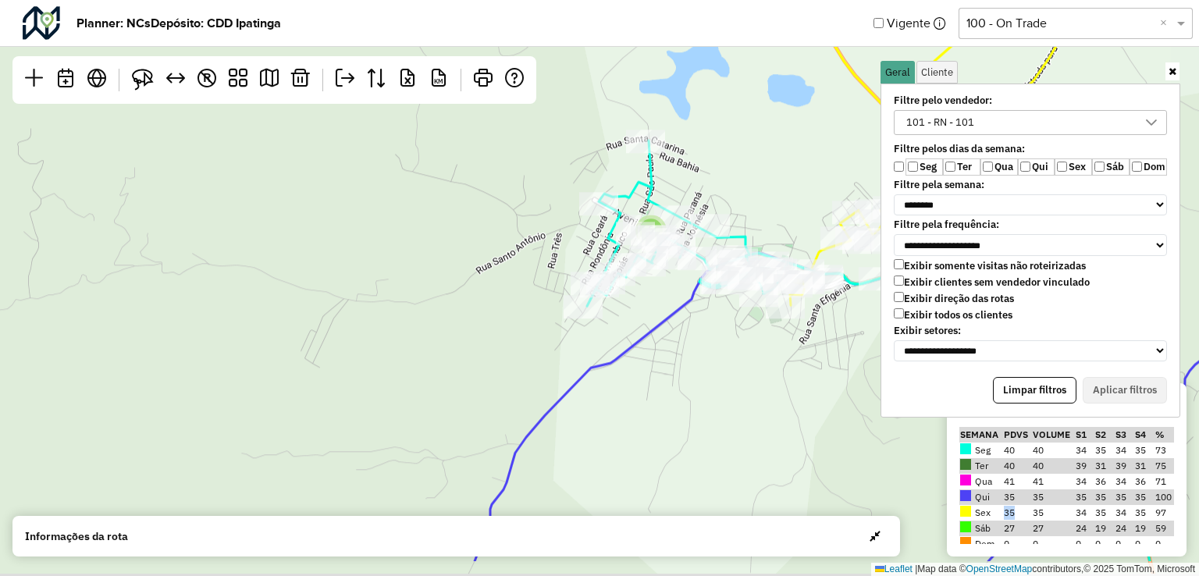
drag, startPoint x: 587, startPoint y: 418, endPoint x: 722, endPoint y: 319, distance: 167.0
click at [722, 319] on div "5 ↦ Leaflet | Map data © OpenStreetMap contributors,© 2025 TomTom, Microsoft" at bounding box center [599, 288] width 1199 height 576
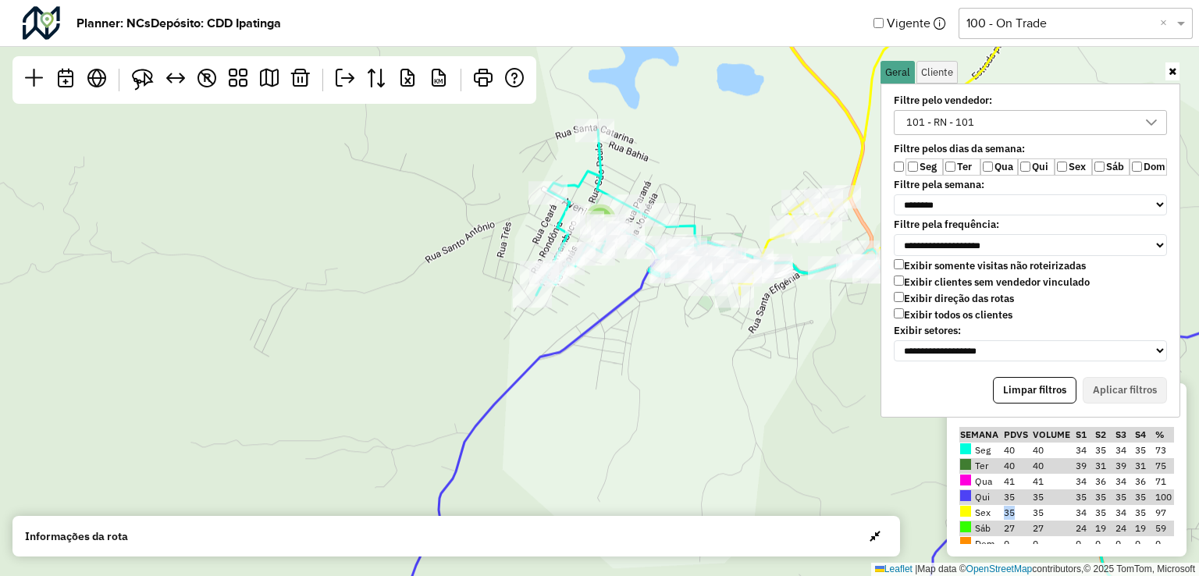
drag, startPoint x: 670, startPoint y: 418, endPoint x: 660, endPoint y: 423, distance: 12.2
click at [661, 422] on div "5 ↦ Leaflet | Map data © OpenStreetMap contributors,© 2025 TomTom, Microsoft" at bounding box center [599, 288] width 1199 height 576
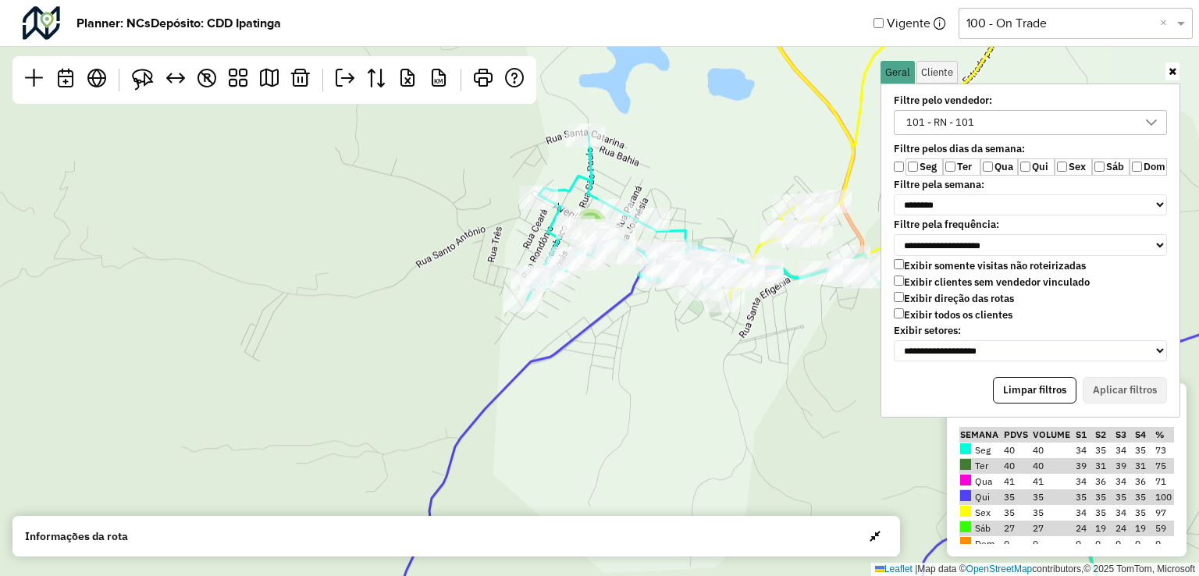
select select "*"
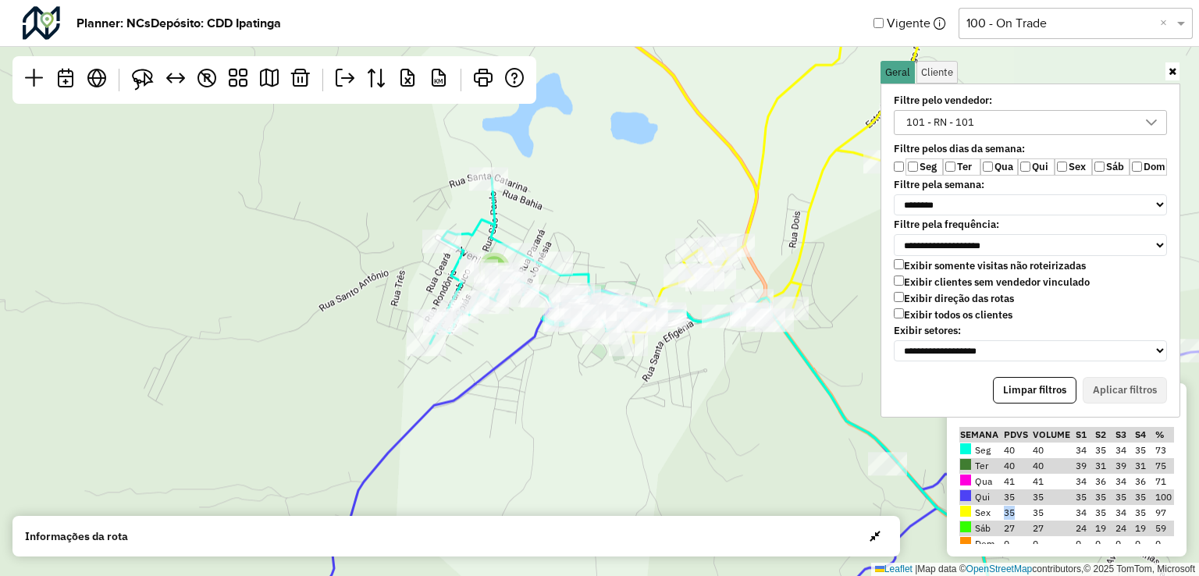
drag, startPoint x: 667, startPoint y: 314, endPoint x: 554, endPoint y: 361, distance: 121.8
click at [553, 370] on div "5 ↦ Leaflet | Map data © OpenStreetMap contributors,© 2025 TomTom, Microsoft" at bounding box center [599, 288] width 1199 height 576
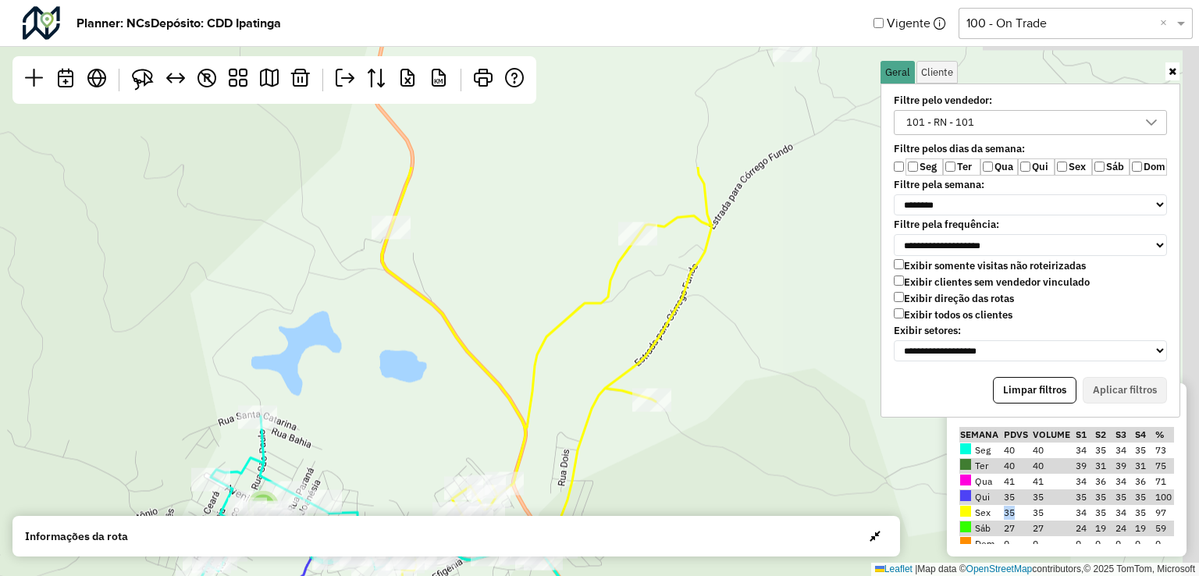
drag, startPoint x: 582, startPoint y: 291, endPoint x: 535, endPoint y: 341, distance: 68.5
click at [538, 341] on icon at bounding box center [576, 513] width 389 height 692
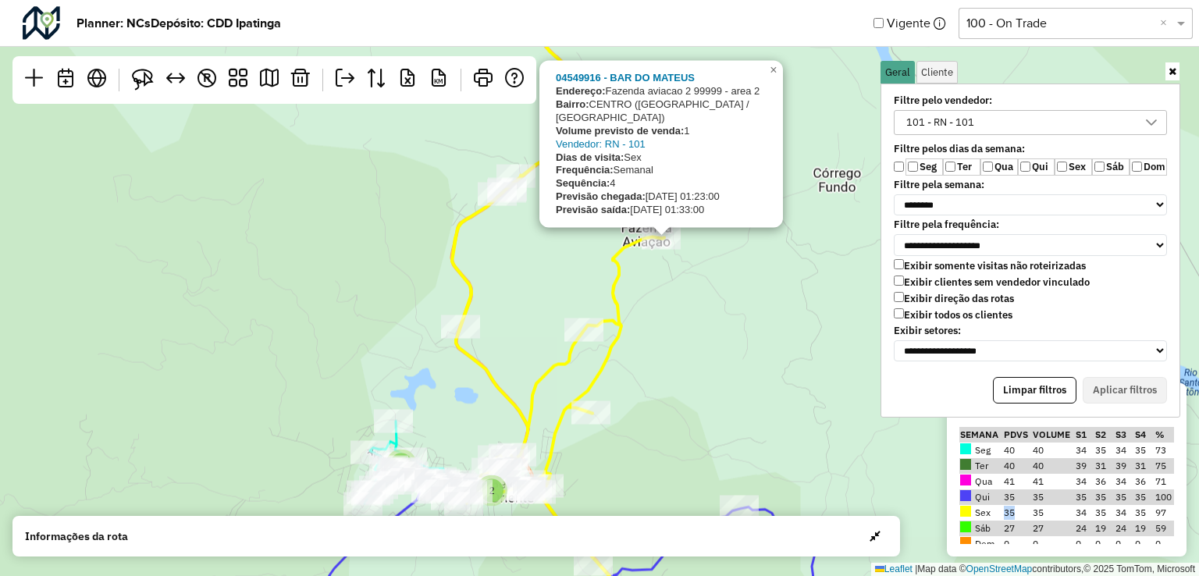
drag, startPoint x: 690, startPoint y: 235, endPoint x: 692, endPoint y: 272, distance: 37.5
click at [692, 272] on div "2 6 9 04549916 - BAR DO MATEUS Endereço: Fazenda aviacao 2 99999 - area 2 Bairr…" at bounding box center [599, 288] width 1199 height 576
click at [557, 254] on div "2 6 9 04549916 - BAR DO MATEUS Endereço: Fazenda aviacao 2 99999 - area 2 Bairr…" at bounding box center [599, 288] width 1199 height 576
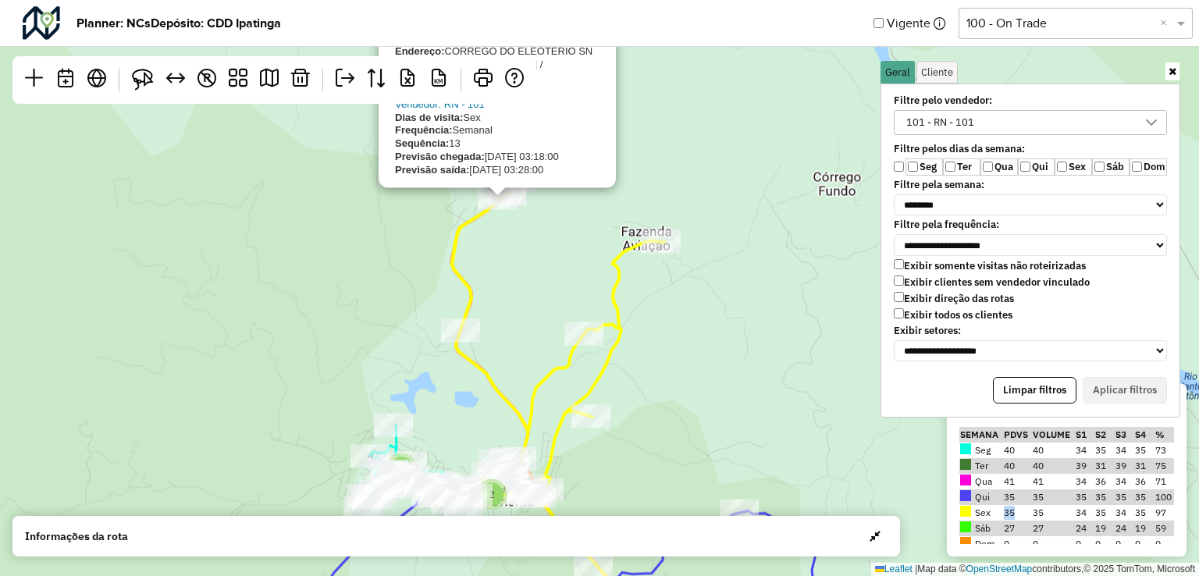
drag, startPoint x: 520, startPoint y: 233, endPoint x: 514, endPoint y: 273, distance: 40.3
click at [518, 278] on div "2 6 9 04550271 - BAR E REST DA CHICA Endereço: CORREGO DO ELEOTERIO SN Bairro: …" at bounding box center [599, 288] width 1199 height 576
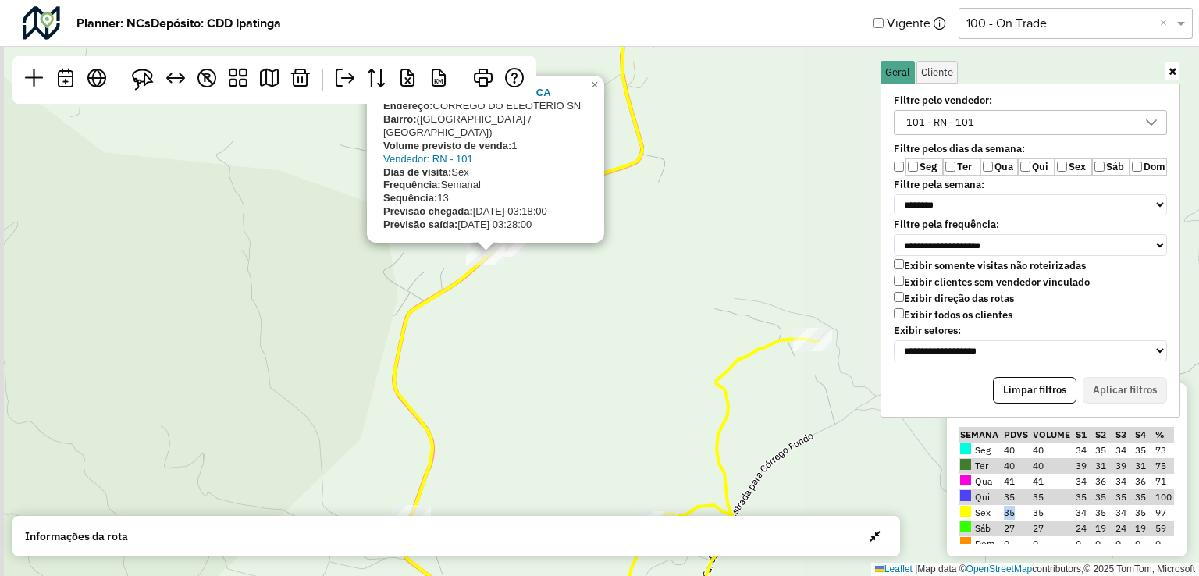
drag, startPoint x: 512, startPoint y: 231, endPoint x: 521, endPoint y: 283, distance: 53.1
click at [521, 283] on div "5 04550271 - BAR E REST DA CHICA Endereço: CORREGO DO ELEOTERIO SN Bairro: (BEL…" at bounding box center [599, 288] width 1199 height 576
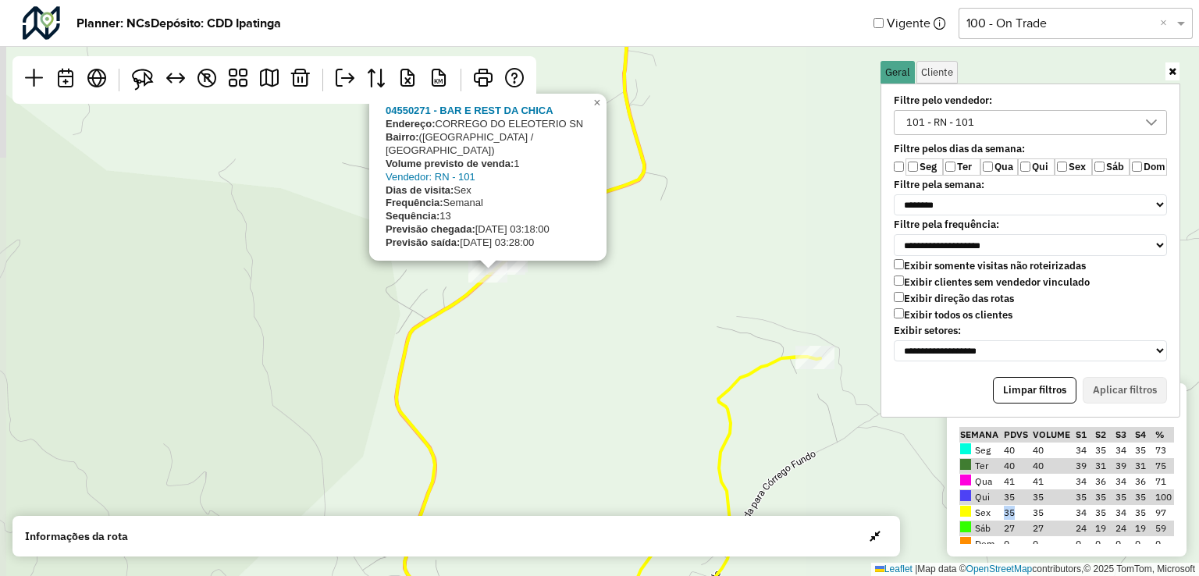
click at [521, 283] on div "5 04550271 - BAR E REST DA CHICA Endereço: CORREGO DO ELEOTERIO SN Bairro: (BEL…" at bounding box center [599, 288] width 1199 height 576
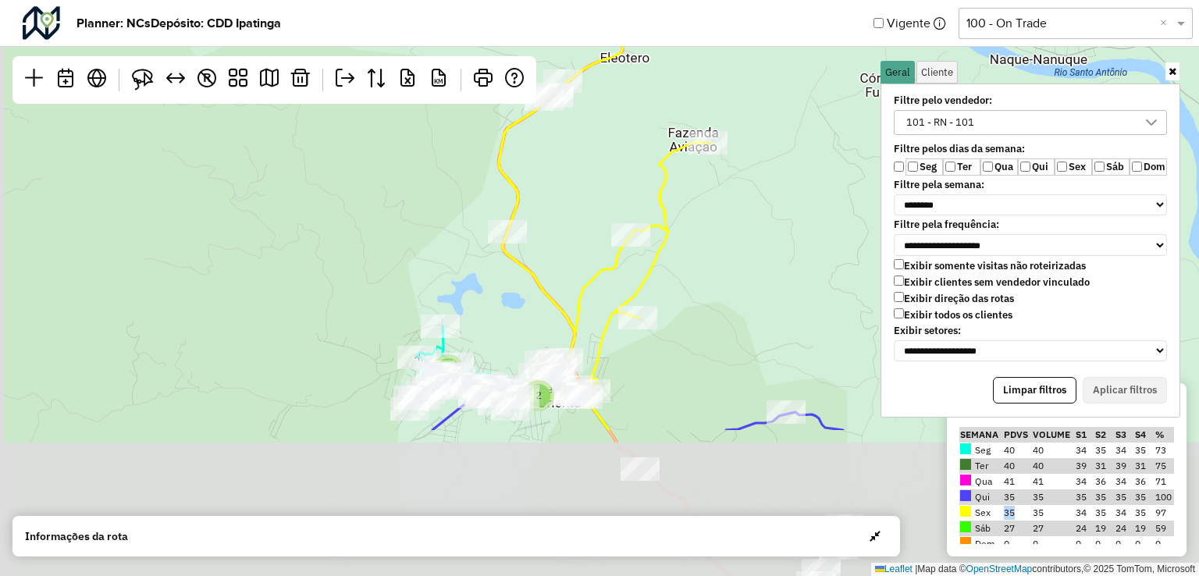
drag, startPoint x: 578, startPoint y: 341, endPoint x: 653, endPoint y: 146, distance: 208.7
click at [641, 121] on div "2 6 9 ↦ Leaflet | Map data © OpenStreetMap contributors,© 2025 TomTom, Microsoft" at bounding box center [599, 288] width 1199 height 576
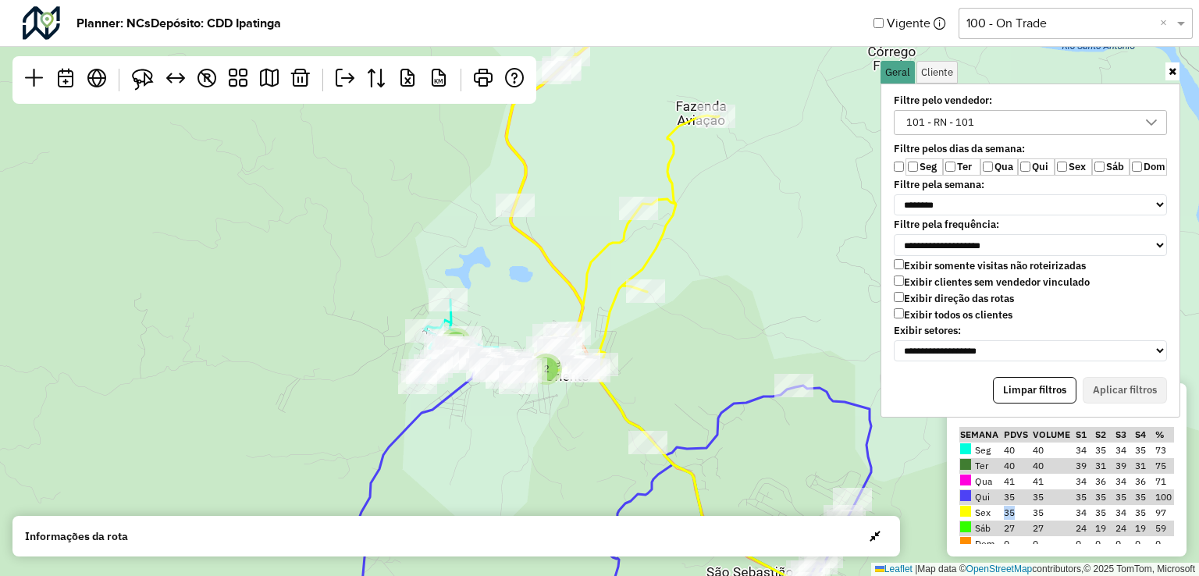
drag, startPoint x: 684, startPoint y: 351, endPoint x: 639, endPoint y: 223, distance: 135.5
click at [639, 226] on div "2 6 9 ↦ Leaflet | Map data © OpenStreetMap contributors,© 2025 TomTom, Microsoft" at bounding box center [599, 288] width 1199 height 576
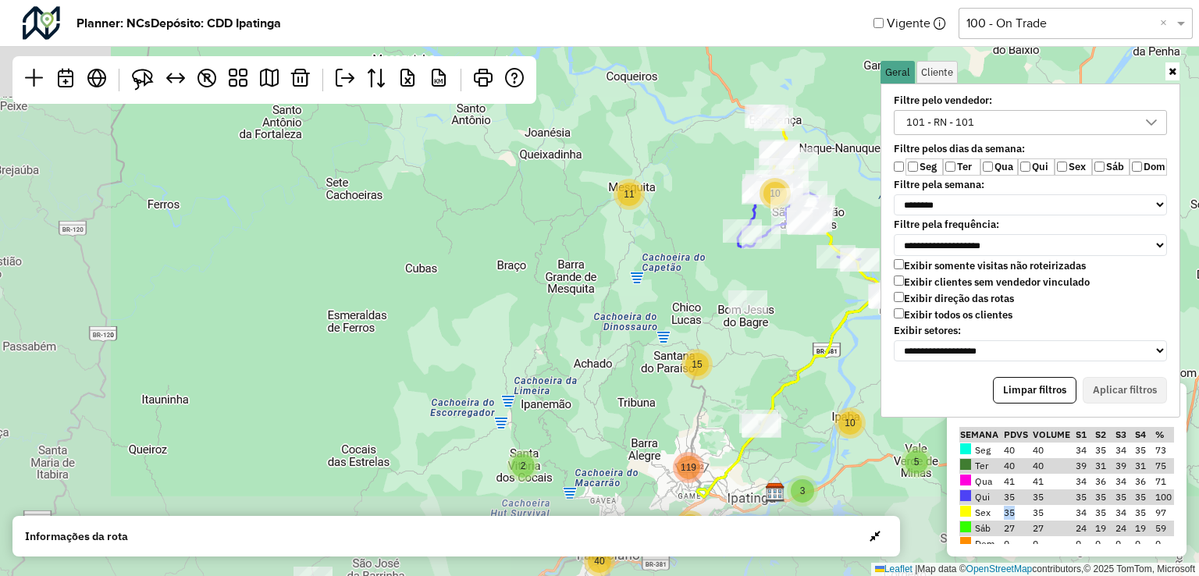
drag, startPoint x: 667, startPoint y: 393, endPoint x: 828, endPoint y: 279, distance: 197.1
click at [827, 285] on div "2 2 8 3 5 10 10 11 7 3 15 4 9 40 2 119 42 48 ↦ Leaflet | Map data © OpenStreetM…" at bounding box center [599, 288] width 1199 height 576
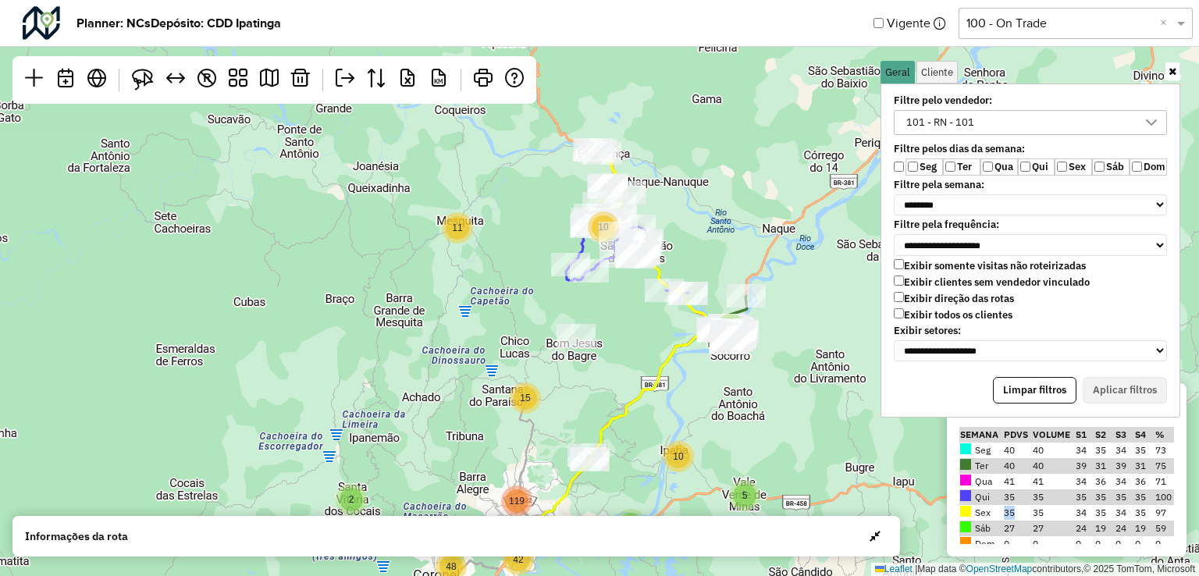
drag, startPoint x: 656, startPoint y: 237, endPoint x: 509, endPoint y: 288, distance: 155.5
click at [509, 288] on div "2 2 8 3 5 10 10 11 7 3 15 4 9 40 2 119 42 48 ↦ Leaflet | Map data © OpenStreetM…" at bounding box center [599, 288] width 1199 height 576
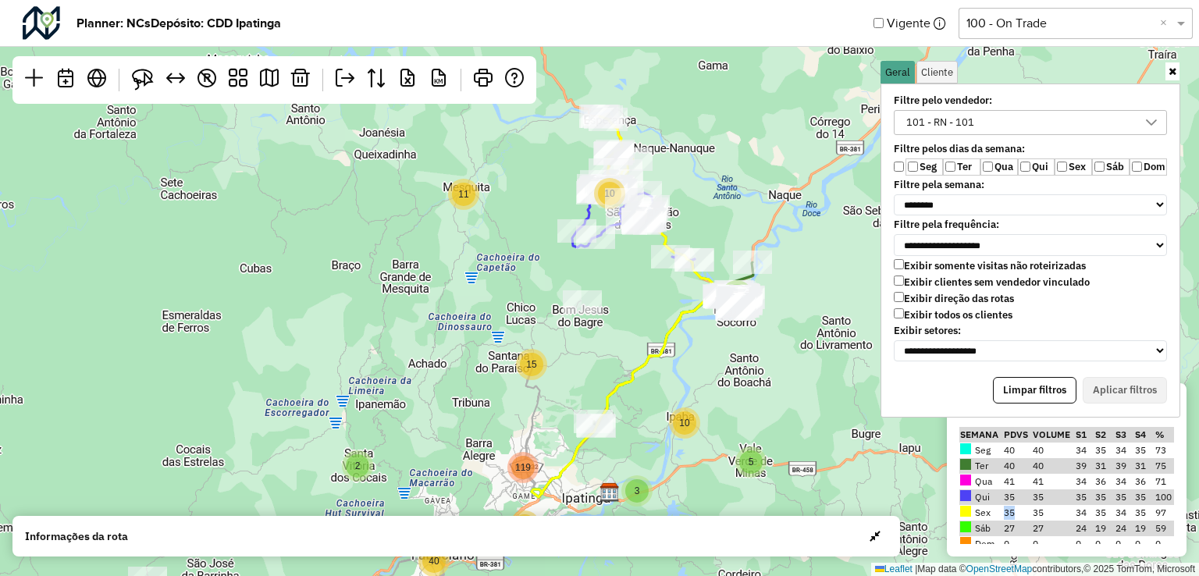
drag, startPoint x: 656, startPoint y: 365, endPoint x: 663, endPoint y: 329, distance: 36.6
click at [663, 326] on icon at bounding box center [623, 306] width 183 height 381
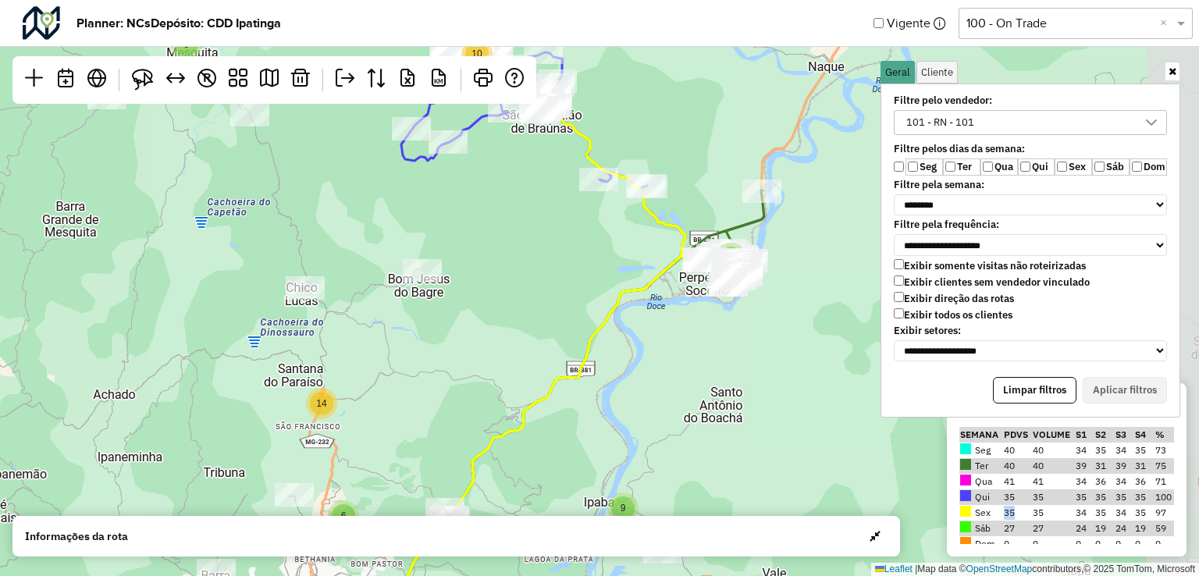
drag, startPoint x: 621, startPoint y: 330, endPoint x: 482, endPoint y: 329, distance: 139.7
click at [523, 371] on div "2 8 3 5 9 10 9 6 3 14 4 8 8 32 2 6 110 5 13 8 16 26 22 ↦ Leaflet | Map data © O…" at bounding box center [599, 288] width 1199 height 576
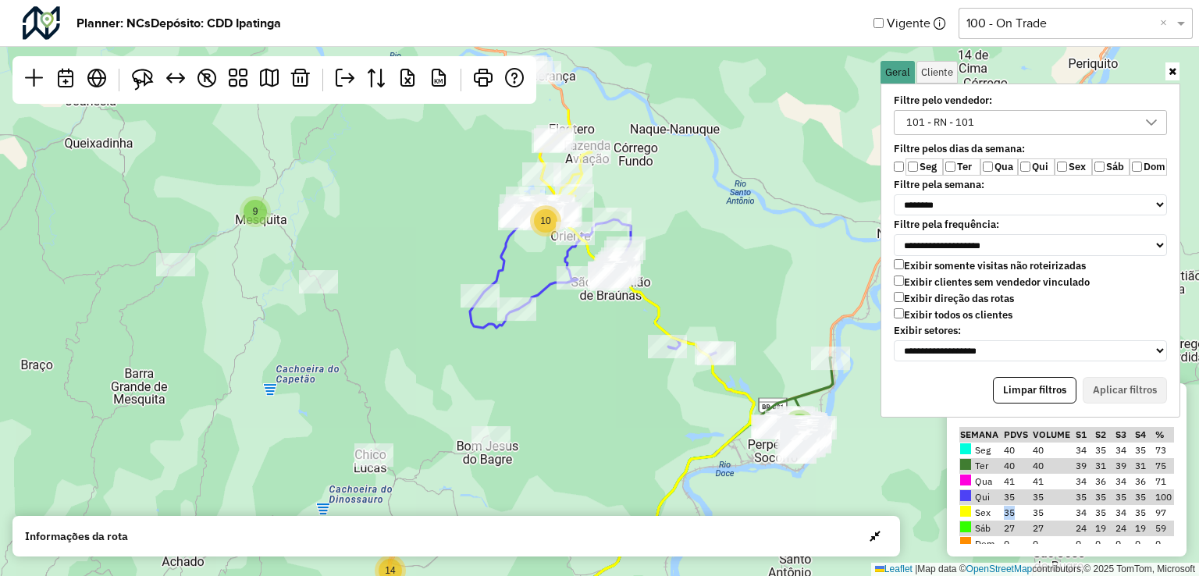
drag, startPoint x: 593, startPoint y: 313, endPoint x: 667, endPoint y: 480, distance: 182.4
click at [665, 481] on div "2 8 3 5 9 10 9 6 3 14 4 8 8 32 2 6 110 5 13 8 16 26 22 ↦ Leaflet | Map data © O…" at bounding box center [599, 288] width 1199 height 576
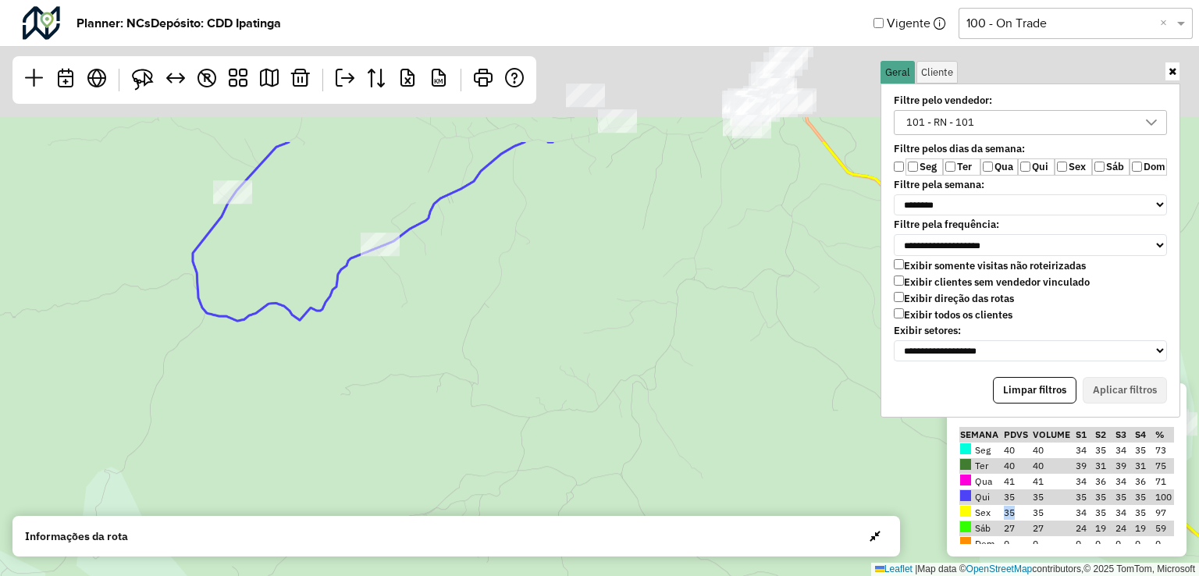
drag, startPoint x: 597, startPoint y: 301, endPoint x: 696, endPoint y: 544, distance: 262.9
click at [696, 544] on hb-planner "**********" at bounding box center [599, 288] width 1199 height 576
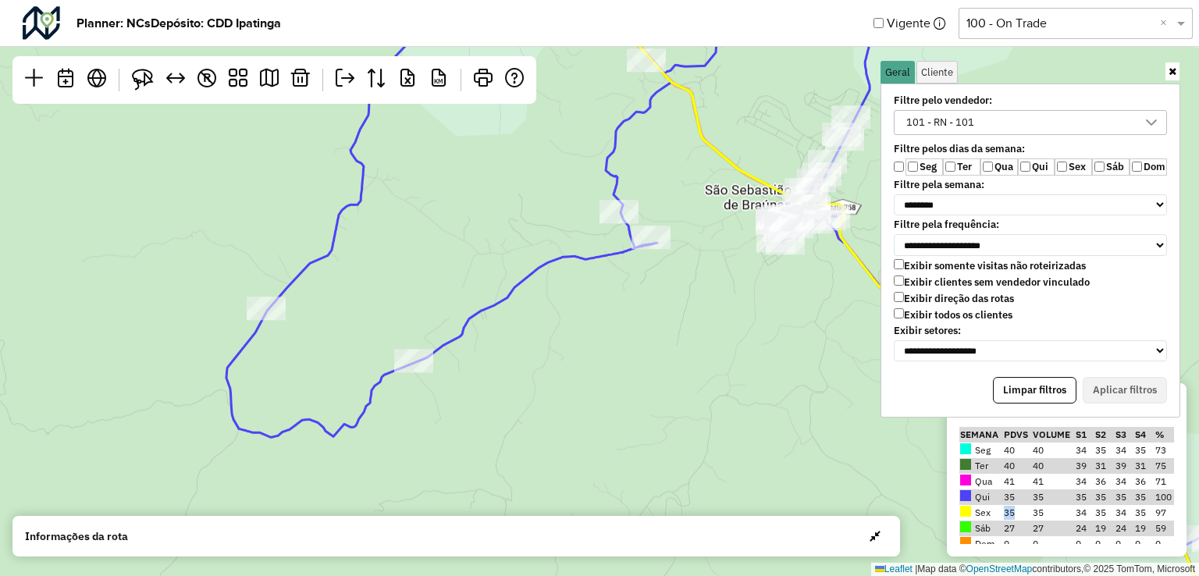
drag, startPoint x: 637, startPoint y: 386, endPoint x: 677, endPoint y: 597, distance: 214.5
click at [677, 575] on html "**********" at bounding box center [599, 288] width 1199 height 576
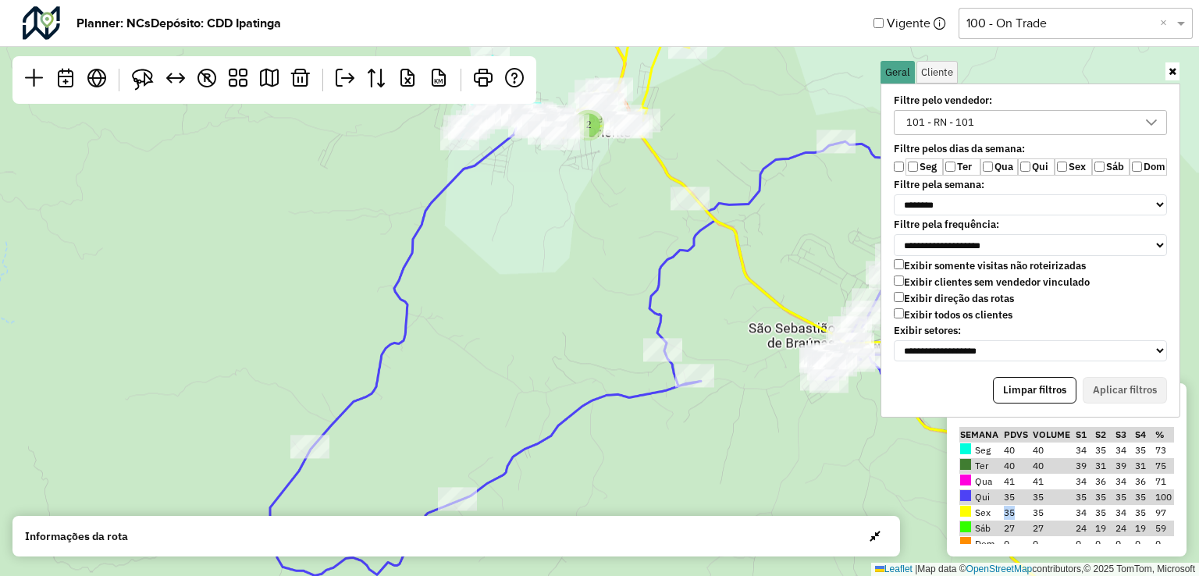
drag, startPoint x: 573, startPoint y: 329, endPoint x: 567, endPoint y: 438, distance: 109.4
click at [567, 438] on div "2 6 2 6 9 ↦ Leaflet | Map data © OpenStreetMap contributors,© 2025 TomTom, Micr…" at bounding box center [599, 288] width 1199 height 576
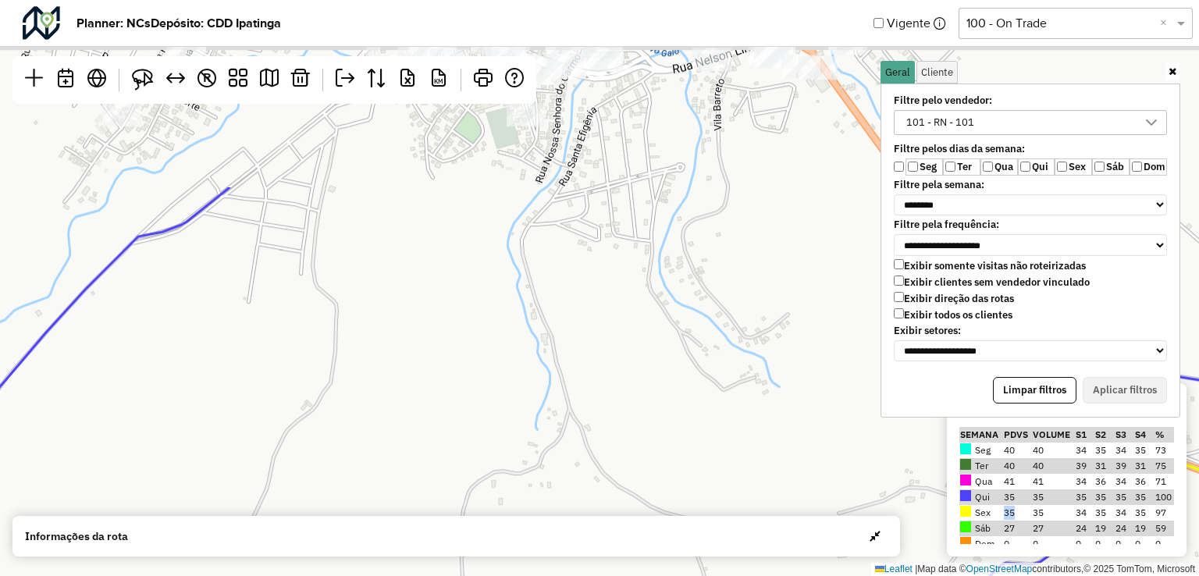
drag, startPoint x: 537, startPoint y: 307, endPoint x: 624, endPoint y: 606, distance: 311.5
click at [624, 575] on html "**********" at bounding box center [599, 288] width 1199 height 576
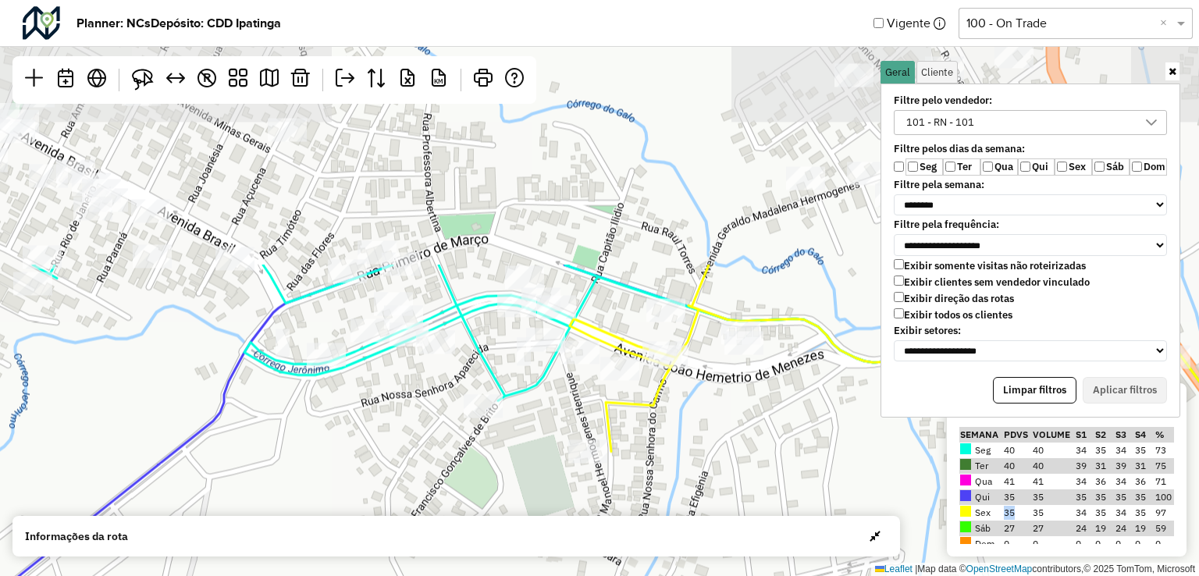
drag, startPoint x: 634, startPoint y: 219, endPoint x: 637, endPoint y: 541, distance: 321.6
click at [637, 541] on hb-planner "**********" at bounding box center [599, 288] width 1199 height 576
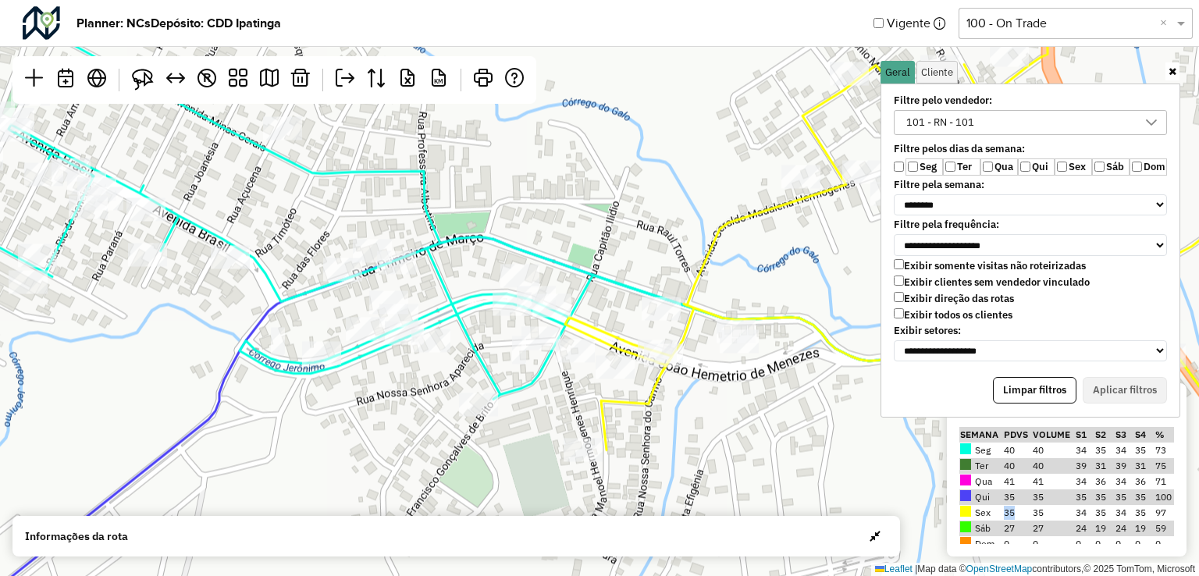
drag, startPoint x: 699, startPoint y: 414, endPoint x: 659, endPoint y: 409, distance: 40.1
click at [659, 409] on div "↦ Leaflet | Map data © OpenStreetMap contributors,© 2025 TomTom, Microsoft" at bounding box center [599, 288] width 1199 height 576
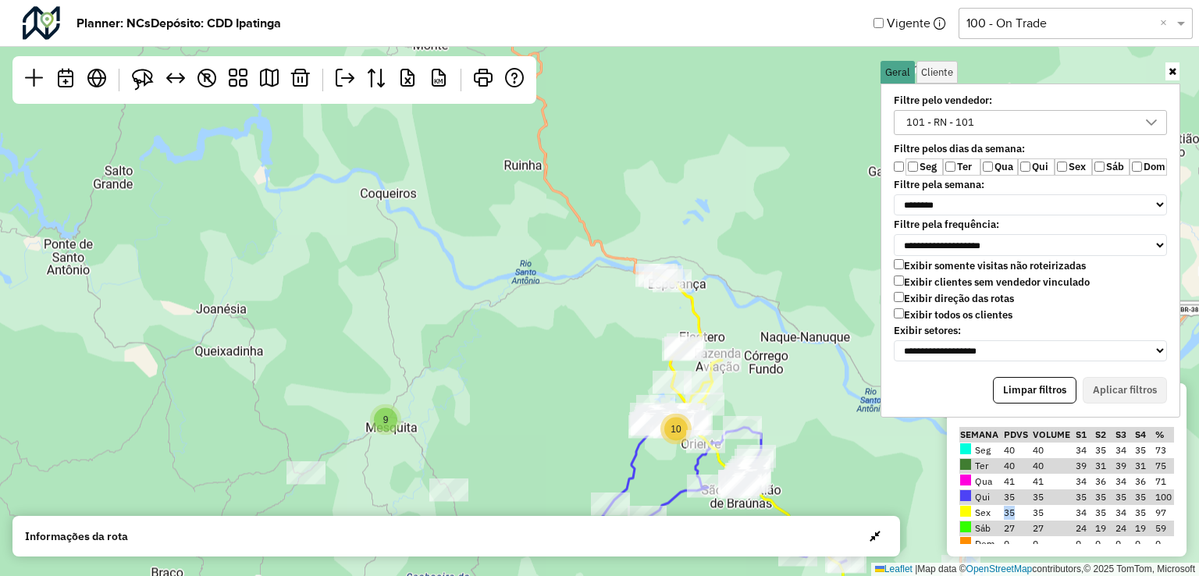
click at [640, 262] on div "8 3 5 9 10 9 14 8 32 2 6 110 5 13 8 16 26 22 ↦ Leaflet | Map data © OpenStreetM…" at bounding box center [599, 288] width 1199 height 576
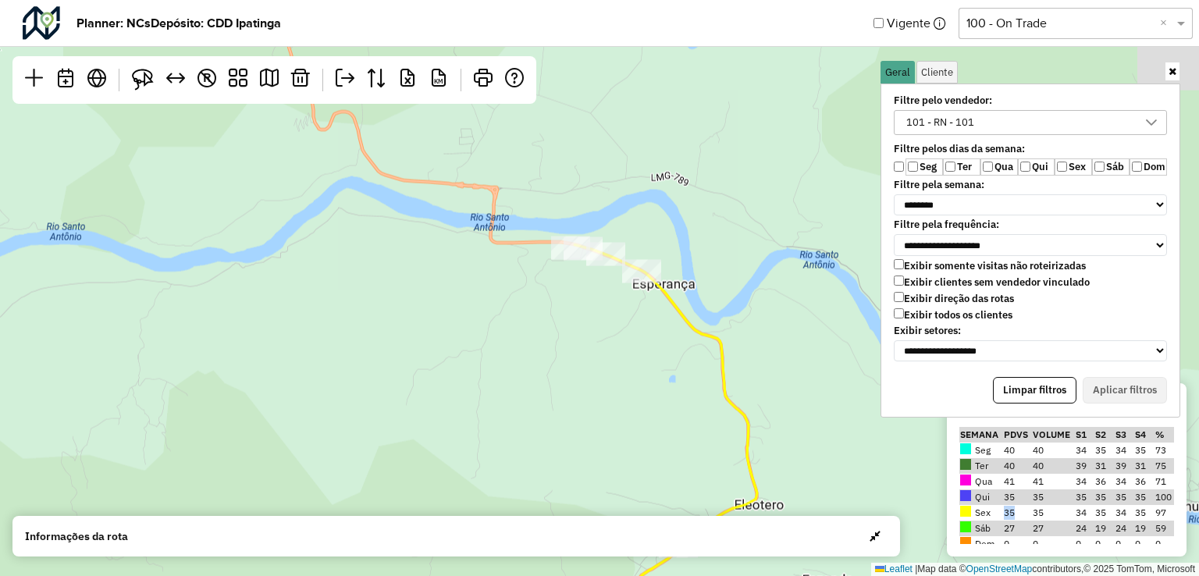
drag, startPoint x: 701, startPoint y: 339, endPoint x: 597, endPoint y: 329, distance: 104.2
click at [580, 344] on div "2 6 9 ↦ Leaflet | Map data © OpenStreetMap contributors,© 2025 TomTom, Microsoft" at bounding box center [599, 288] width 1199 height 576
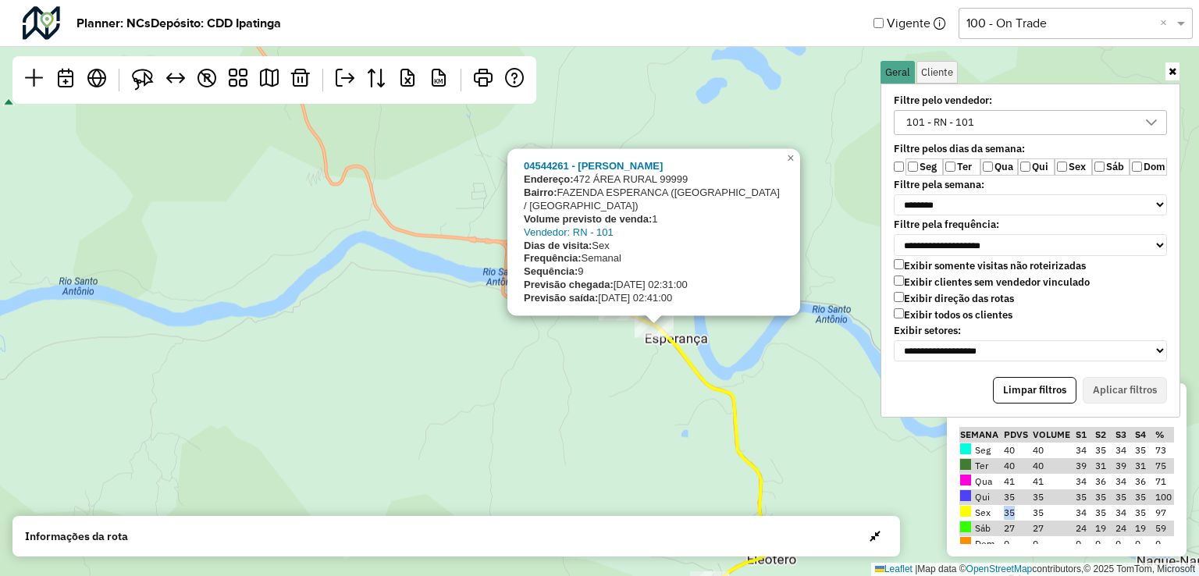
click at [546, 383] on div "2 6 9 04544261 - EVA REGINA DOS REIS Endereço: 472 ÁREA RURAL 99999 Bairro: FAZ…" at bounding box center [599, 288] width 1199 height 576
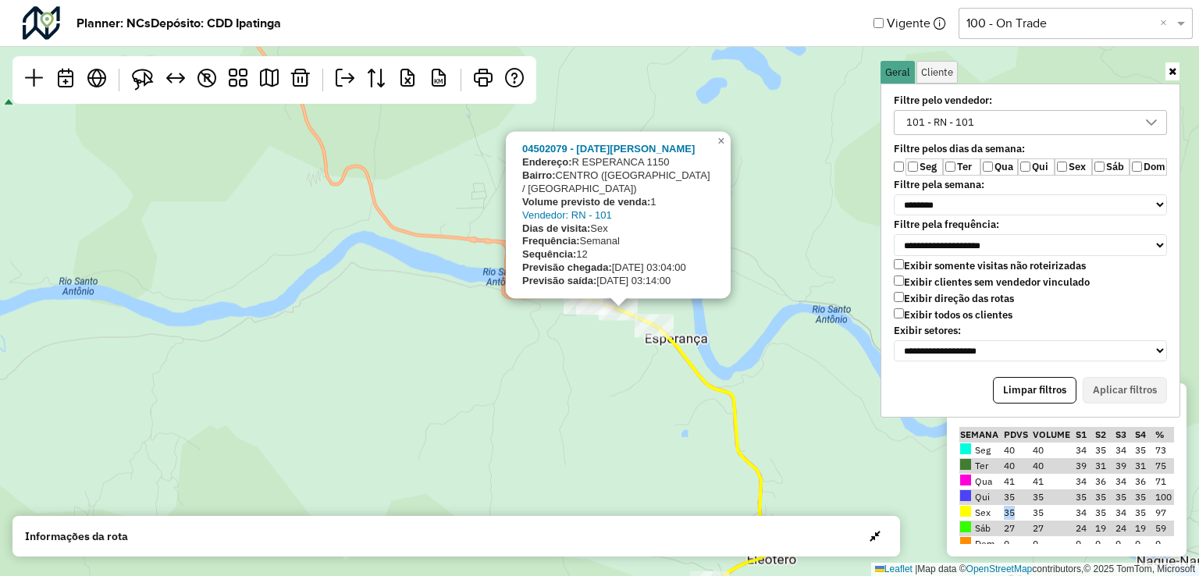
click at [596, 382] on div "2 6 9 04502079 - LUCIA DE SOUZA RAMOS Endereço: R ESPERANCA 1150 Bairro: CENTRO…" at bounding box center [599, 288] width 1199 height 576
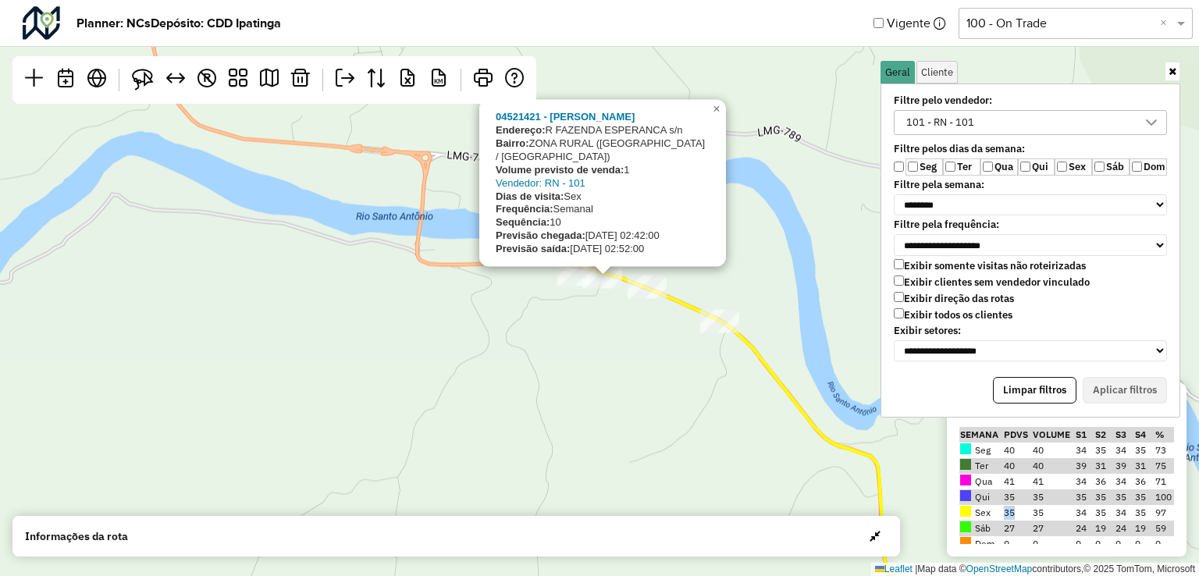
drag, startPoint x: 571, startPoint y: 269, endPoint x: 578, endPoint y: 318, distance: 49.7
click at [578, 318] on div "04521421 - JOSE RAIMUNDO DE SOU Endereço: R FAZENDA ESPERANCA s/n Bairro: ZONA …" at bounding box center [599, 288] width 1199 height 576
click at [568, 337] on div "04521421 - JOSE RAIMUNDO DE SOU Endereço: R FAZENDA ESPERANCA s/n Bairro: ZONA …" at bounding box center [599, 288] width 1199 height 576
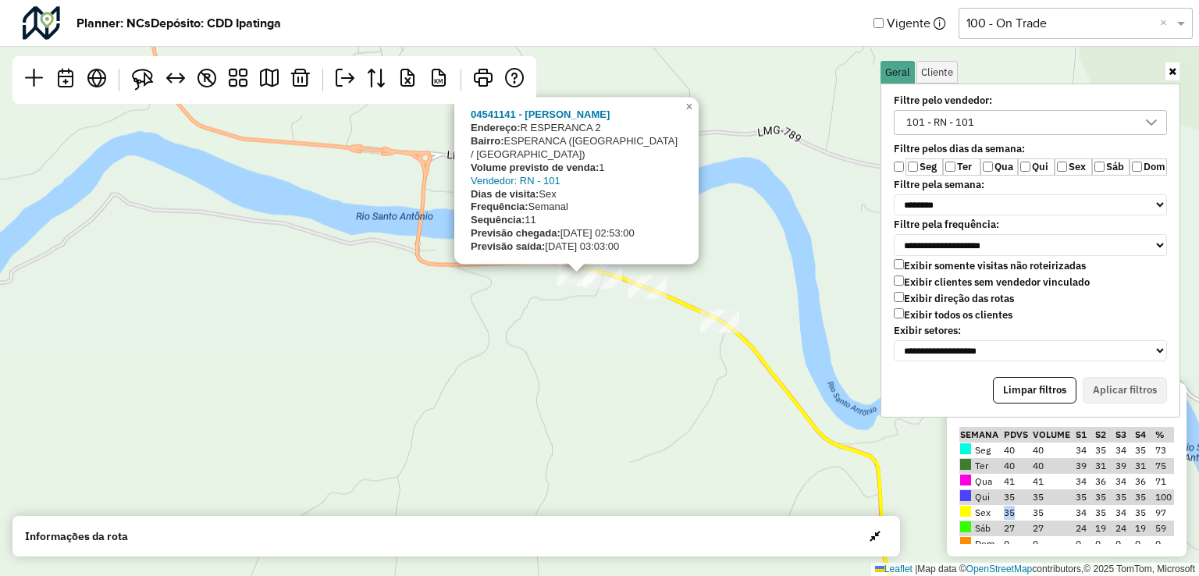
click at [559, 343] on div "04541141 - MARIA NICE DE SOUZA Endereço: R ESPERANCA 2 Bairro: ESPERANCA (BELO …" at bounding box center [599, 288] width 1199 height 576
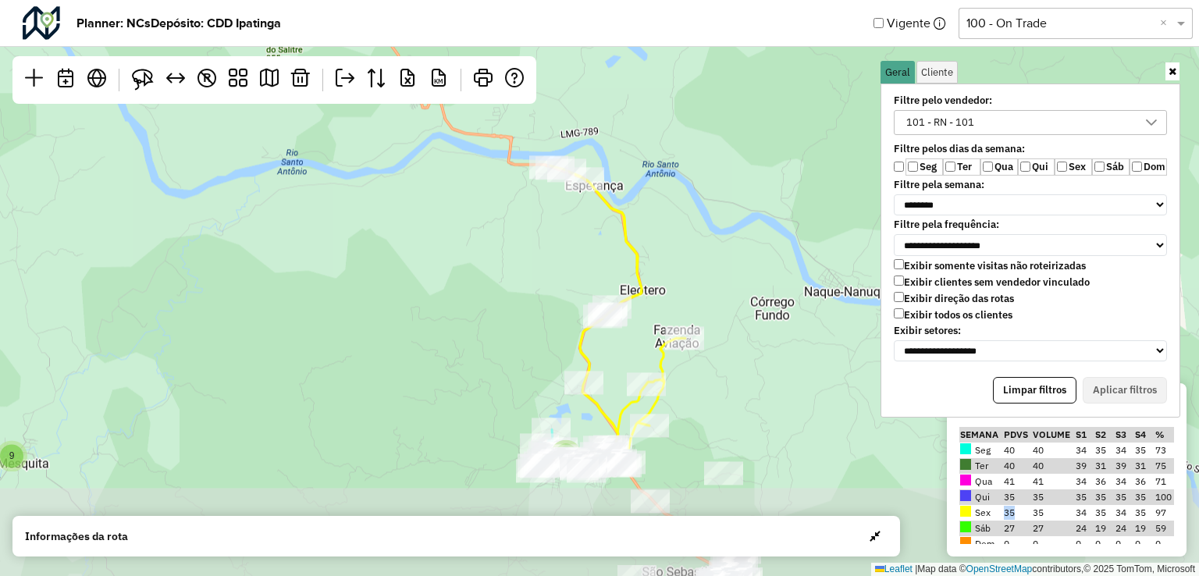
drag, startPoint x: 654, startPoint y: 360, endPoint x: 613, endPoint y: 176, distance: 188.8
click at [613, 176] on div "8 8 9 ↦ Leaflet | Map data © OpenStreetMap contributors,© 2025 TomTom, Microsoft" at bounding box center [599, 288] width 1199 height 576
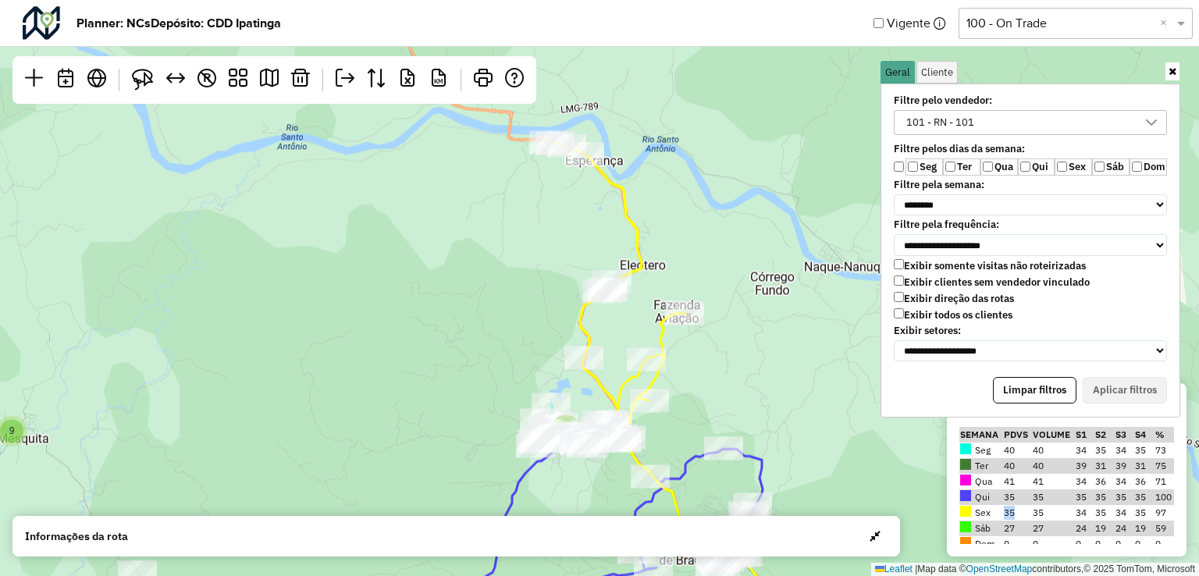
drag, startPoint x: 765, startPoint y: 347, endPoint x: 740, endPoint y: 193, distance: 156.6
click at [740, 193] on div "8 8 9 10 ↦ Leaflet | Map data © OpenStreetMap contributors,© 2025 TomTom, Micro…" at bounding box center [599, 288] width 1199 height 576
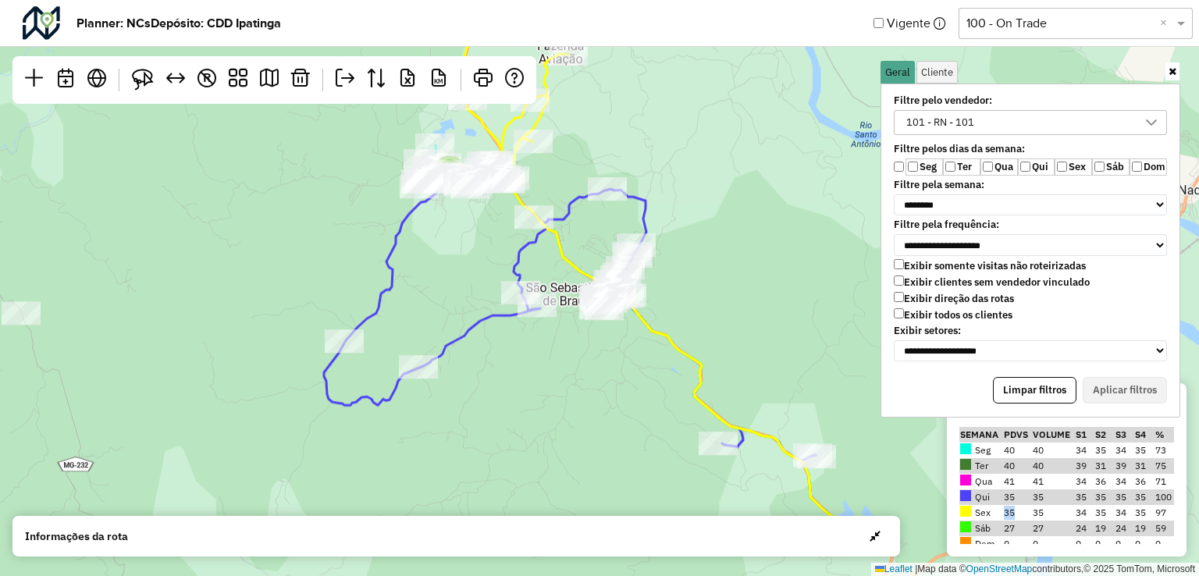
drag, startPoint x: 789, startPoint y: 426, endPoint x: 672, endPoint y: 312, distance: 163.4
click at [672, 312] on div "8 8 9 10 4 ↦ Leaflet | Map data © OpenStreetMap contributors,© 2025 TomTom, Mic…" at bounding box center [599, 288] width 1199 height 576
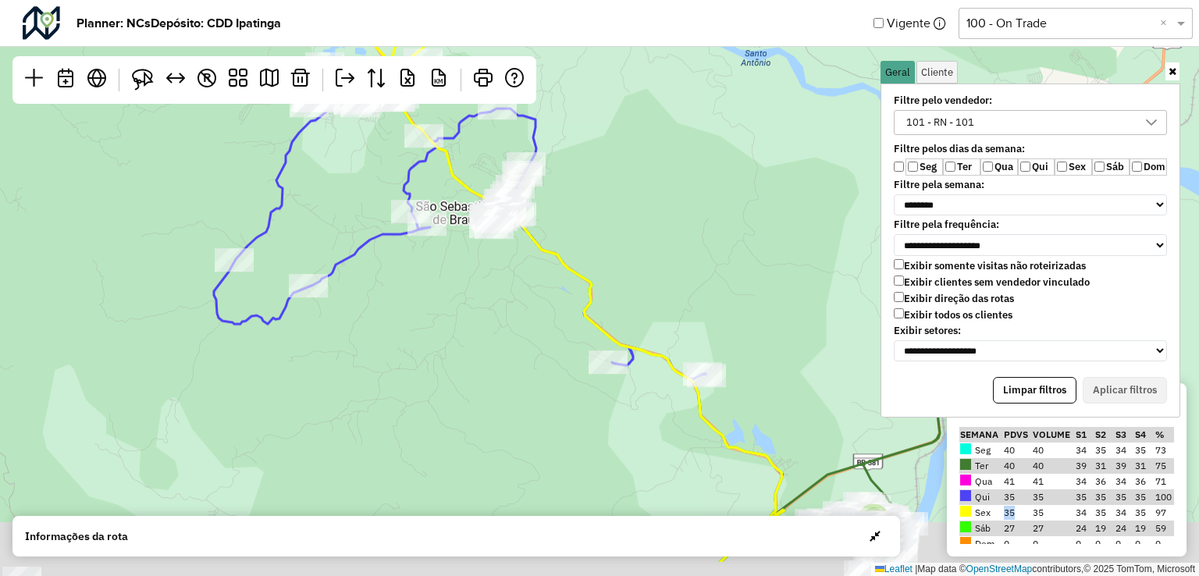
drag, startPoint x: 653, startPoint y: 401, endPoint x: 560, endPoint y: 319, distance: 123.3
click at [560, 319] on div "8 8 9 10 4 9 2 4 28 ↦ Leaflet | Map data © OpenStreetMap contributors,© 2025 To…" at bounding box center [599, 288] width 1199 height 576
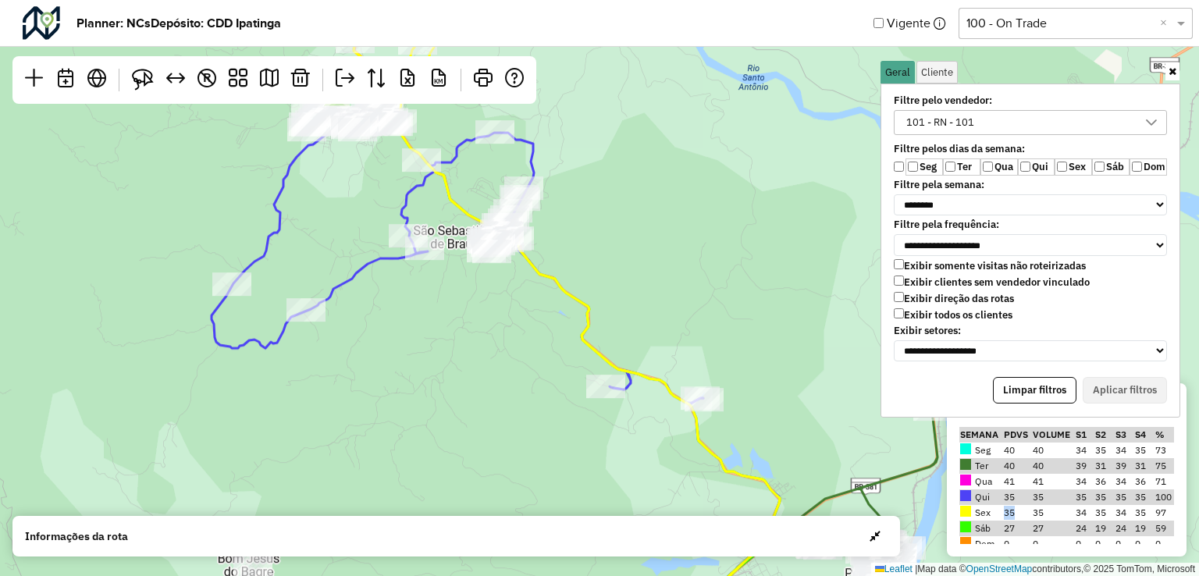
drag, startPoint x: 545, startPoint y: 345, endPoint x: 550, endPoint y: 379, distance: 34.8
click at [550, 379] on div "8 8 9 10 4 9 2 4 28 ↦ Leaflet | Map data © OpenStreetMap contributors,© 2025 To…" at bounding box center [599, 288] width 1199 height 576
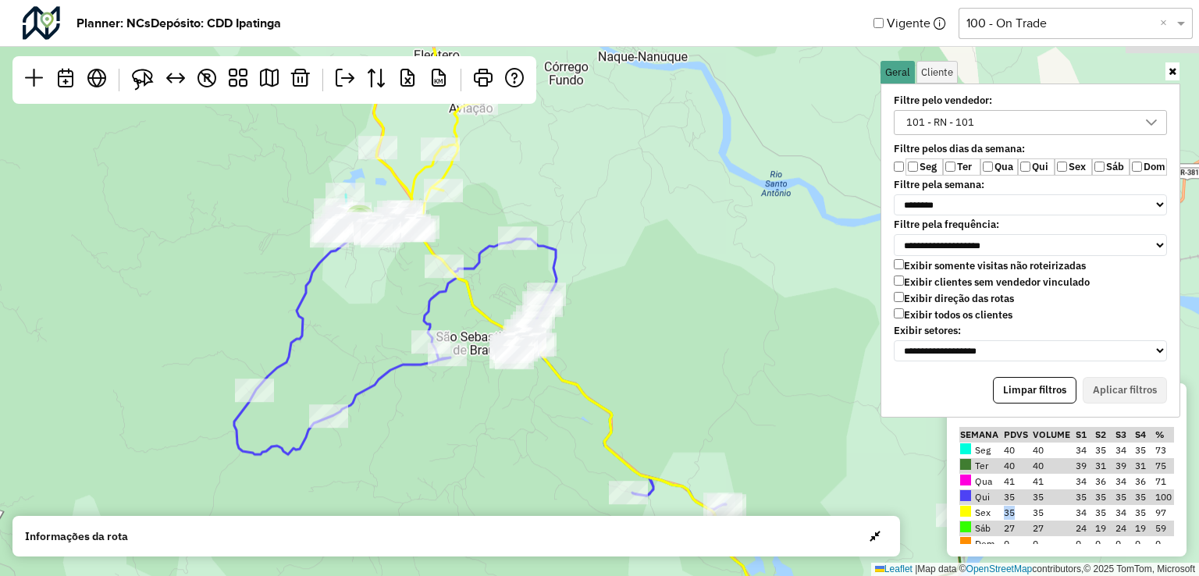
drag, startPoint x: 446, startPoint y: 356, endPoint x: 471, endPoint y: 463, distance: 109.8
click at [471, 463] on div "8 8 9 10 4 9 2 4 28 ↦ Leaflet | Map data © OpenStreetMap contributors,© 2025 To…" at bounding box center [599, 288] width 1199 height 576
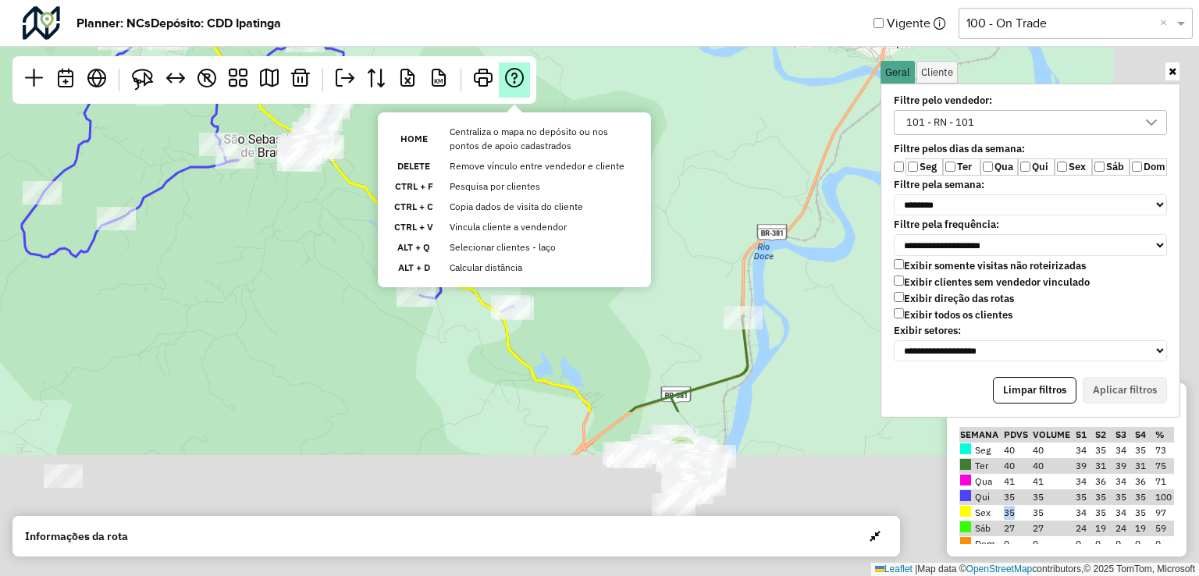
drag, startPoint x: 662, startPoint y: 311, endPoint x: 528, endPoint y: 94, distance: 255.2
click at [525, 89] on hb-planner "**********" at bounding box center [599, 288] width 1199 height 576
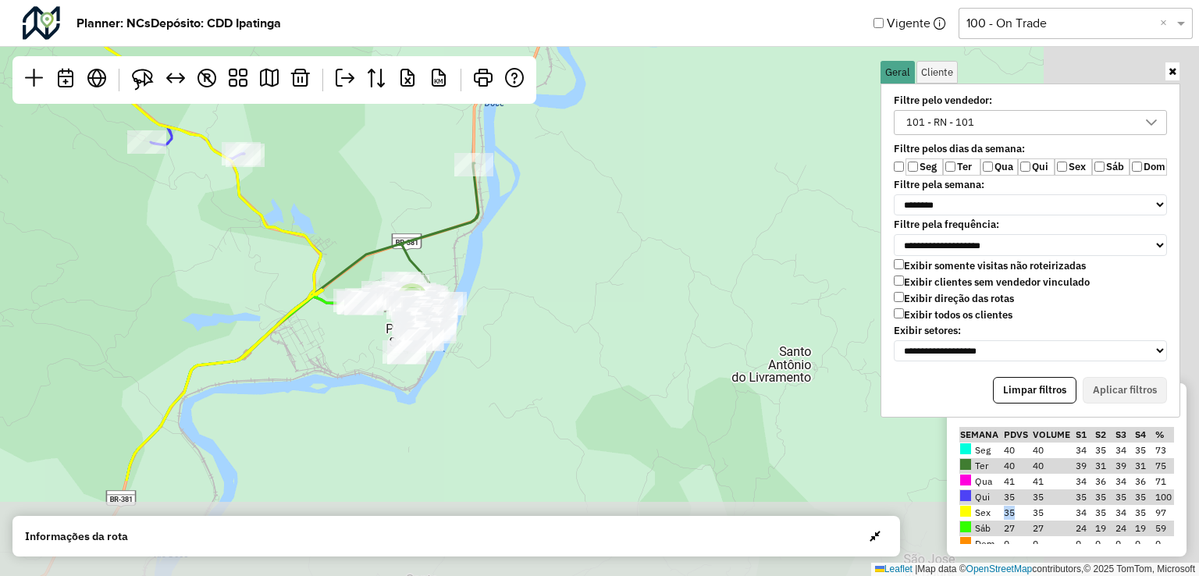
drag, startPoint x: 814, startPoint y: 315, endPoint x: 549, endPoint y: 166, distance: 304.0
click at [544, 166] on div "8 9 8 9 4 10 5 2 2 4 28 6 27 24 ↦ Leaflet | Map data © OpenStreetMap contributo…" at bounding box center [599, 288] width 1199 height 576
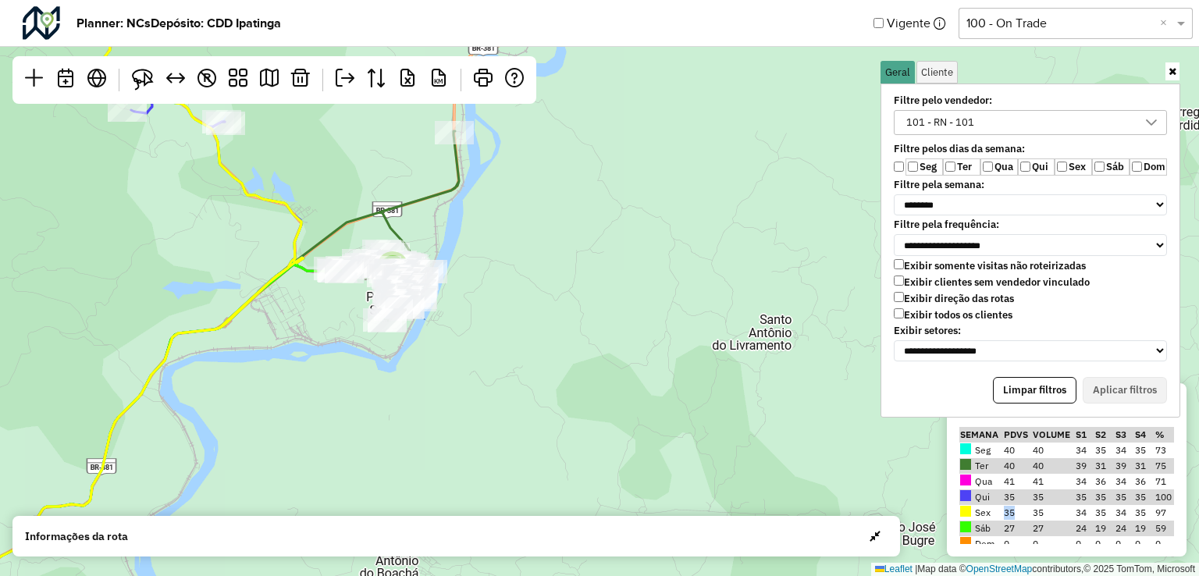
drag, startPoint x: 681, startPoint y: 331, endPoint x: 612, endPoint y: 250, distance: 106.3
click at [612, 250] on div "8 9 8 9 4 10 5 2 2 4 28 6 27 24 3 4 20 4 8 2 6 3 9 ↦ Leaflet | Map data © OpenS…" at bounding box center [599, 288] width 1199 height 576
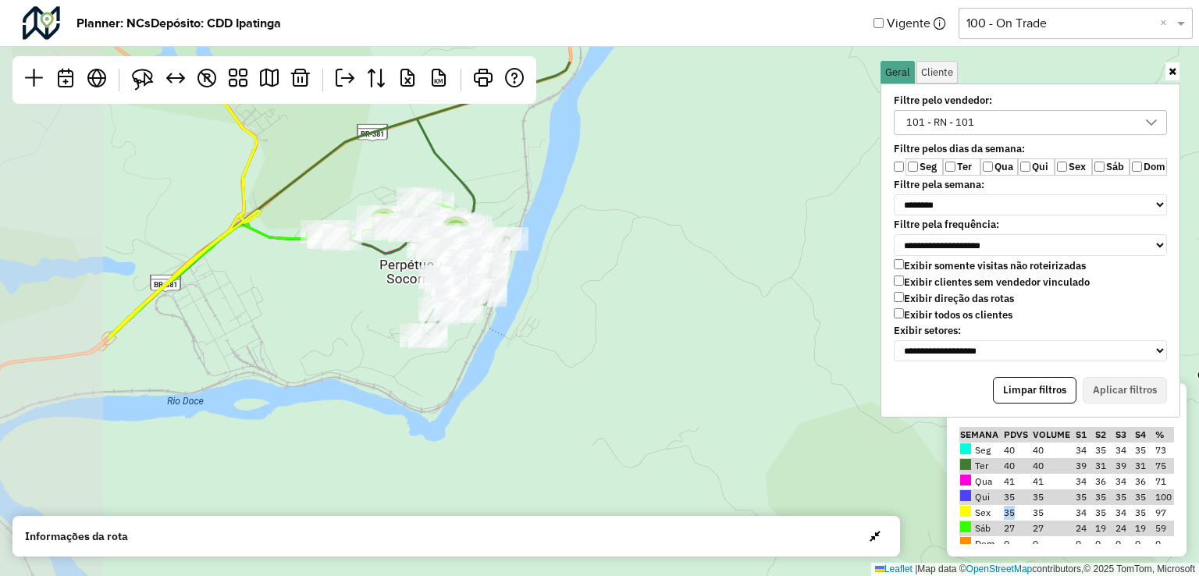
drag, startPoint x: 341, startPoint y: 246, endPoint x: 571, endPoint y: 365, distance: 258.7
click at [571, 365] on div "2 6 3 5 ↦ Leaflet | Map data © OpenStreetMap contributors,© 2025 TomTom, Micros…" at bounding box center [599, 288] width 1199 height 576
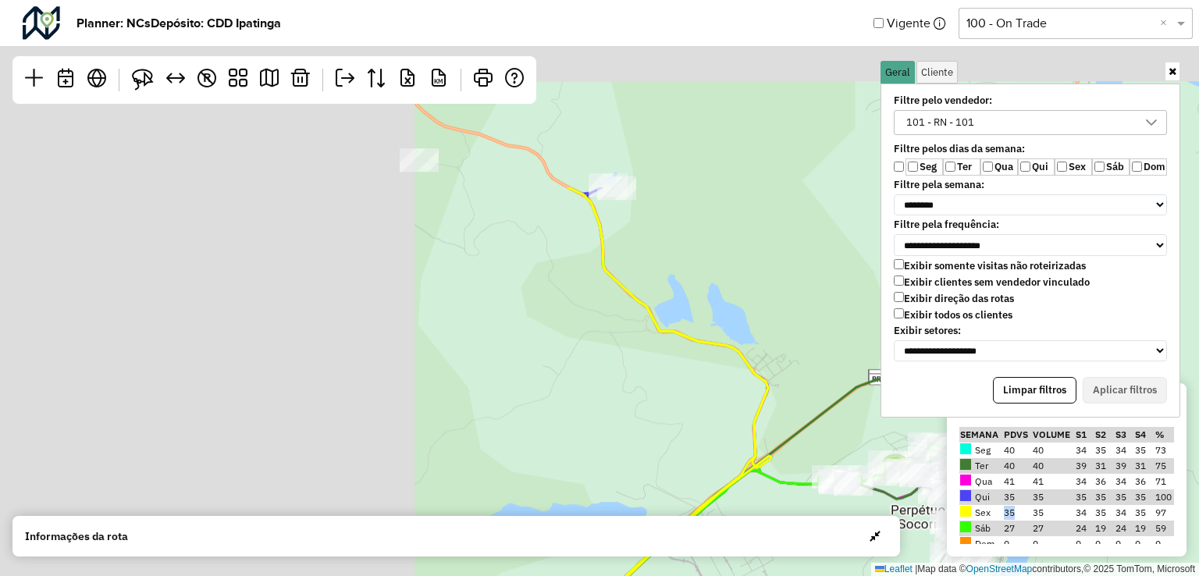
drag, startPoint x: 256, startPoint y: 254, endPoint x: 785, endPoint y: 507, distance: 586.2
click at [785, 507] on div "2 6 8 ↦ Leaflet | Map data © OpenStreetMap contributors,© 2025 TomTom, Microsoft" at bounding box center [599, 288] width 1199 height 576
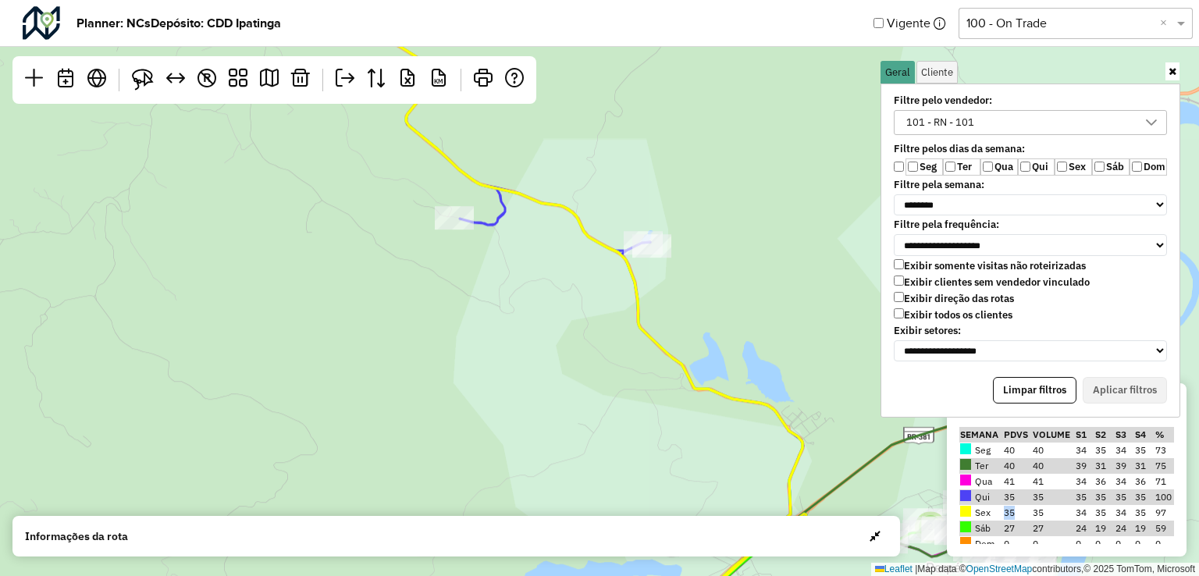
drag, startPoint x: 509, startPoint y: 291, endPoint x: 545, endPoint y: 382, distance: 97.4
click at [545, 382] on div "2 6 8 2 6 9 ↦ Leaflet | Map data © OpenStreetMap contributors,© 2025 TomTom, Mi…" at bounding box center [599, 288] width 1199 height 576
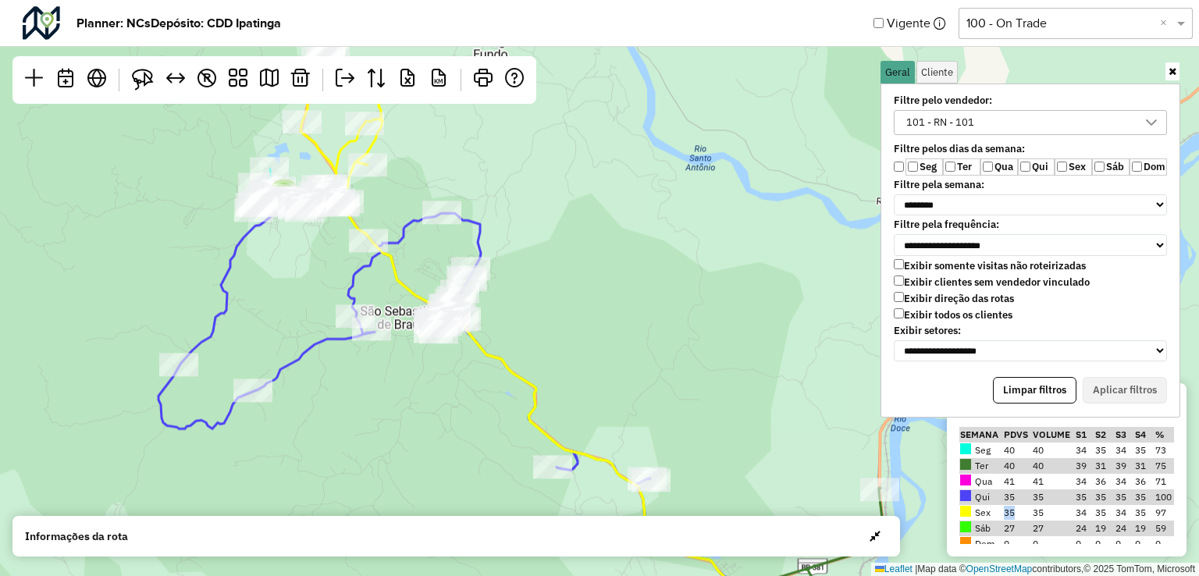
drag, startPoint x: 318, startPoint y: 325, endPoint x: 436, endPoint y: 514, distance: 222.2
click at [434, 514] on div "8 5 9 8 9 4 10 2 4 28 6 27 ↦ Leaflet | Map data © OpenStreetMap contributors,© …" at bounding box center [599, 288] width 1199 height 576
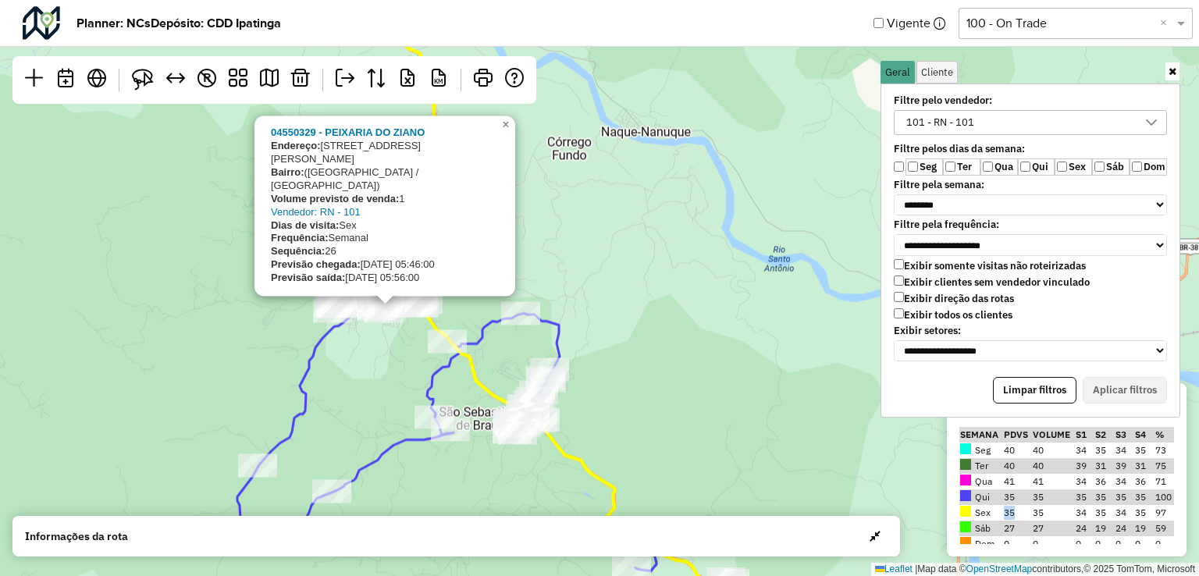
drag, startPoint x: 418, startPoint y: 304, endPoint x: 553, endPoint y: 301, distance: 135.1
click at [425, 364] on div "8 8 9 4 10 9 04550329 - PEIXARIA DO ZIANO Endereço: Avenida Joao Hemetrio de Me…" at bounding box center [599, 288] width 1199 height 576
click at [566, 292] on div "8 8 9 4 10 04550329 - PEIXARIA DO ZIANO Endereço: Avenida Joao Hemetrio de Mene…" at bounding box center [599, 288] width 1199 height 576
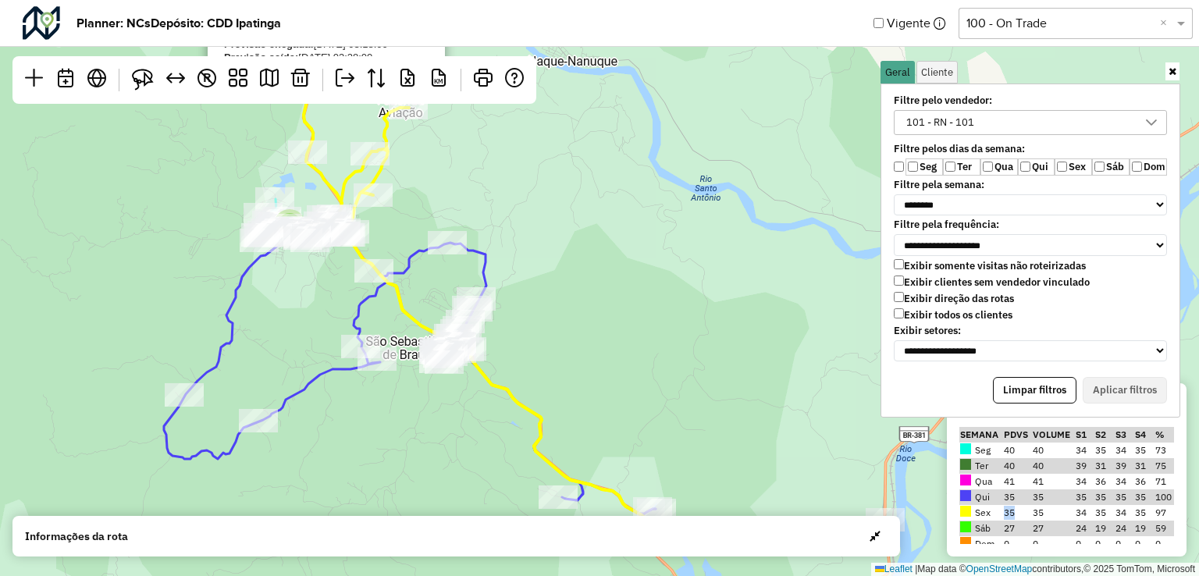
drag, startPoint x: 371, startPoint y: 370, endPoint x: 297, endPoint y: 288, distance: 110.5
click at [297, 288] on div "8 8 9 4 10 04550271 - BAR E REST DA CHICA Endereço: CORREGO DO ELEOTERIO SN Bai…" at bounding box center [599, 288] width 1199 height 576
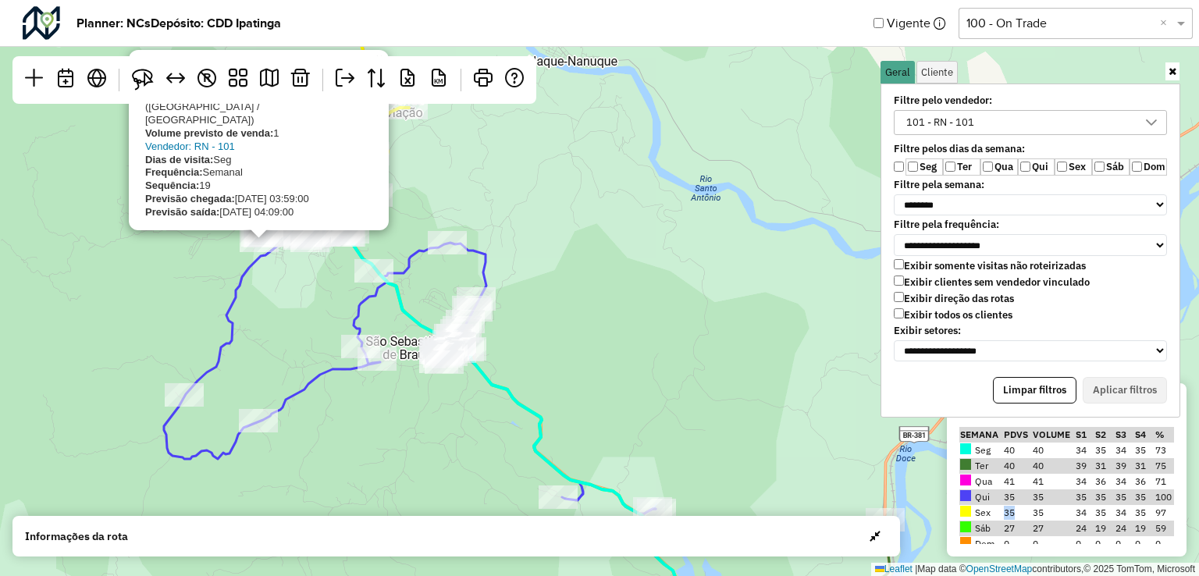
click at [304, 317] on div "8 8 9 4 10 9 4 04550067 - BAR DO ZE RUSSO Endereço: Rua Pernambuco 525 Bairro: …" at bounding box center [599, 288] width 1199 height 576
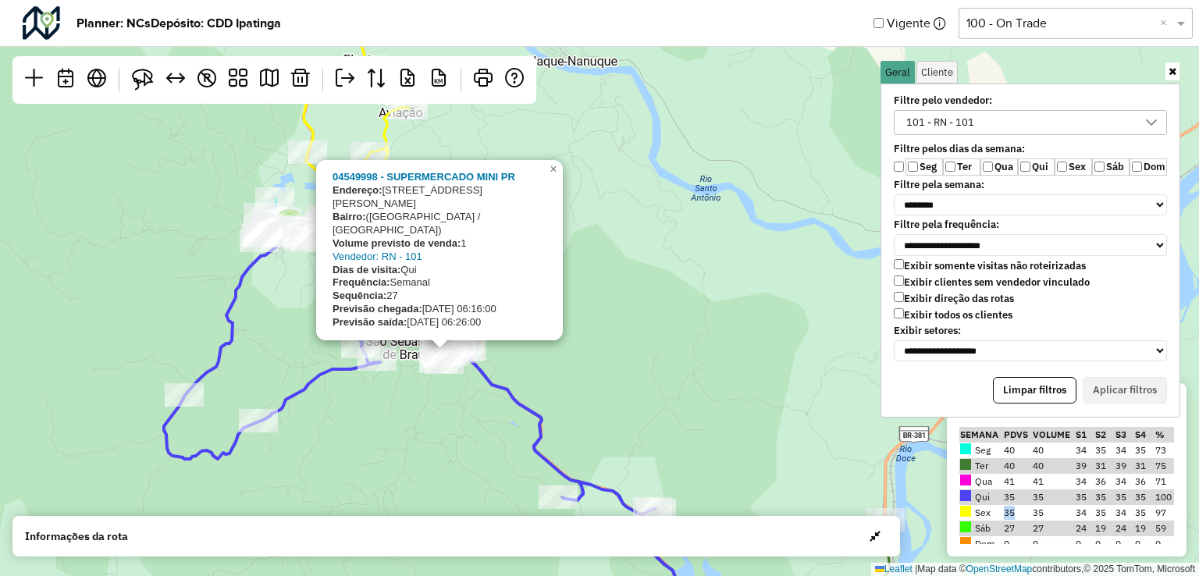
click at [431, 425] on div "8 8 9 4 10 9 4 04549998 - SUPERMERCADO MINI PR Endereço: rua Francisco Monteiro…" at bounding box center [599, 288] width 1199 height 576
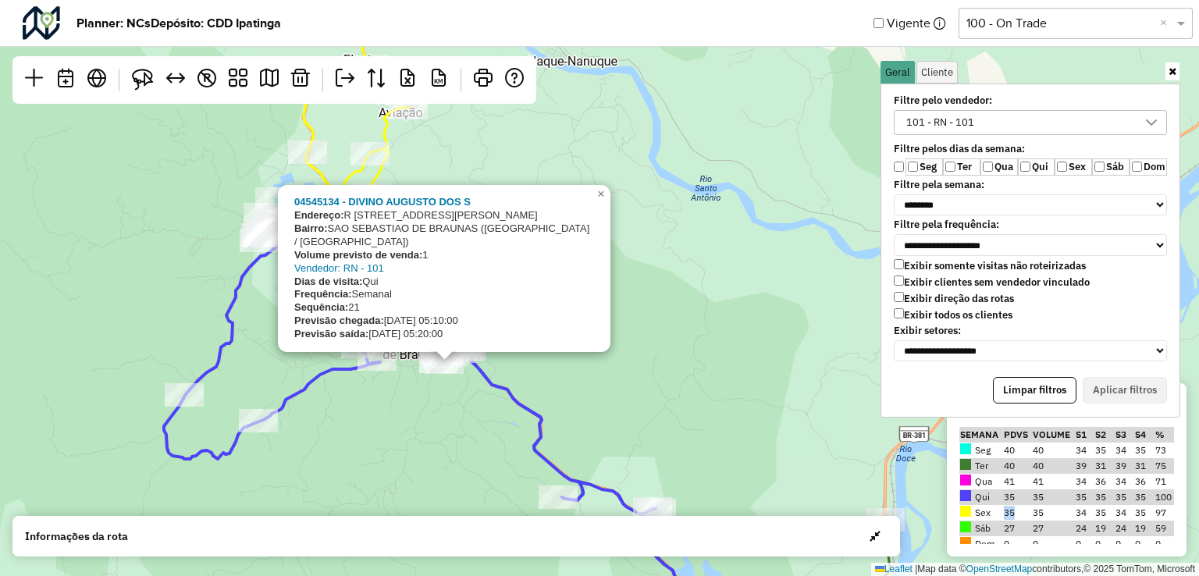
click at [431, 425] on div "8 8 9 4 10 9 4 04545134 - DIVINO AUGUSTO DOS S Endereço: R RUA PEDRO LUIZ DE AR…" at bounding box center [599, 288] width 1199 height 576
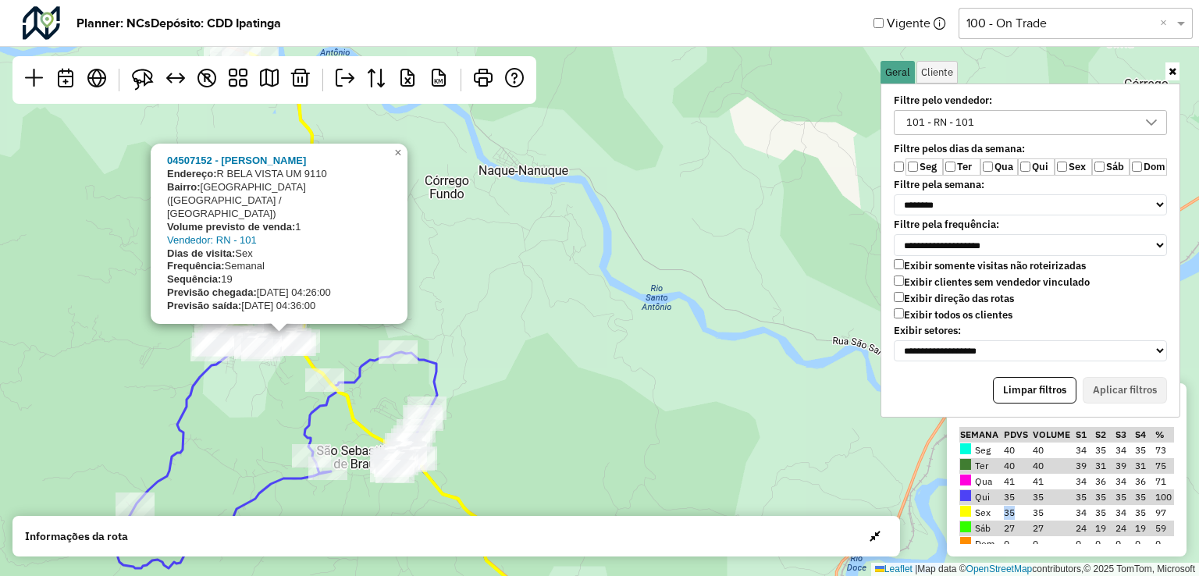
drag, startPoint x: 334, startPoint y: 269, endPoint x: 268, endPoint y: 411, distance: 157.5
click at [268, 411] on div "8 8 9 4 10 9 4 04507152 - JOSE RICARDO GOMES R Endereço: R BELA VISTA UM 9110 B…" at bounding box center [599, 288] width 1199 height 576
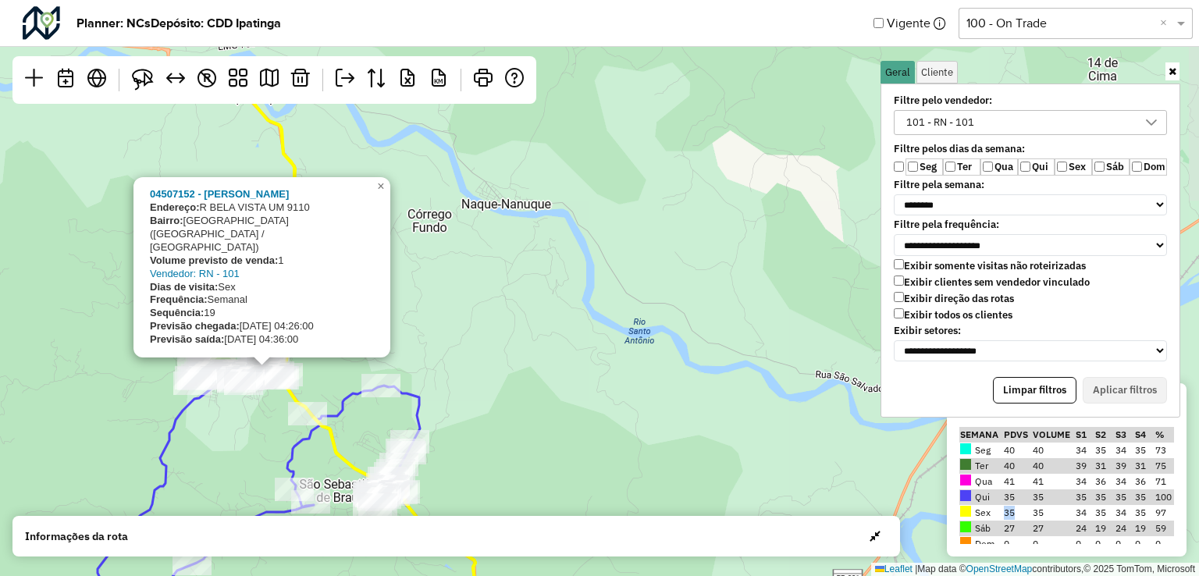
click at [443, 335] on div "8 8 9 4 10 04507152 - JOSE RICARDO GOMES R Endereço: R BELA VISTA UM 9110 Bairr…" at bounding box center [599, 288] width 1199 height 576
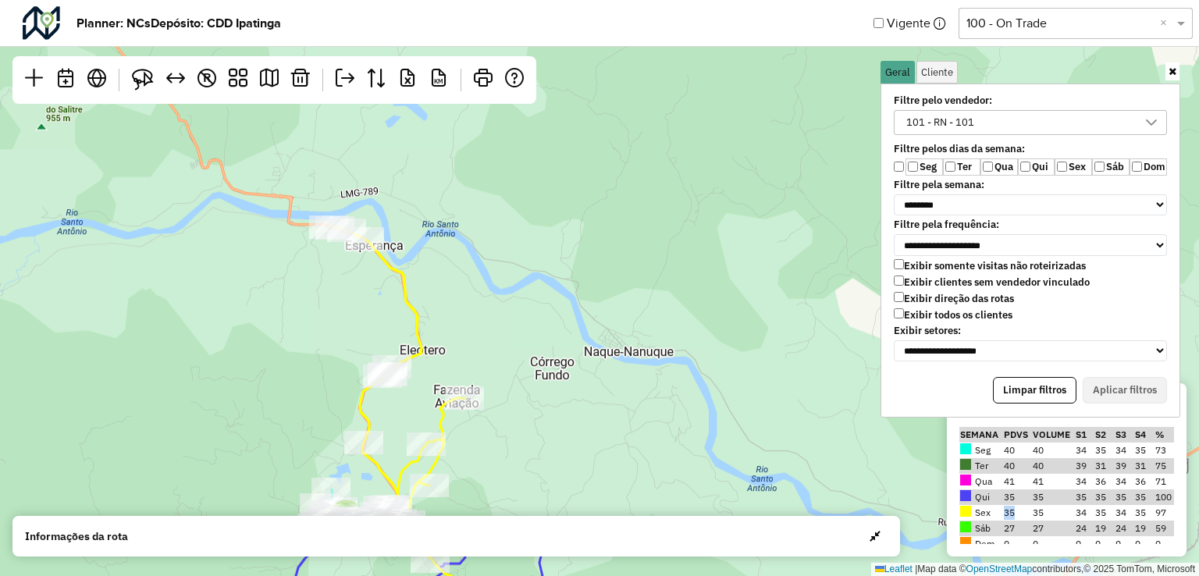
drag, startPoint x: 444, startPoint y: 303, endPoint x: 567, endPoint y: 450, distance: 191.8
click at [567, 450] on div "8 8 9 4 10 ↦ Leaflet | Map data © OpenStreetMap contributors,© 2025 TomTom, Mic…" at bounding box center [599, 288] width 1199 height 576
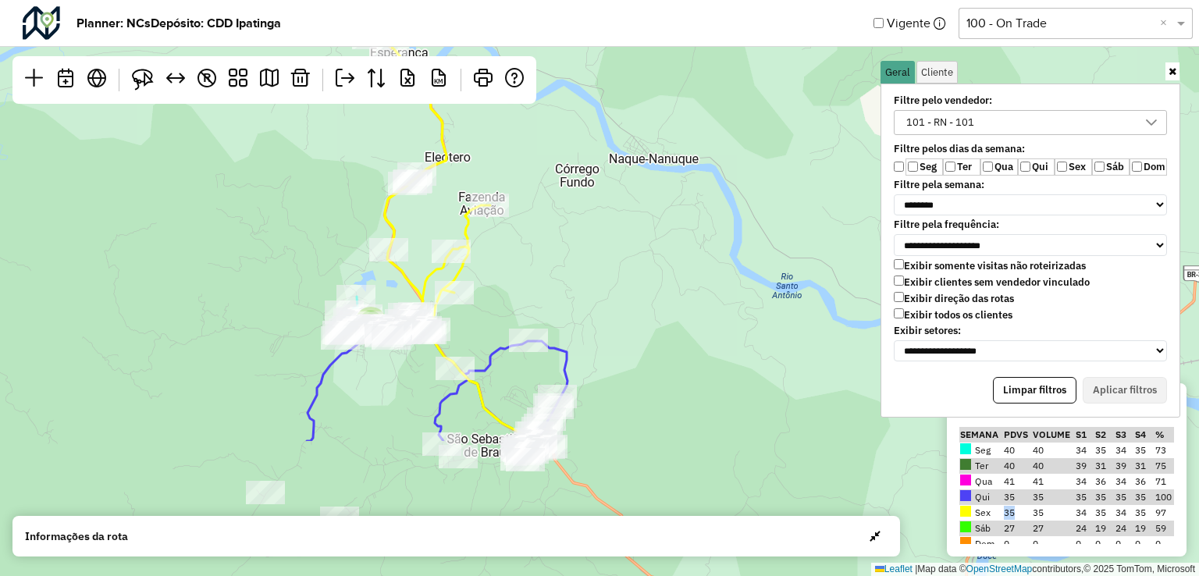
drag, startPoint x: 535, startPoint y: 454, endPoint x: 560, endPoint y: 258, distance: 198.3
click at [560, 258] on div "8 8 9 ↦ Leaflet | Map data © OpenStreetMap contributors,© 2025 TomTom, Microsoft" at bounding box center [599, 288] width 1199 height 576
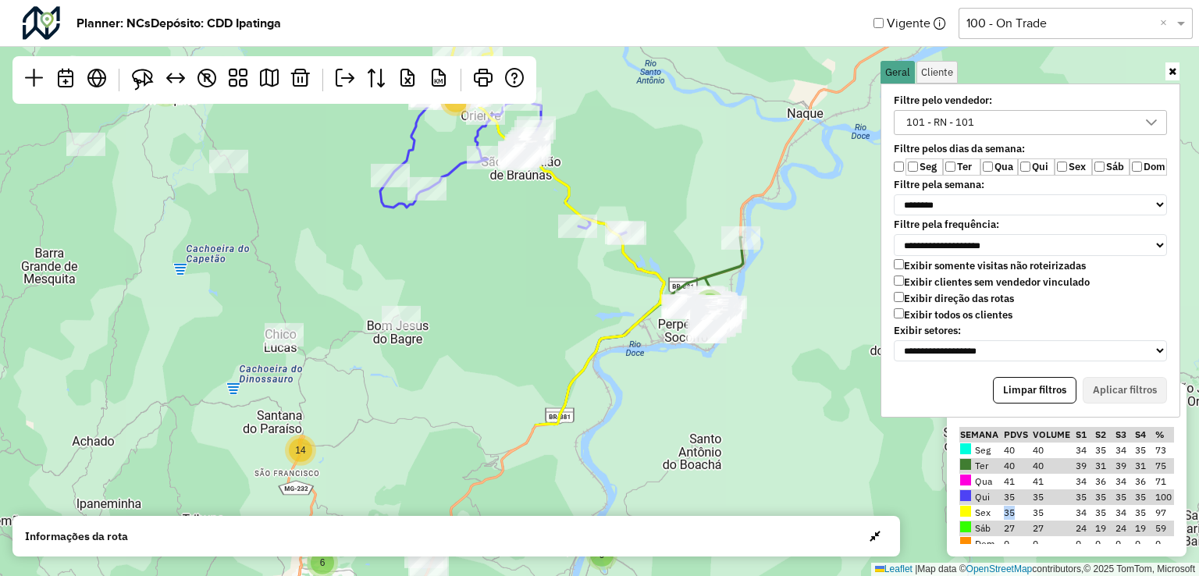
drag, startPoint x: 652, startPoint y: 382, endPoint x: 624, endPoint y: 169, distance: 214.1
click at [624, 169] on div "8 3 5 9 10 9 3 14 8 8 32 2 6 110 5 13 8 16 26 22 ↦ Leaflet | Map data © OpenStr…" at bounding box center [599, 288] width 1199 height 576
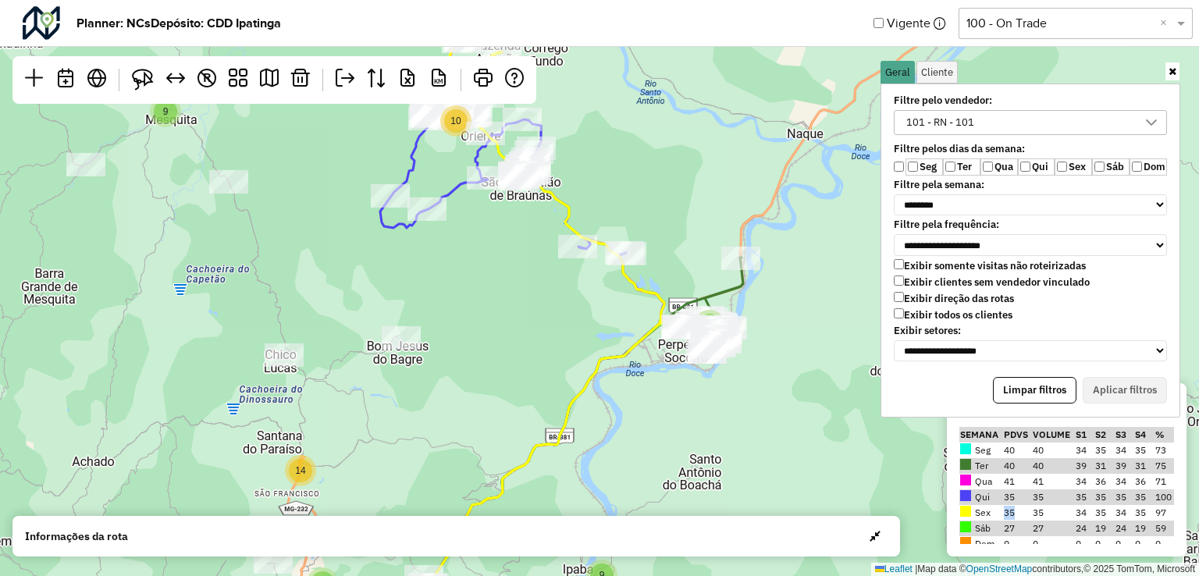
drag, startPoint x: 571, startPoint y: 333, endPoint x: 578, endPoint y: 372, distance: 38.8
click at [578, 372] on div "8 3 5 9 10 9 3 14 8 8 32 2 6 110 5 13 8 16 26 22 2 6 4 ↦ Leaflet | Map data © O…" at bounding box center [599, 288] width 1199 height 576
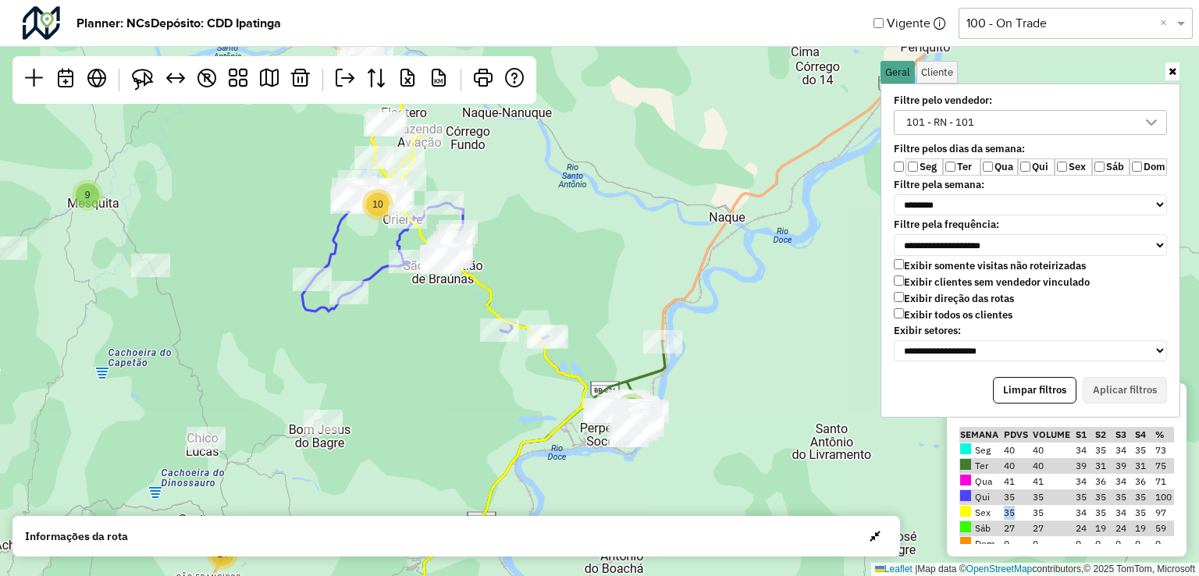
drag, startPoint x: 790, startPoint y: 418, endPoint x: 706, endPoint y: 469, distance: 98.4
click at [706, 469] on div "8 3 5 9 10 9 3 14 8 8 32 2 6 110 5 13 8 16 26 22 4 ↦ Leaflet | Map data © OpenS…" at bounding box center [599, 288] width 1199 height 576
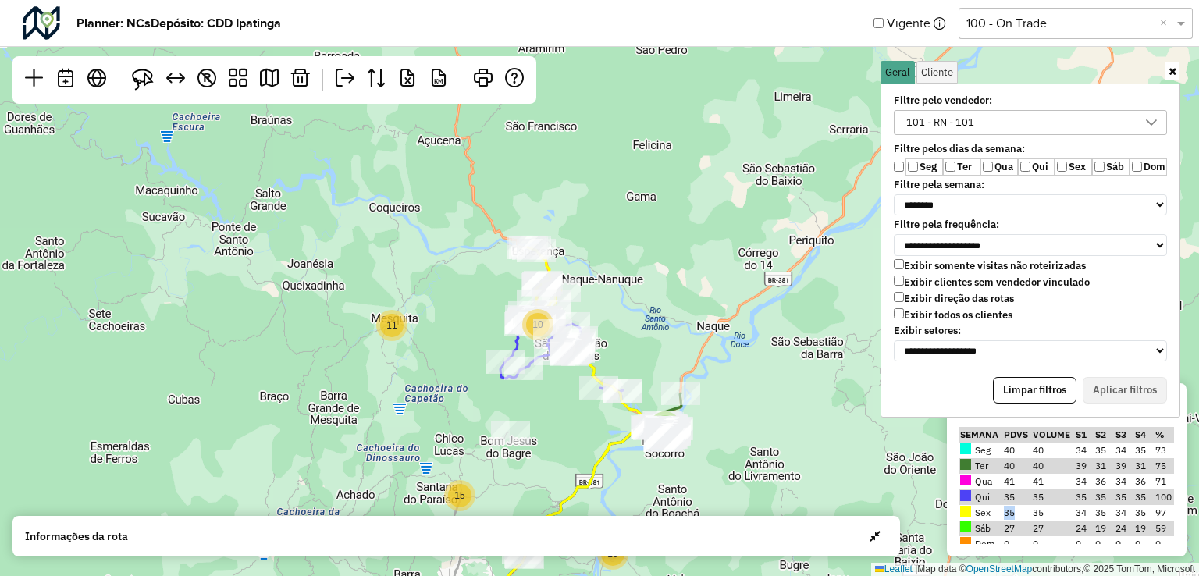
click at [943, 118] on div "101 - RN - 101" at bounding box center [940, 122] width 79 height 23
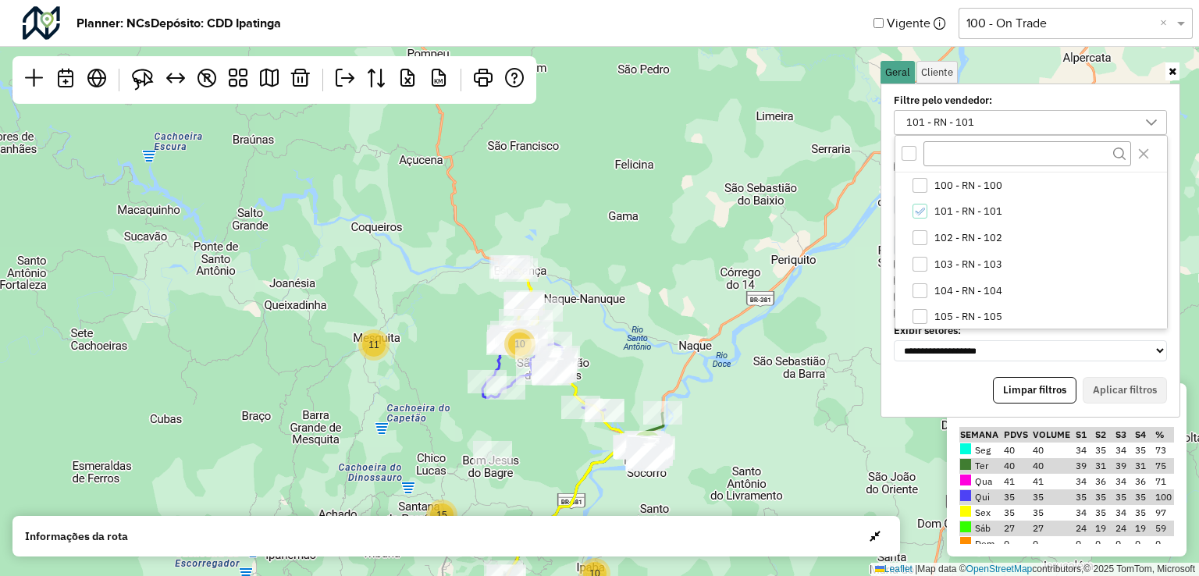
drag, startPoint x: 633, startPoint y: 310, endPoint x: 615, endPoint y: 329, distance: 26.5
click at [615, 329] on div "2 2 8 3 5 10 10 11 7 3 15 4 9 40 2 119 42 48 ↦ Leaflet | Map data © OpenStreetM…" at bounding box center [599, 288] width 1199 height 576
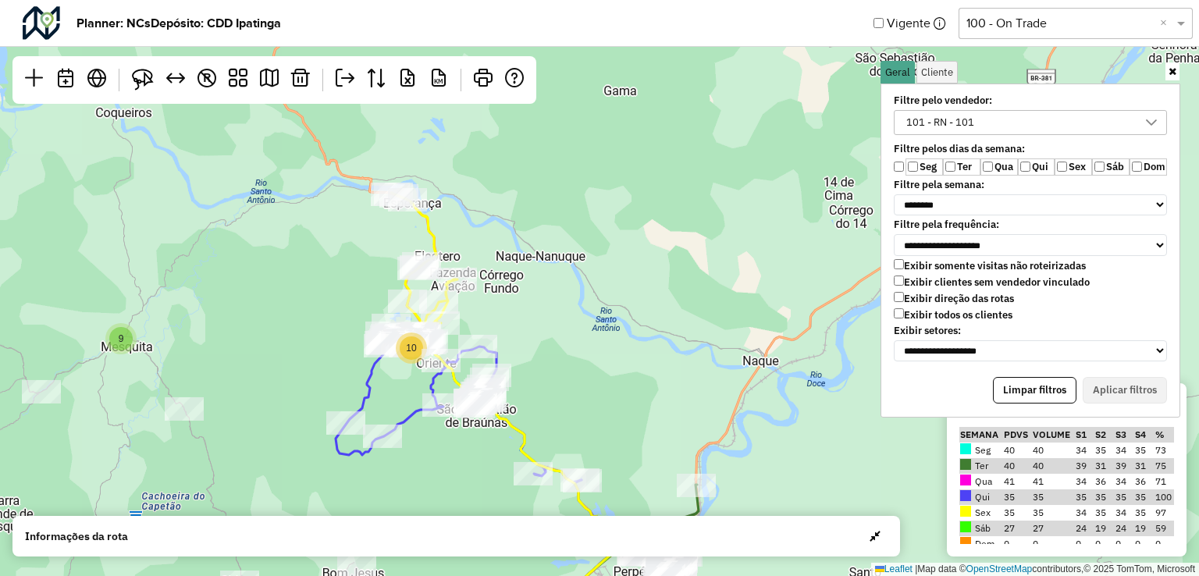
drag, startPoint x: 581, startPoint y: 381, endPoint x: 635, endPoint y: 358, distance: 58.4
click at [635, 358] on div "8 3 5 9 10 9 14 8 32 2 6 110 5 13 8 16 26 22 ↦ Leaflet | Map data © OpenStreetM…" at bounding box center [599, 288] width 1199 height 576
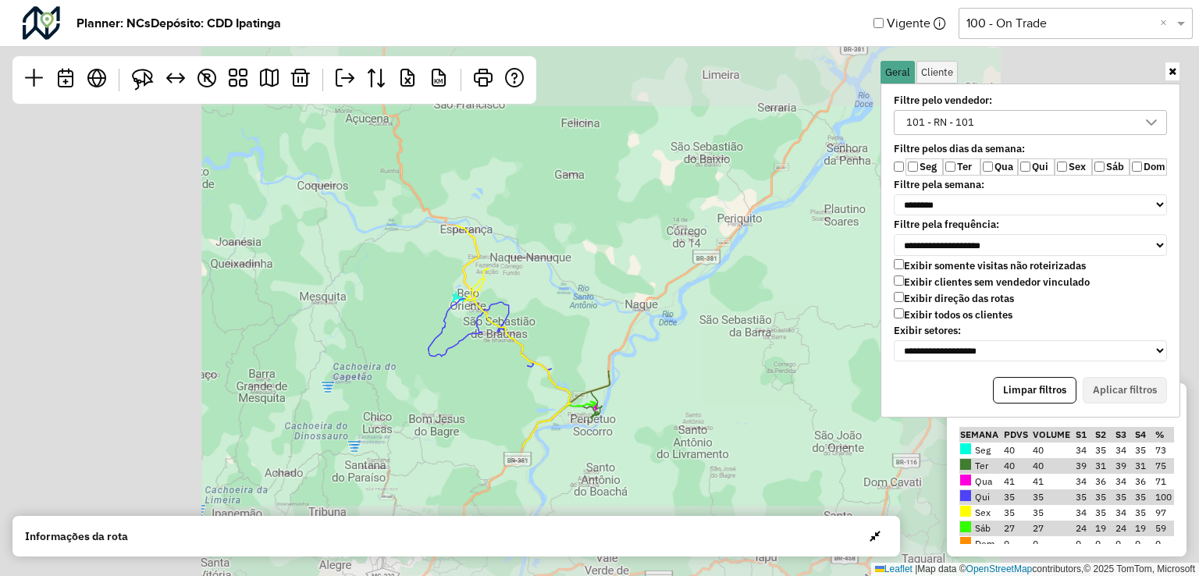
click at [528, 329] on div "8 3 5 9 10 9 14 8 32 2 6 110 5 13 8 16 26 22 8 ↦ Leaflet | Map data © OpenStree…" at bounding box center [599, 288] width 1199 height 576
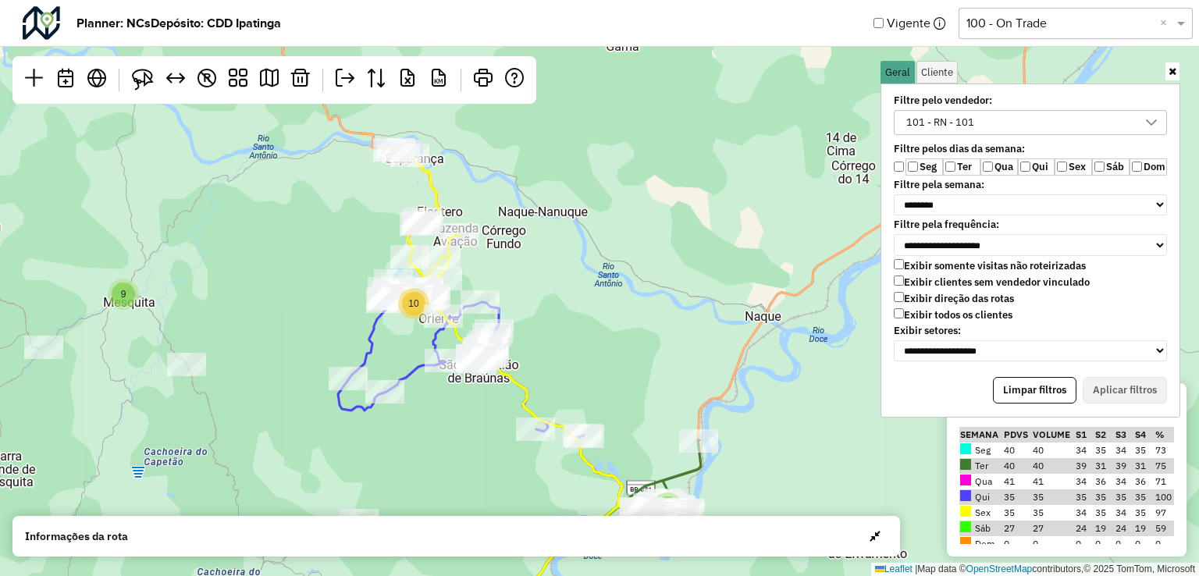
drag, startPoint x: 535, startPoint y: 328, endPoint x: 600, endPoint y: 339, distance: 65.7
click at [600, 339] on div "8 3 5 9 10 9 3 14 8 8 32 2 6 110 5 13 8 16 26 22 ↦ Leaflet | Map data © OpenStr…" at bounding box center [599, 288] width 1199 height 576
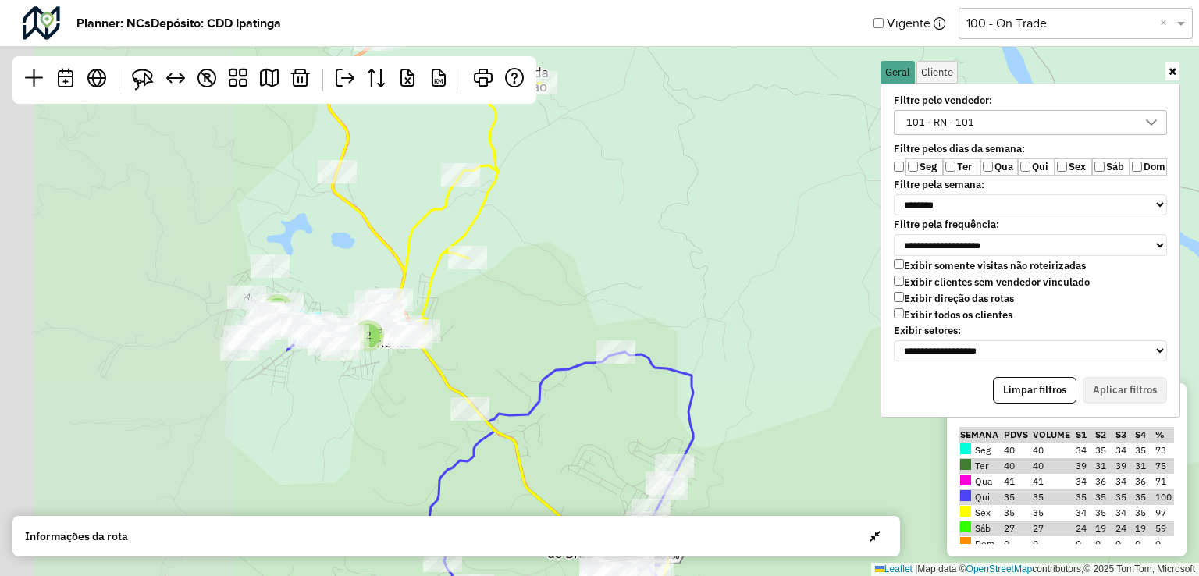
drag, startPoint x: 346, startPoint y: 292, endPoint x: 752, endPoint y: 425, distance: 428.0
click at [752, 425] on div "2 6 2 6 9 ↦ Leaflet | Map data © OpenStreetMap contributors,© 2025 TomTom, Micr…" at bounding box center [599, 288] width 1199 height 576
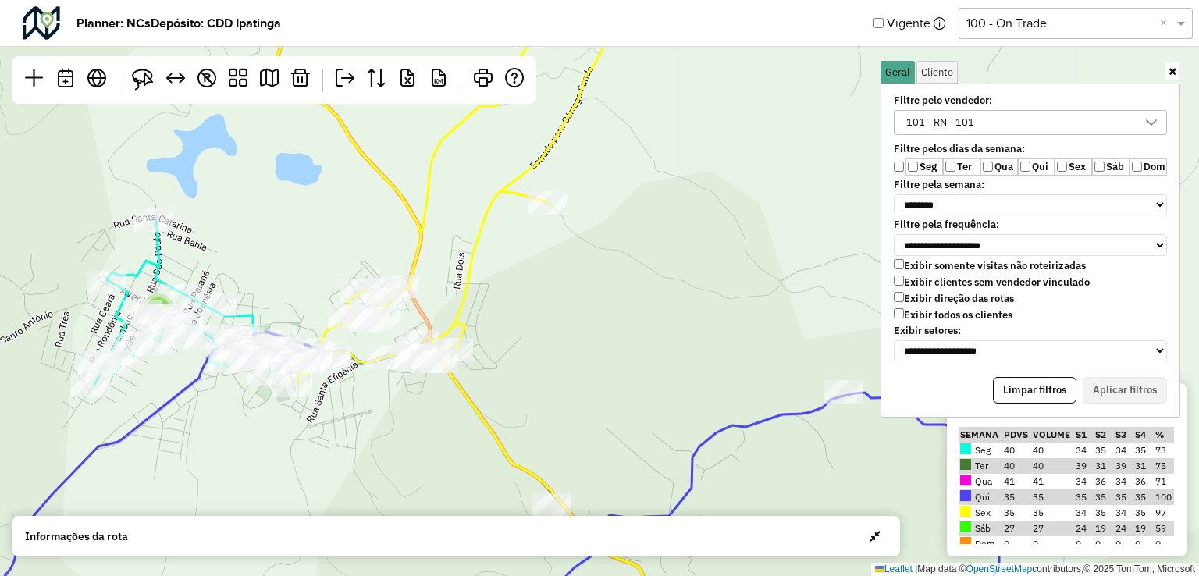
drag, startPoint x: 393, startPoint y: 379, endPoint x: 439, endPoint y: 389, distance: 47.2
click at [439, 389] on div "5 ↦ Leaflet | Map data © OpenStreetMap contributors,© 2025 TomTom, Microsoft" at bounding box center [599, 288] width 1199 height 576
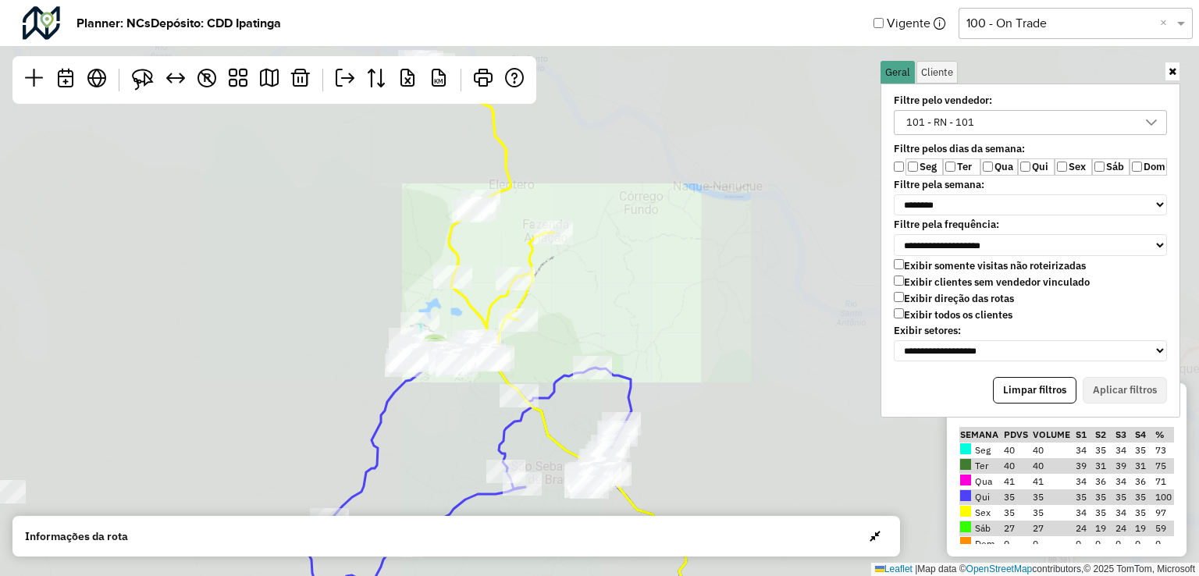
drag, startPoint x: 562, startPoint y: 336, endPoint x: 571, endPoint y: 366, distance: 31.1
click at [571, 366] on div "5 8 8 9 4 10 ↦ Leaflet | Map data © OpenStreetMap contributors,© 2025 TomTom, M…" at bounding box center [599, 288] width 1199 height 576
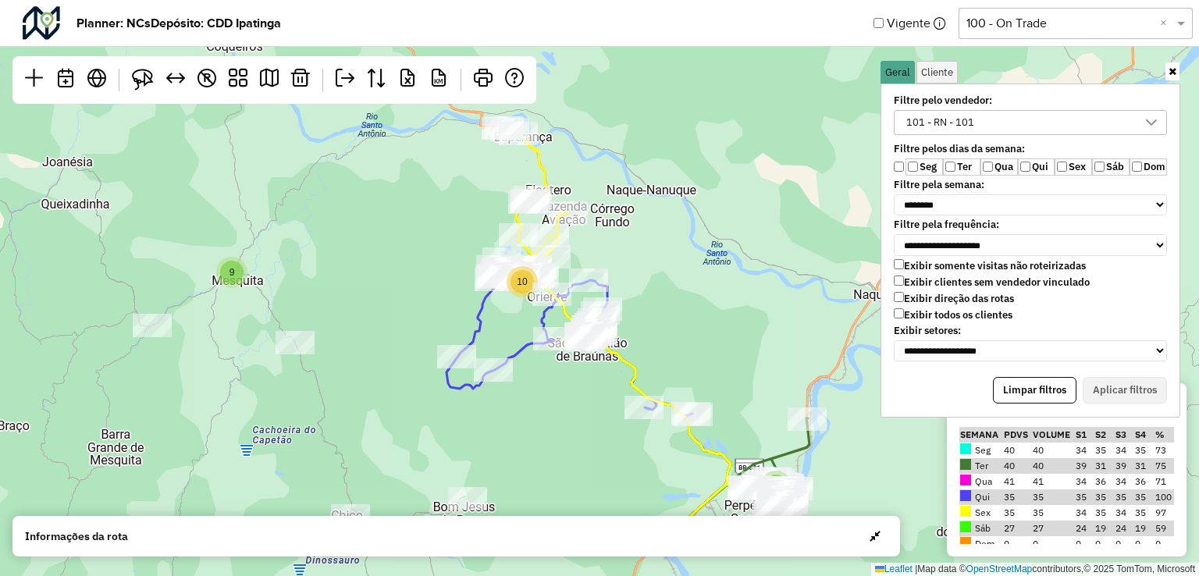
drag, startPoint x: 659, startPoint y: 375, endPoint x: 662, endPoint y: 310, distance: 65.6
click at [662, 310] on div "8 3 5 9 10 9 14 8 32 2 6 110 5 13 8 16 26 22 ↦ Leaflet | Map data © OpenStreetM…" at bounding box center [599, 288] width 1199 height 576
